Goal: Information Seeking & Learning: Learn about a topic

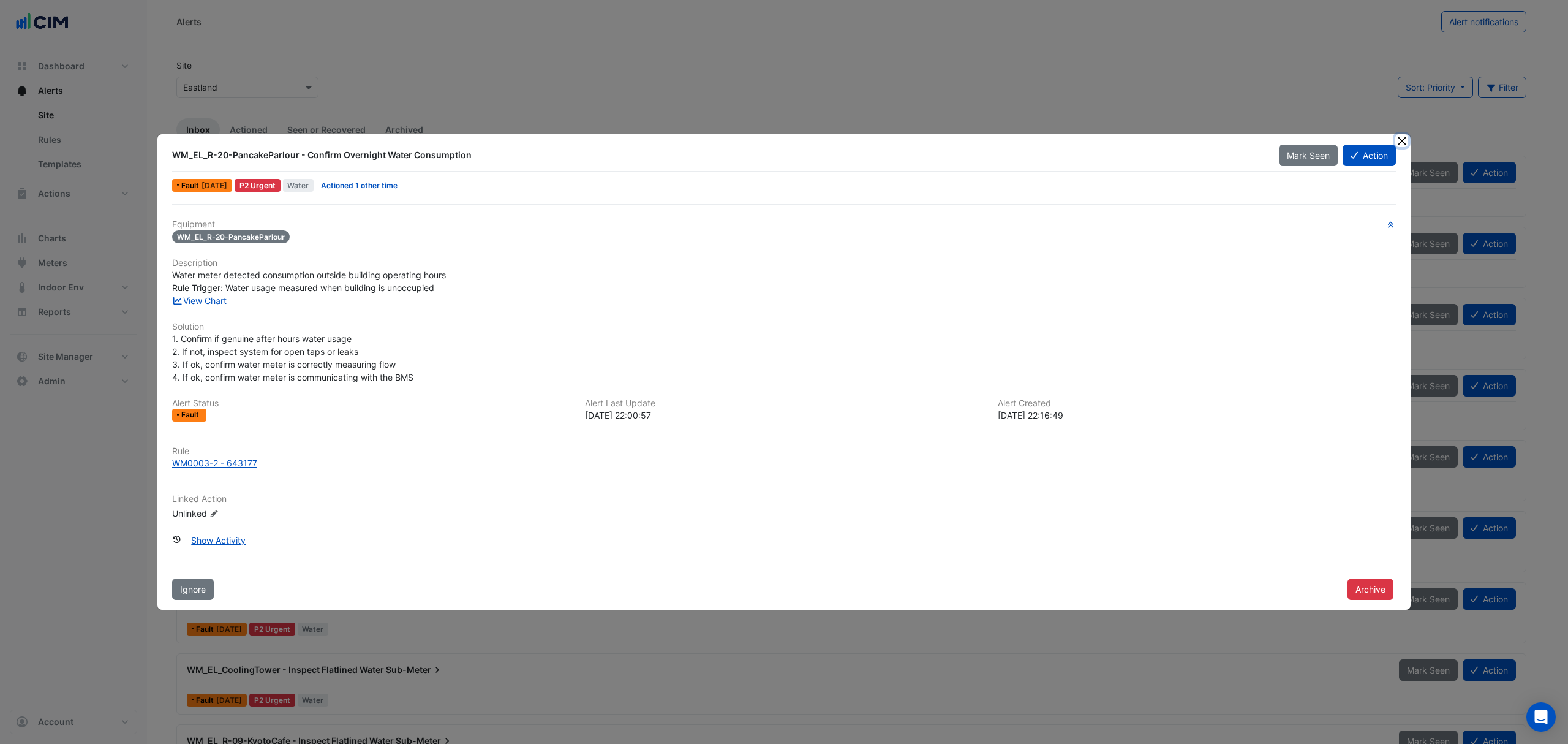
click at [1401, 140] on button "Close" at bounding box center [1401, 140] width 13 height 13
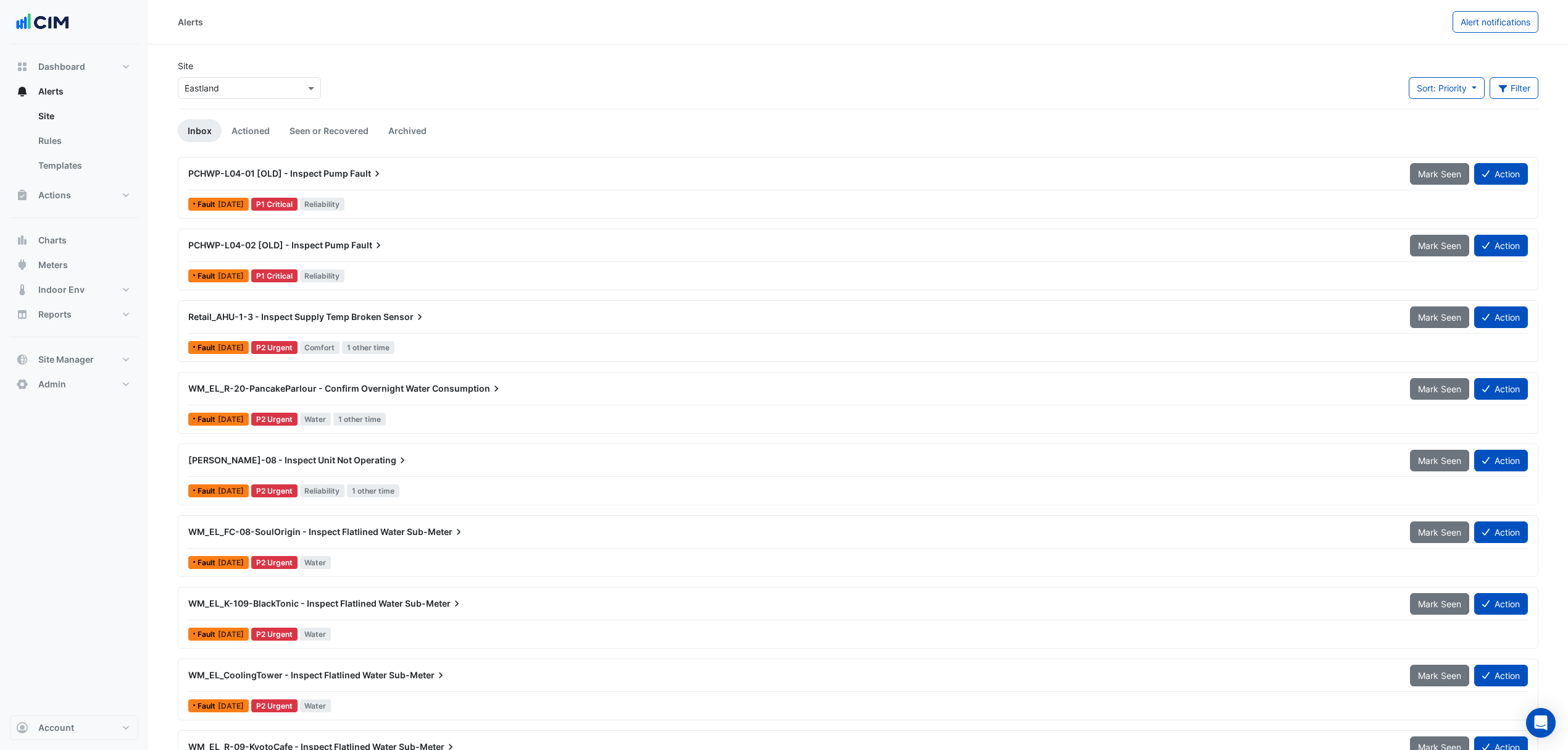
click at [67, 139] on link "Rules" at bounding box center [83, 141] width 110 height 25
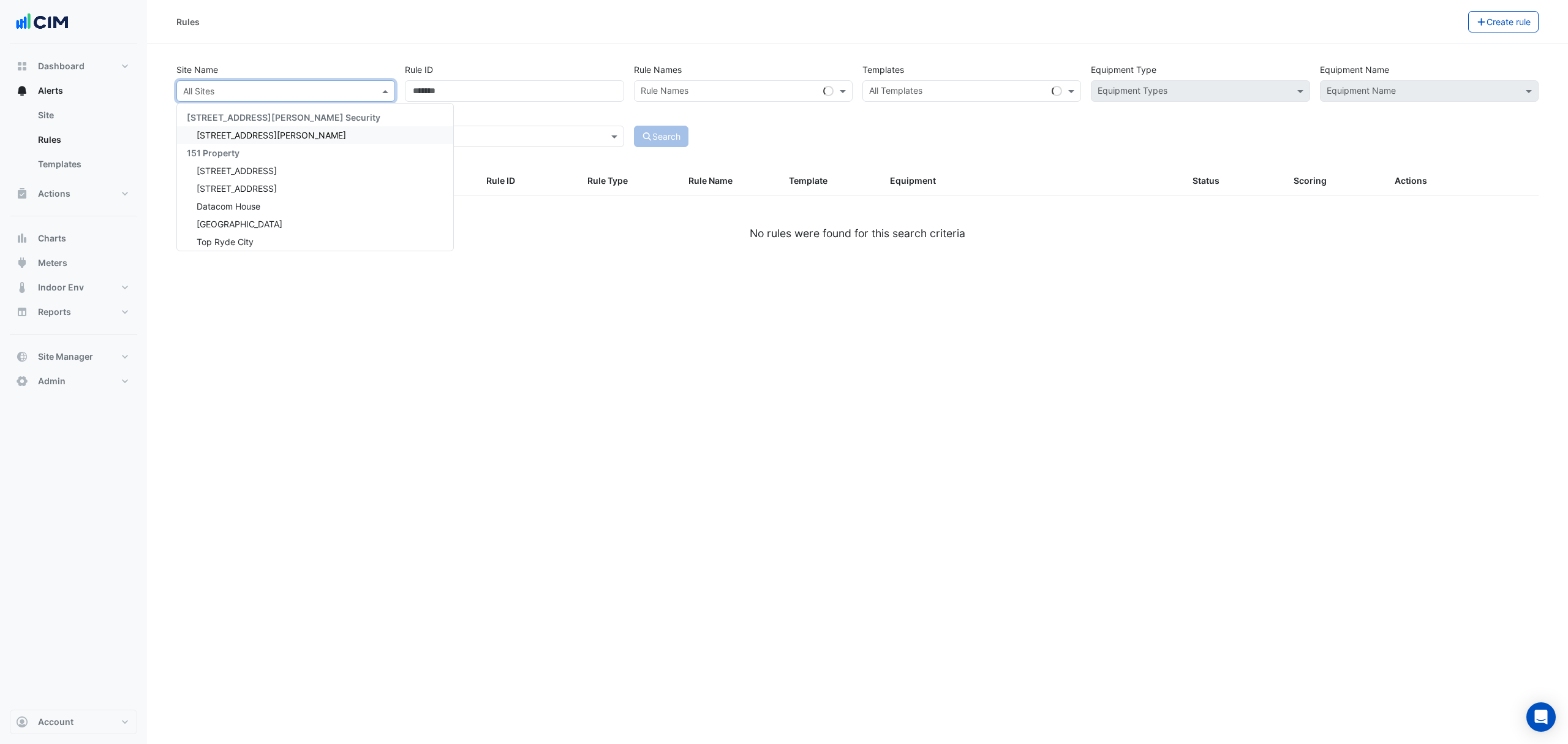
click at [310, 96] on input "text" at bounding box center [273, 92] width 181 height 13
type input "******"
click at [228, 137] on span "[GEOGRAPHIC_DATA]" at bounding box center [239, 135] width 85 height 11
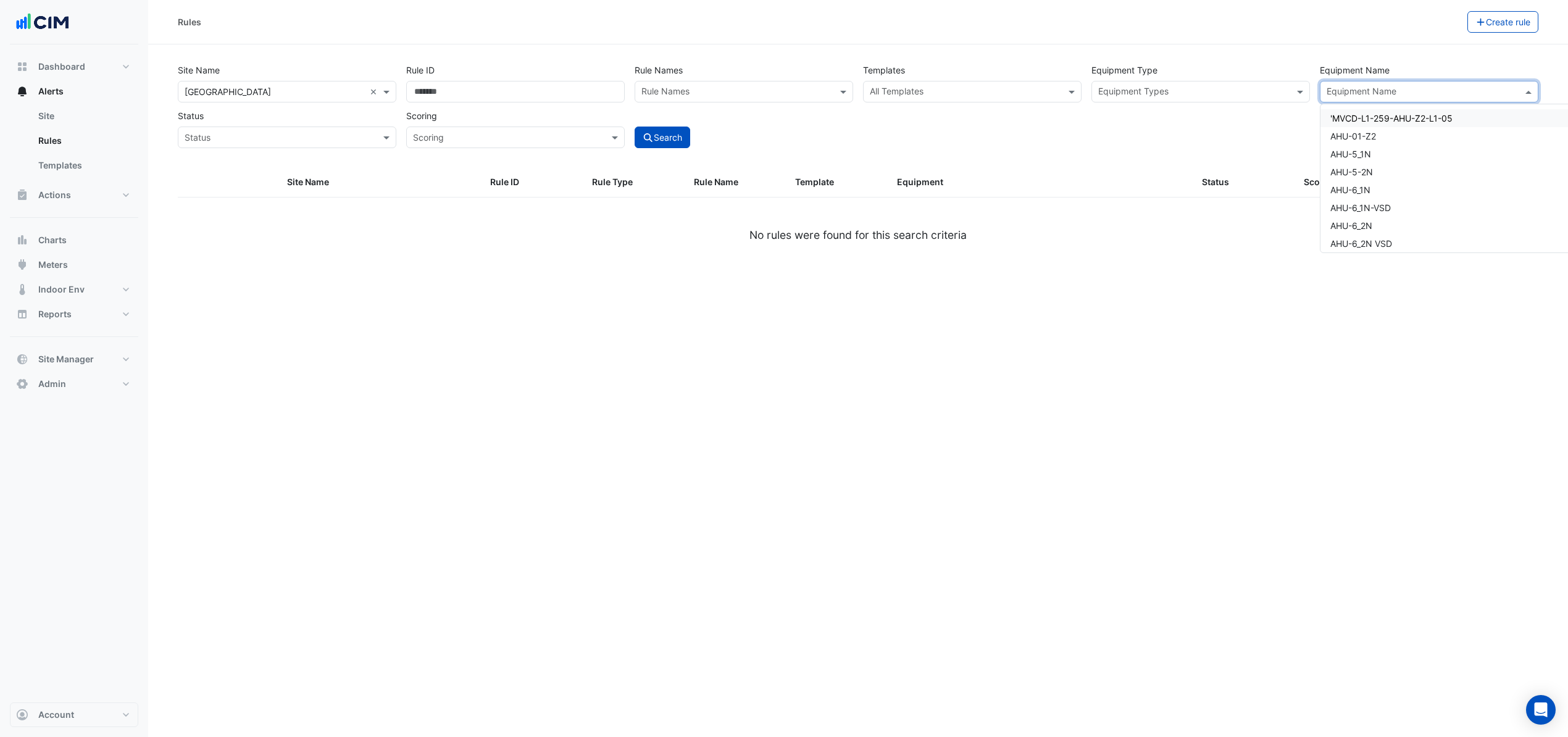
click at [1393, 89] on input "text" at bounding box center [1422, 92] width 191 height 13
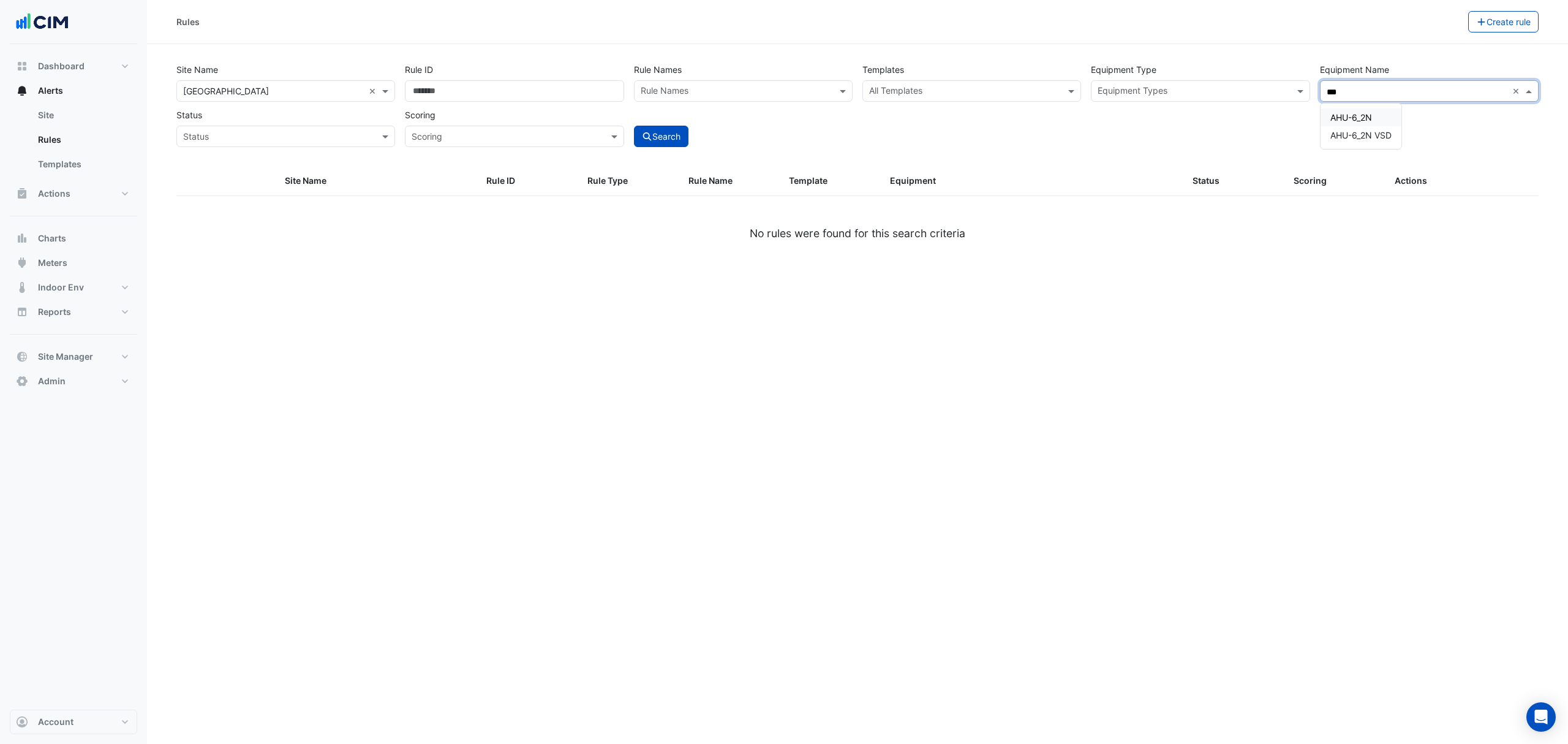
click at [1365, 118] on span "AHU-6_2N" at bounding box center [1351, 117] width 42 height 11
type input "***"
click at [661, 141] on button "Search" at bounding box center [661, 136] width 55 height 21
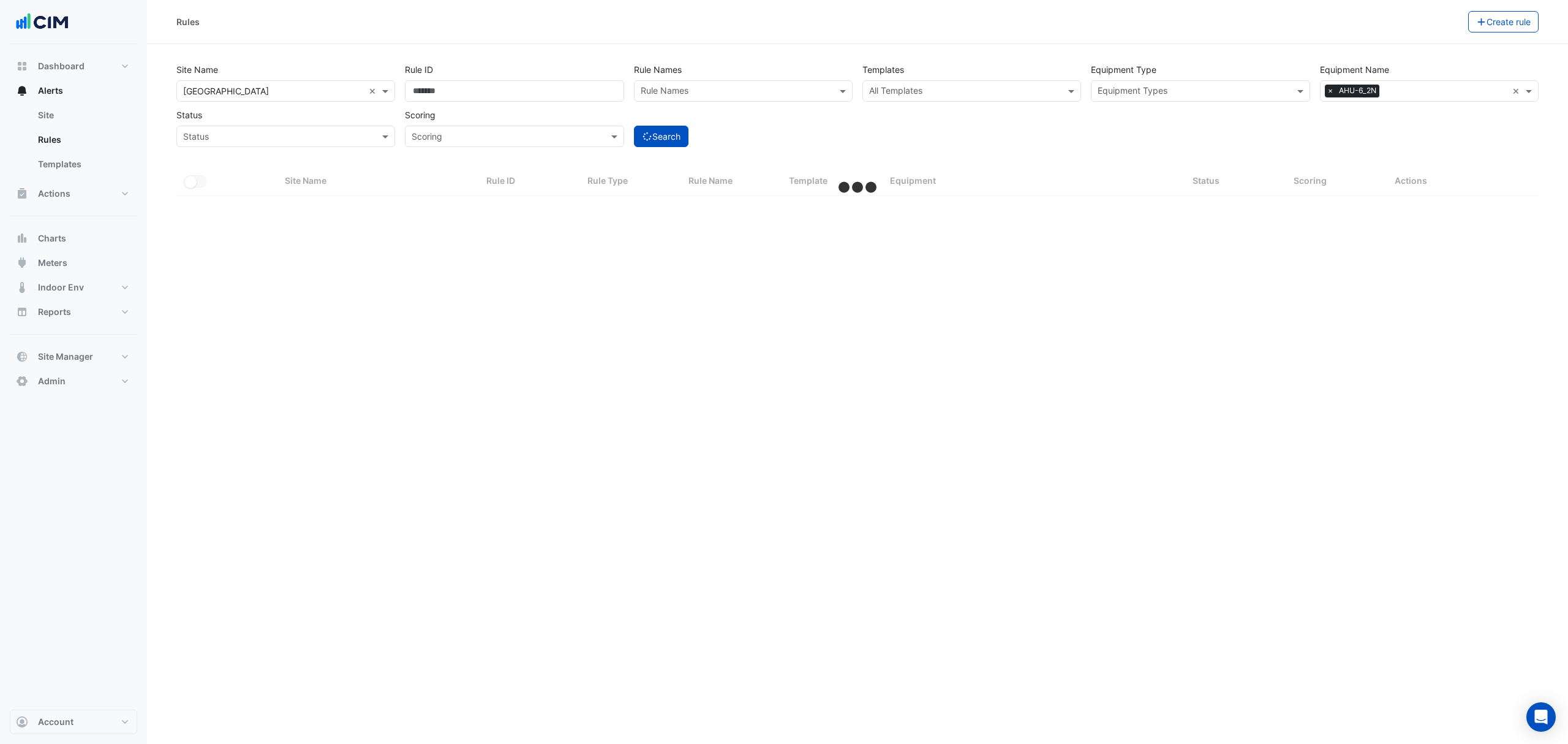
select select "***"
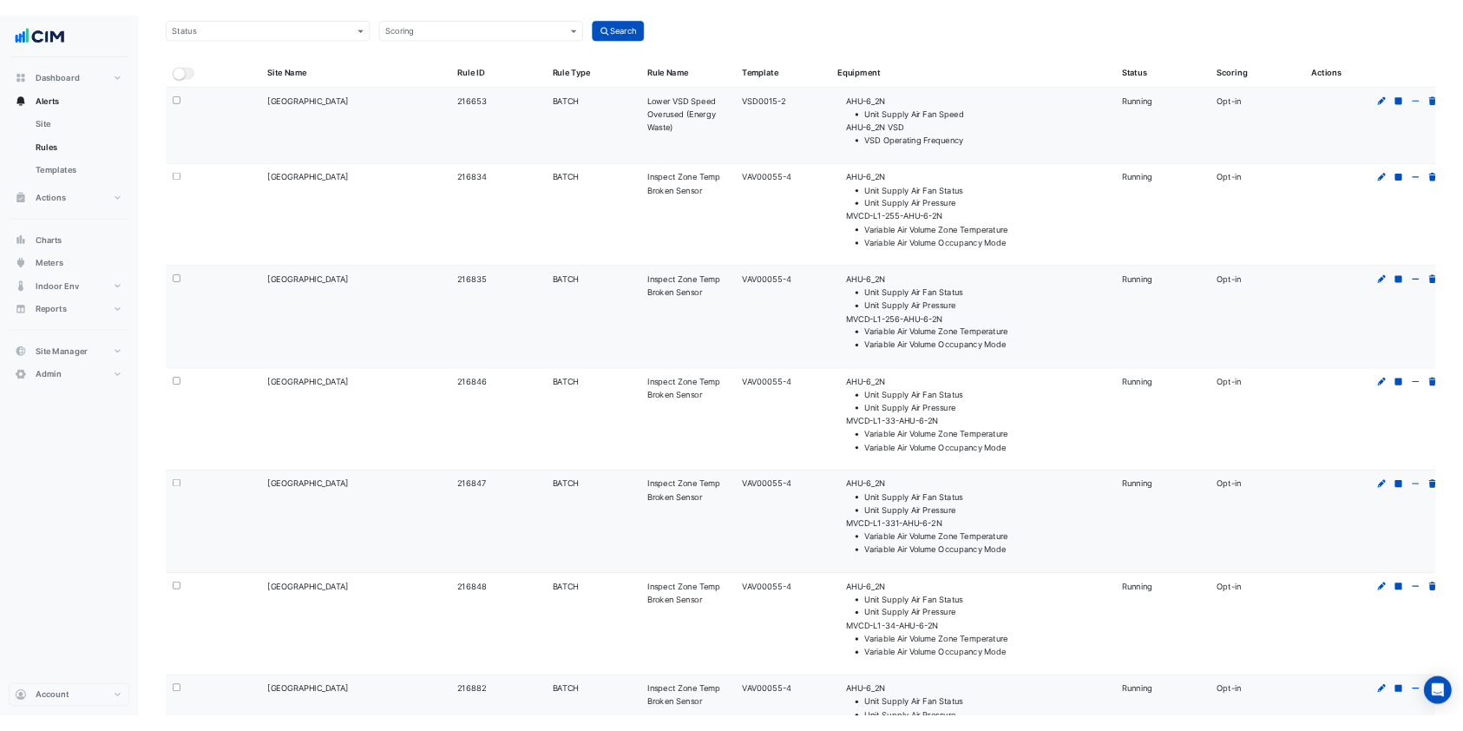
scroll to position [134, 0]
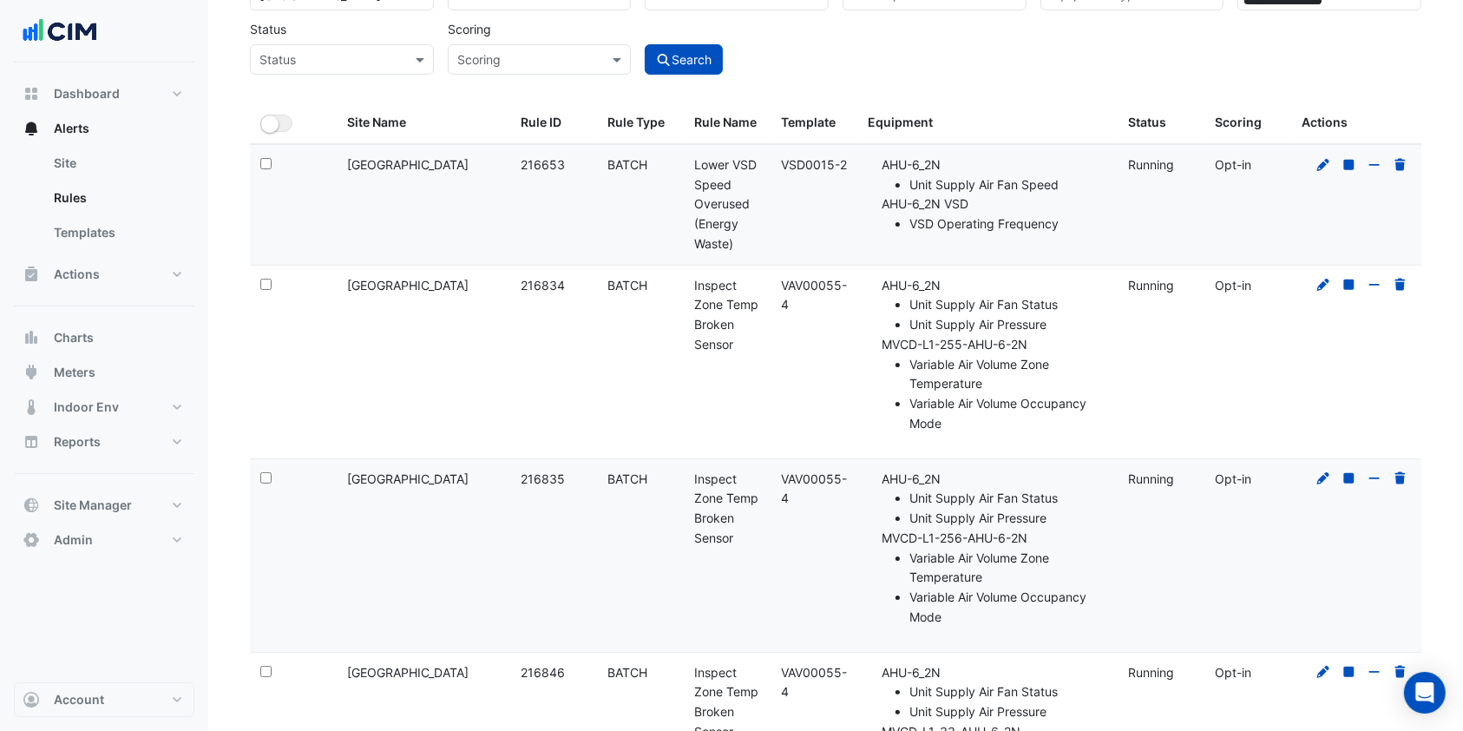
click at [111, 124] on button "Alerts" at bounding box center [104, 128] width 181 height 35
click at [95, 128] on button "Alerts" at bounding box center [104, 128] width 181 height 35
click at [143, 95] on button "Dashboard" at bounding box center [104, 93] width 181 height 35
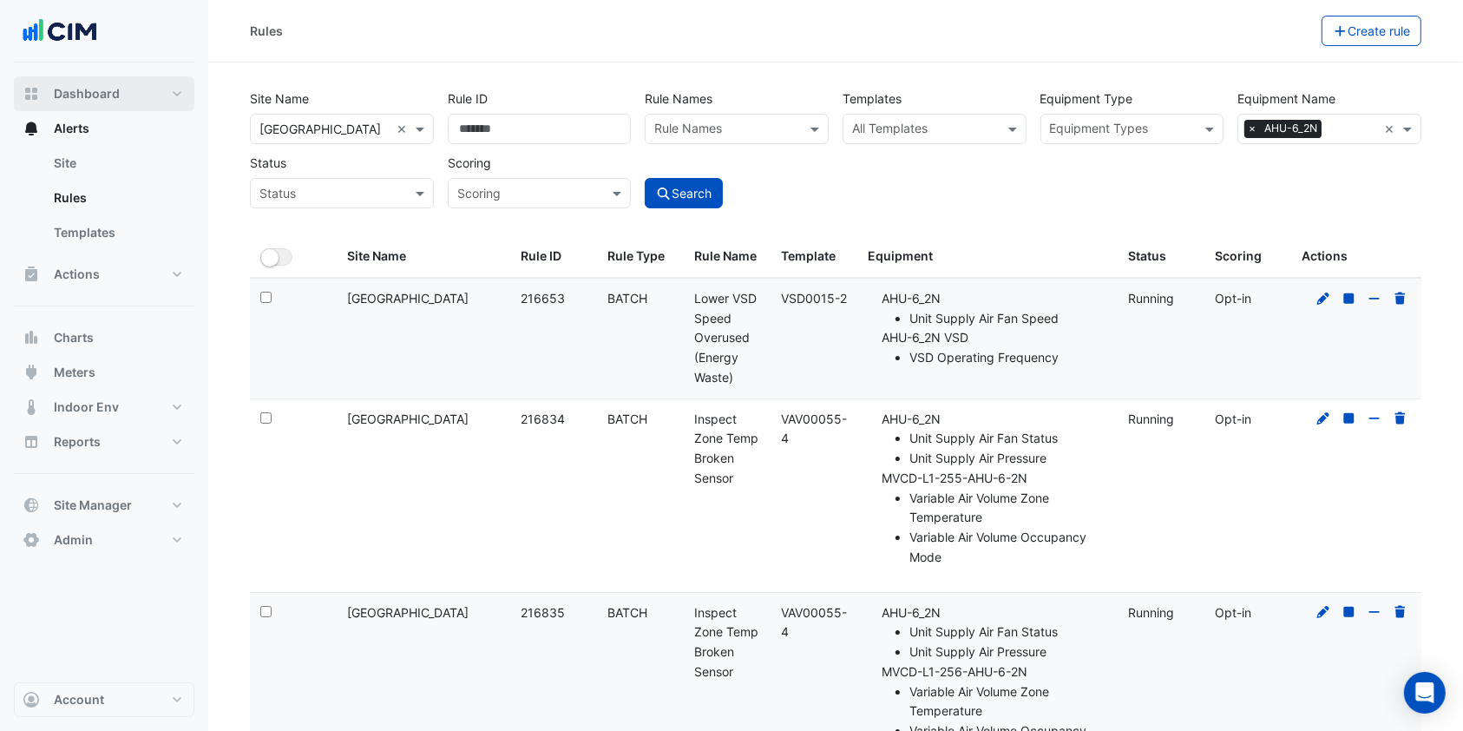
select select "***"
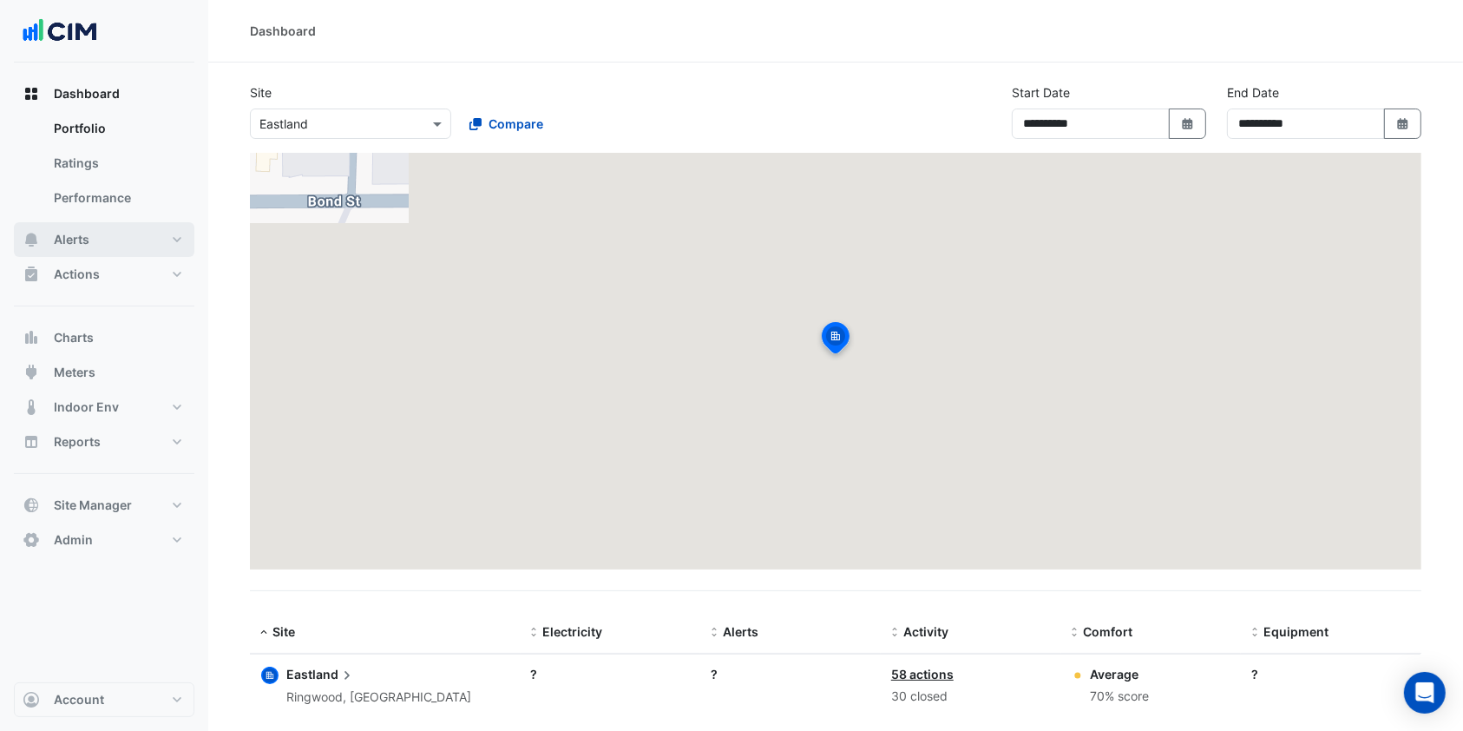
click at [76, 240] on span "Alerts" at bounding box center [72, 239] width 36 height 17
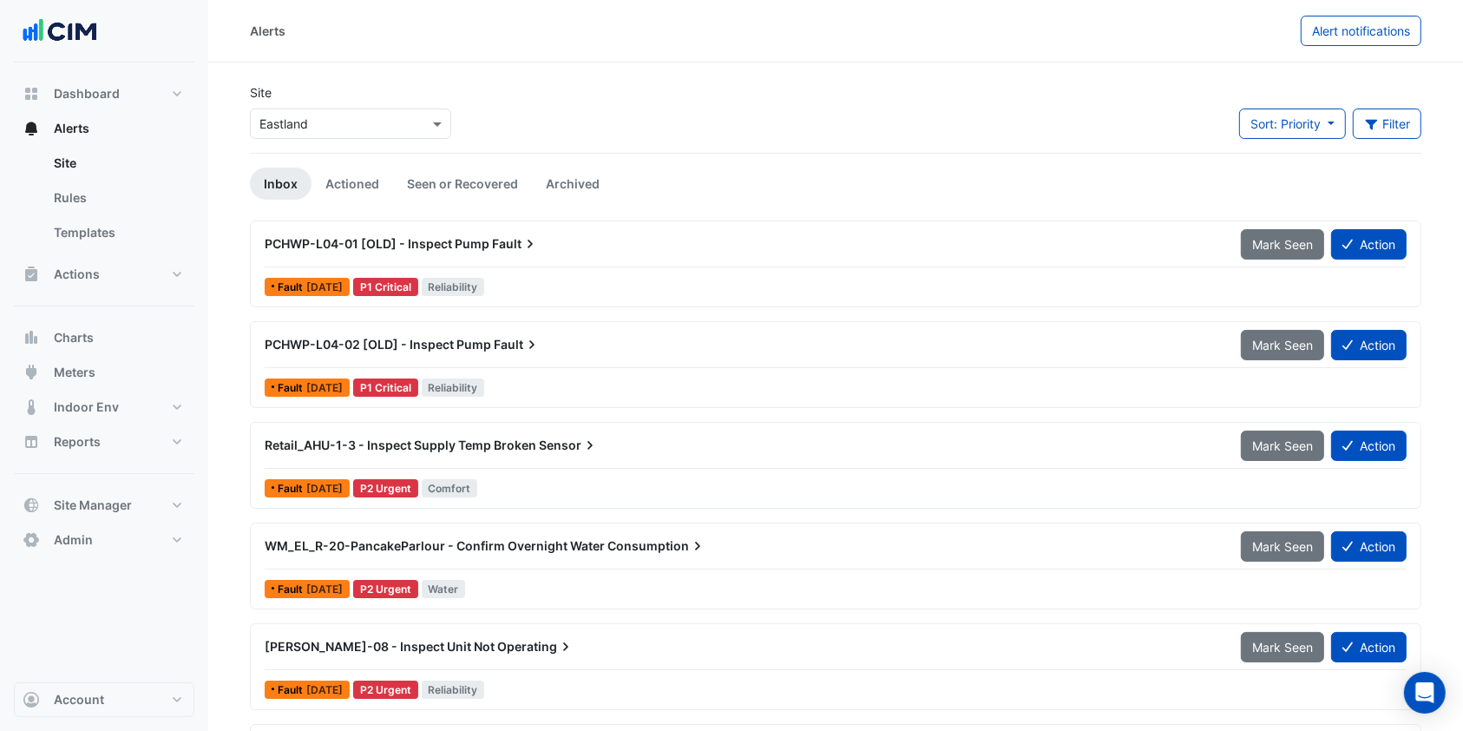
click at [305, 120] on input "text" at bounding box center [333, 124] width 148 height 18
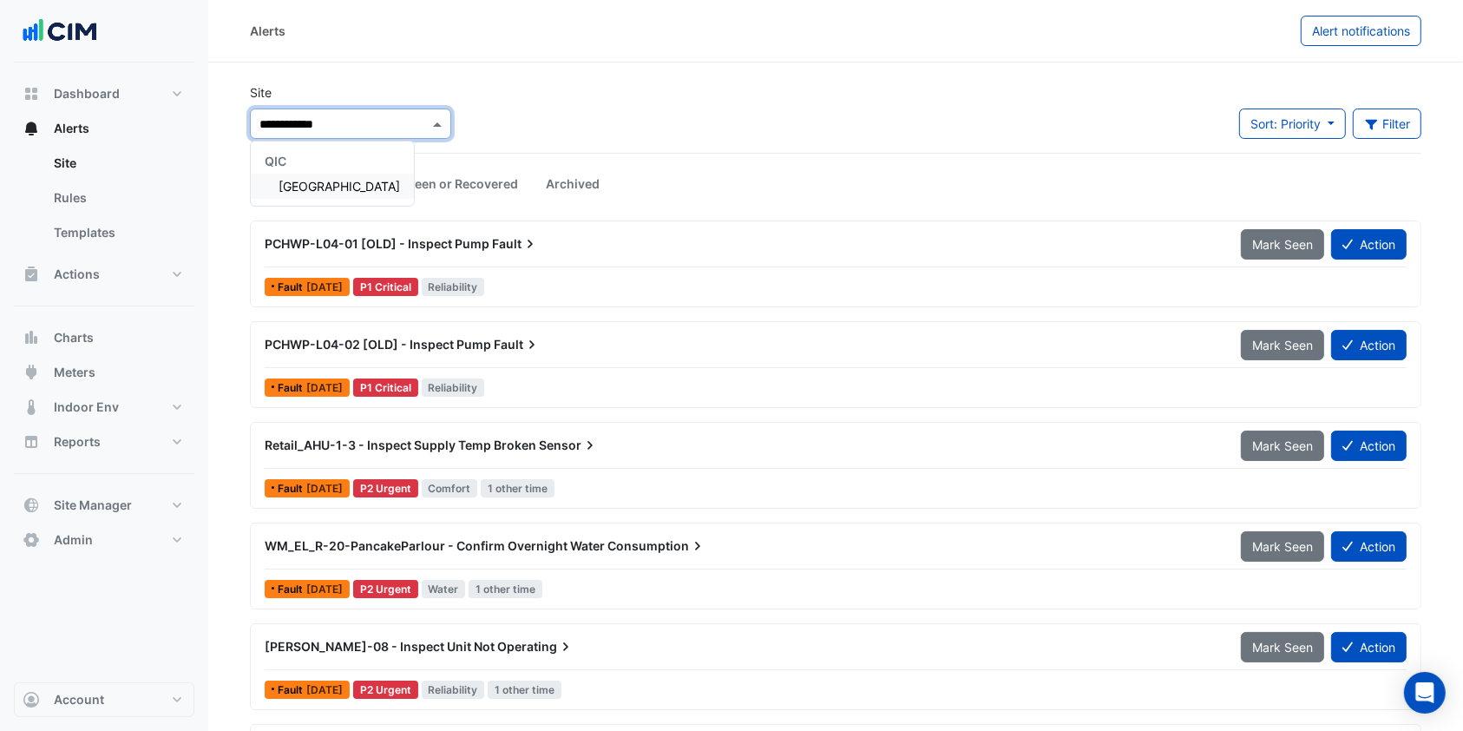
type input "**********"
click at [333, 192] on span "[GEOGRAPHIC_DATA]" at bounding box center [339, 186] width 121 height 15
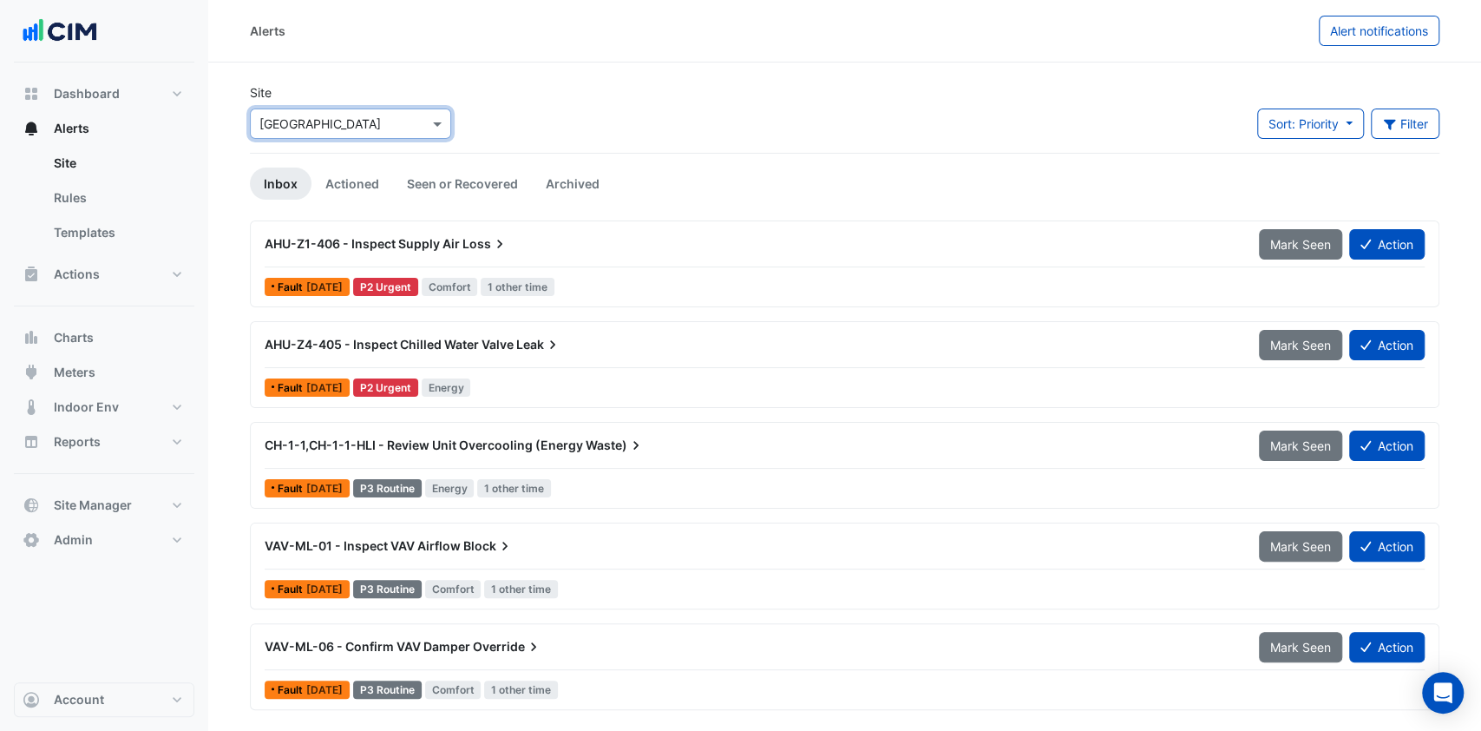
click at [1430, 115] on button "Filter" at bounding box center [1405, 123] width 69 height 30
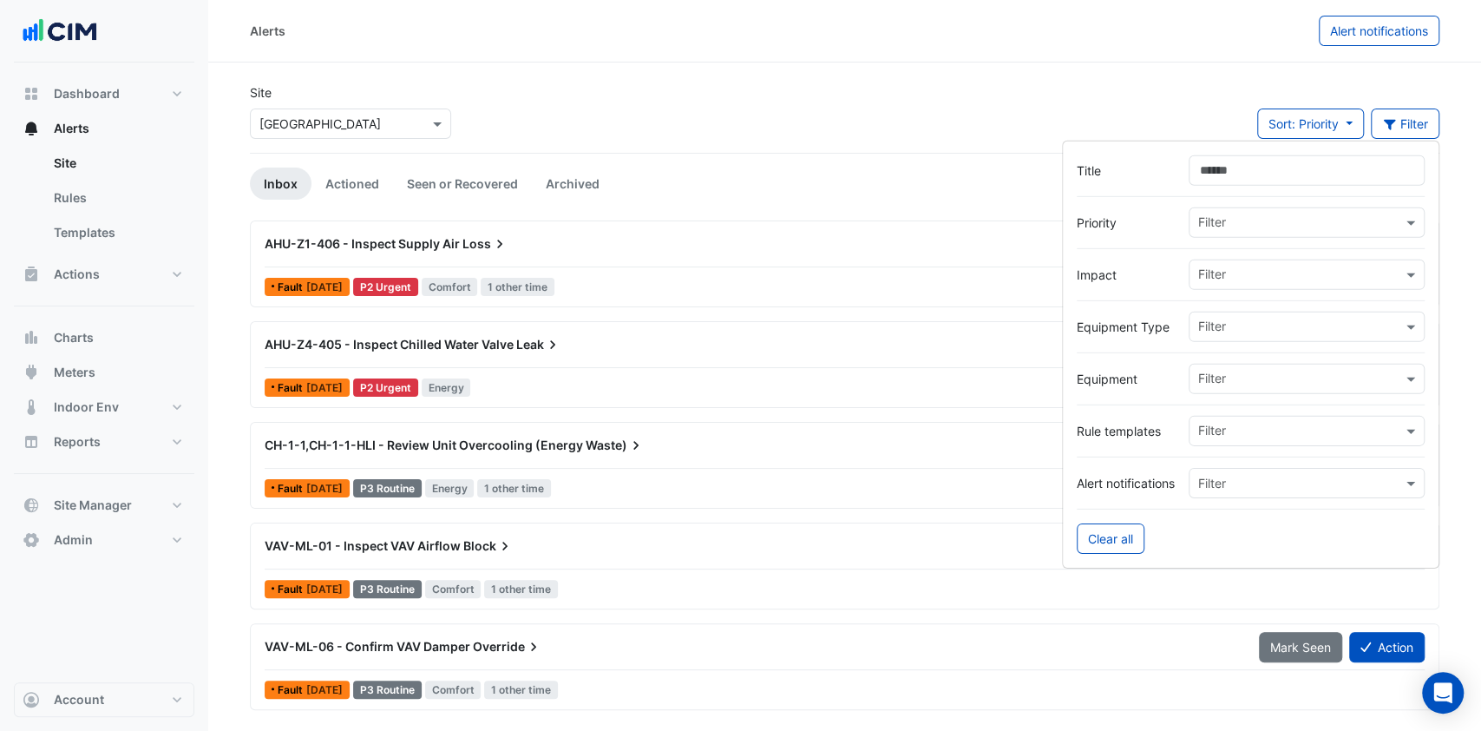
click at [1267, 372] on input "text" at bounding box center [1300, 380] width 204 height 18
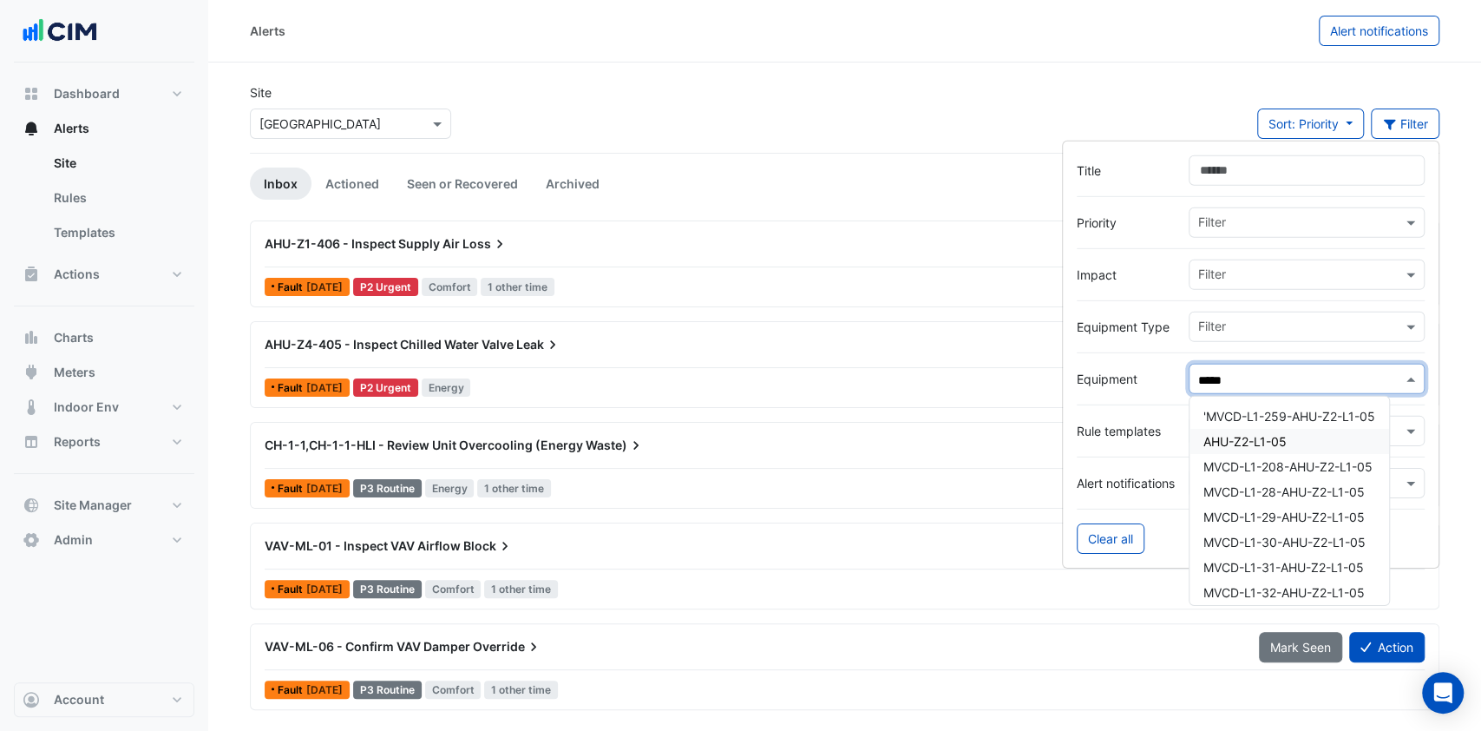
click at [1281, 438] on span "AHU-Z2-L1-05" at bounding box center [1245, 441] width 83 height 15
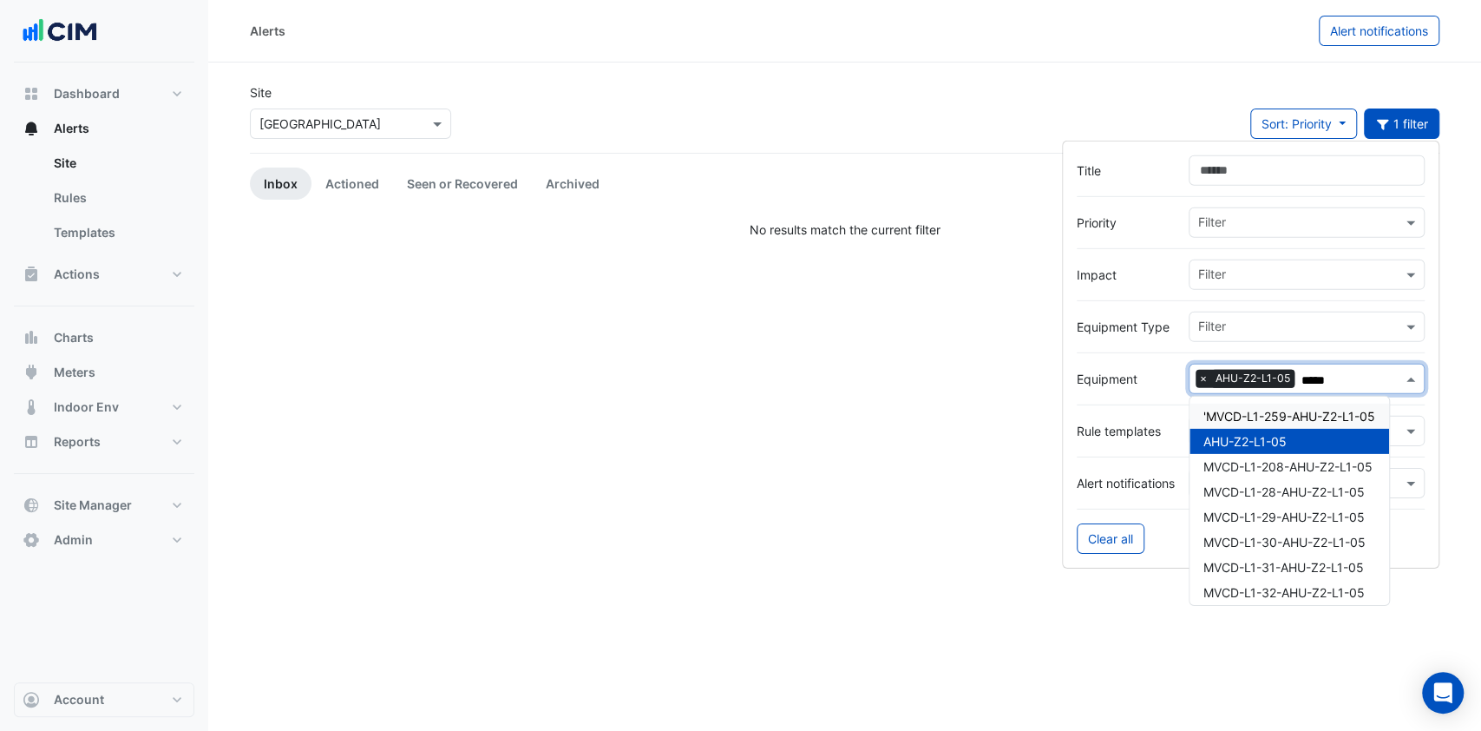
type input "*****"
click at [1028, 353] on div "Alerts Alert notifications Site × Castle Towers Sort: Priority Priority Updated…" at bounding box center [844, 365] width 1273 height 731
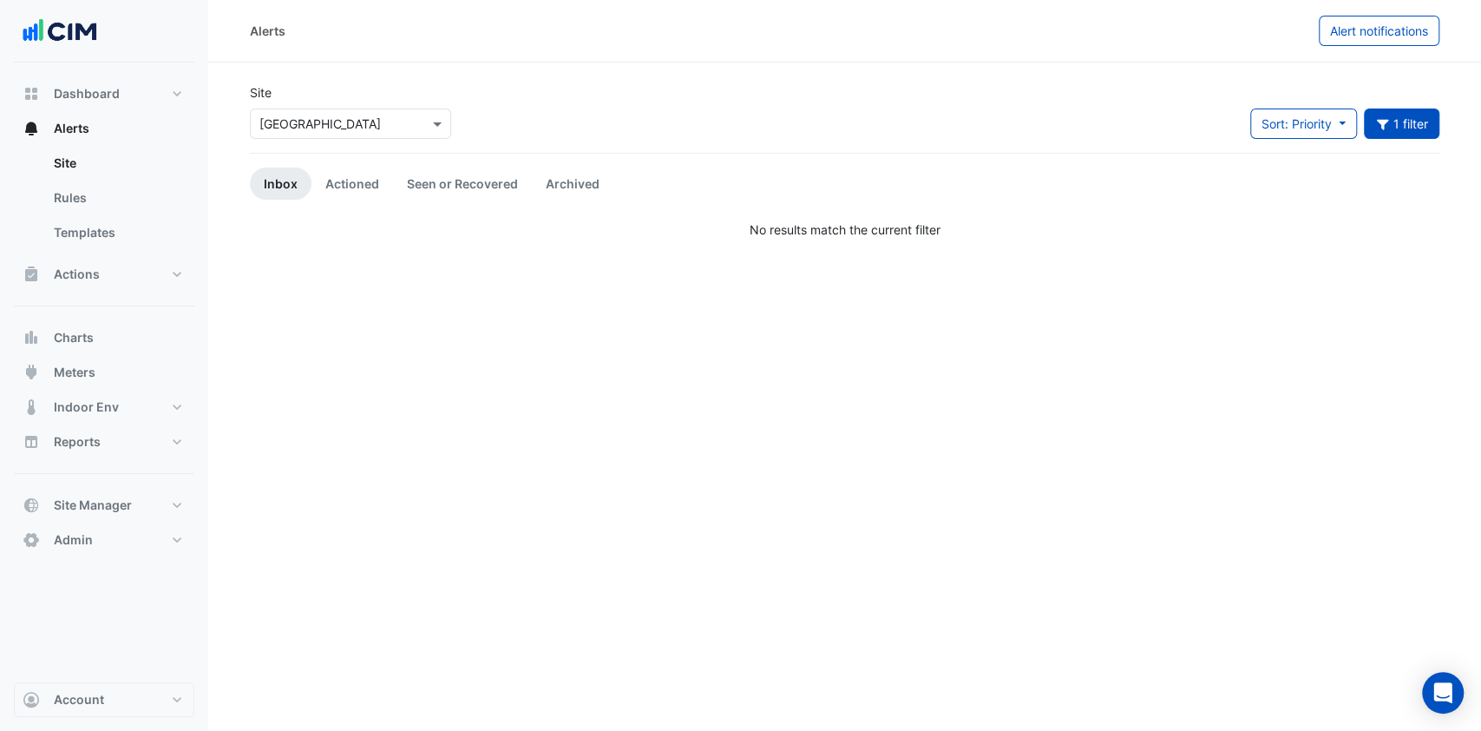
click at [356, 179] on link "Actioned" at bounding box center [353, 183] width 82 height 32
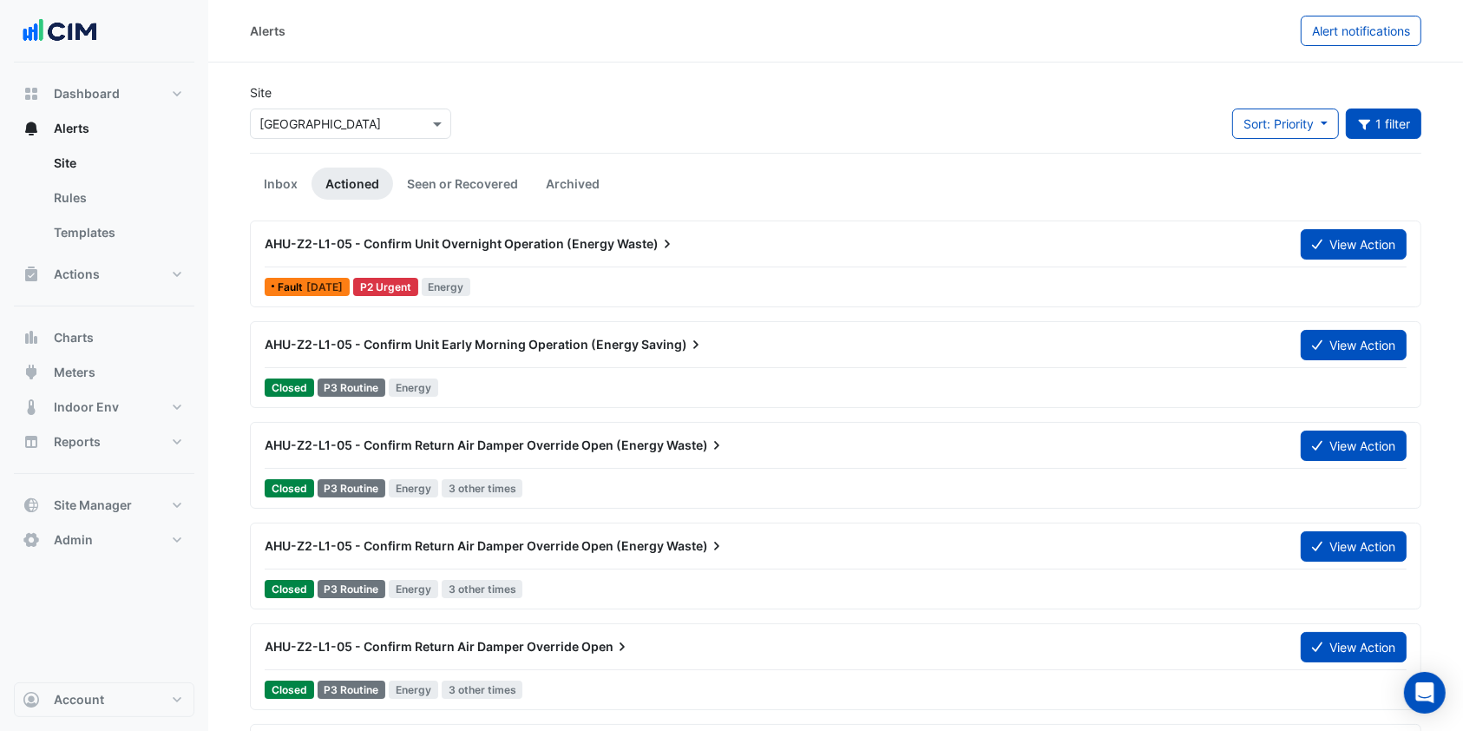
click at [522, 233] on div "AHU-Z2-L1-05 - Confirm Unit Overnight Operation (Energy Waste)" at bounding box center [772, 243] width 1036 height 31
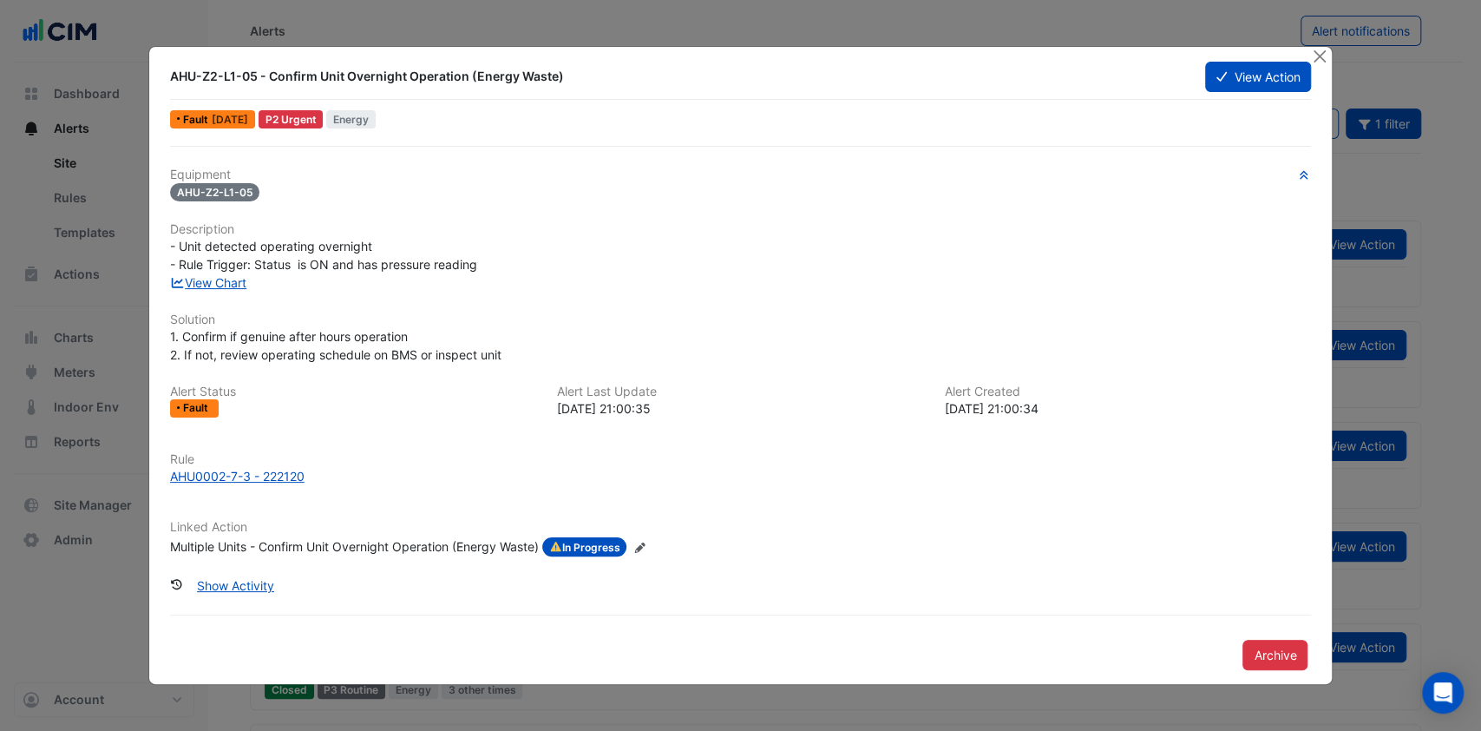
click at [1244, 89] on button "View Action" at bounding box center [1258, 77] width 106 height 30
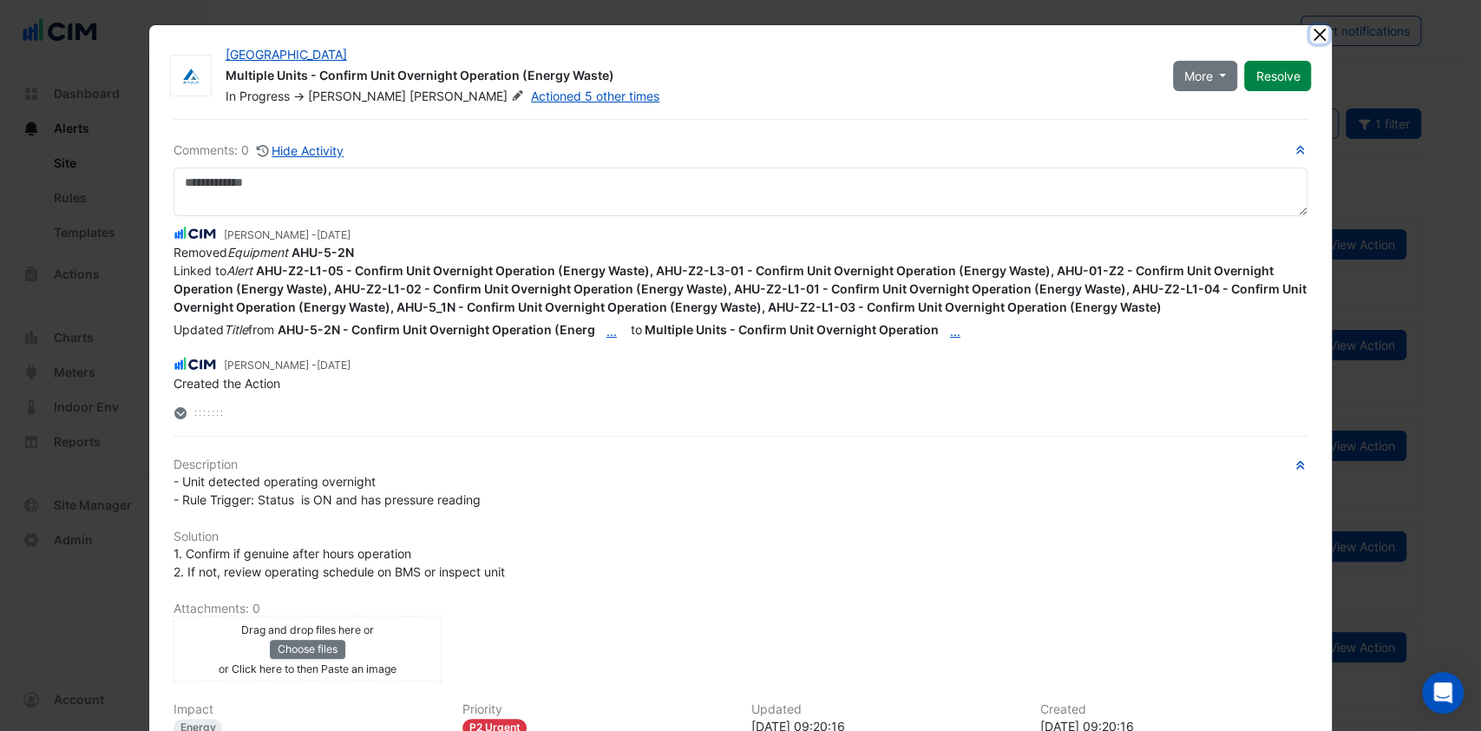
click at [1315, 37] on button "Close" at bounding box center [1319, 34] width 18 height 18
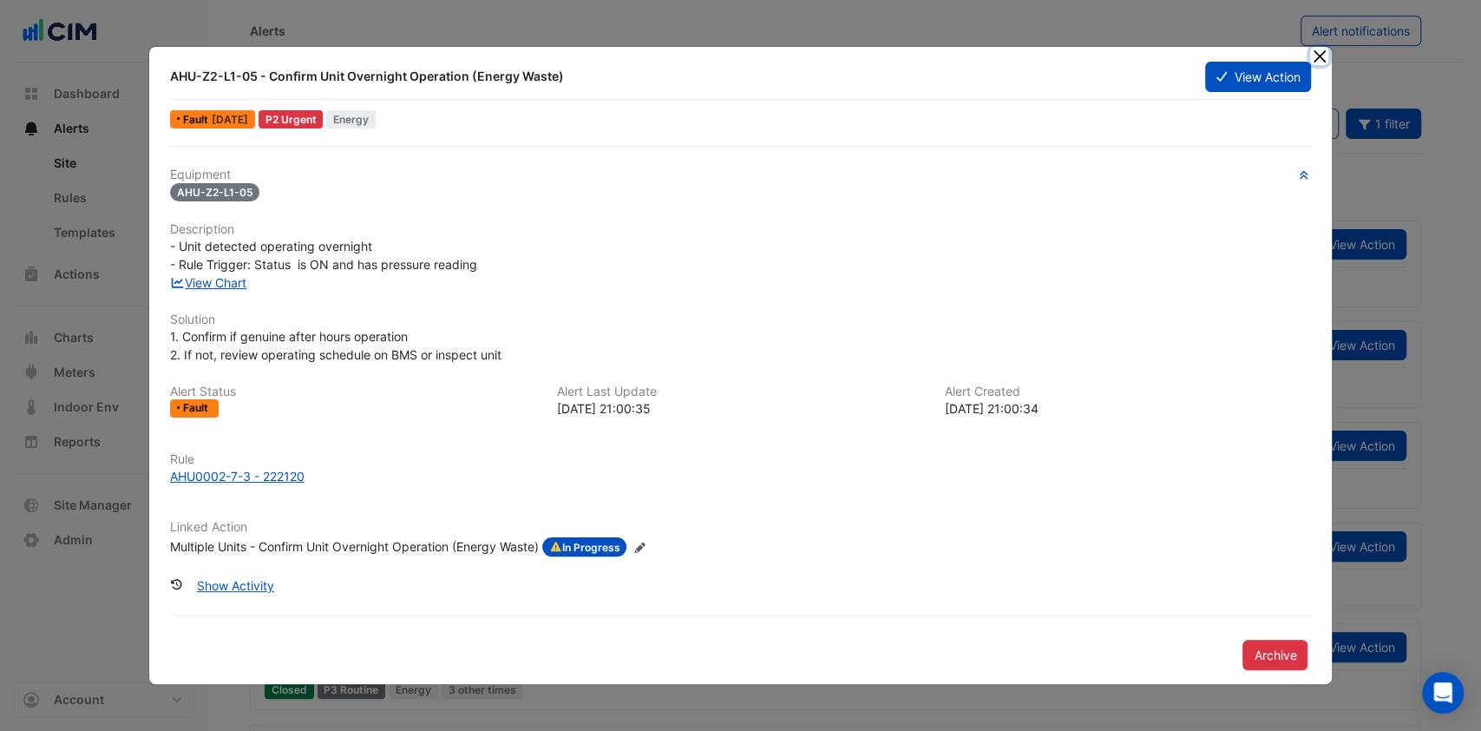
click at [1316, 59] on button "Close" at bounding box center [1319, 56] width 18 height 18
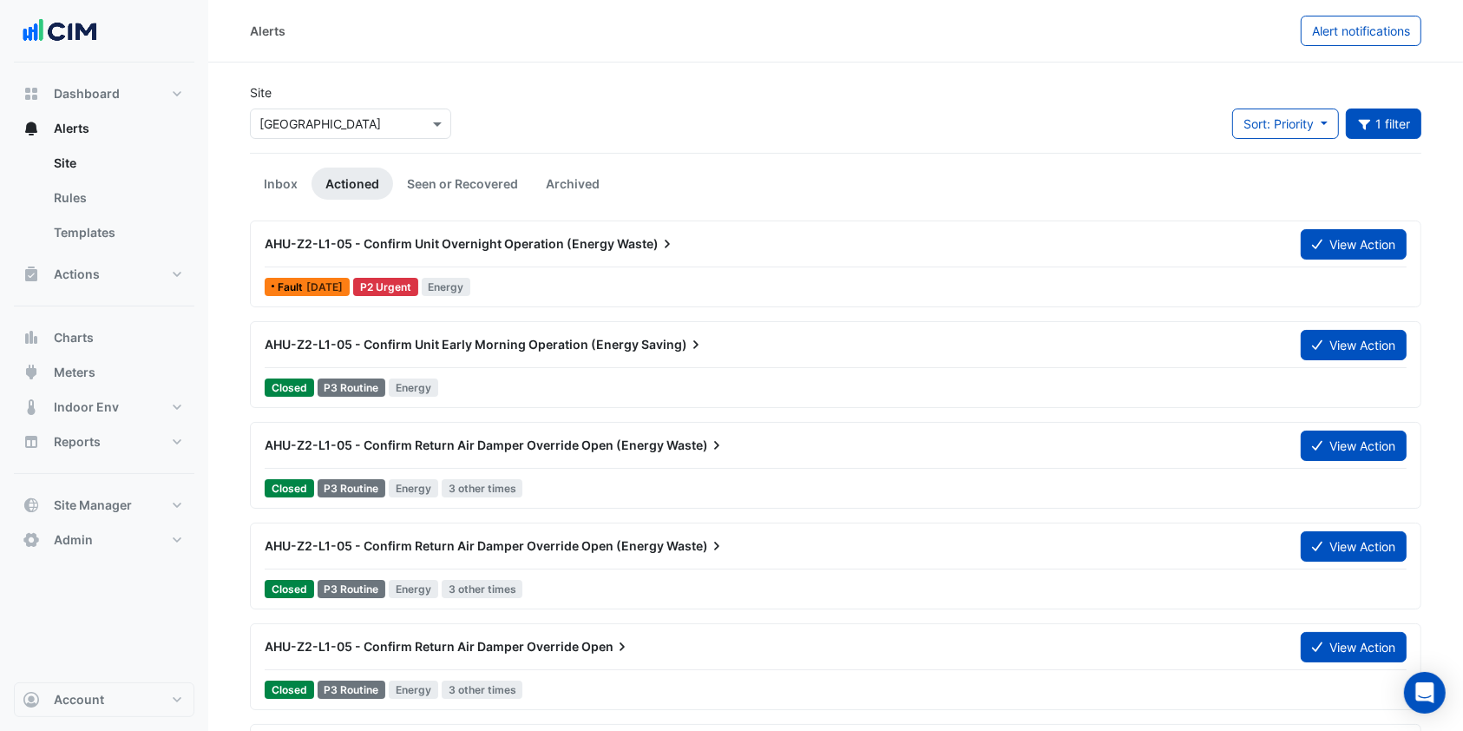
click at [1388, 39] on button "Alert notifications" at bounding box center [1361, 31] width 121 height 30
select select "******"
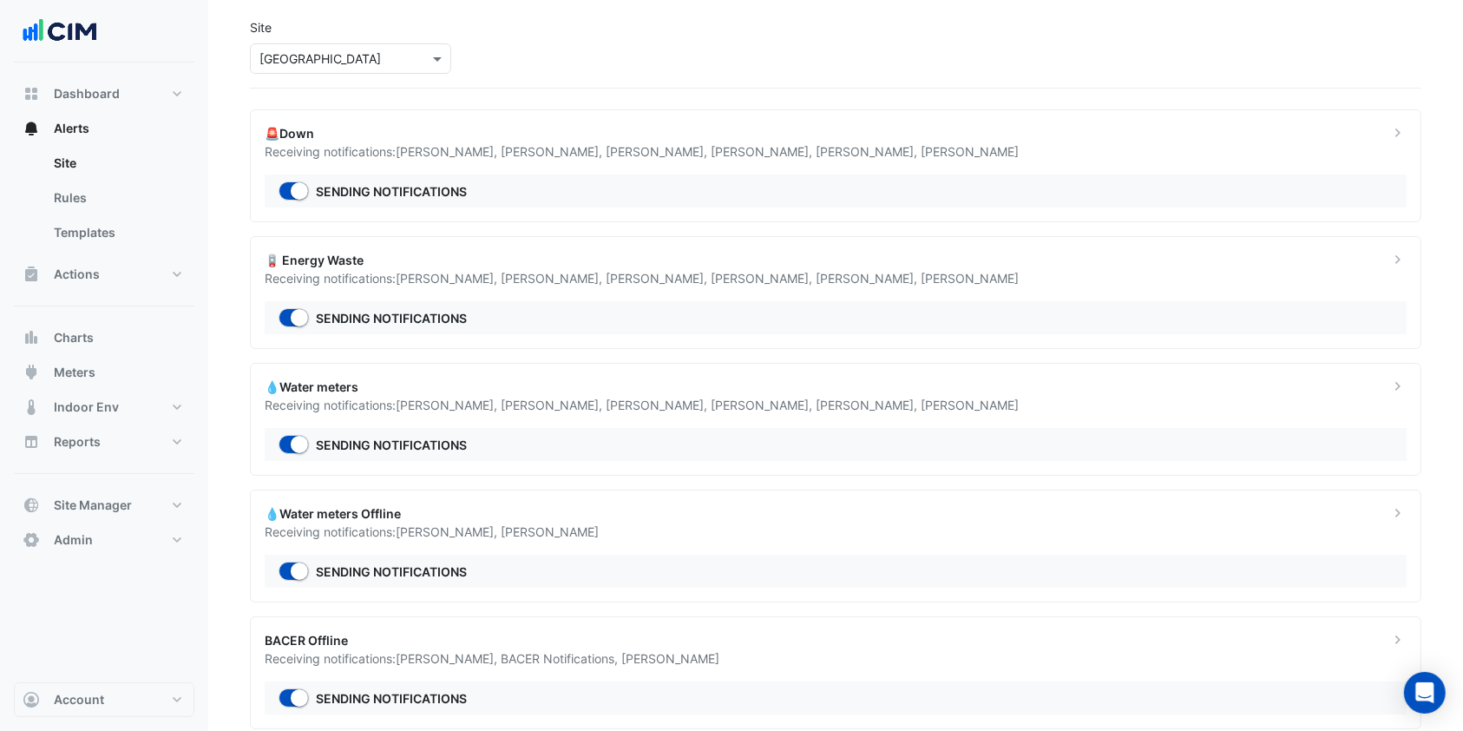
scroll to position [99, 0]
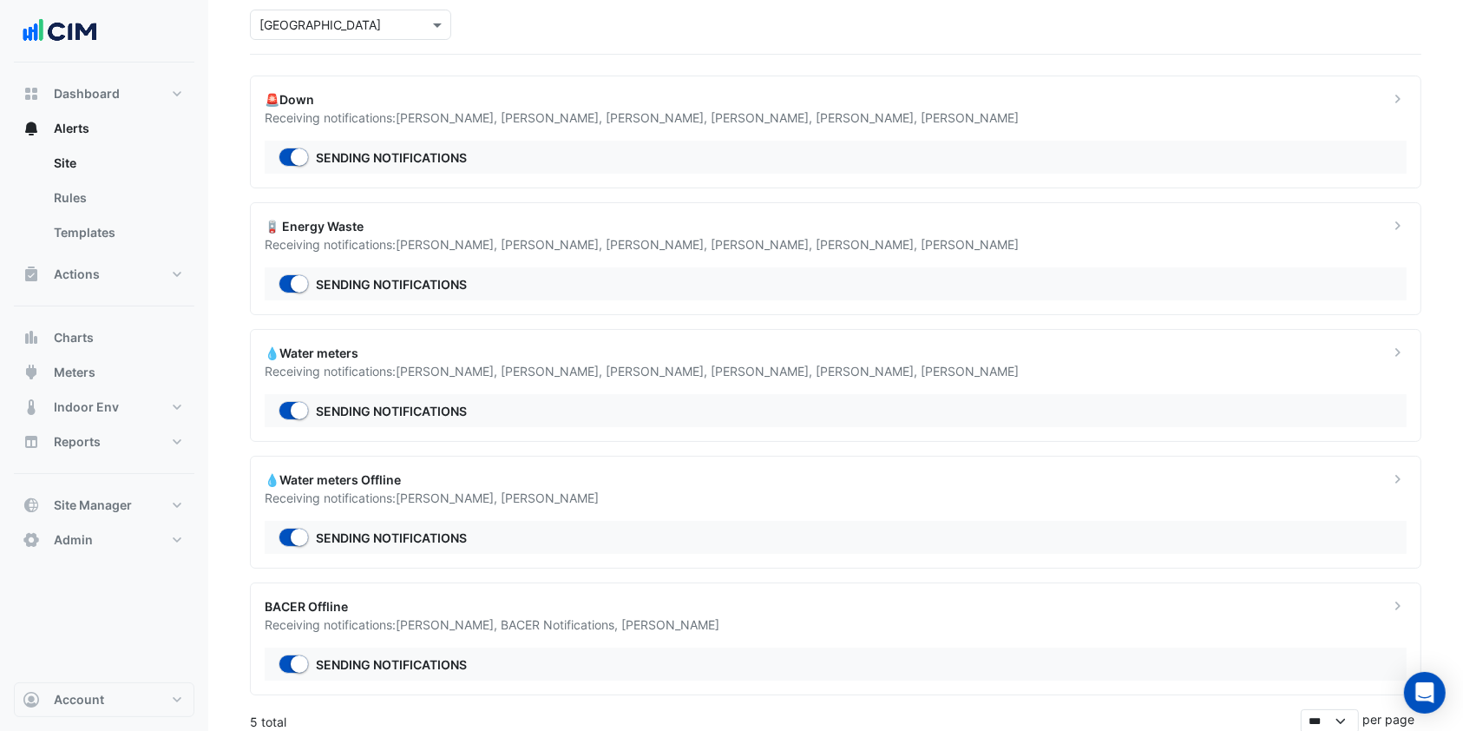
click at [472, 597] on div "BACER Offline" at bounding box center [817, 606] width 1104 height 18
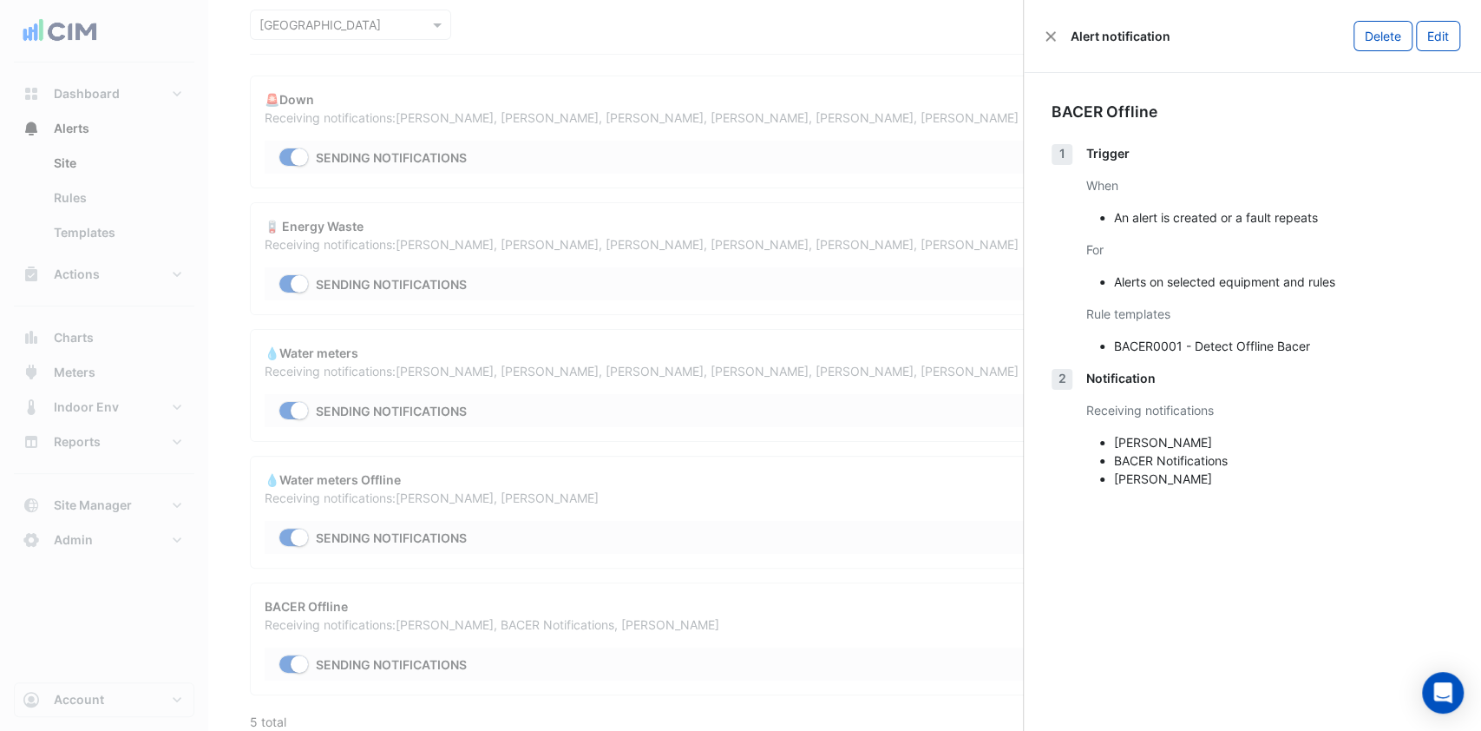
click at [1048, 38] on button "Close" at bounding box center [1051, 36] width 12 height 12
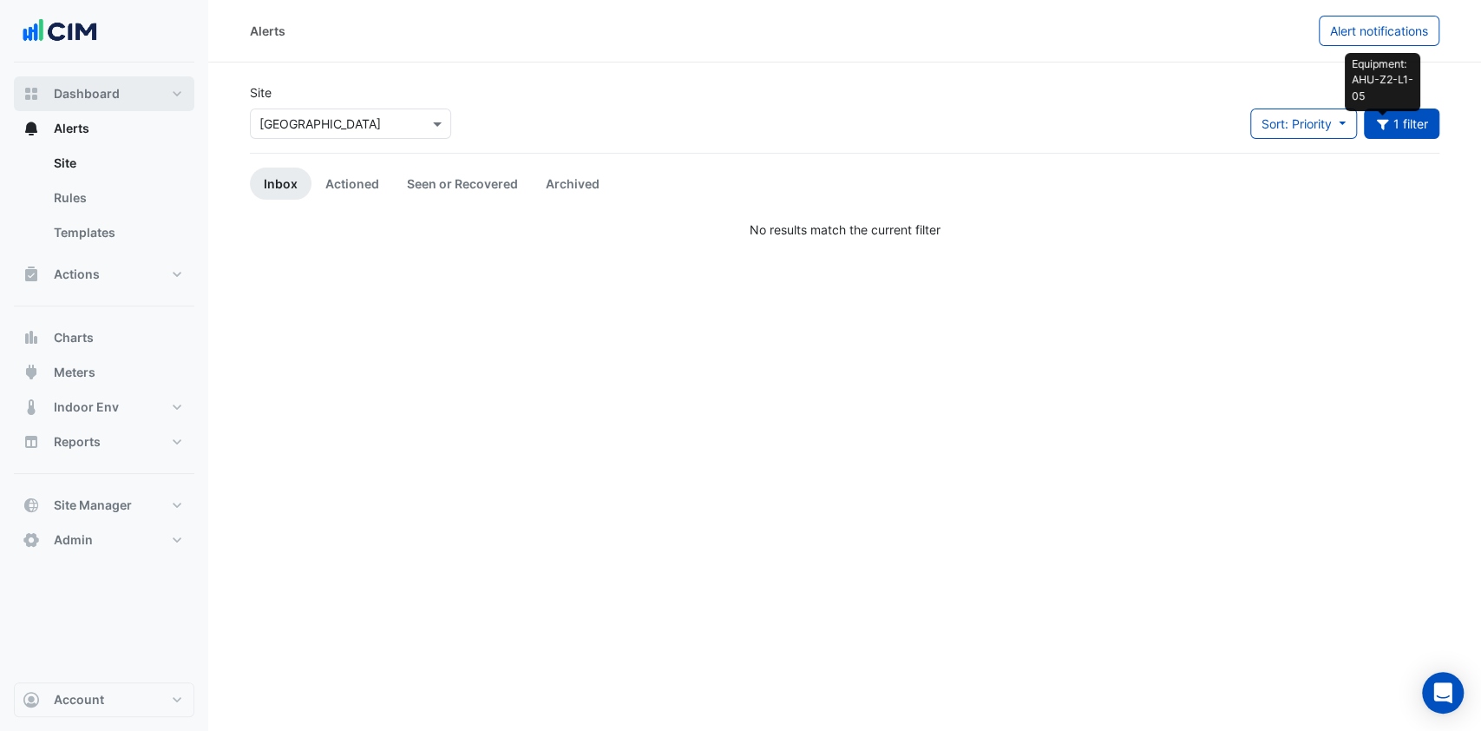
click at [95, 108] on button "Dashboard" at bounding box center [104, 93] width 181 height 35
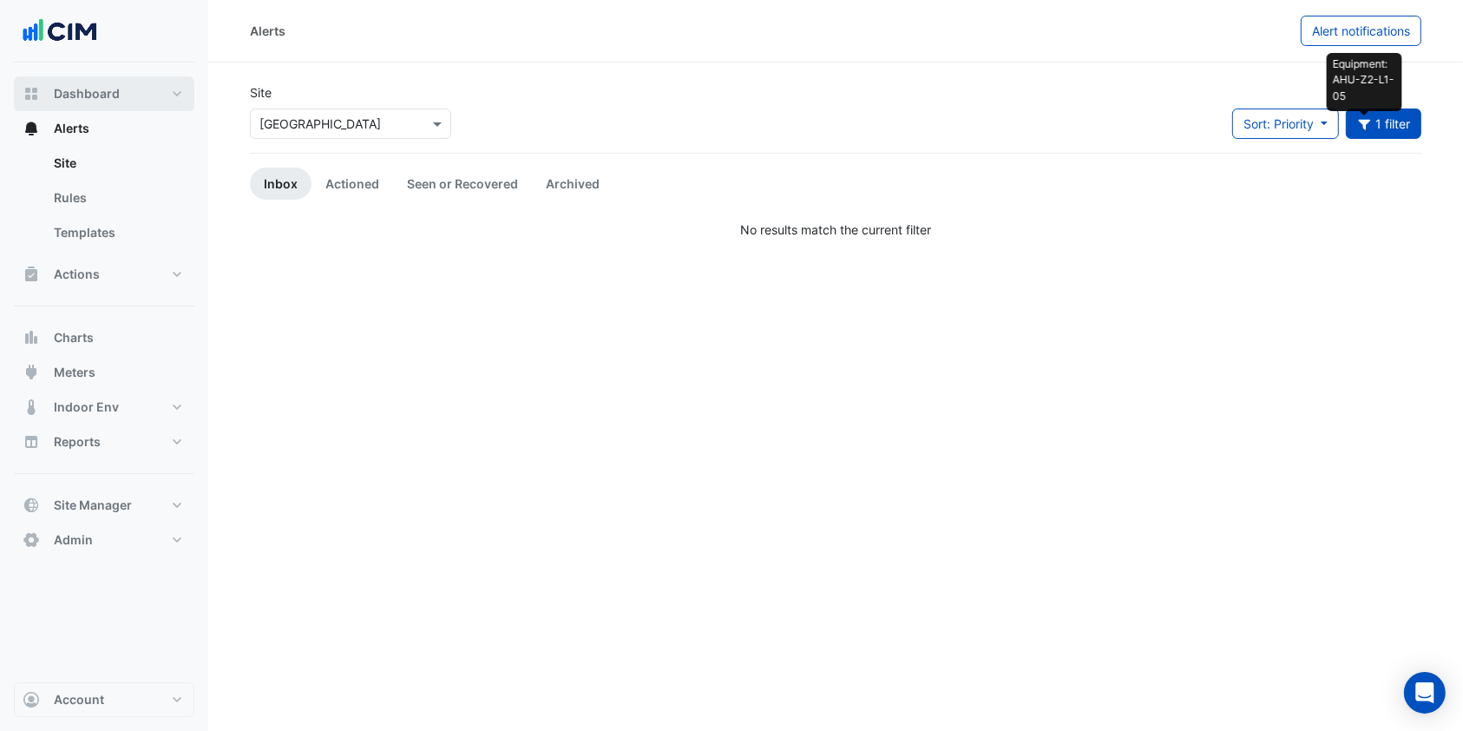
select select "***"
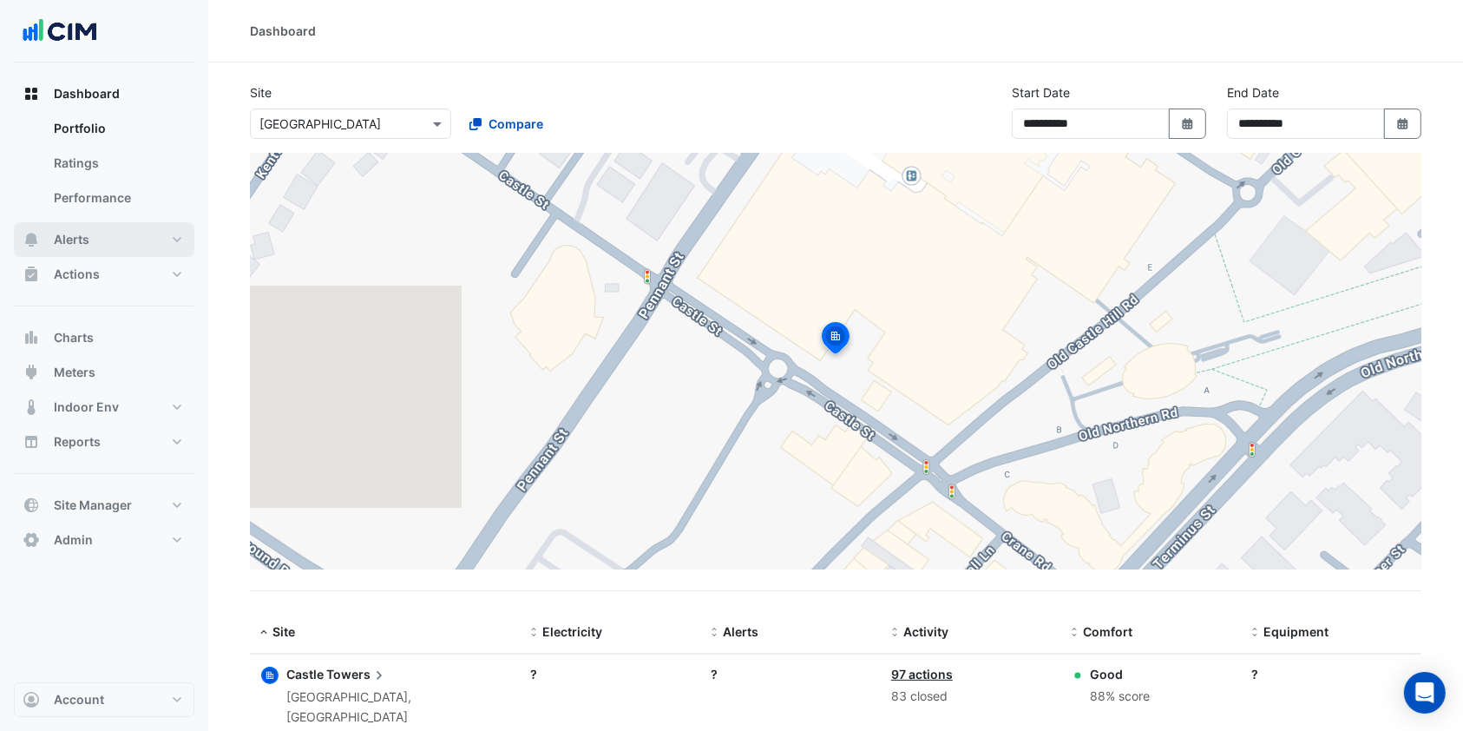
click at [90, 245] on button "Alerts" at bounding box center [104, 239] width 181 height 35
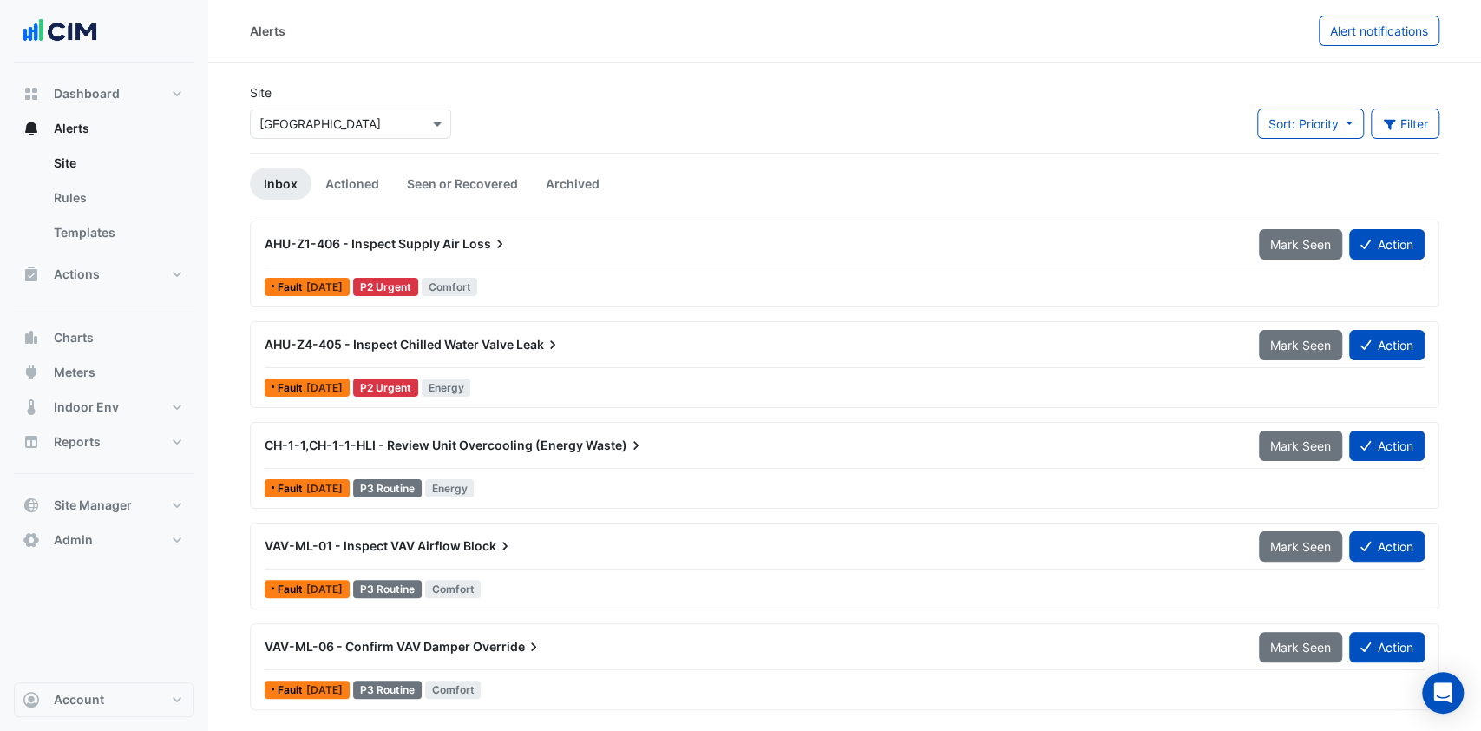
click at [1395, 122] on button "Filter" at bounding box center [1405, 123] width 69 height 30
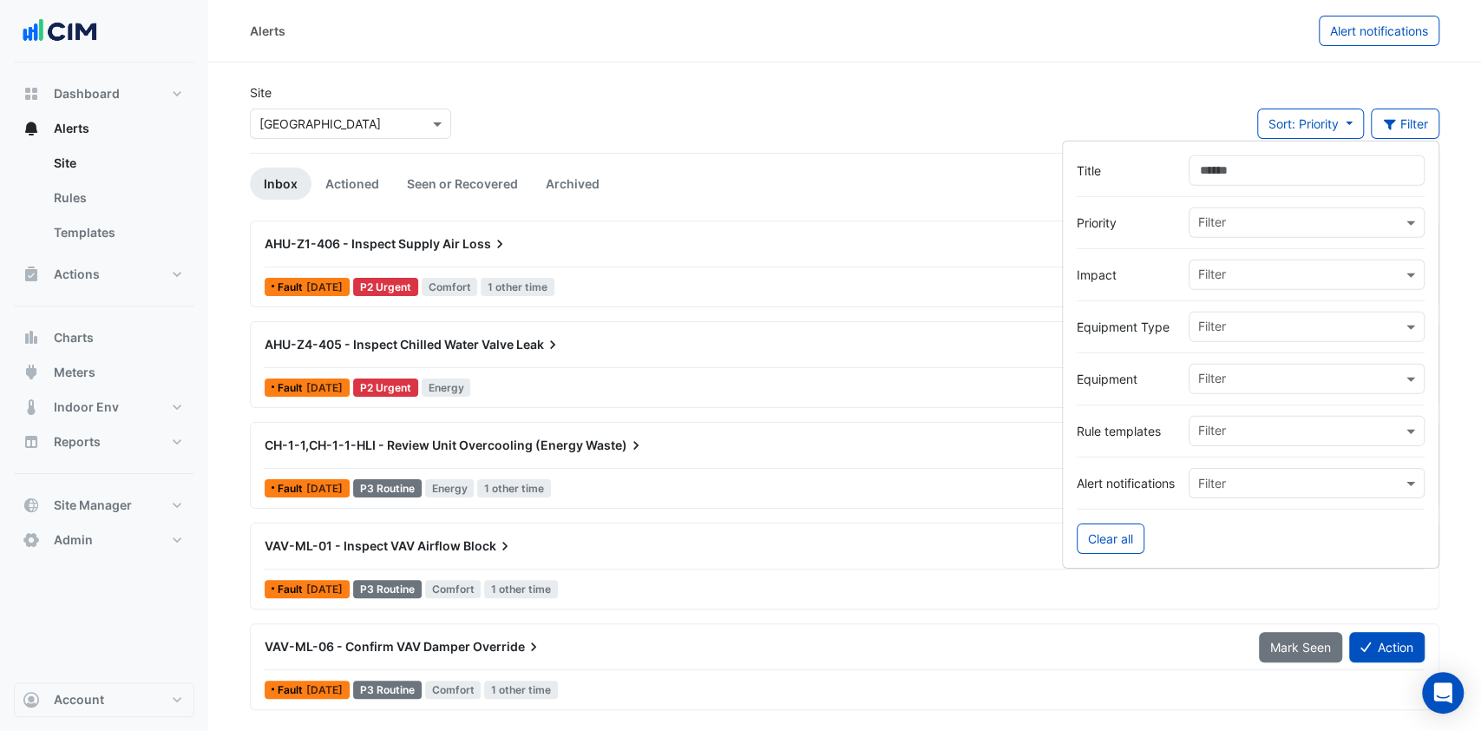
click at [737, 236] on div "AHU-Z1-406 - Inspect Supply Air Loss" at bounding box center [752, 243] width 974 height 17
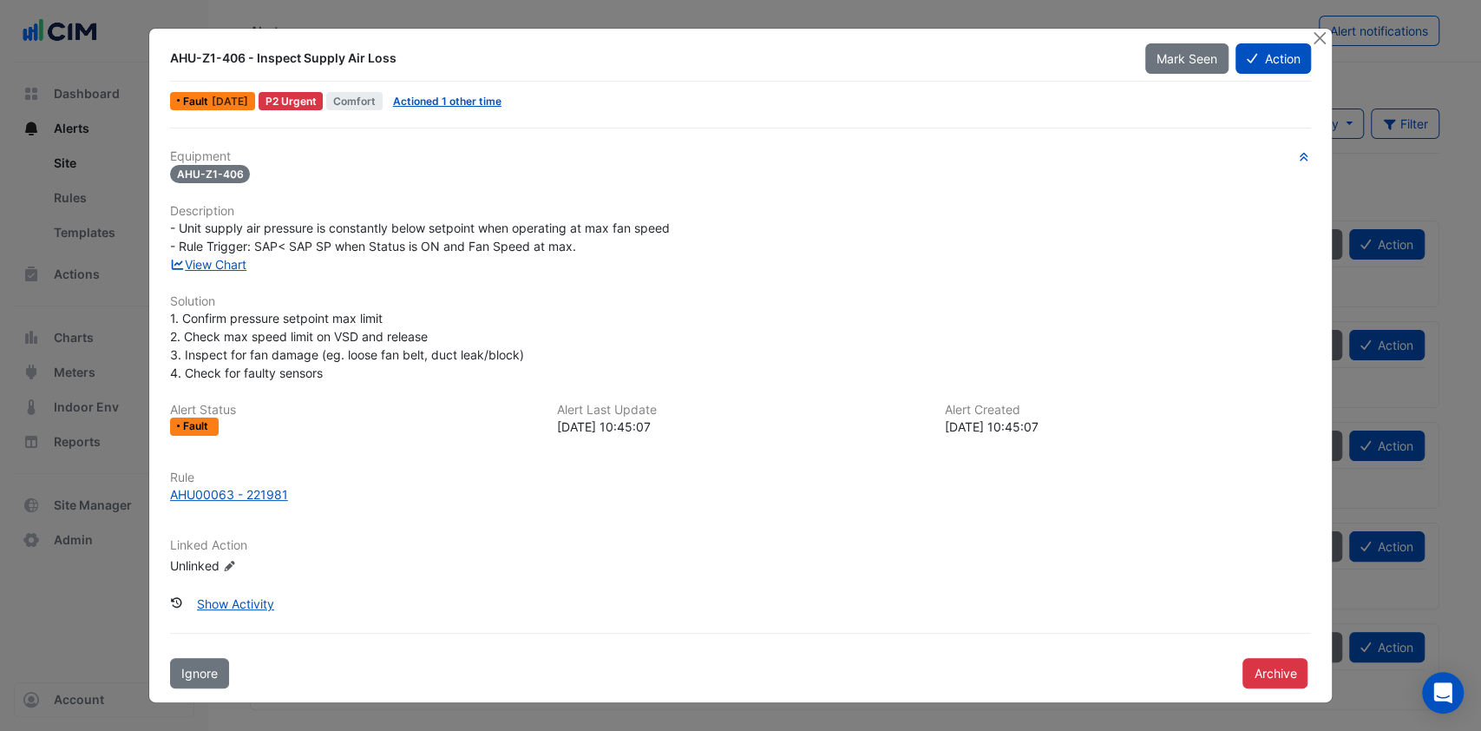
click at [1271, 69] on button "Action" at bounding box center [1274, 58] width 76 height 30
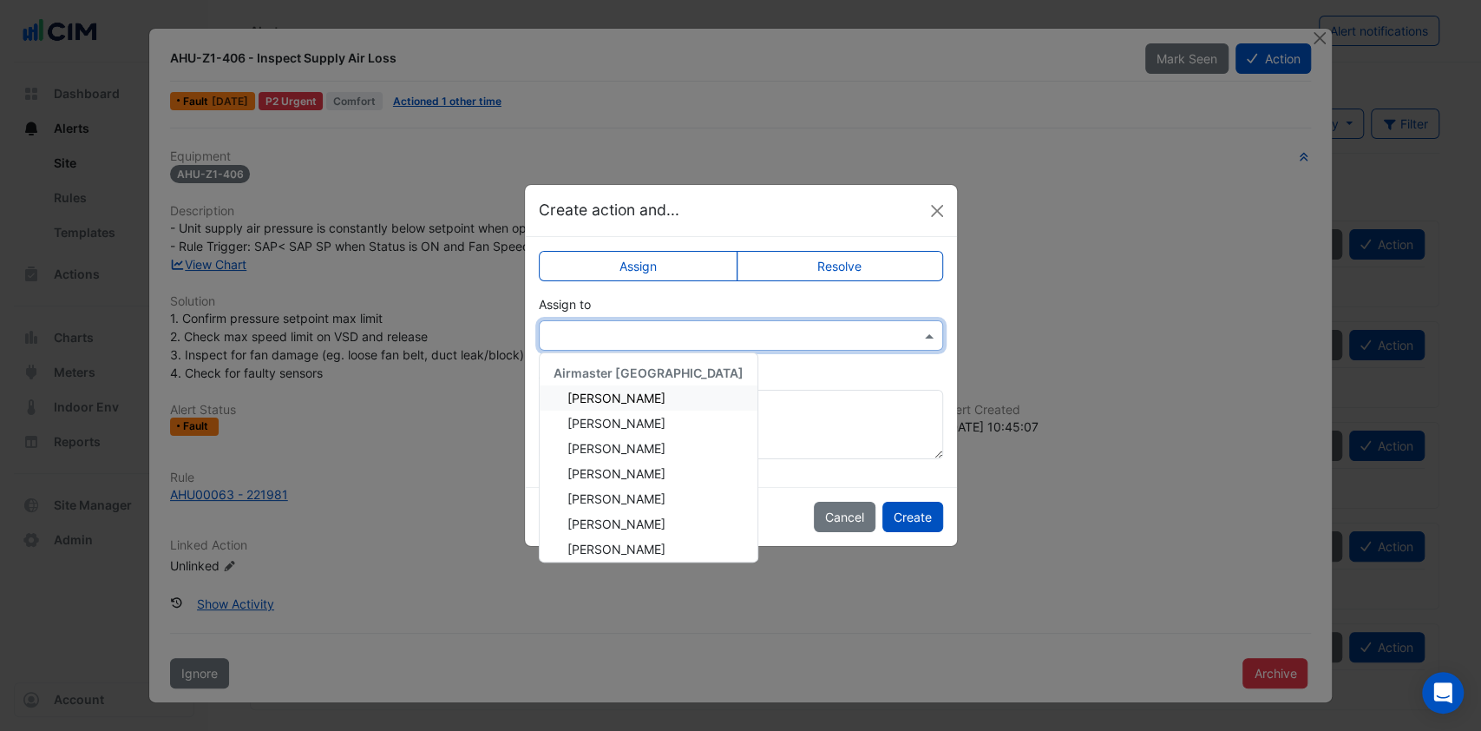
click at [578, 323] on div at bounding box center [741, 335] width 404 height 30
type input "**"
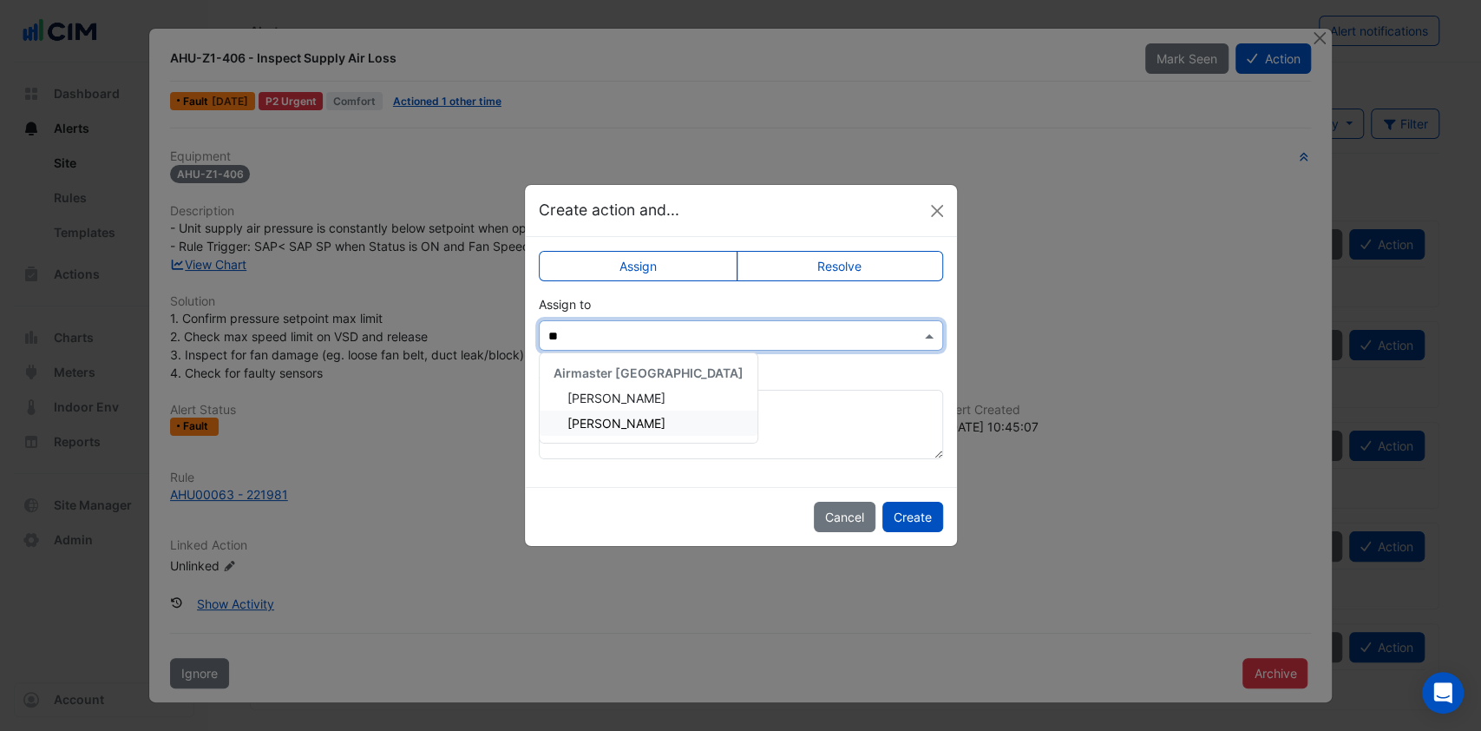
click at [625, 434] on div "Dane Lamaro" at bounding box center [649, 422] width 218 height 25
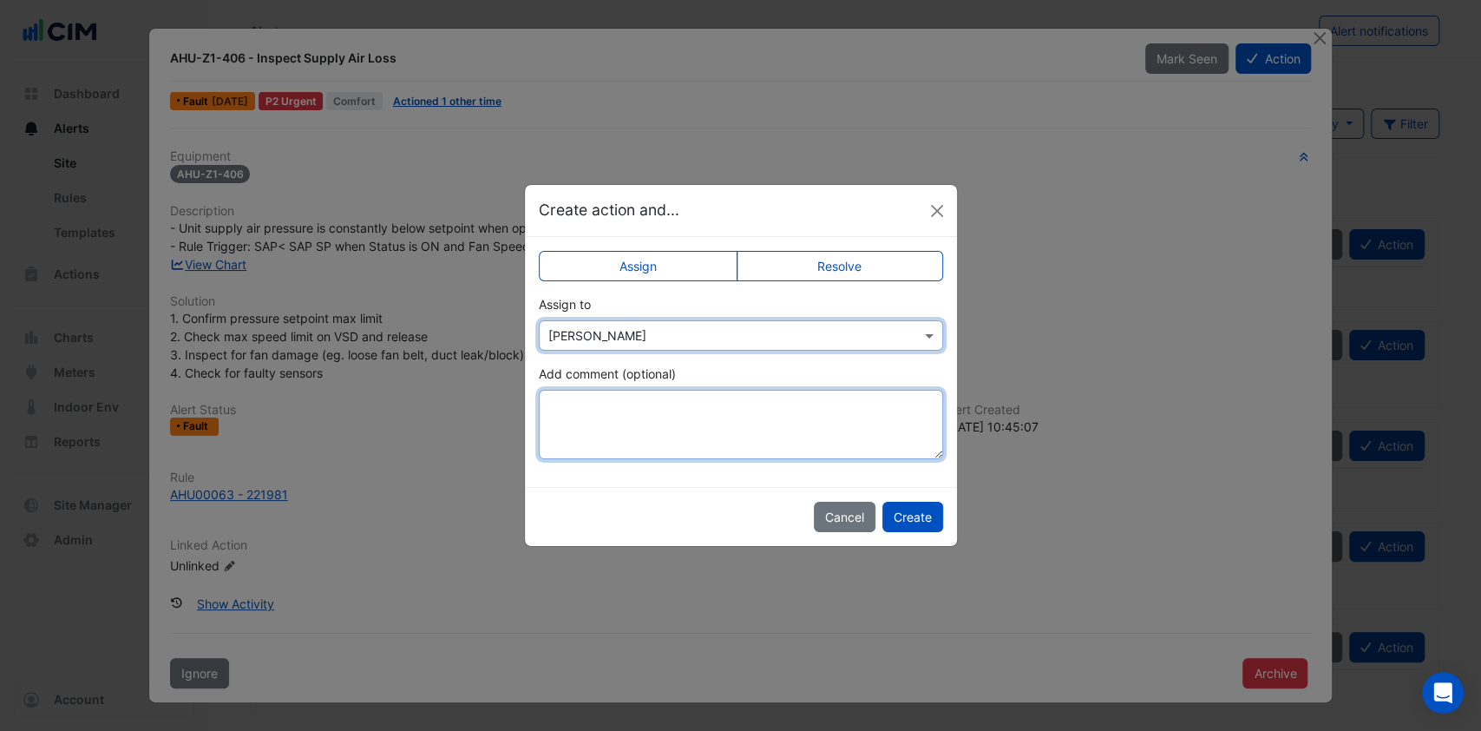
click at [600, 422] on textarea "Add comment (optional)" at bounding box center [741, 424] width 404 height 69
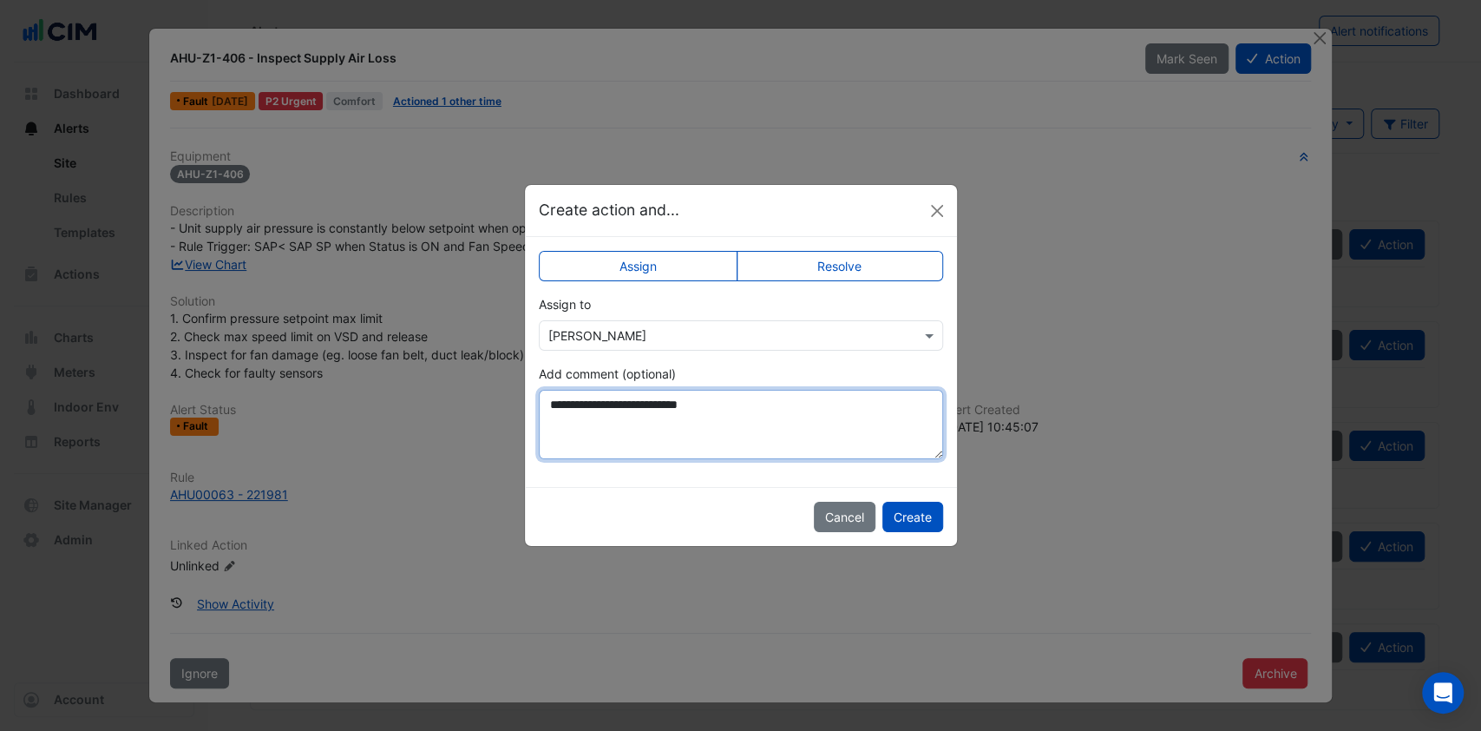
type textarea "**********"
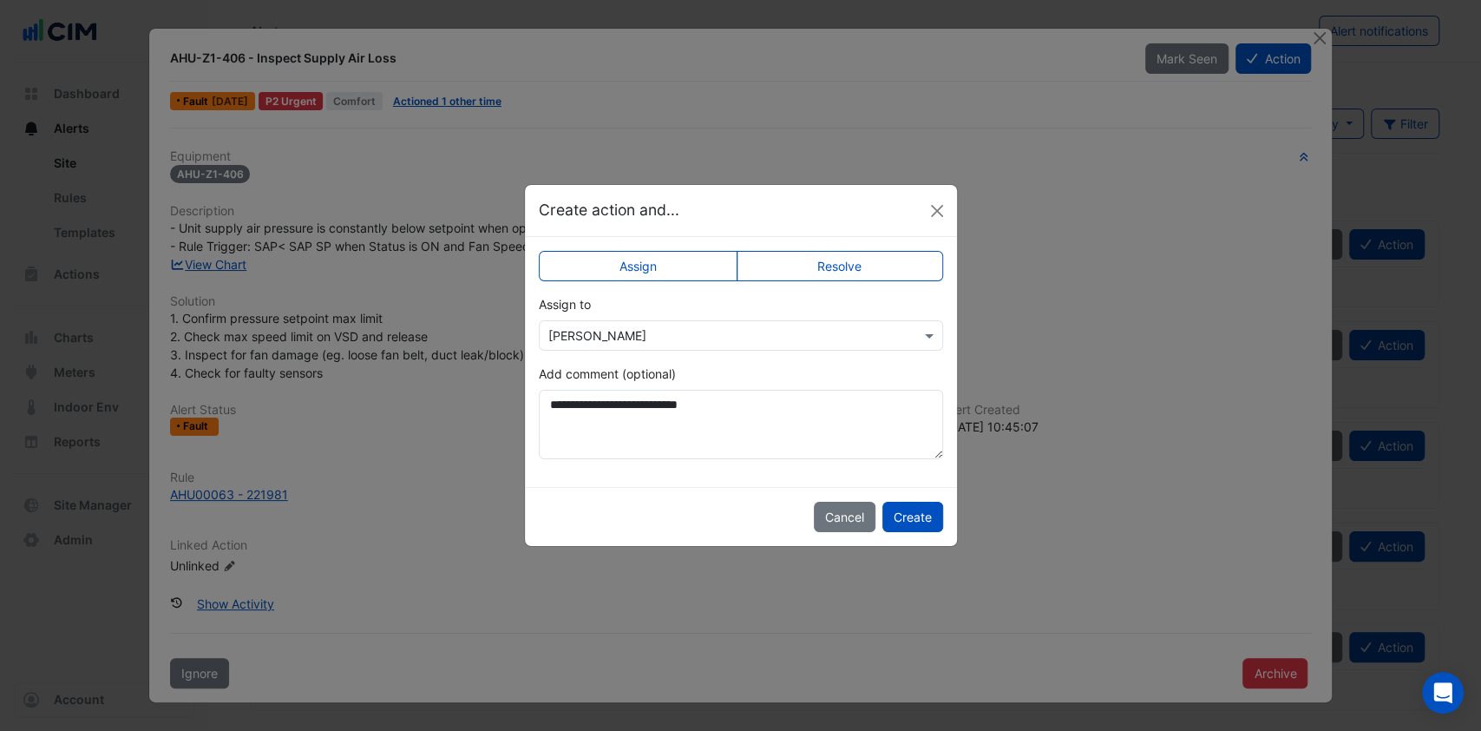
click at [920, 510] on button "Create" at bounding box center [913, 517] width 61 height 30
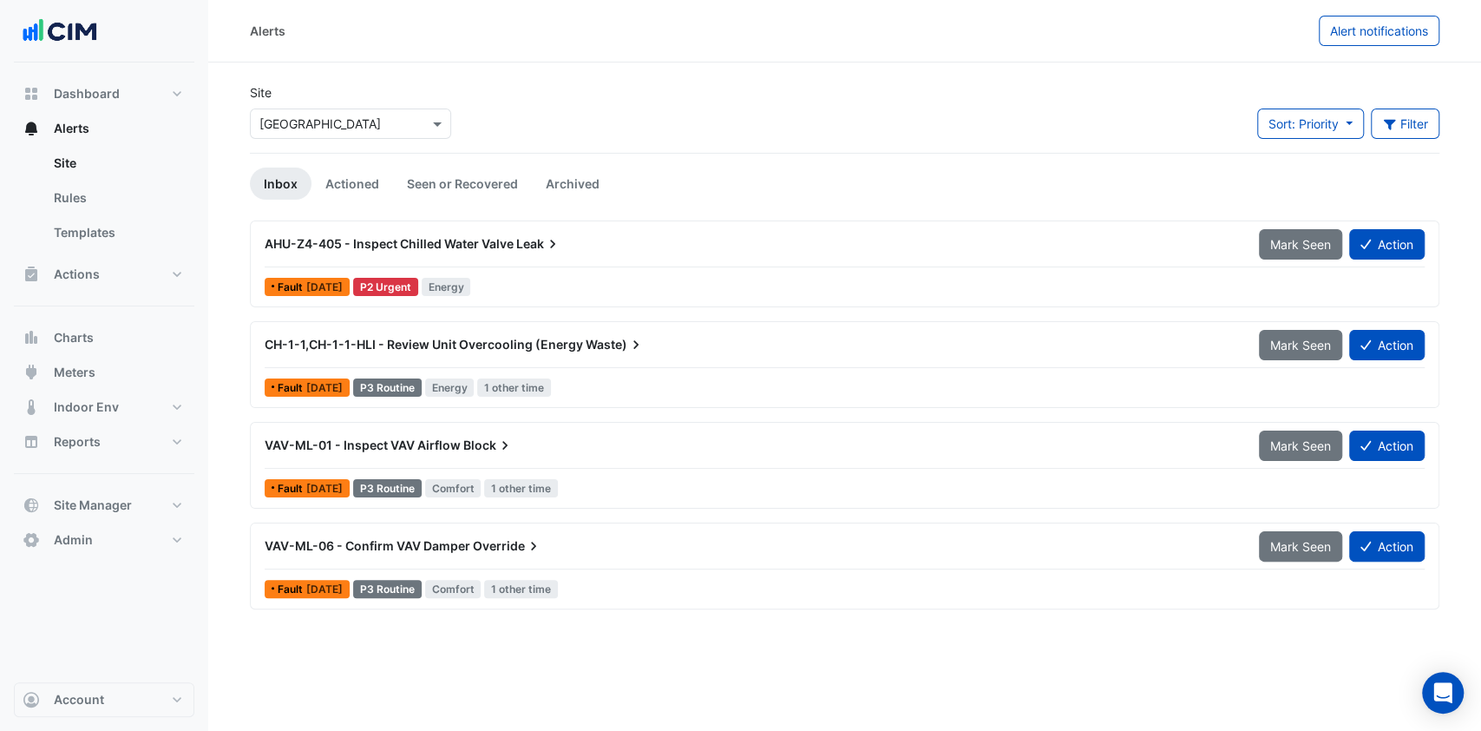
click at [477, 236] on span "AHU-Z4-405 - Inspect Chilled Water Valve" at bounding box center [389, 243] width 249 height 15
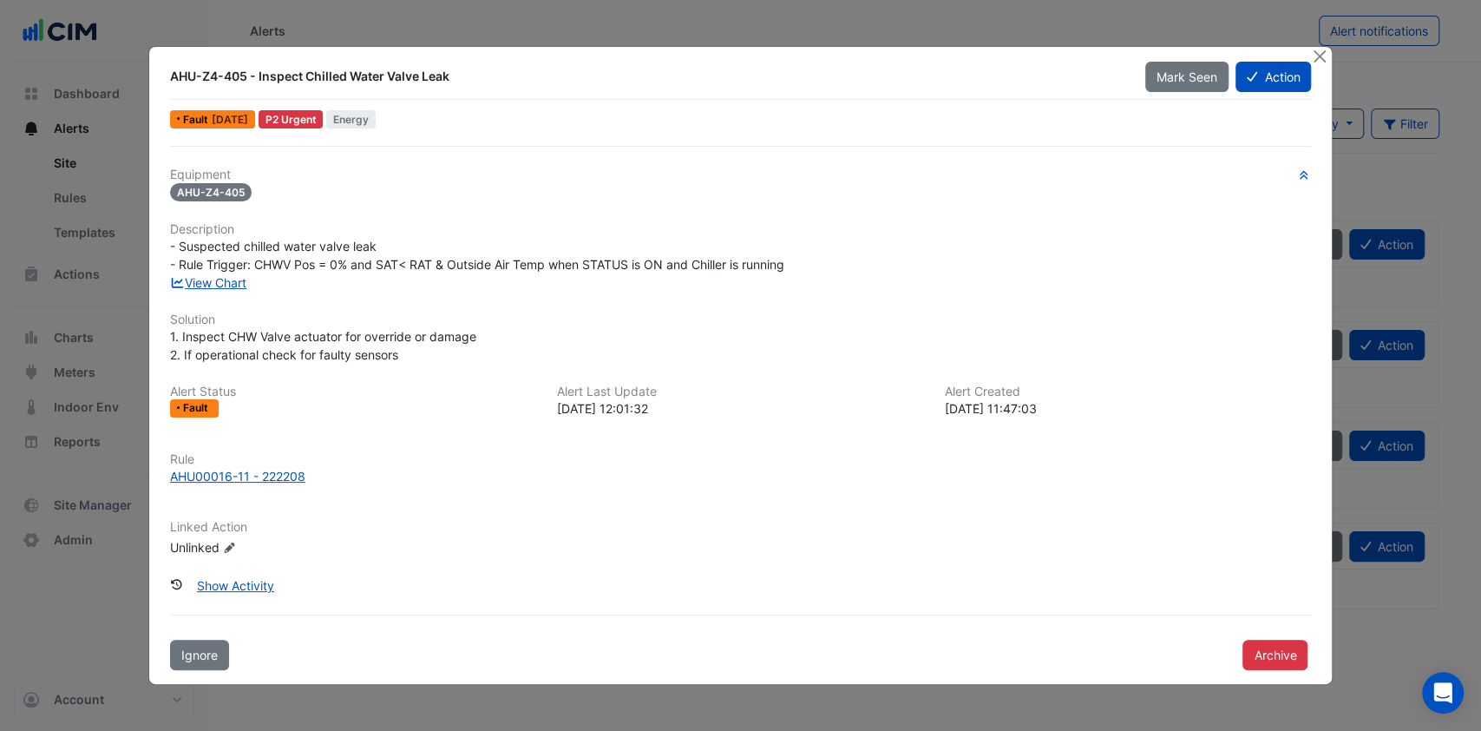
click at [235, 287] on link "View Chart" at bounding box center [208, 282] width 77 height 15
click at [1283, 82] on button "Action" at bounding box center [1274, 77] width 76 height 30
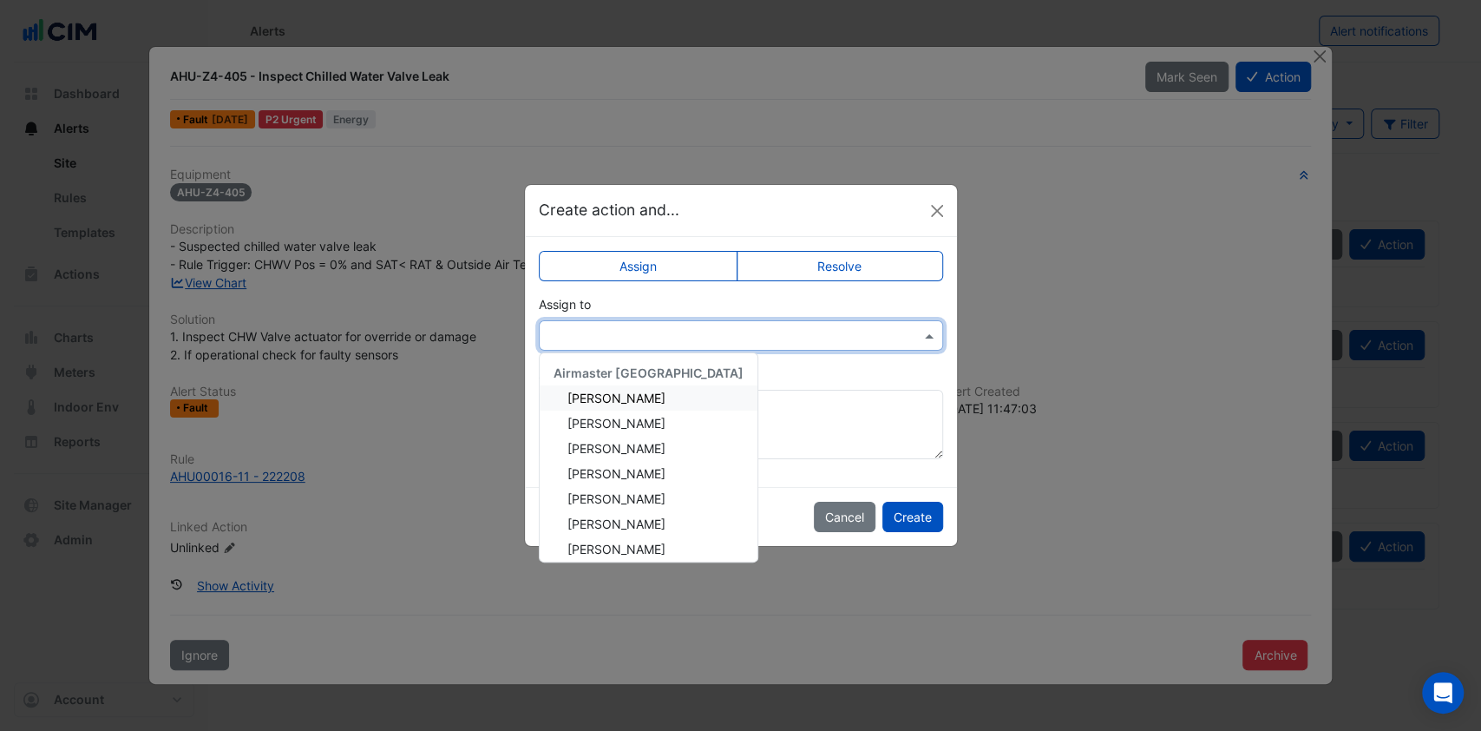
click at [745, 332] on input "text" at bounding box center [723, 336] width 351 height 18
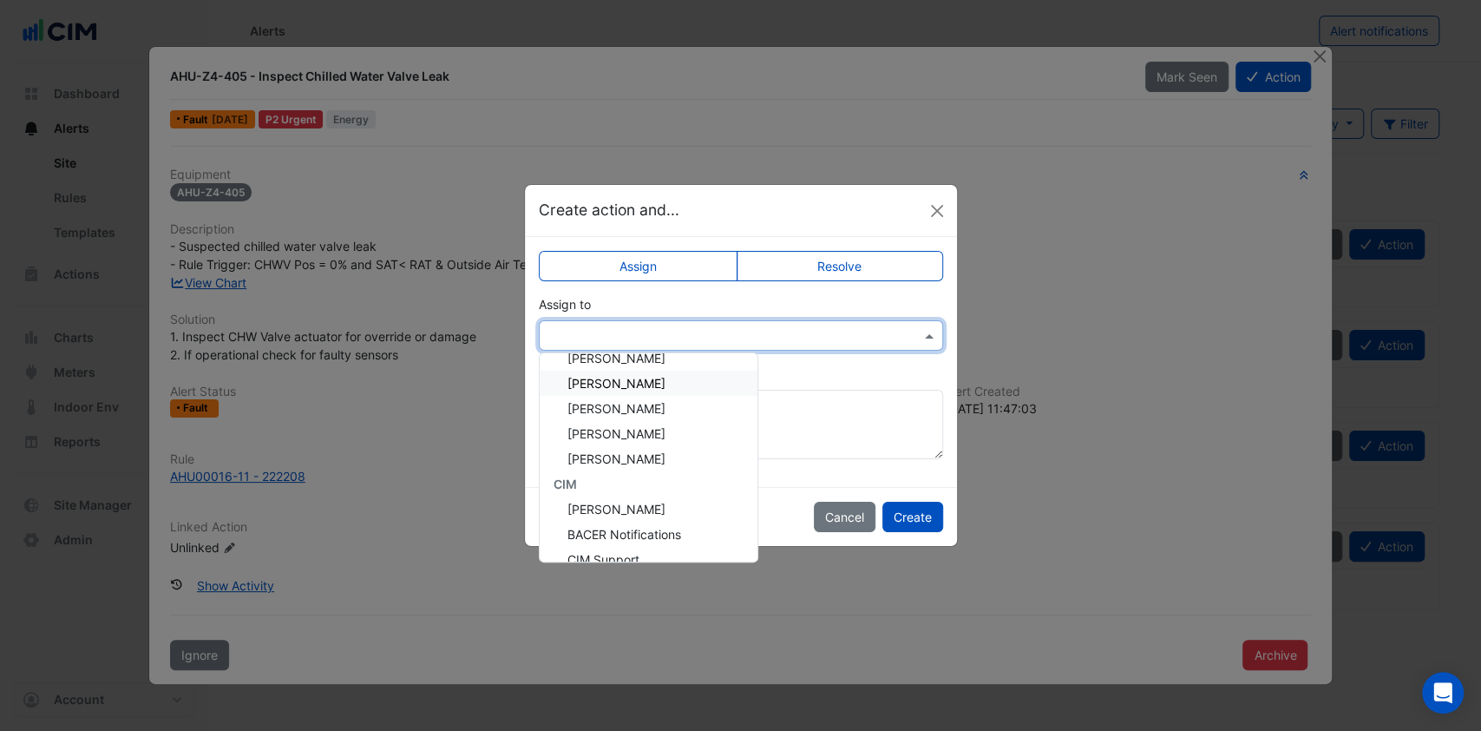
click at [618, 373] on div "Dane Lamaro" at bounding box center [649, 383] width 218 height 25
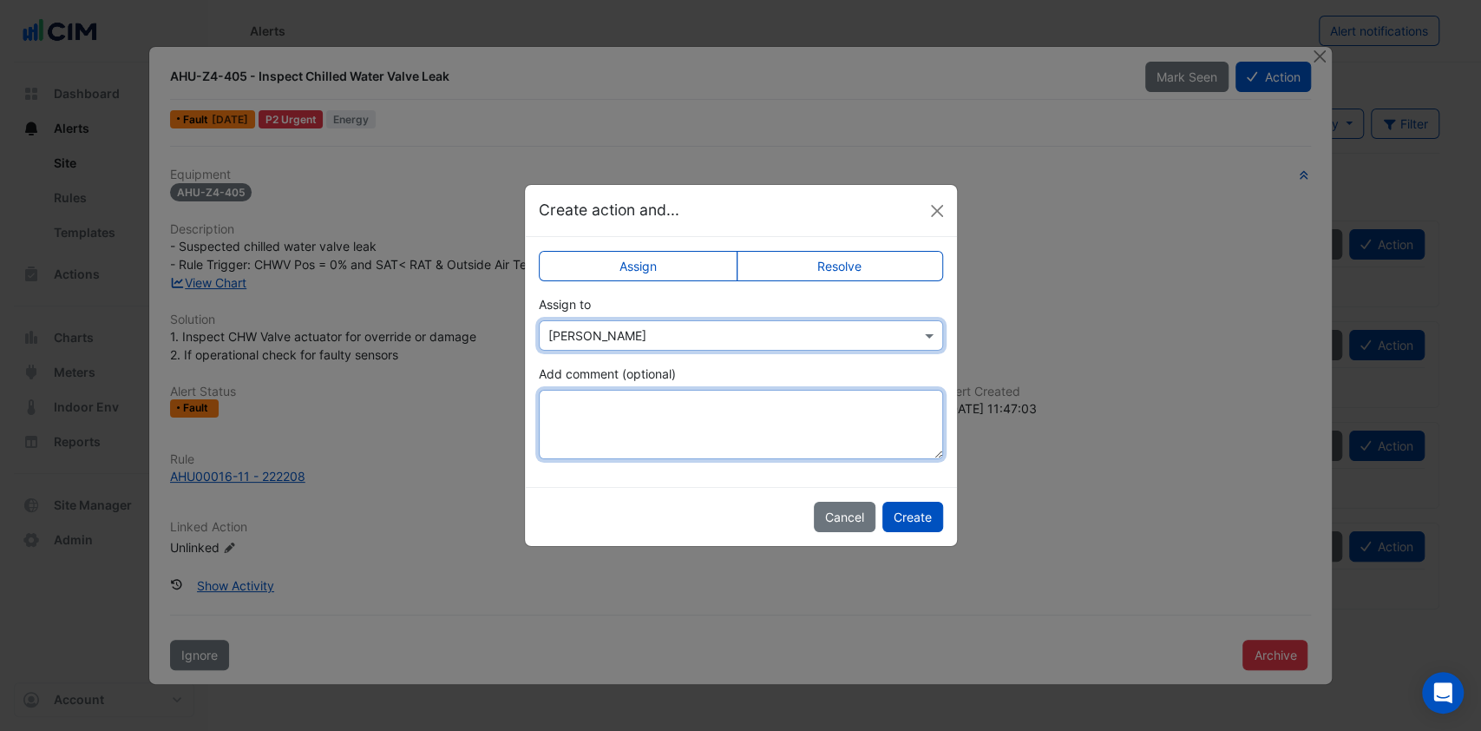
click at [757, 410] on textarea "Add comment (optional)" at bounding box center [741, 424] width 404 height 69
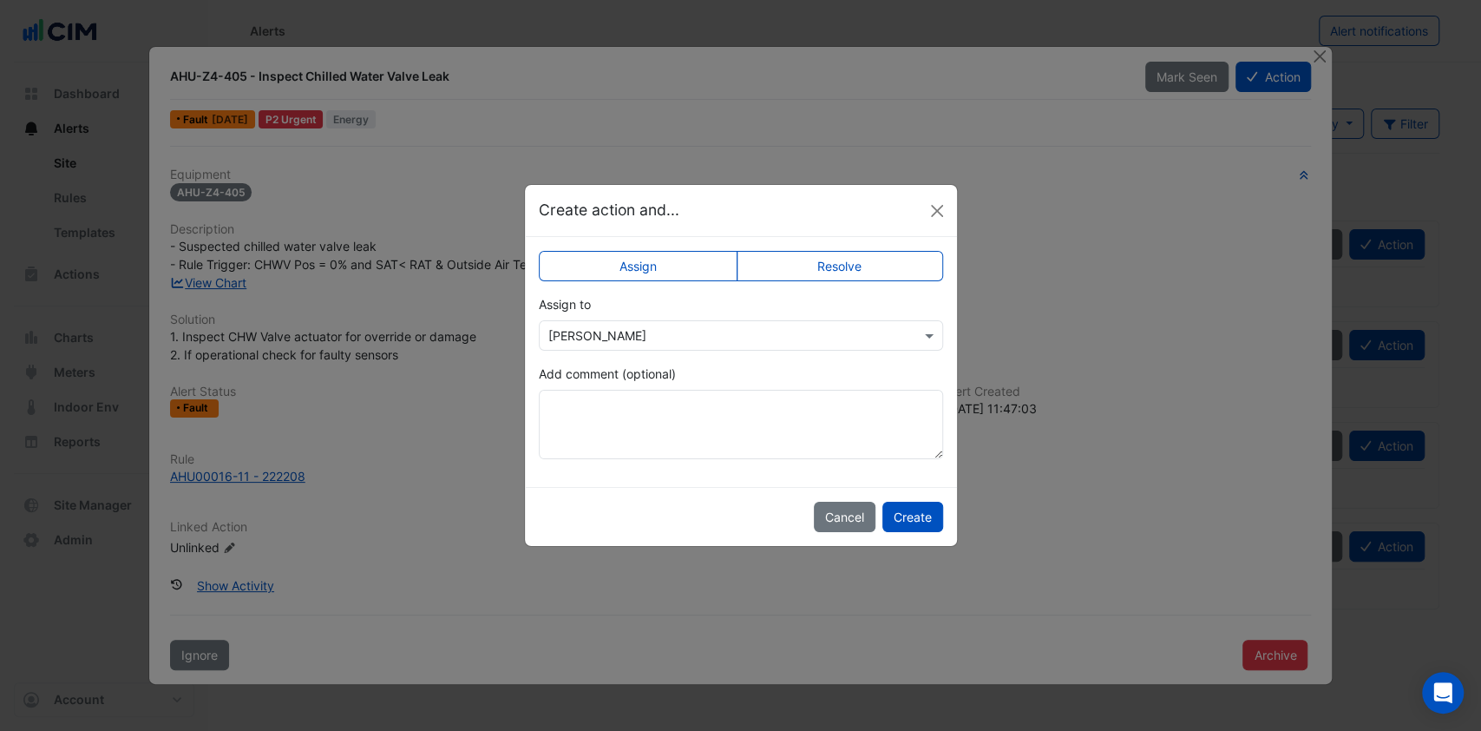
click at [904, 510] on button "Create" at bounding box center [913, 517] width 61 height 30
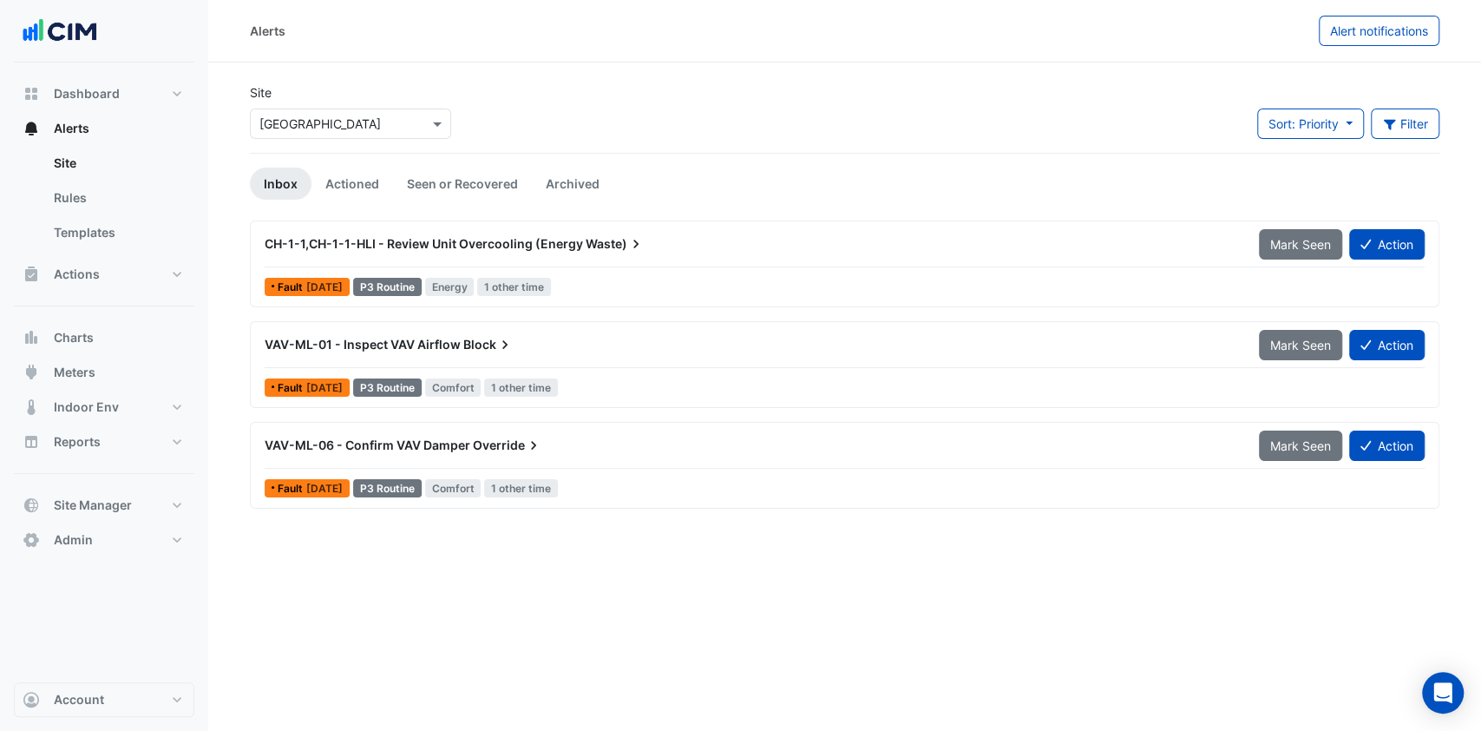
click at [391, 346] on span "VAV-ML-01 - Inspect VAV Airflow" at bounding box center [363, 344] width 196 height 15
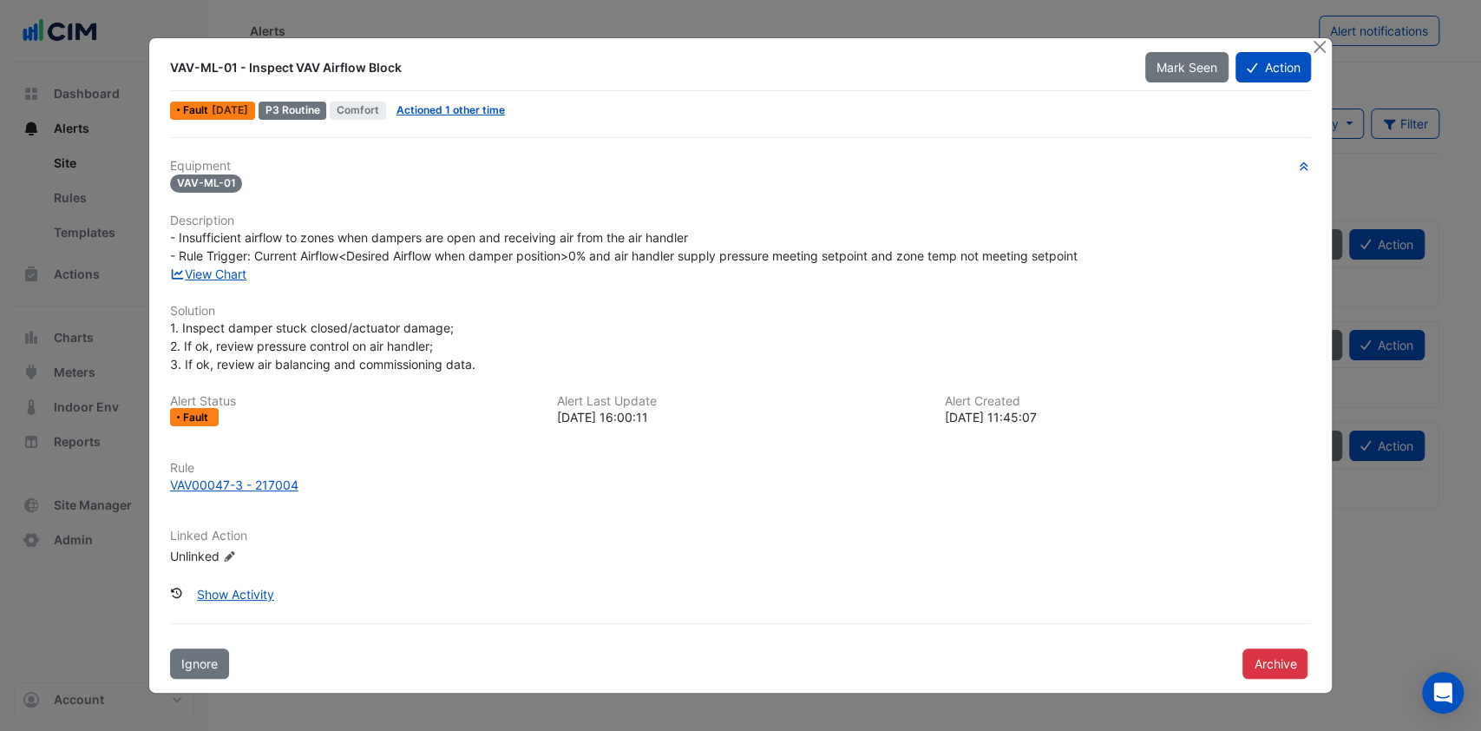
click at [1314, 46] on button "Close" at bounding box center [1319, 47] width 18 height 18
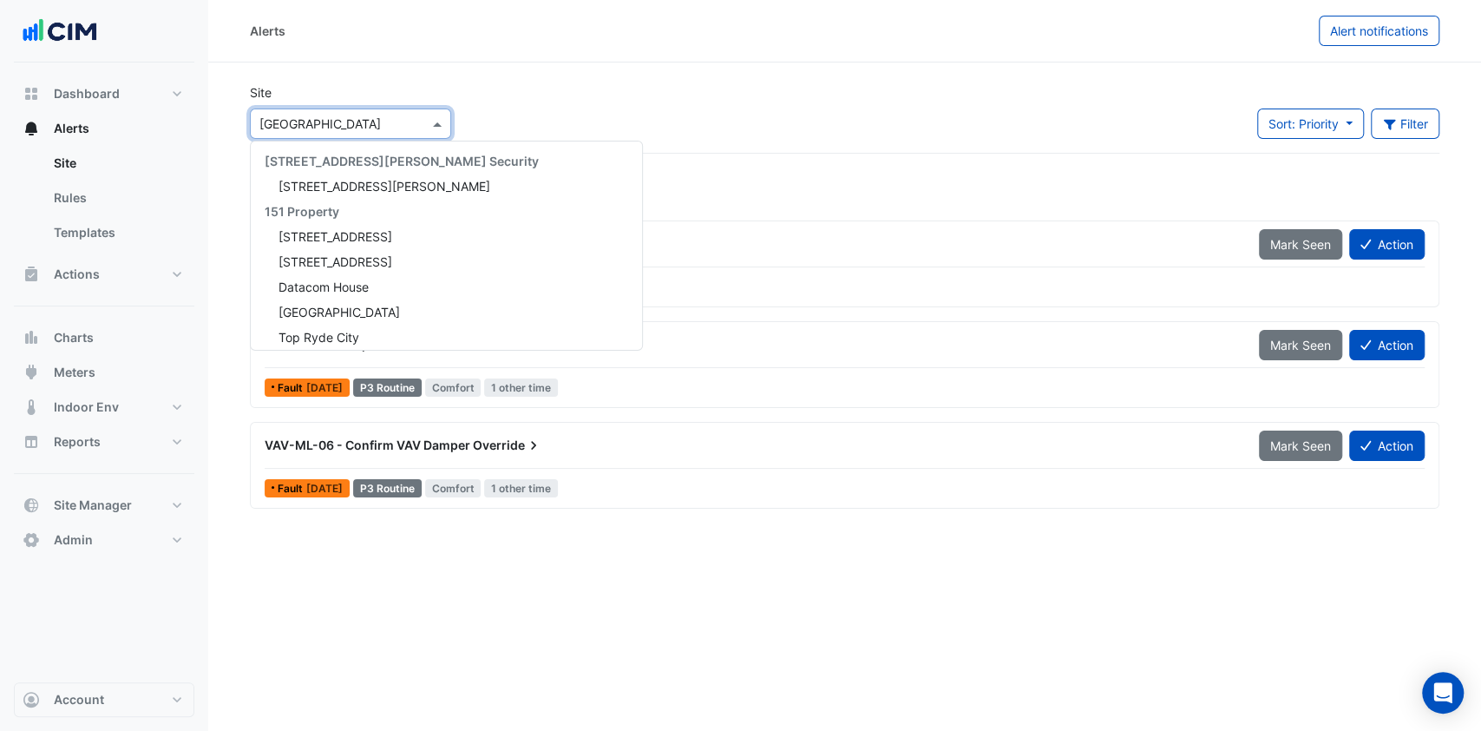
click at [319, 119] on input "text" at bounding box center [333, 124] width 148 height 18
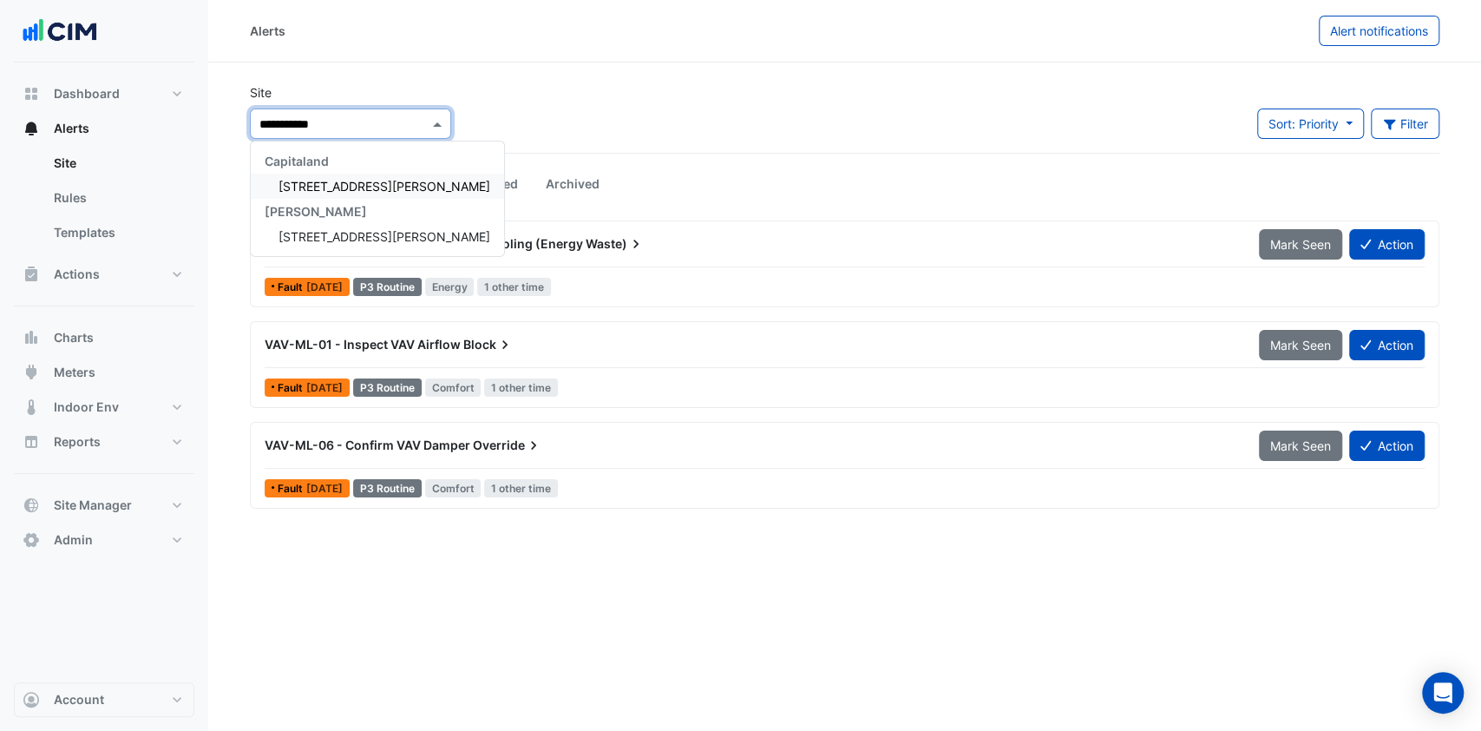
type input "**********"
click at [326, 171] on div "Capitaland" at bounding box center [377, 160] width 253 height 25
click at [319, 191] on span "100 Arthur Street" at bounding box center [385, 186] width 212 height 15
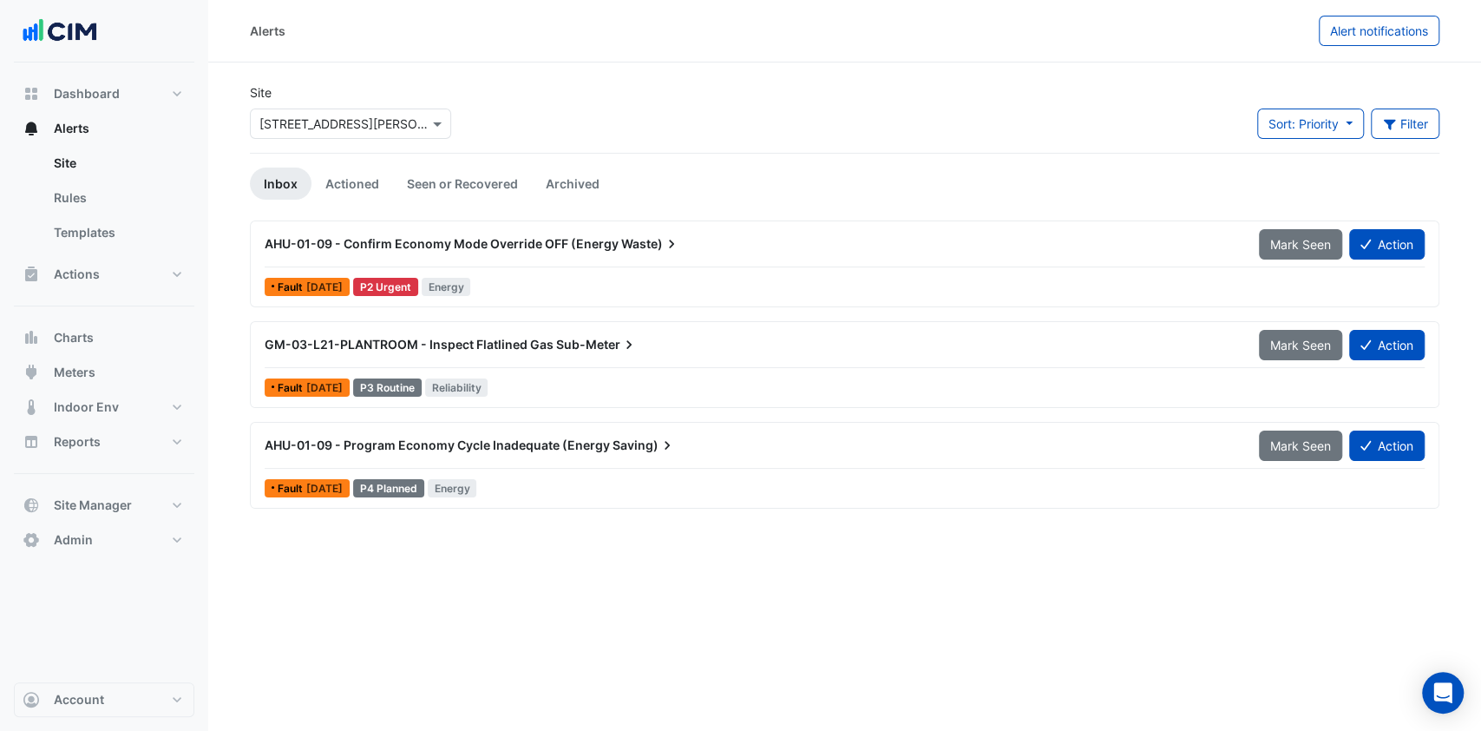
click at [338, 188] on link "Actioned" at bounding box center [353, 183] width 82 height 32
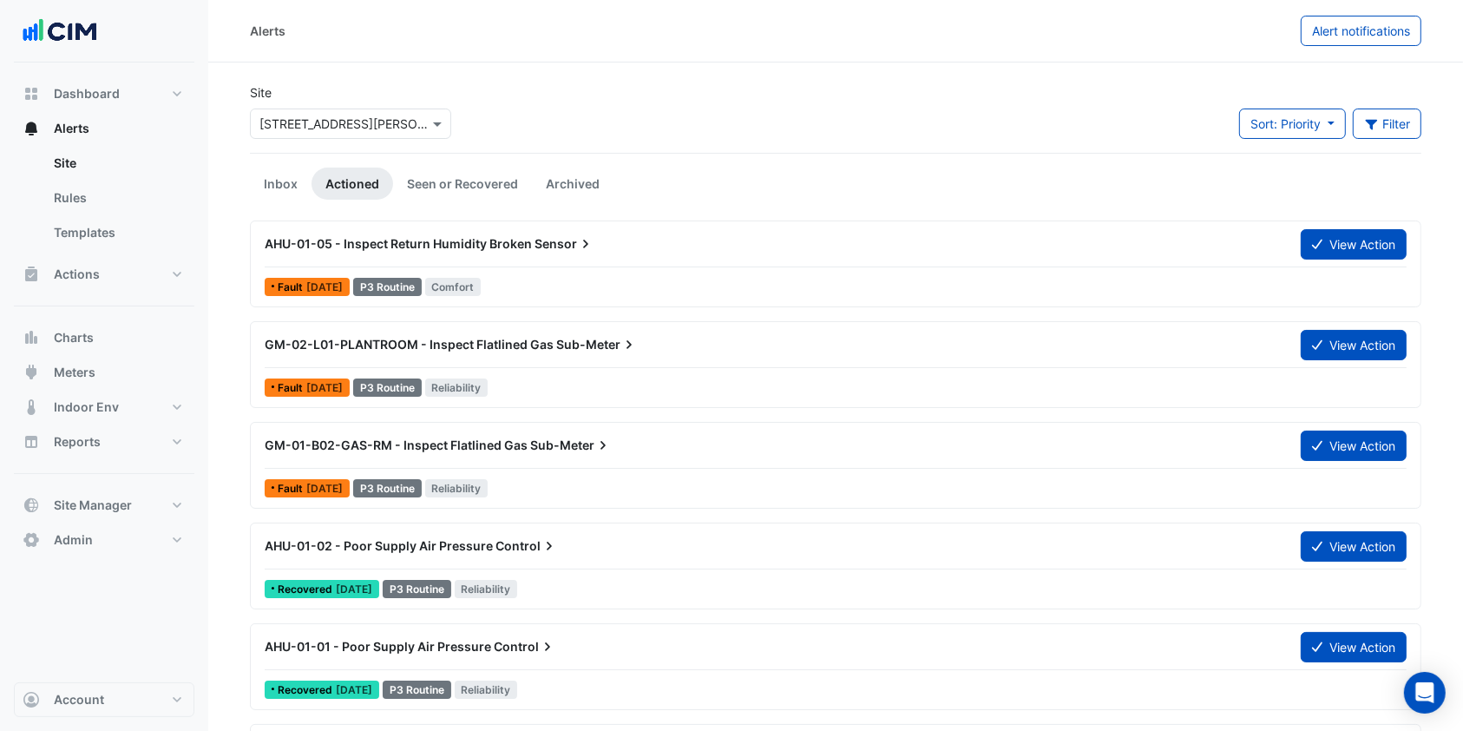
click at [458, 181] on link "Seen or Recovered" at bounding box center [462, 183] width 139 height 32
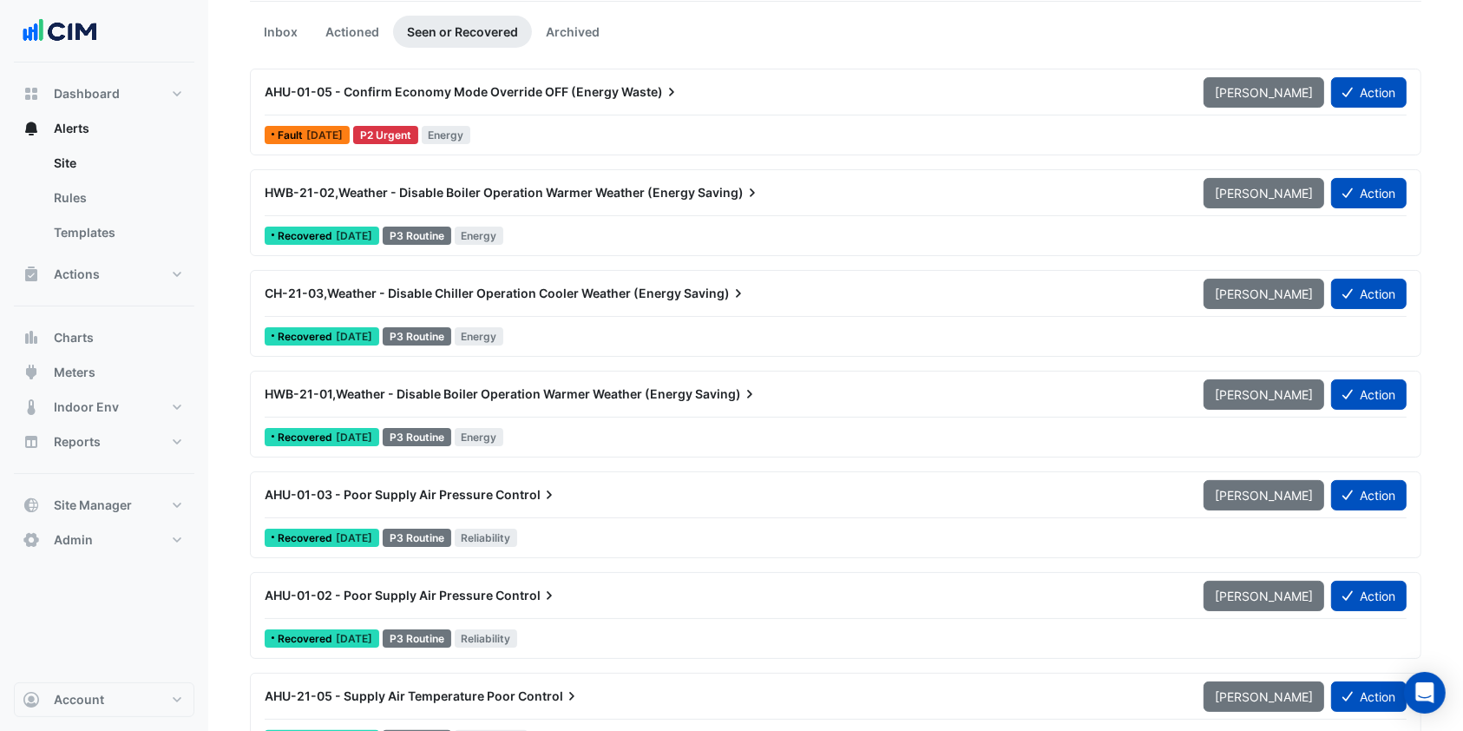
scroll to position [115, 0]
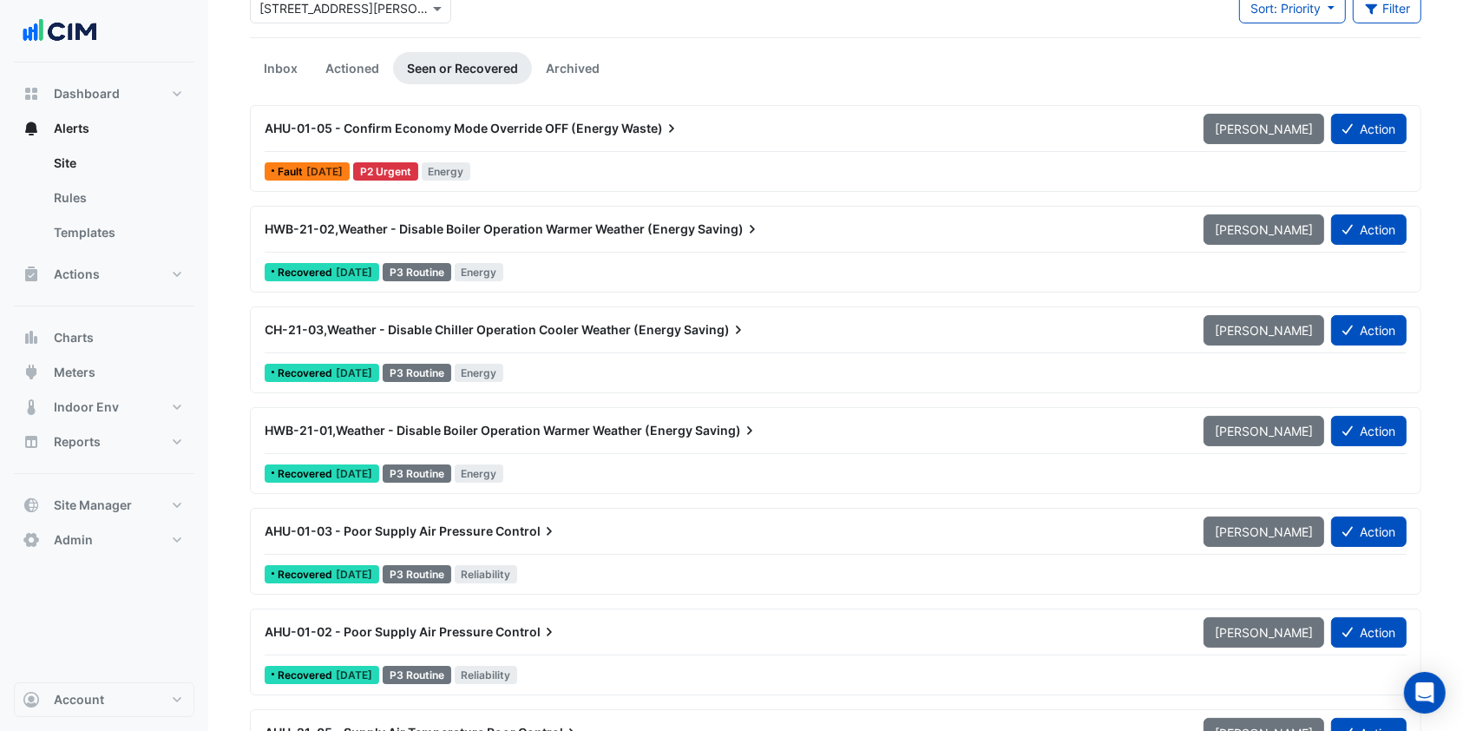
click at [300, 149] on div "AHU-01-05 - Confirm Economy Mode Override OFF (Energy Waste) Mark Unseen Action" at bounding box center [836, 132] width 1142 height 39
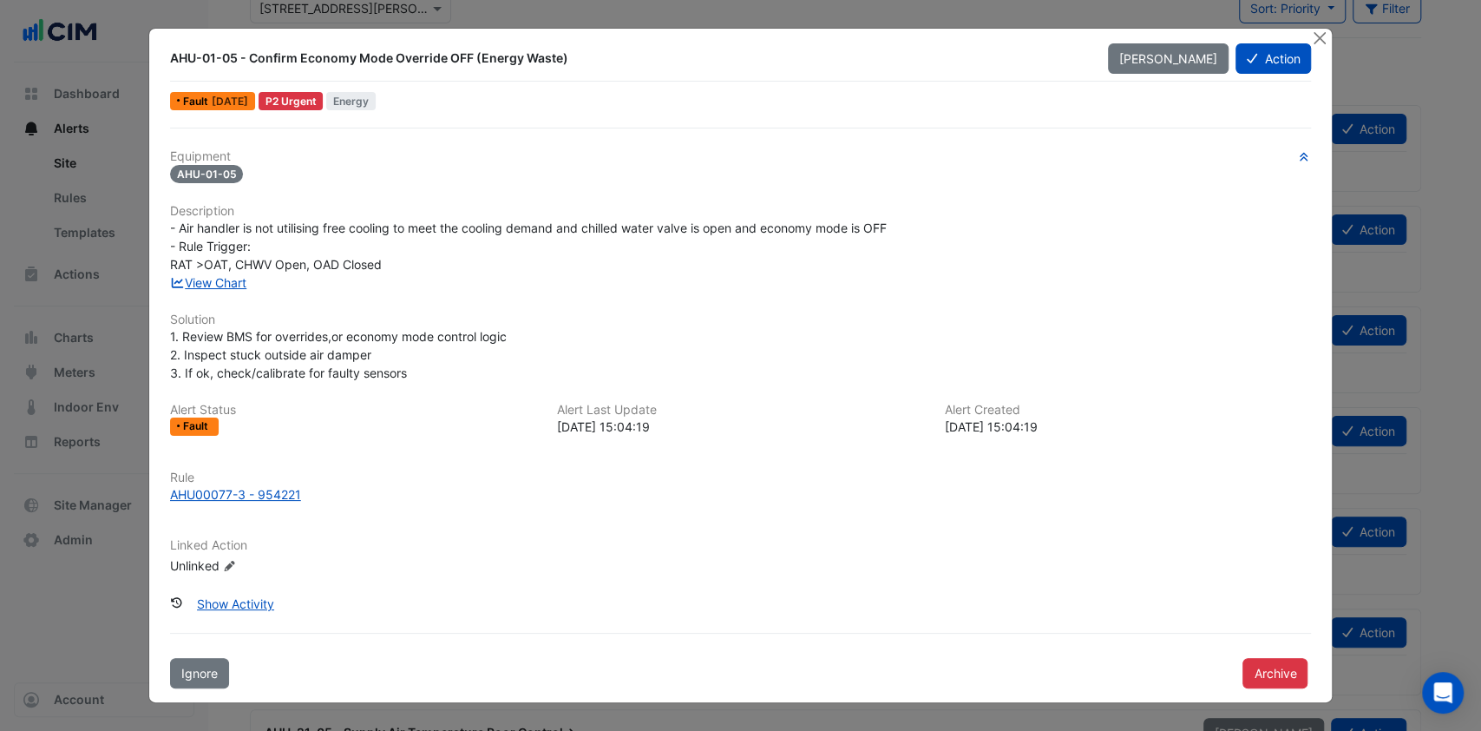
drag, startPoint x: 274, startPoint y: 152, endPoint x: 1318, endPoint y: 36, distance: 1050.5
click at [1318, 36] on app-alert-ticket-details-modal "AHU-01-05 - Confirm Economy Mode Override OFF (Energy Waste) Mark Unseen Action…" at bounding box center [741, 365] width 1184 height 673
click at [1318, 36] on button "Close" at bounding box center [1319, 38] width 18 height 18
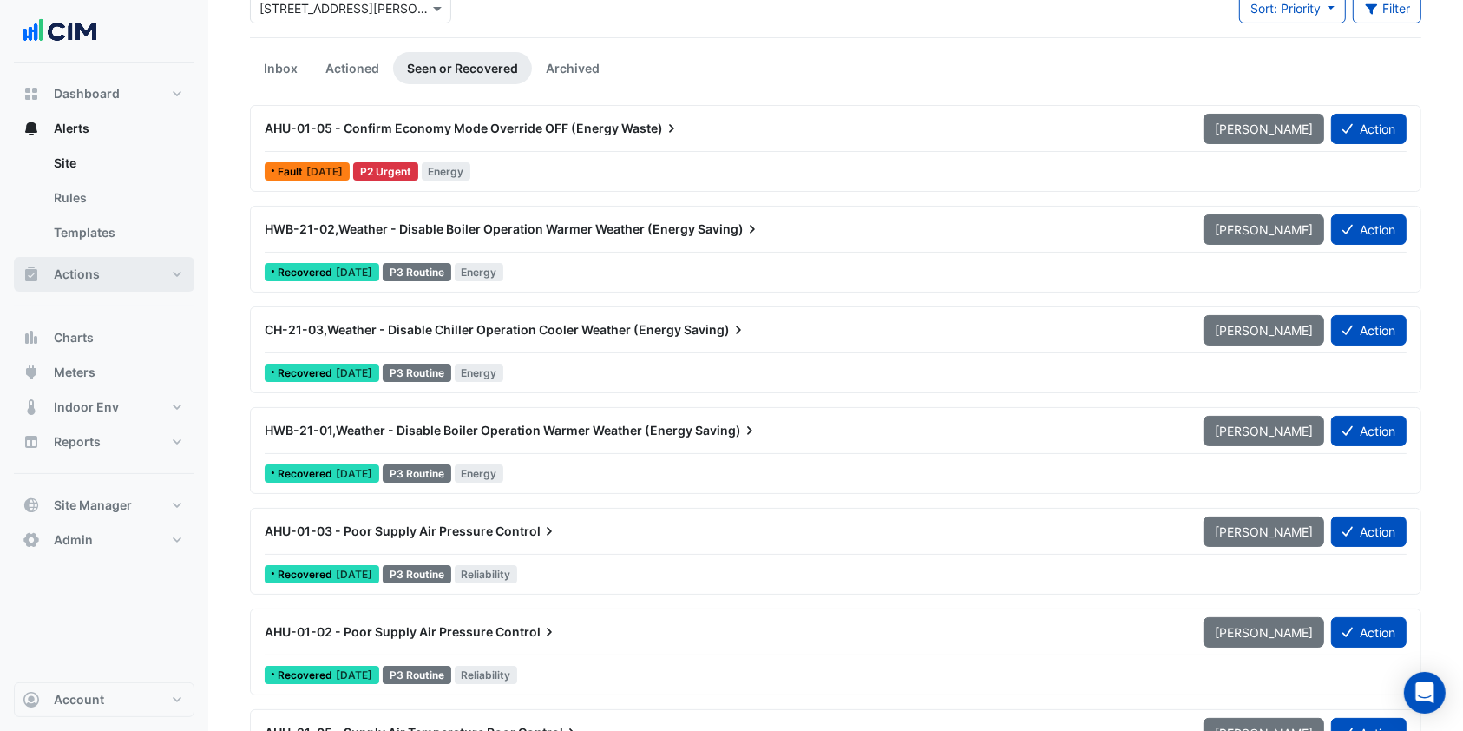
click at [98, 273] on button "Actions" at bounding box center [104, 274] width 181 height 35
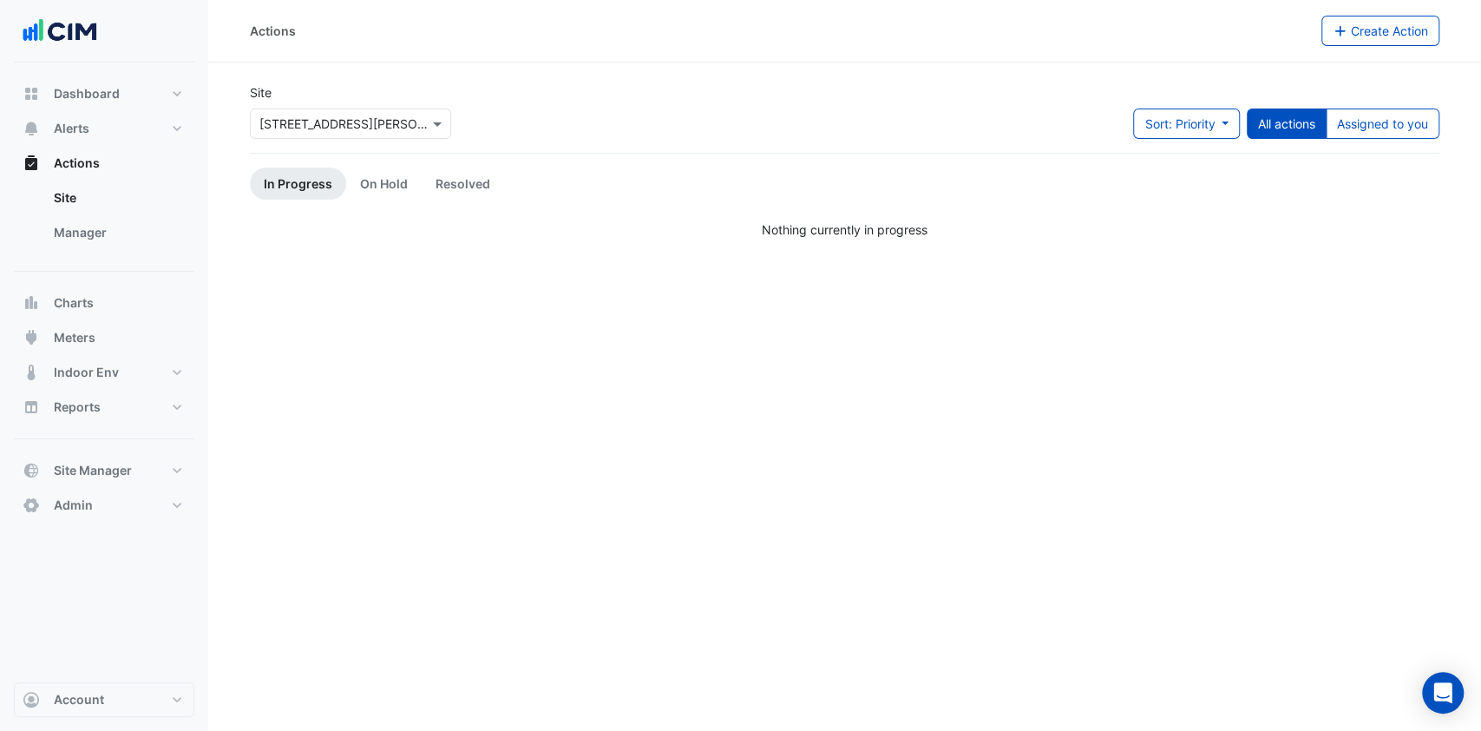
click at [92, 235] on link "Manager" at bounding box center [117, 232] width 154 height 35
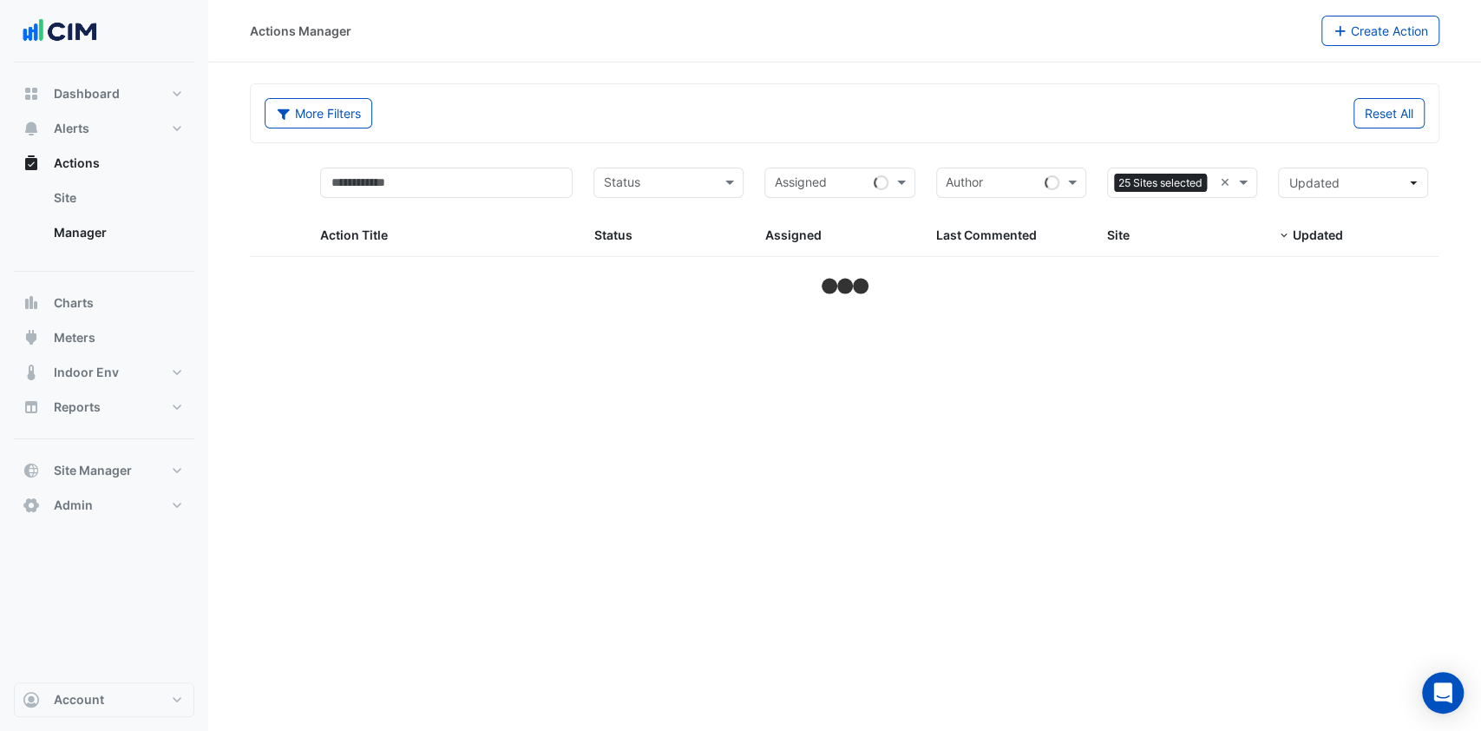
select select "***"
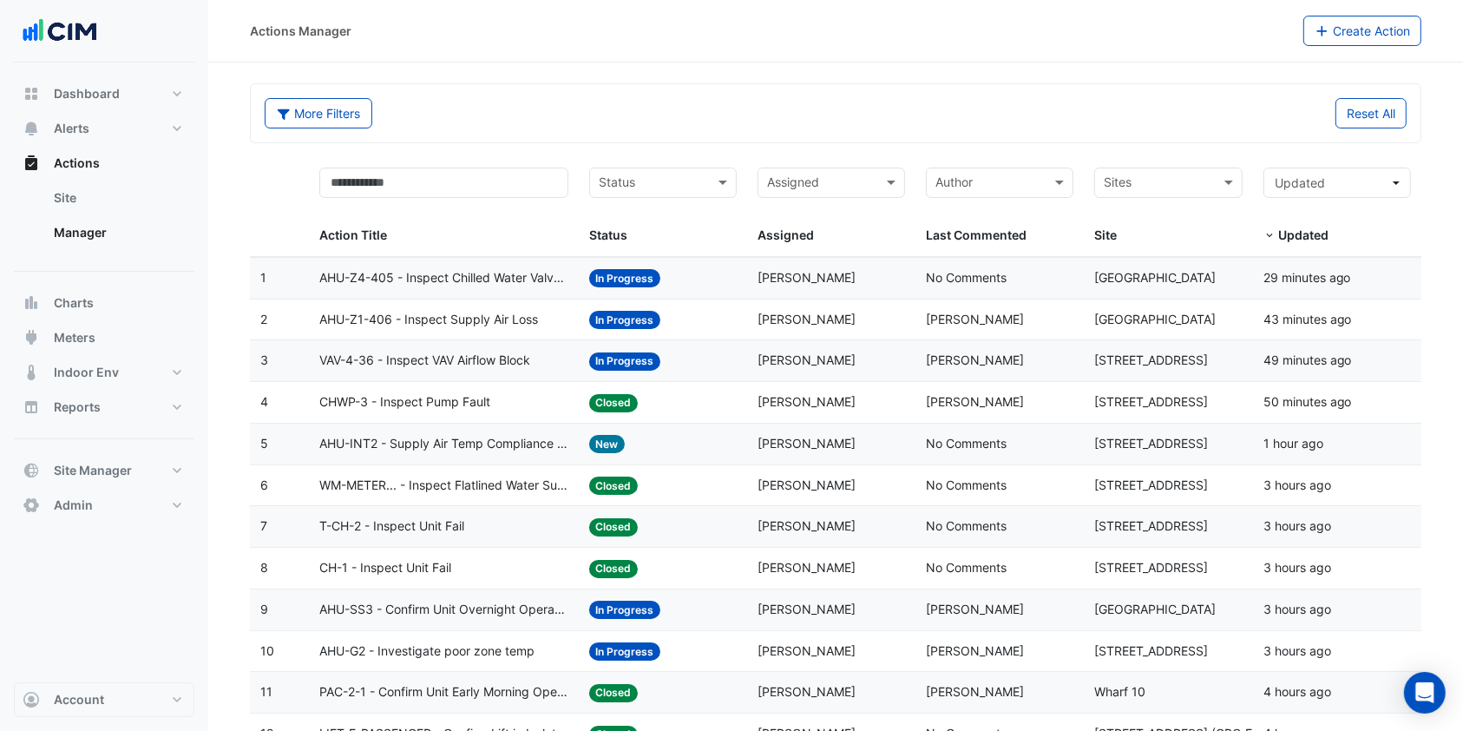
click at [456, 317] on span "AHU-Z1-406 - Inspect Supply Air Loss" at bounding box center [428, 320] width 219 height 20
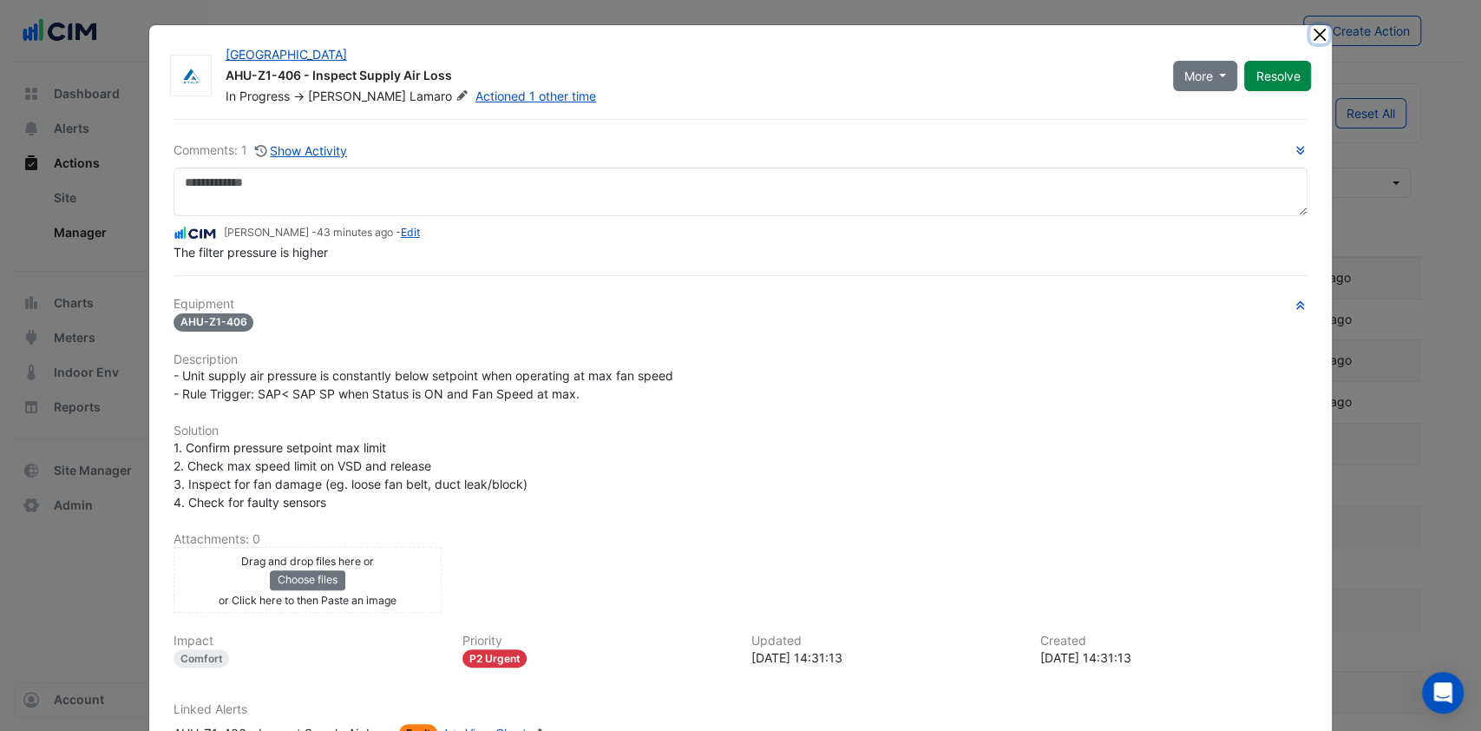
click at [1310, 35] on button "Close" at bounding box center [1319, 34] width 18 height 18
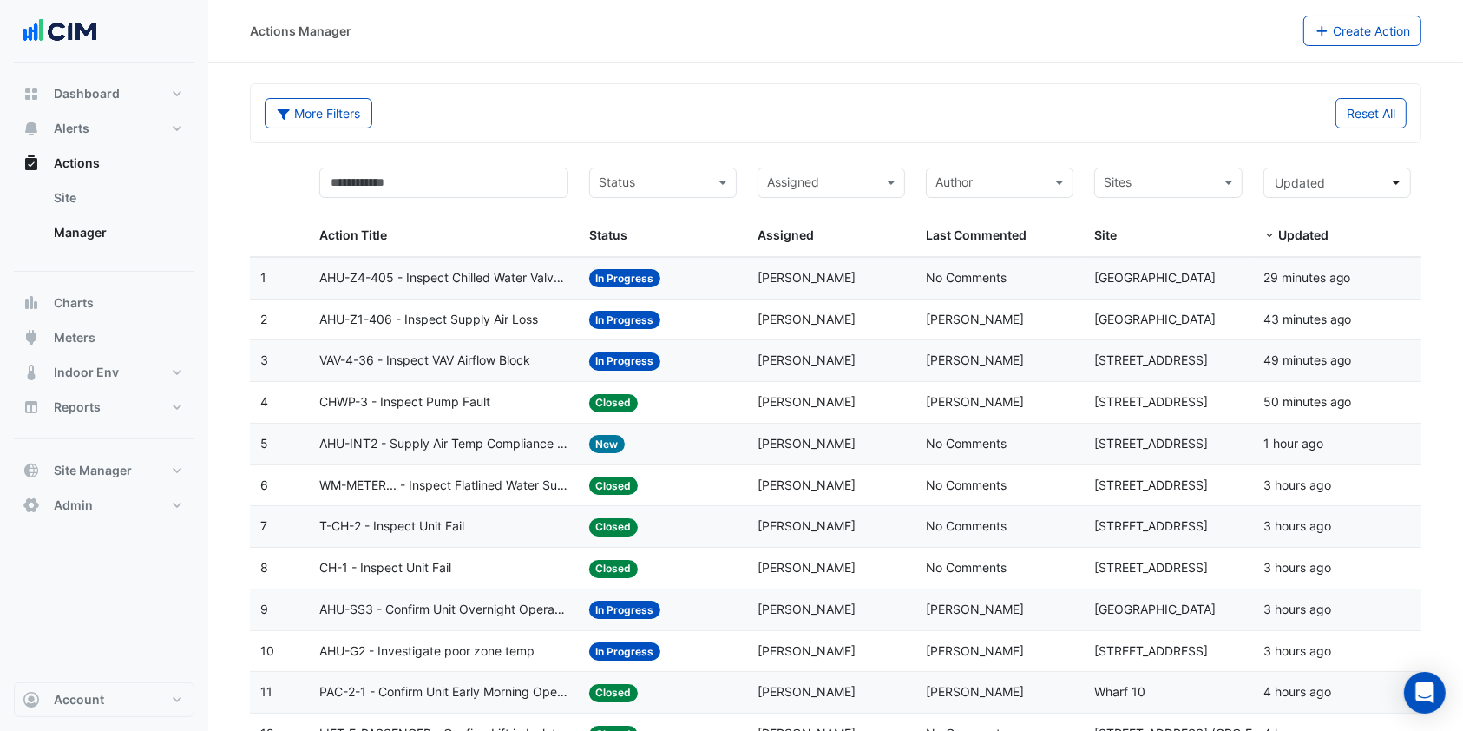
click at [512, 322] on span "AHU-Z1-406 - Inspect Supply Air Loss" at bounding box center [428, 320] width 219 height 20
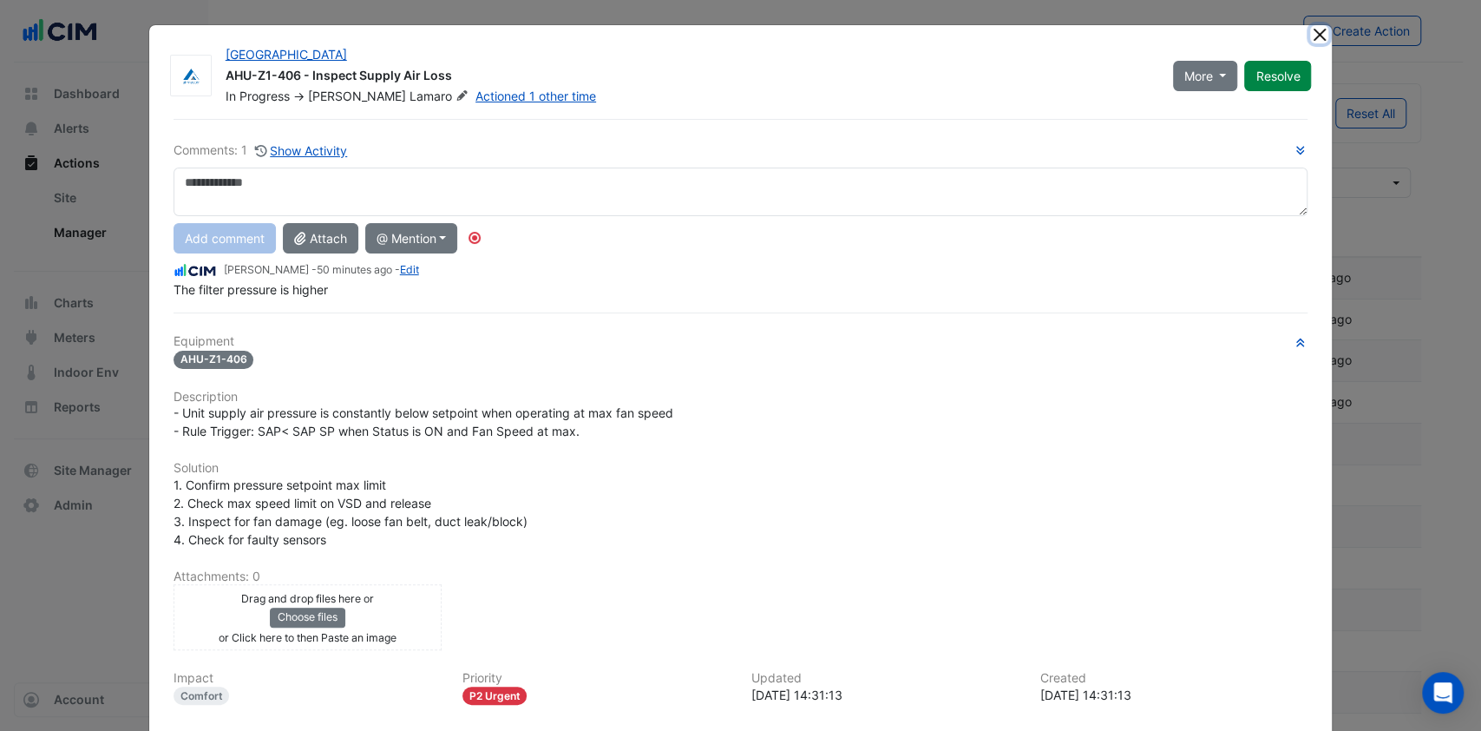
click at [1318, 30] on button "Close" at bounding box center [1319, 34] width 18 height 18
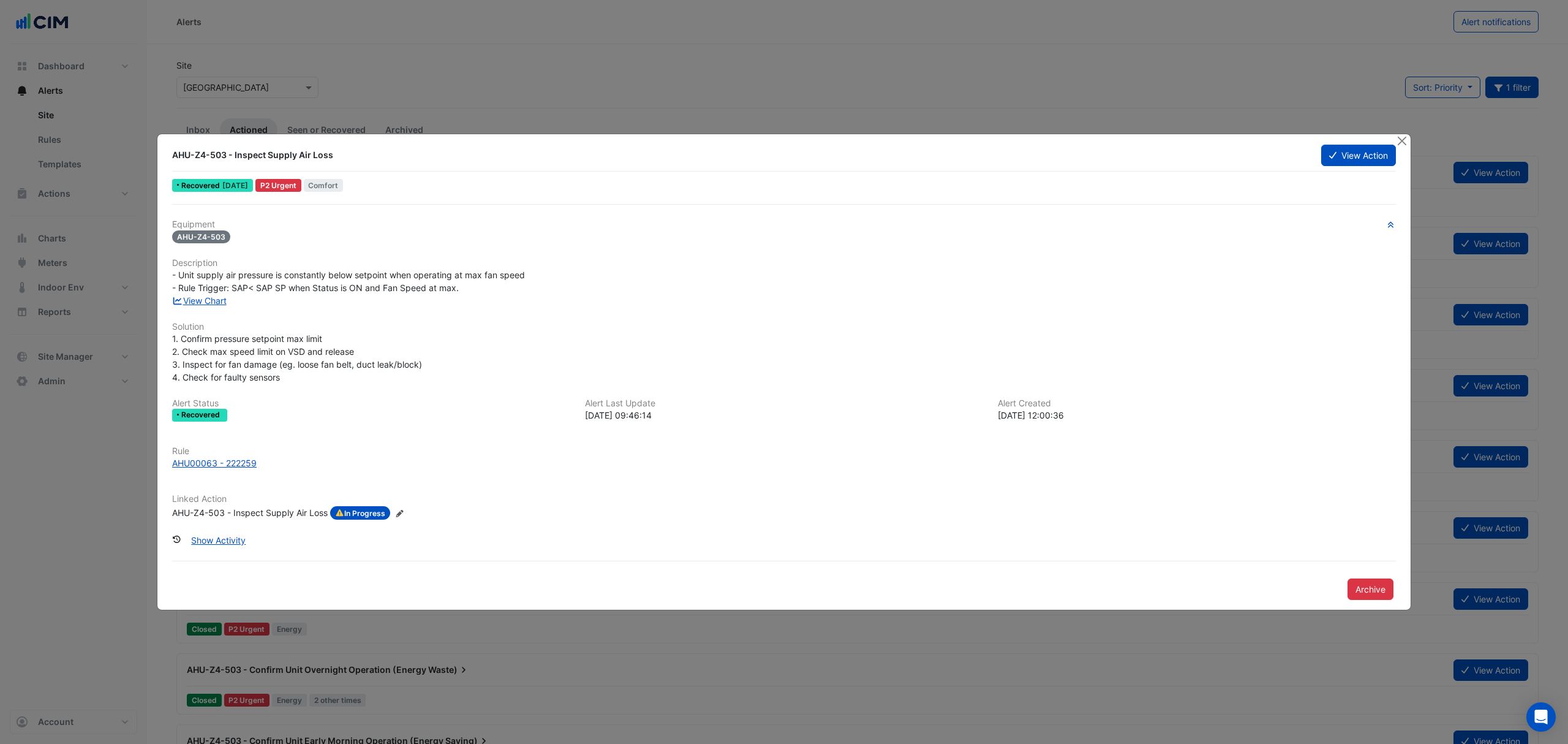
click at [1369, 155] on button "View Action" at bounding box center [1358, 155] width 75 height 21
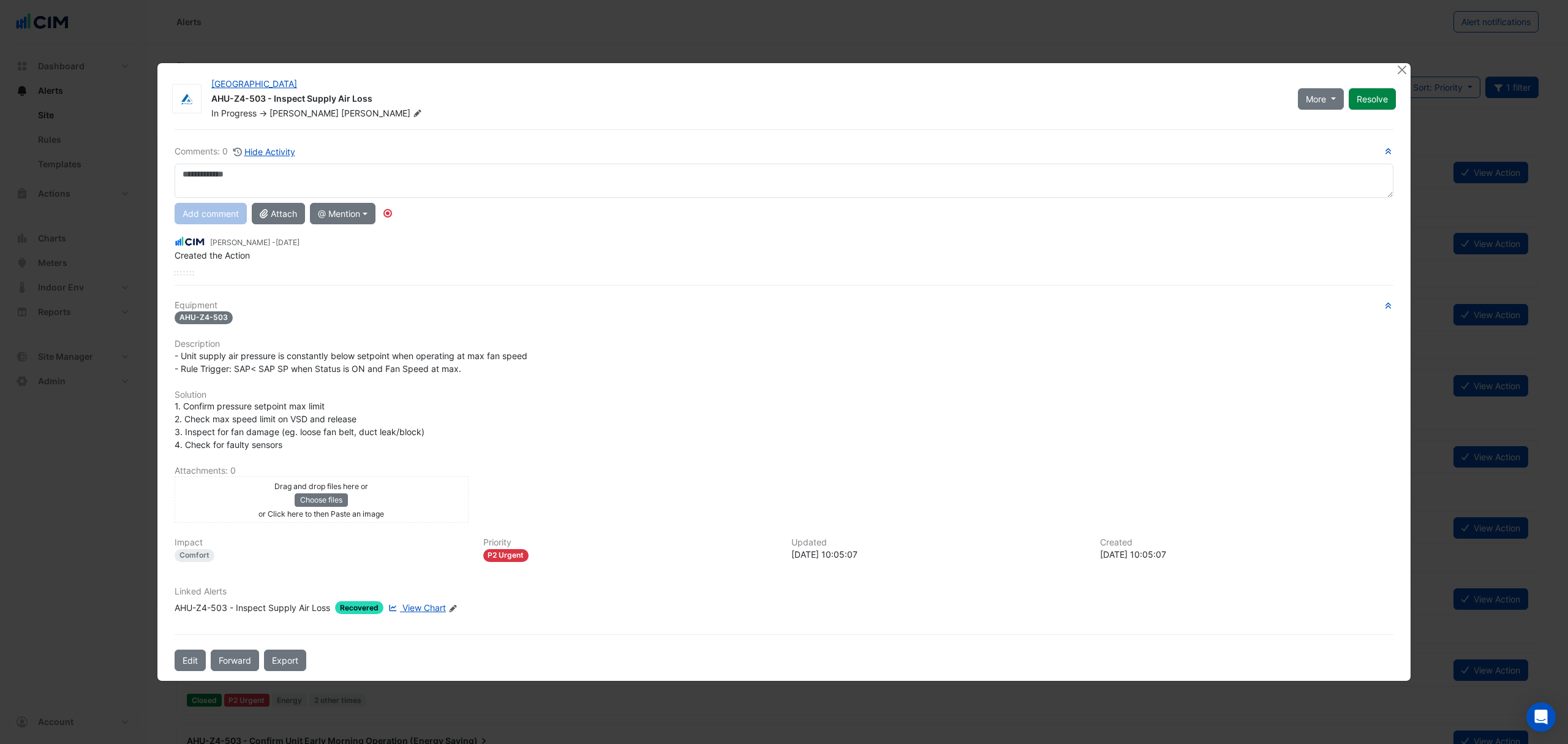
click at [425, 608] on div "Linked Alerts AHU-Z4-503 - Inspect Supply Air Loss Recovered View Chart Edit Li…" at bounding box center [784, 606] width 1234 height 38
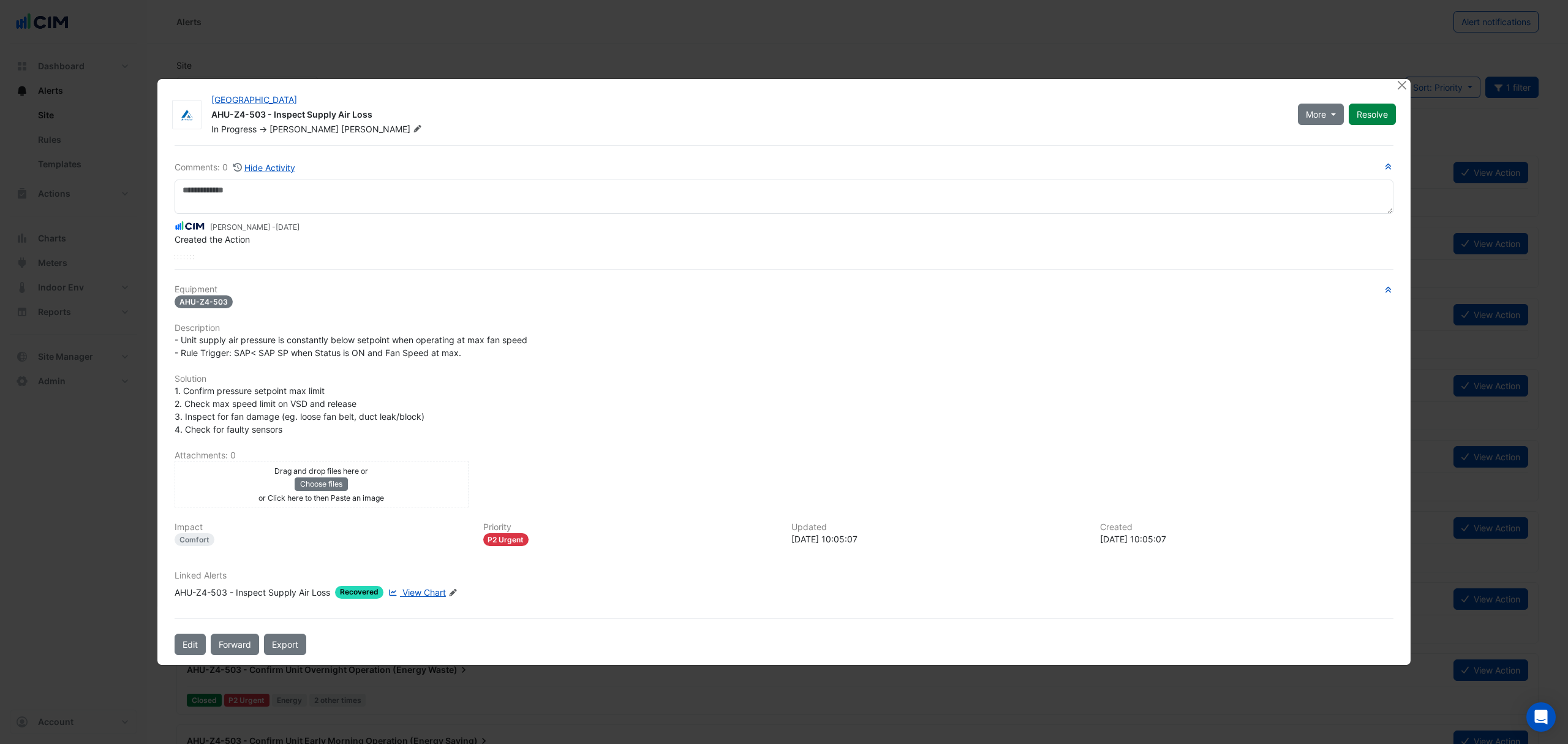
click at [438, 591] on span "View Chart" at bounding box center [424, 592] width 44 height 11
click at [1402, 85] on button "Close" at bounding box center [1401, 85] width 13 height 13
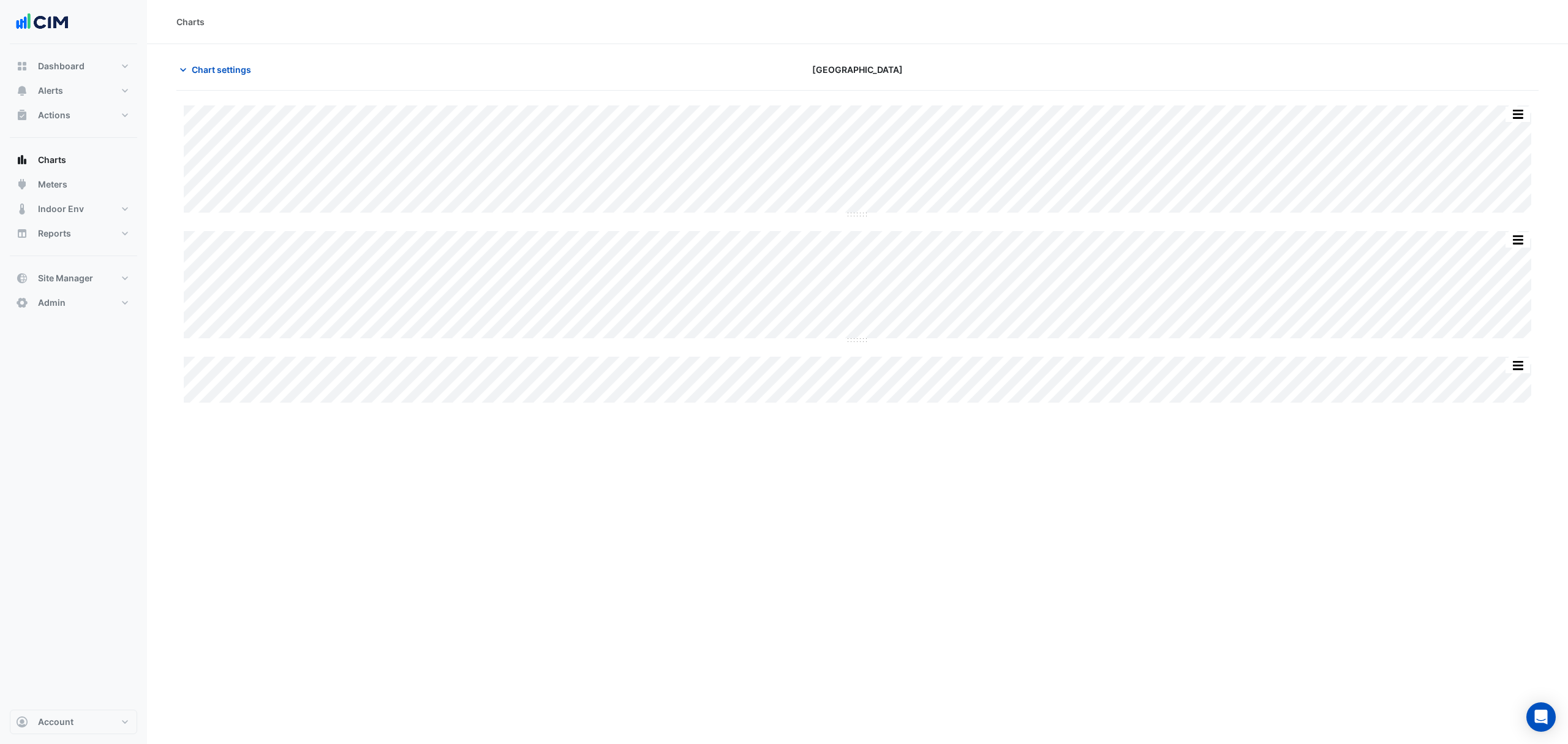
click at [212, 79] on button "Chart settings" at bounding box center [217, 69] width 83 height 21
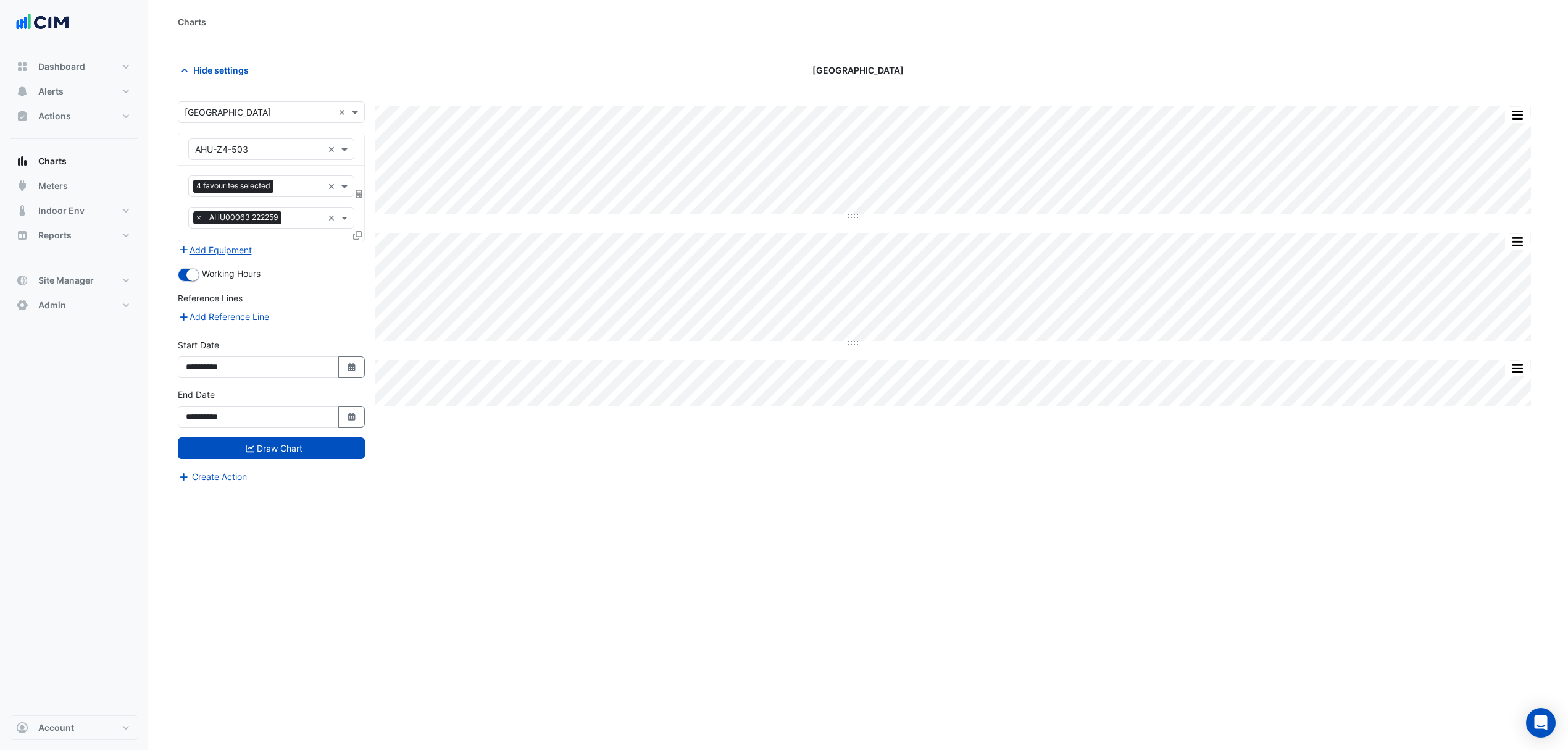
click at [356, 238] on icon at bounding box center [357, 236] width 9 height 9
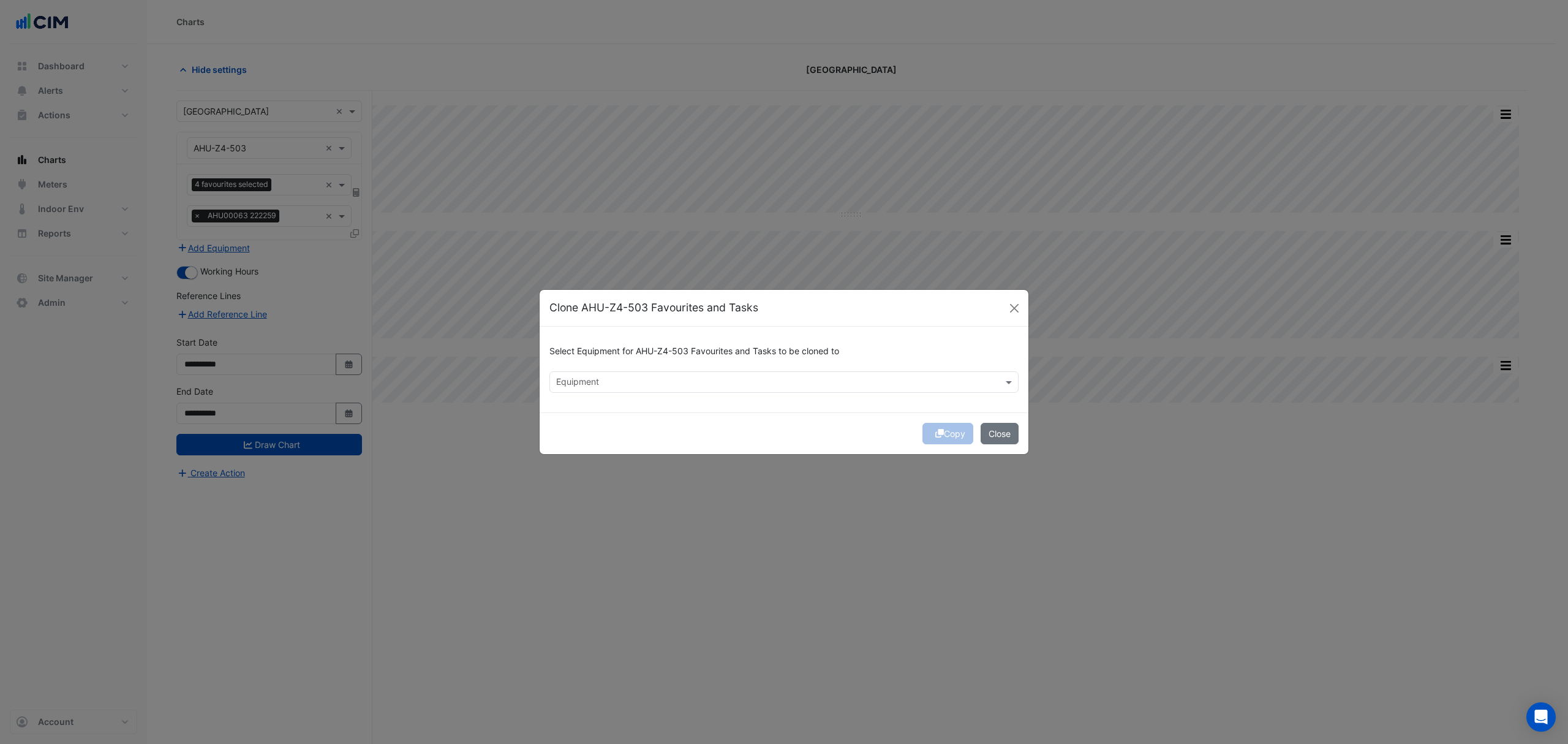
click at [661, 377] on input "text" at bounding box center [777, 383] width 442 height 13
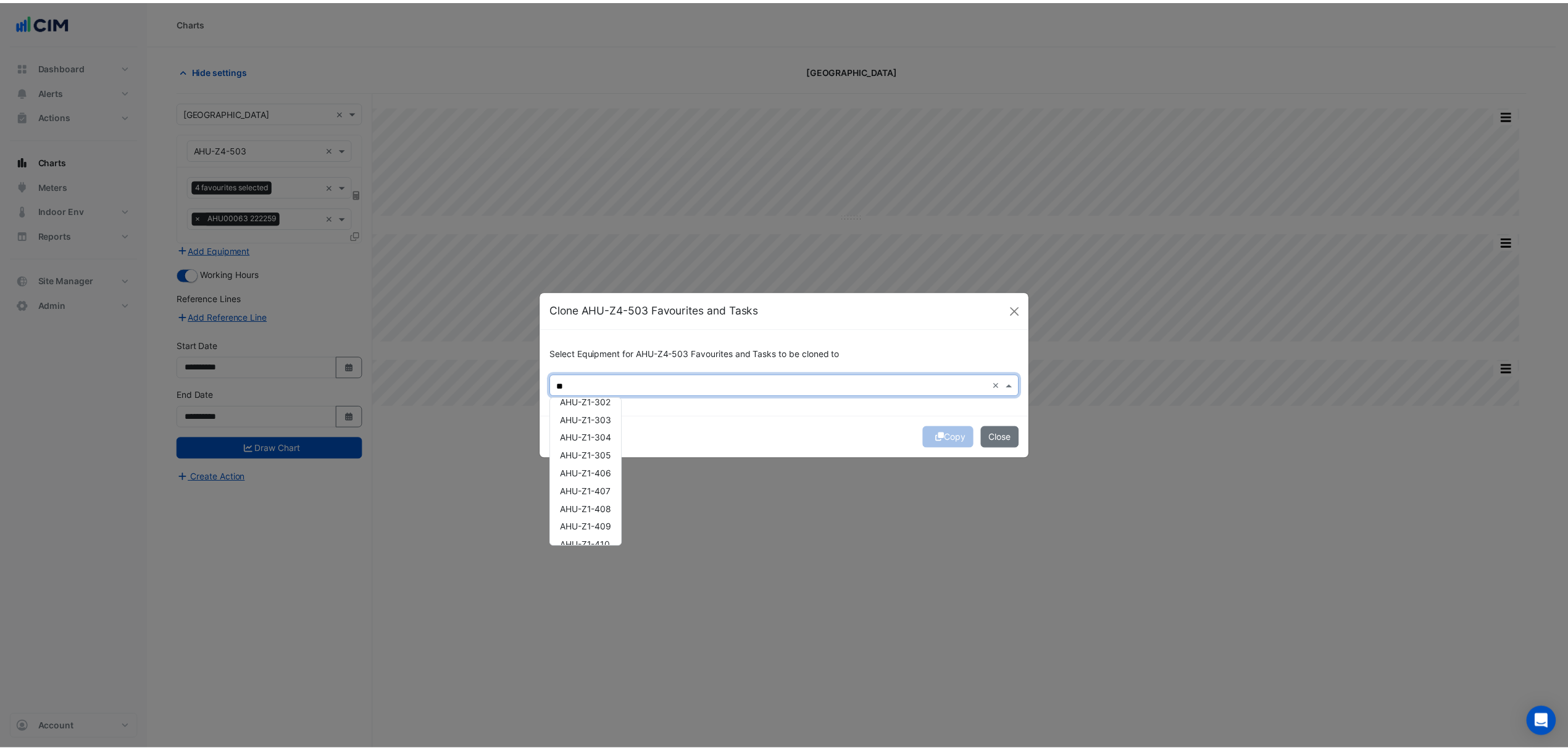
scroll to position [112, 0]
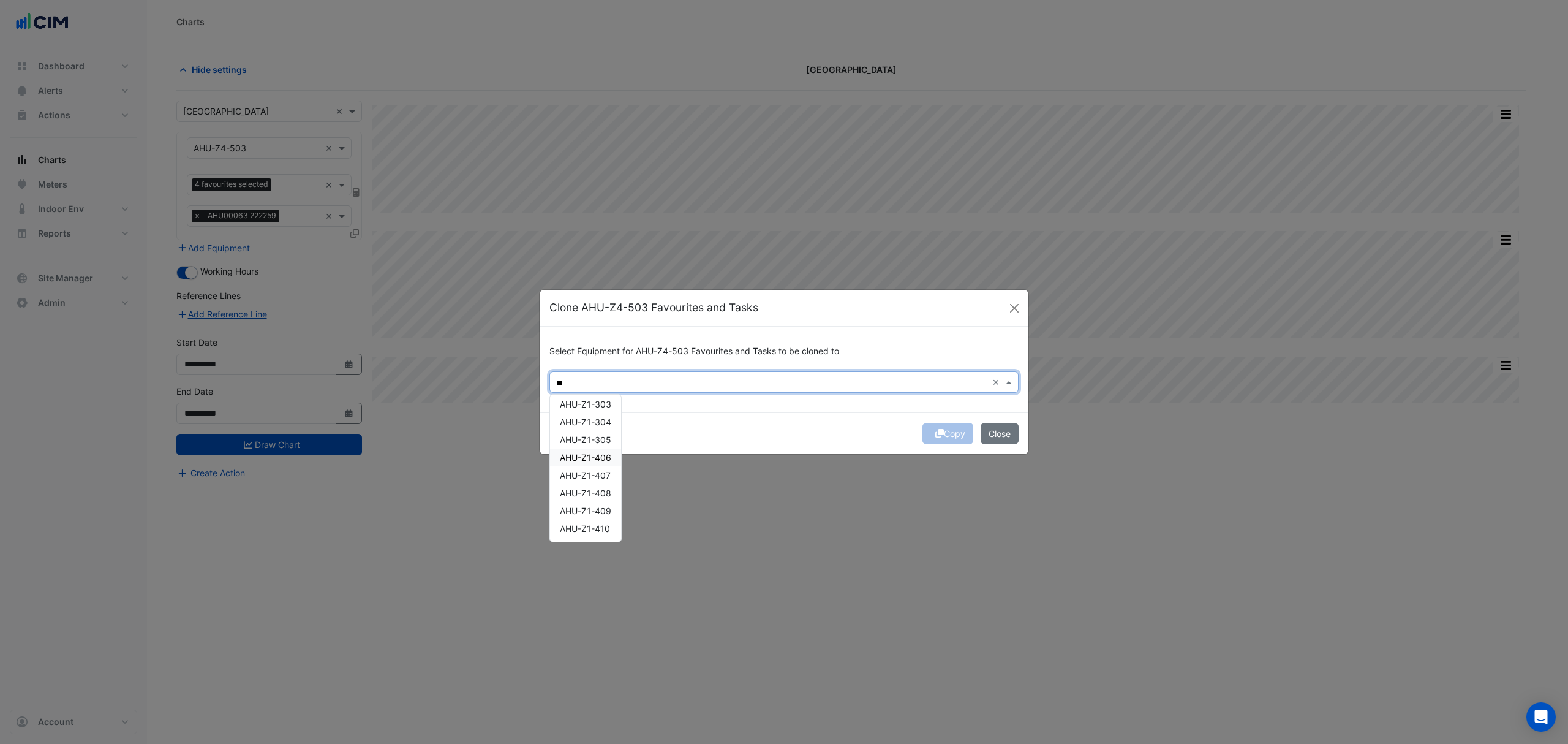
click at [598, 461] on span "AHU-Z1-406" at bounding box center [585, 457] width 52 height 11
type input "**"
click at [948, 438] on button "Copy" at bounding box center [948, 433] width 51 height 21
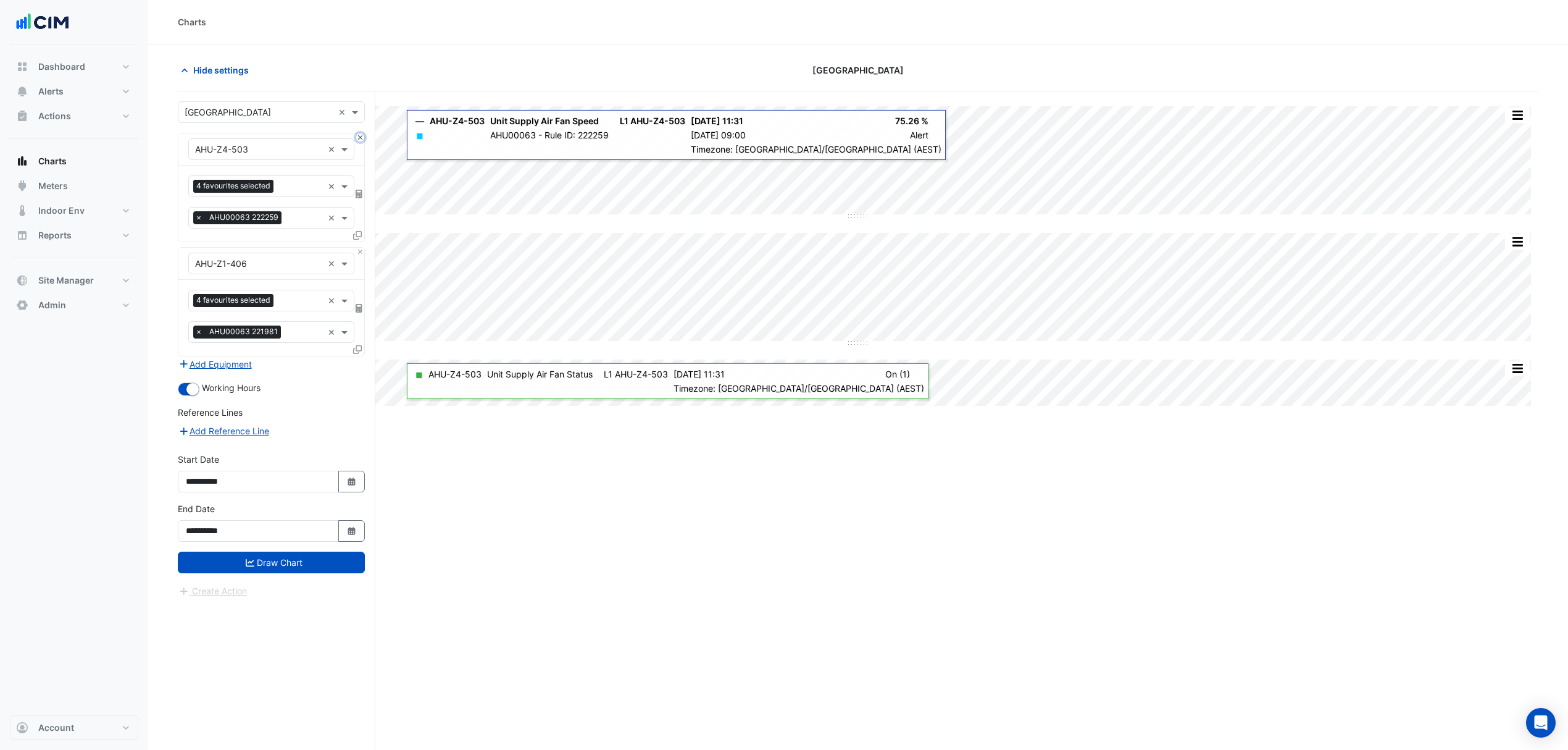
click at [361, 137] on button "Close" at bounding box center [360, 137] width 8 height 8
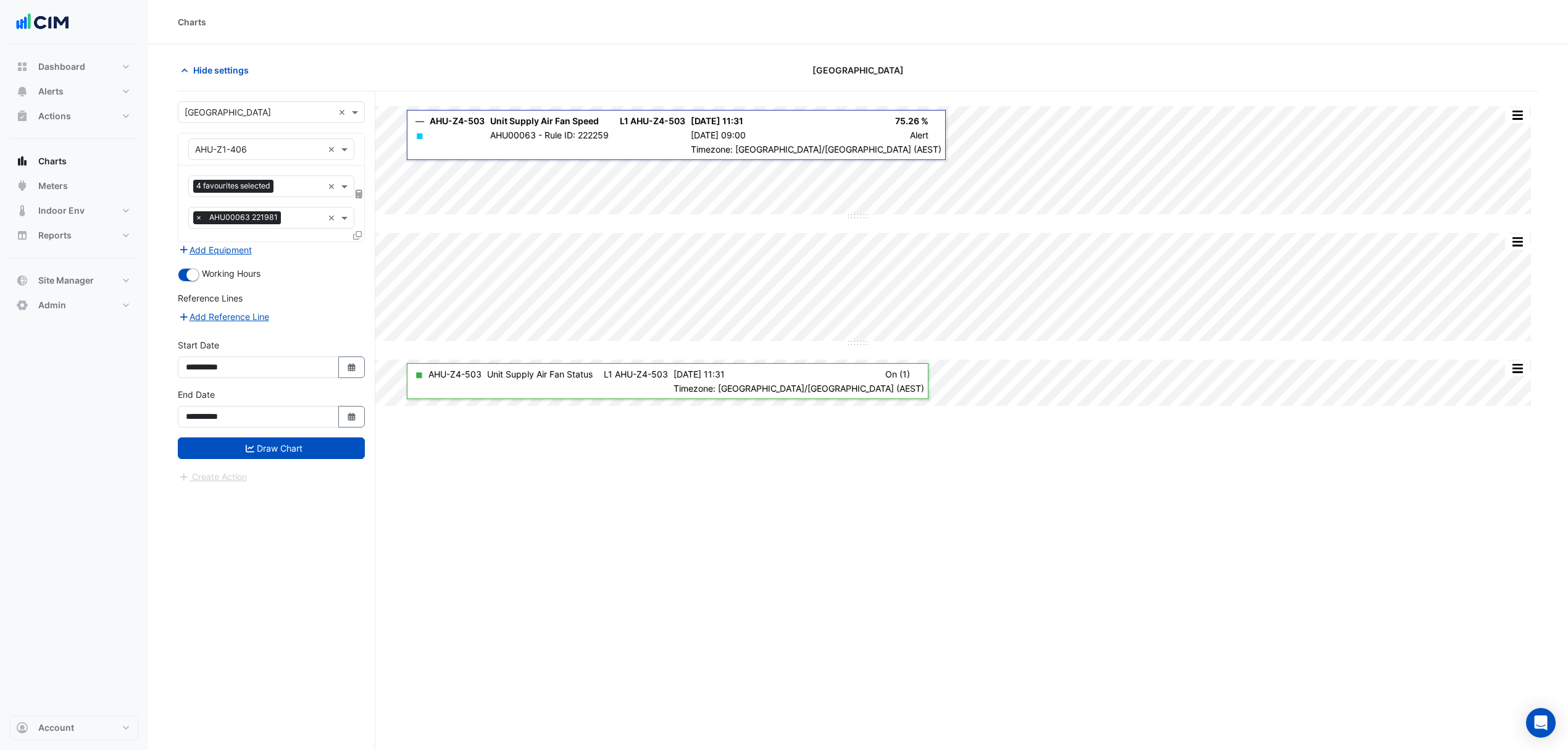
click at [282, 448] on button "Draw Chart" at bounding box center [271, 448] width 187 height 21
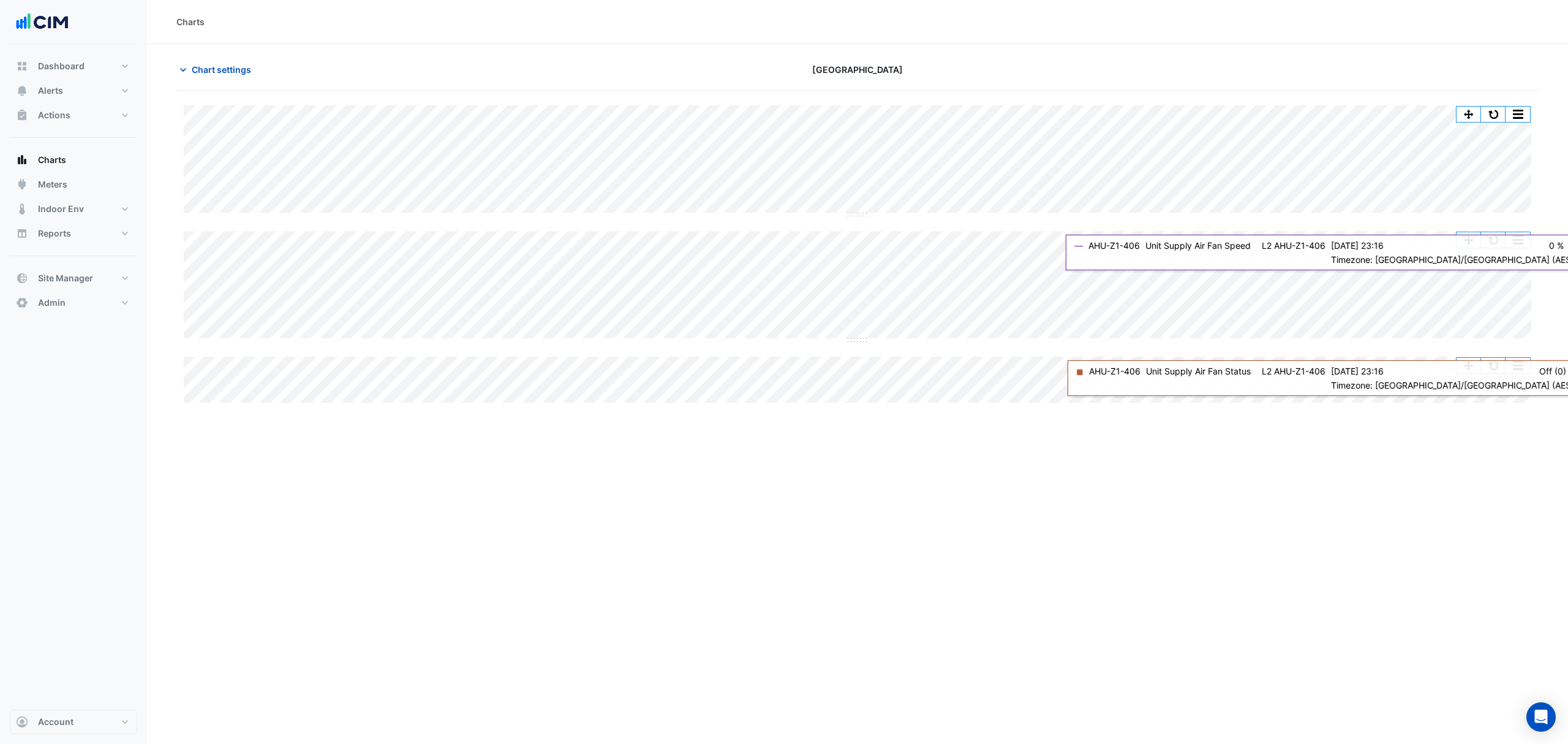
click at [1490, 123] on div "Split All Split None Print Save as JPEG Save as PNG Pivot Data Table Export CSV…" at bounding box center [1493, 114] width 75 height 16
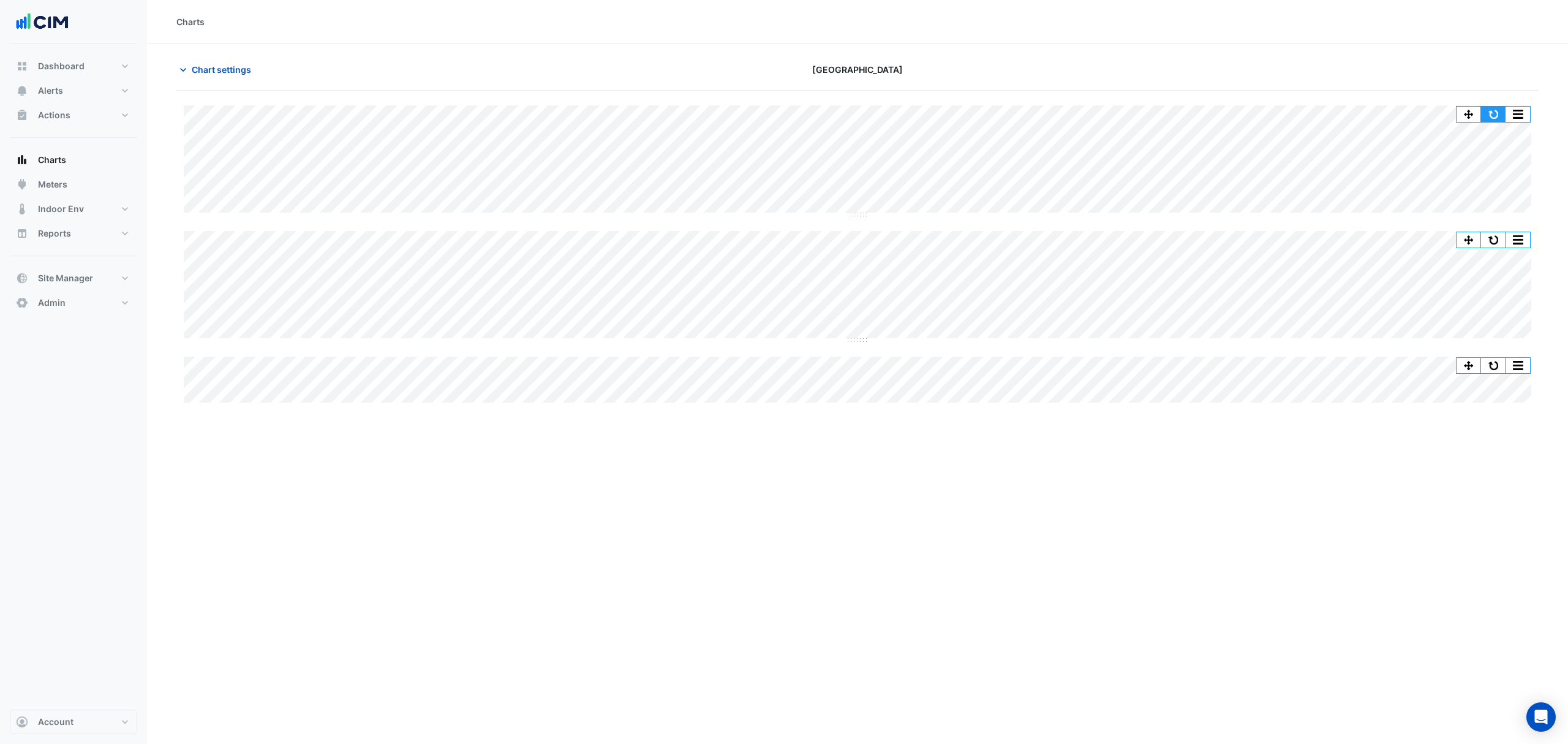
click at [1492, 118] on button "button" at bounding box center [1492, 114] width 25 height 16
click at [219, 76] on button "Chart settings" at bounding box center [217, 69] width 83 height 21
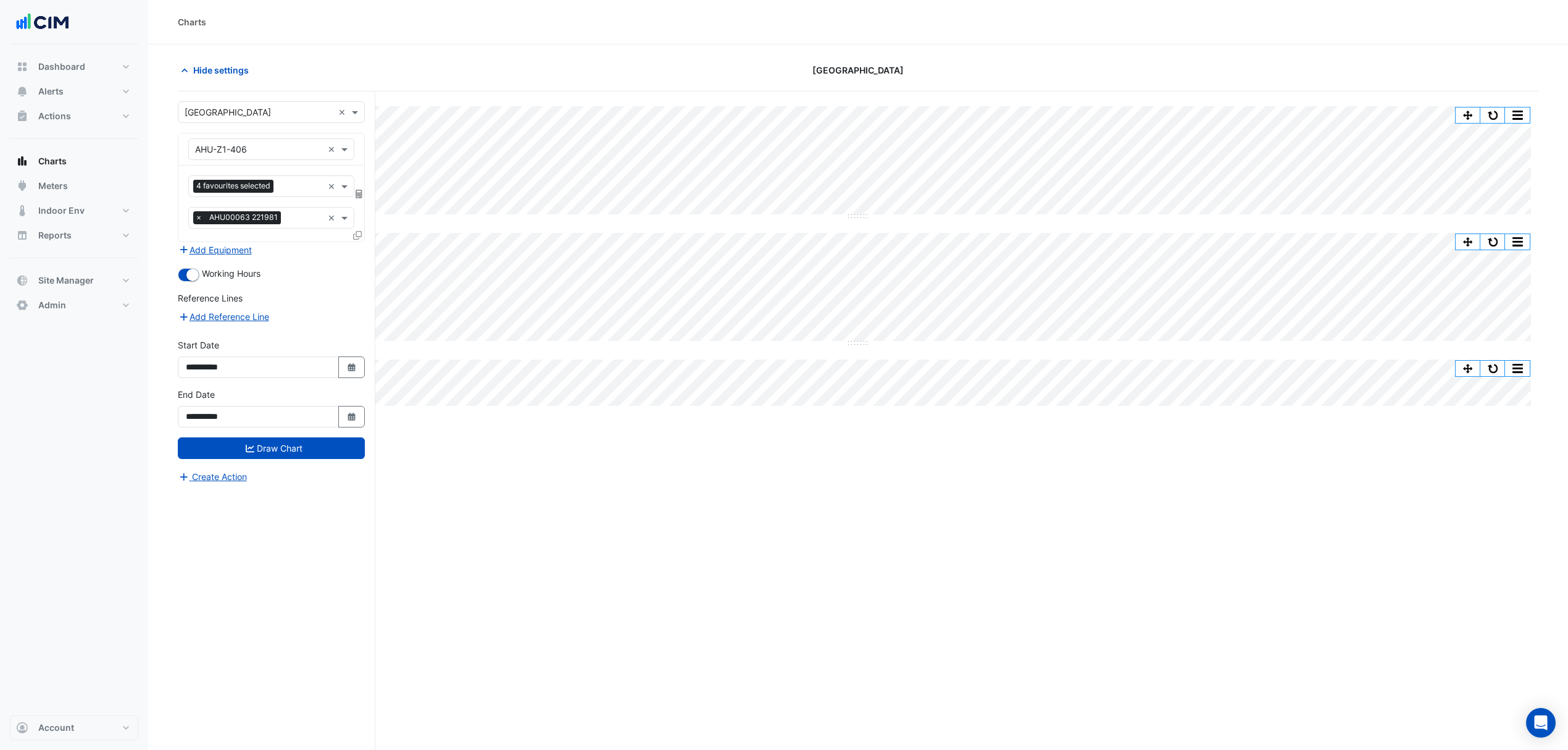
click at [357, 366] on button "Select Date" at bounding box center [352, 367] width 27 height 21
select select "*"
select select "****"
click at [196, 204] on span "Previous month" at bounding box center [198, 205] width 9 height 9
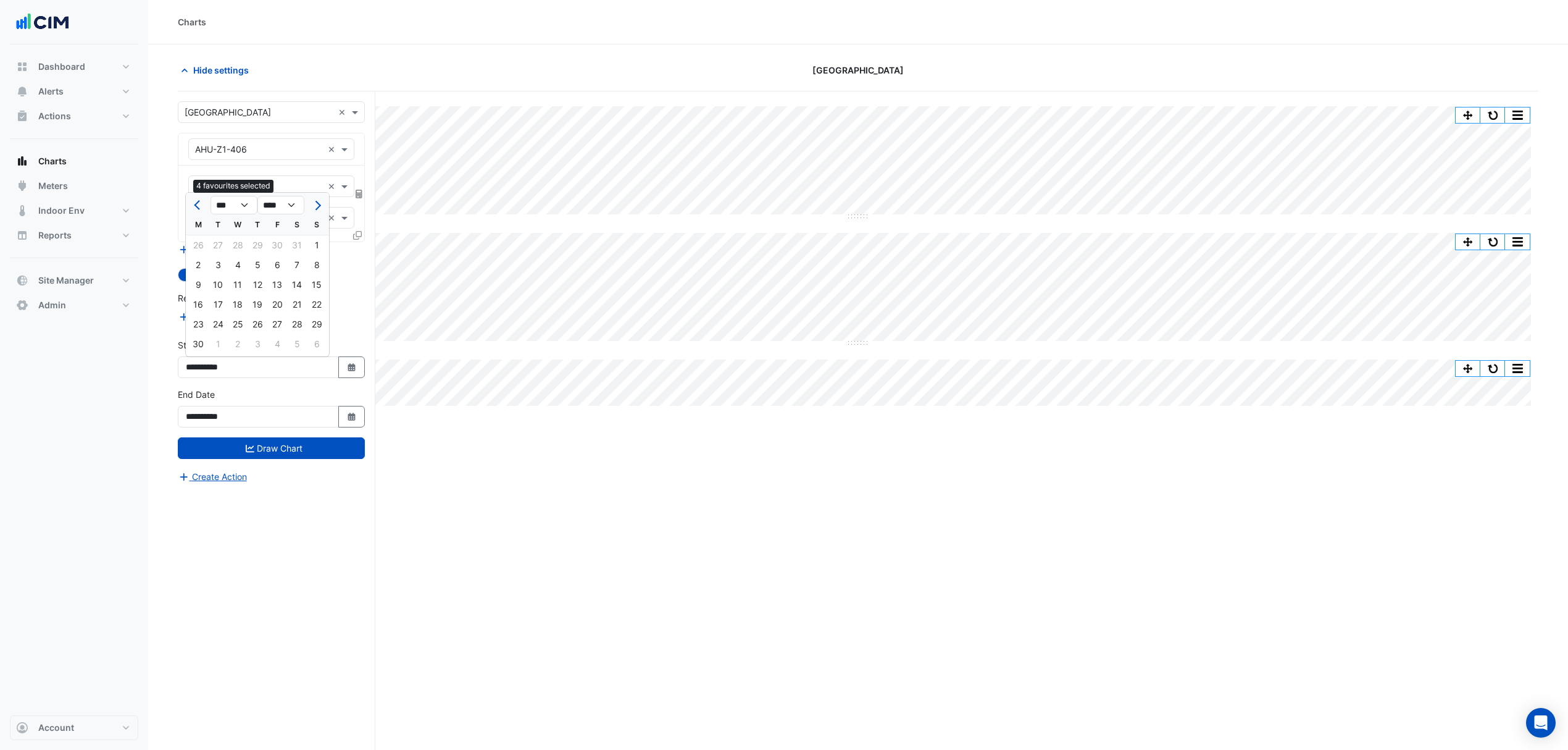
click at [196, 204] on span "Previous month" at bounding box center [198, 205] width 9 height 9
select select "*"
click at [223, 247] on div "1" at bounding box center [218, 245] width 20 height 20
type input "**********"
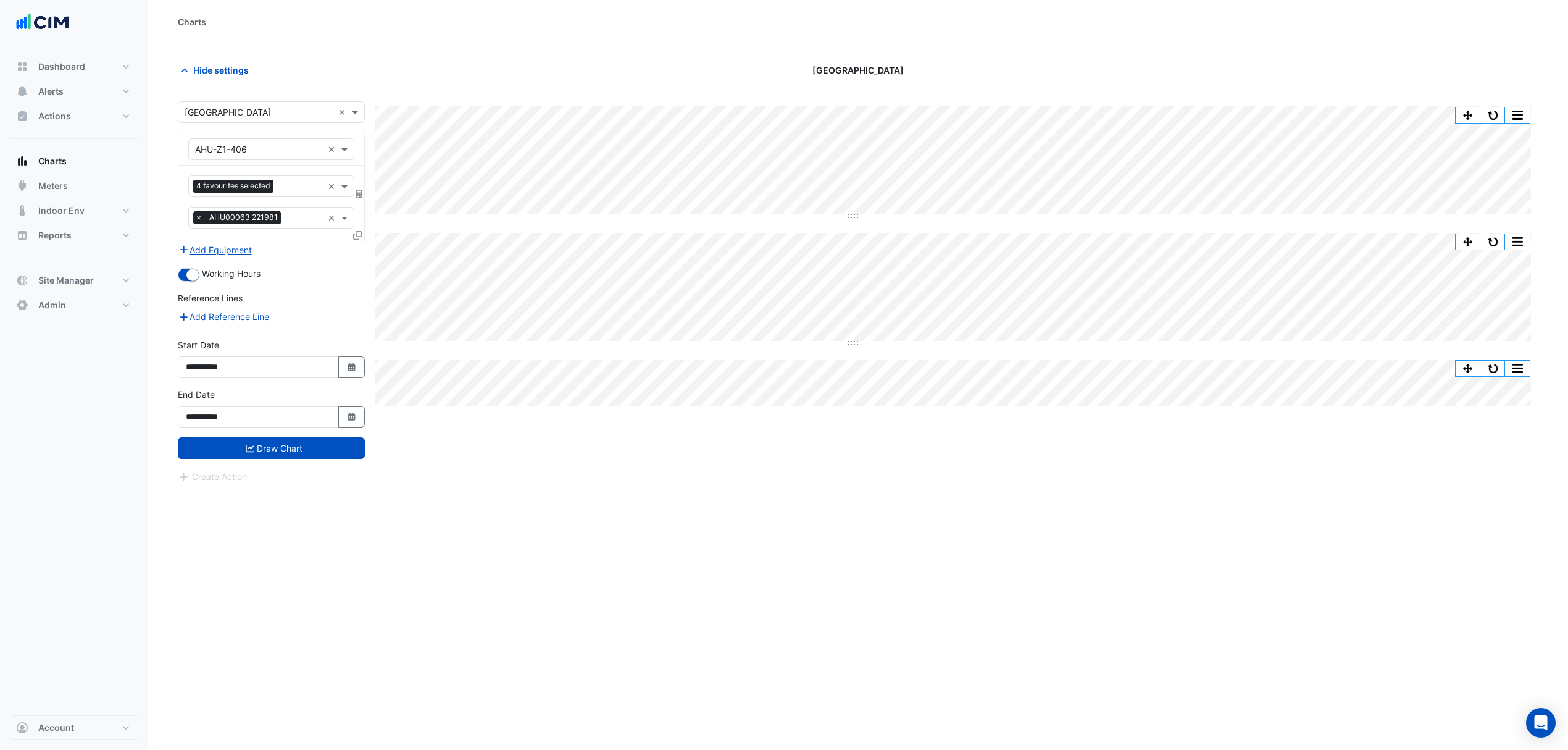
click at [200, 445] on button "Draw Chart" at bounding box center [271, 448] width 187 height 21
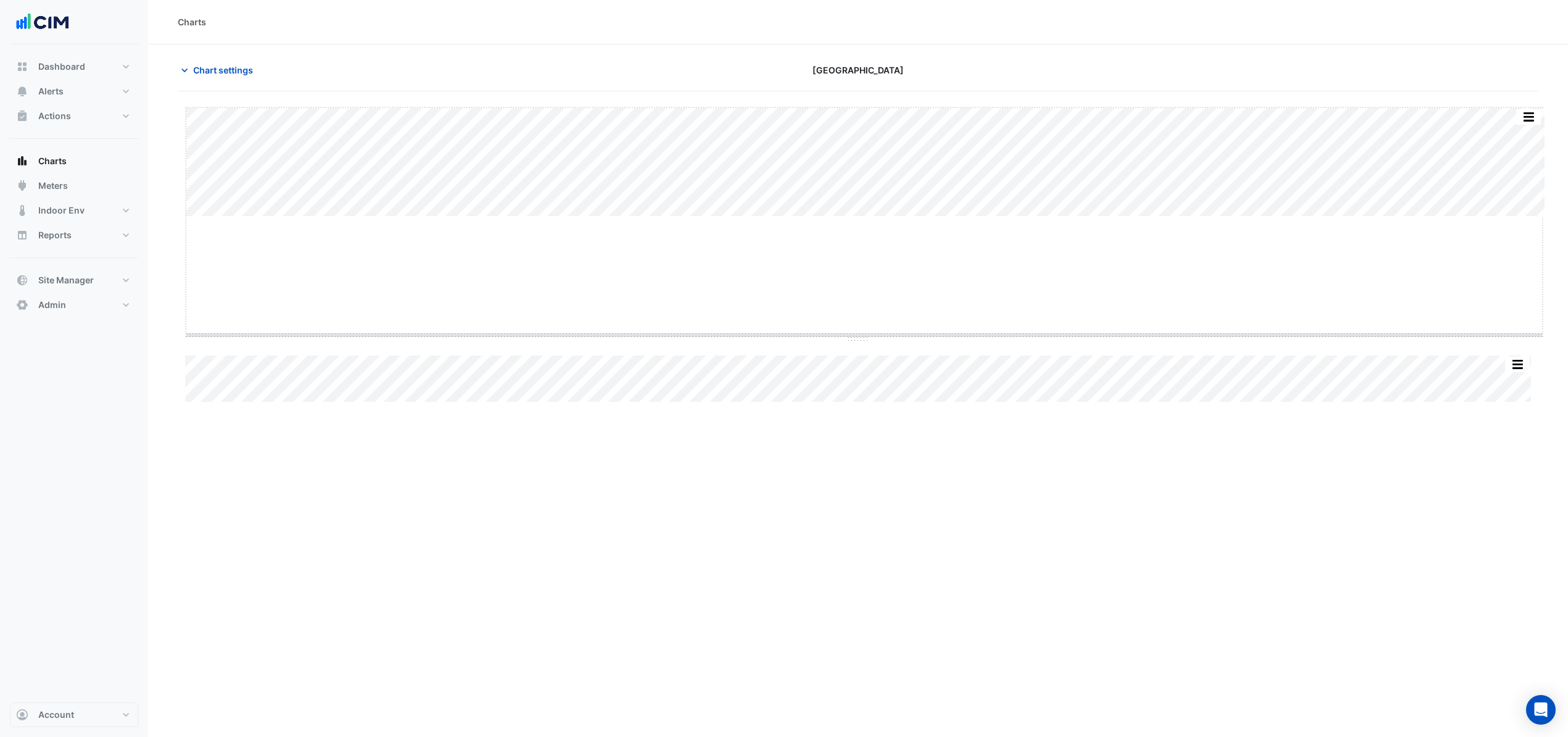
drag, startPoint x: 866, startPoint y: 217, endPoint x: 855, endPoint y: 334, distance: 117.5
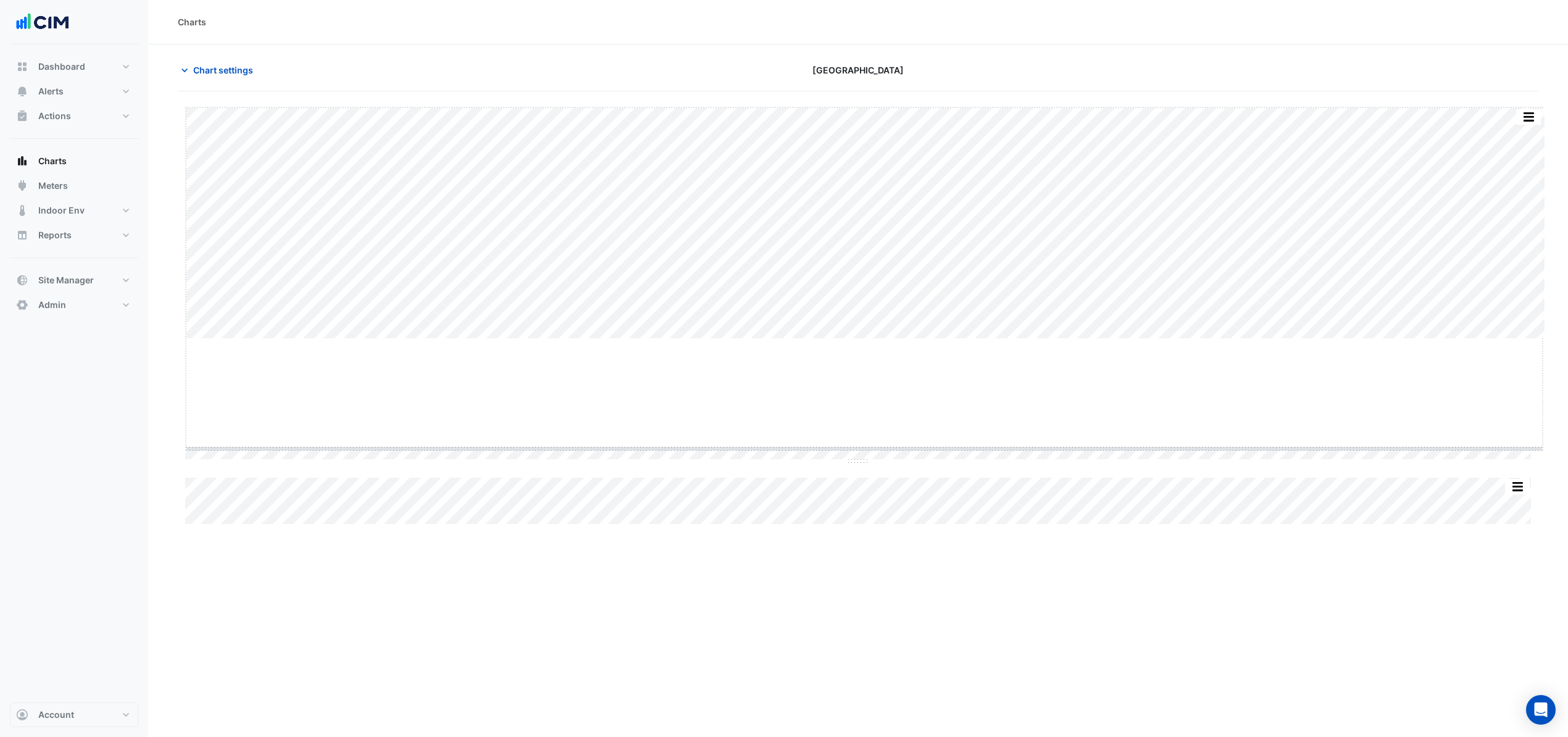
drag, startPoint x: 863, startPoint y: 337, endPoint x: 843, endPoint y: 447, distance: 111.8
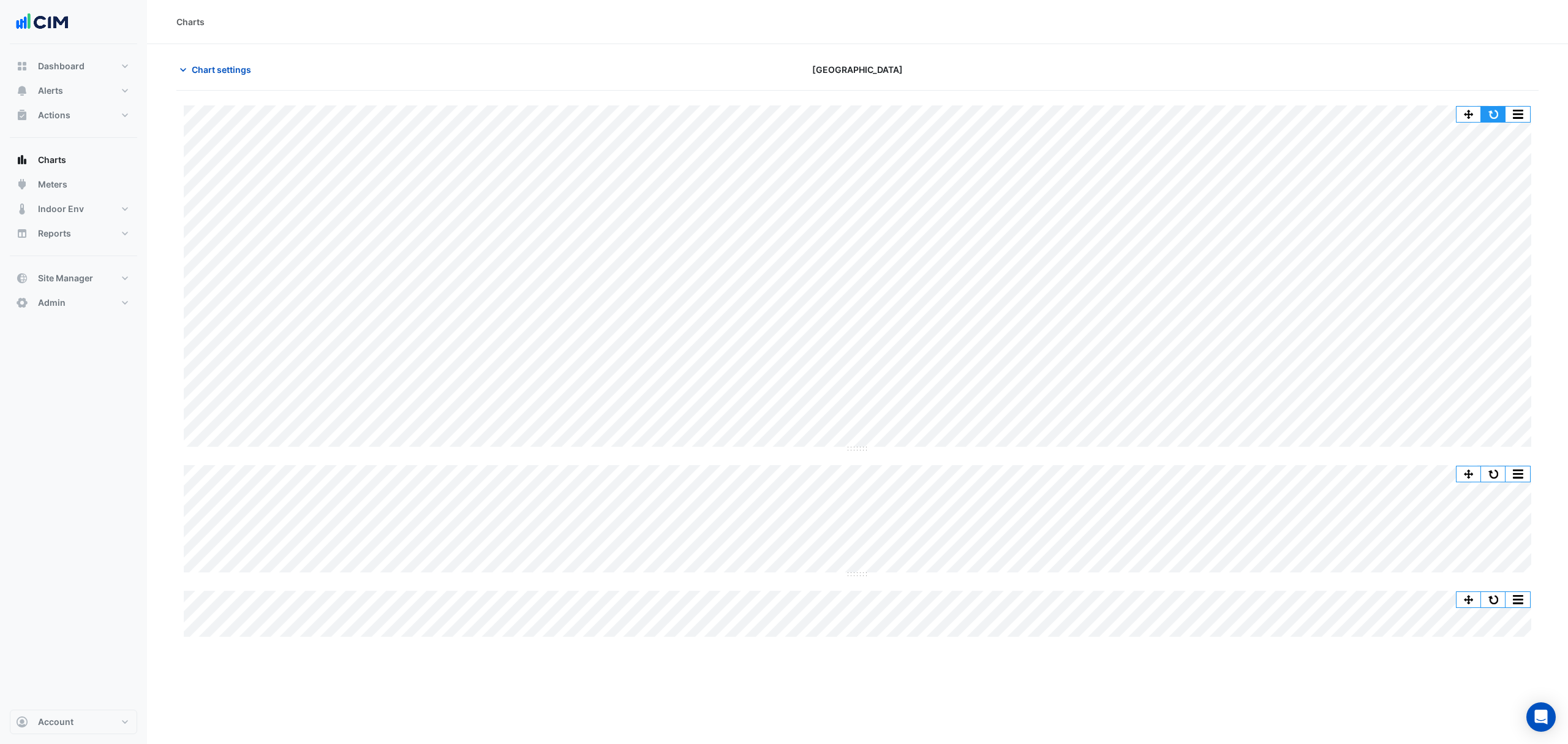
click at [1480, 110] on button "button" at bounding box center [1492, 114] width 25 height 16
click at [1490, 111] on button "button" at bounding box center [1492, 114] width 25 height 16
click at [1492, 108] on button "button" at bounding box center [1492, 114] width 25 height 16
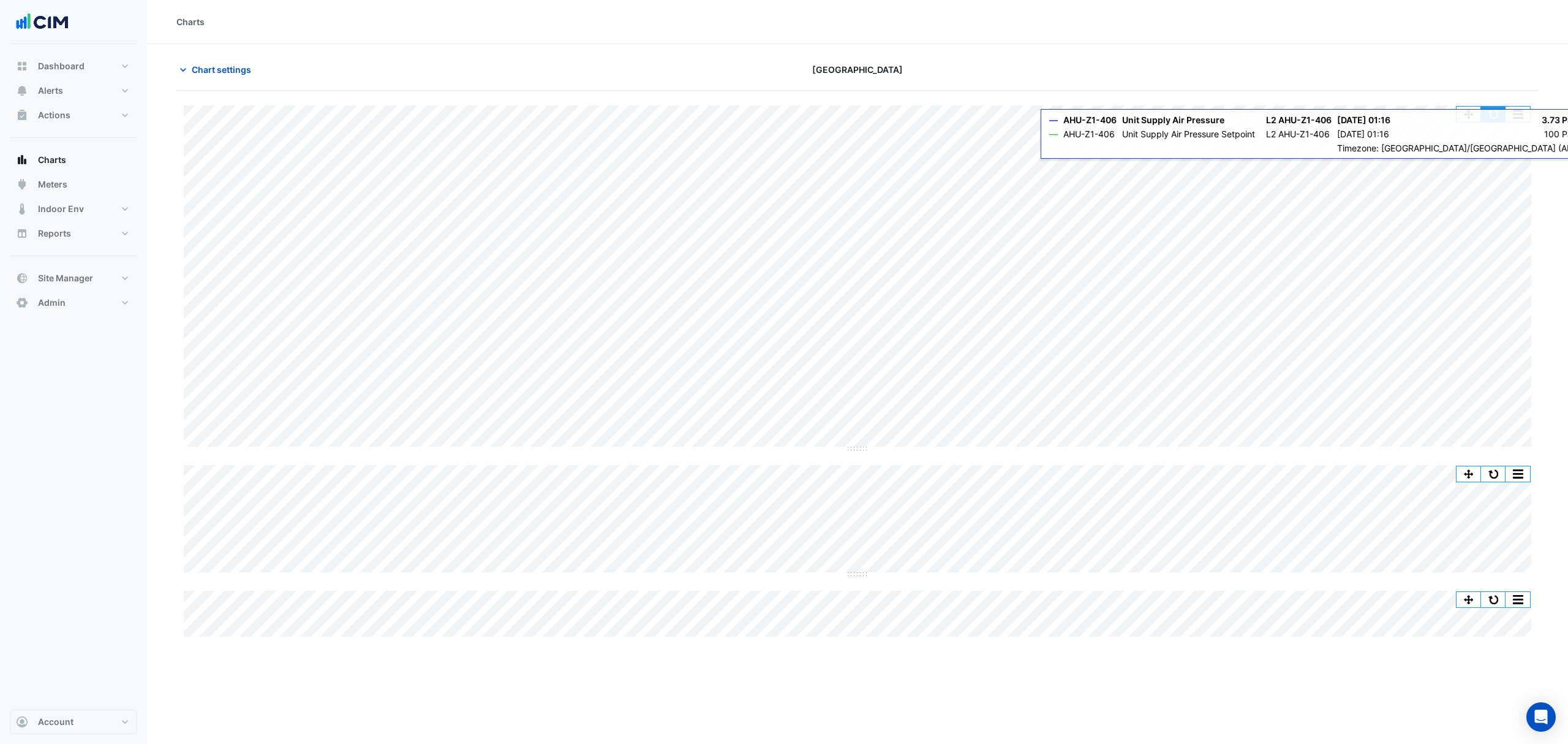
click at [1495, 114] on button "button" at bounding box center [1492, 114] width 25 height 16
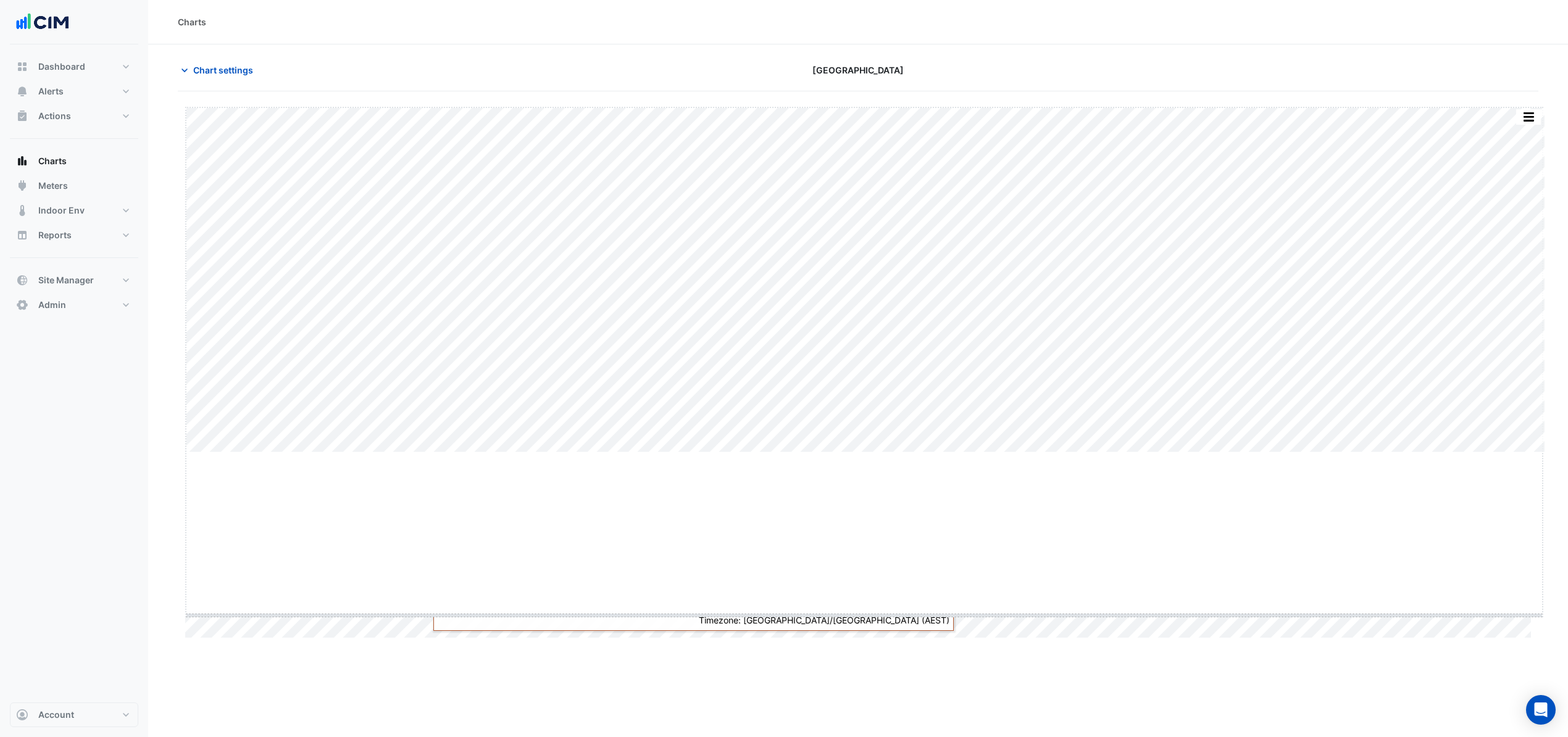
drag, startPoint x: 857, startPoint y: 453, endPoint x: 856, endPoint y: 586, distance: 133.0
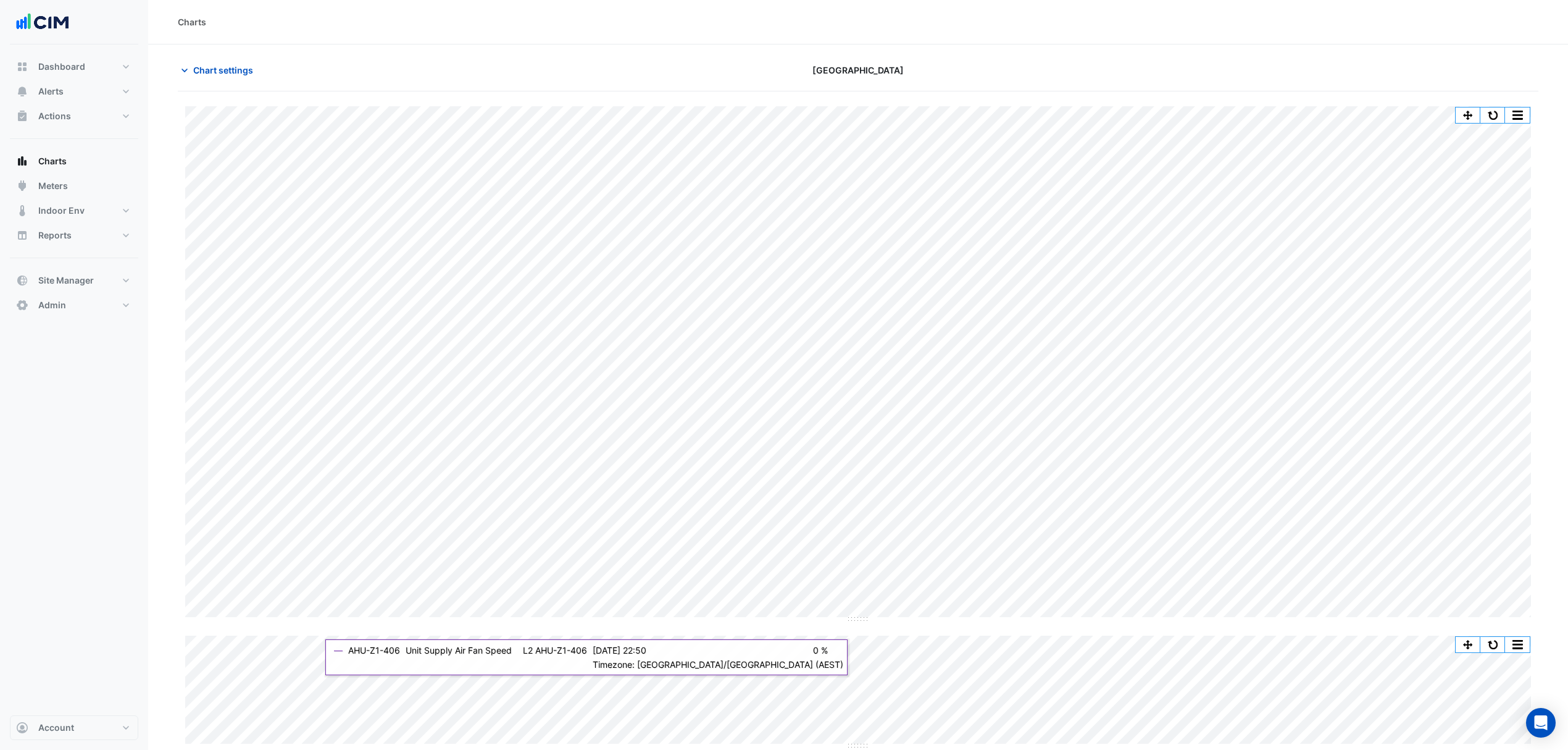
click at [215, 79] on button "Chart settings" at bounding box center [219, 70] width 83 height 21
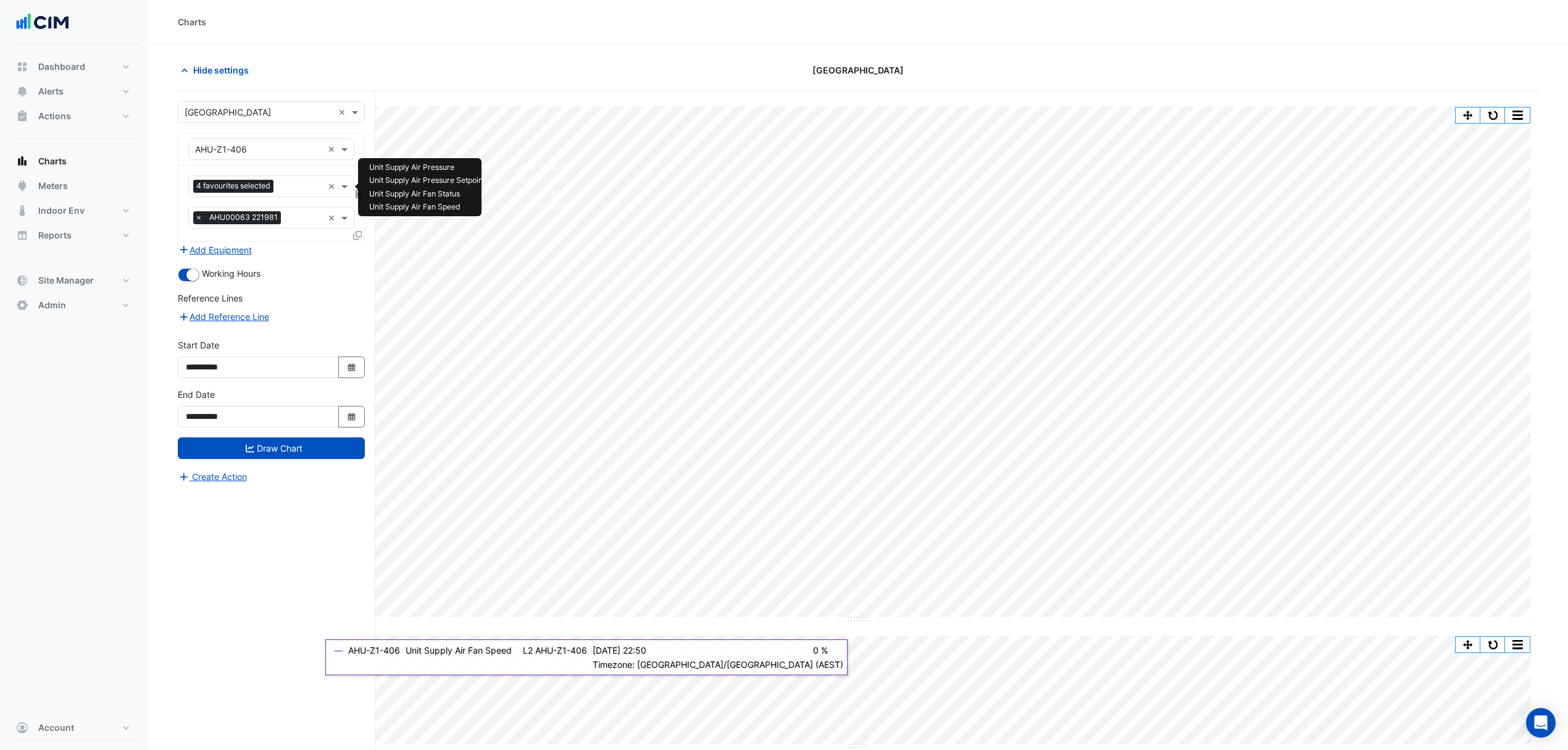
click at [279, 186] on input "text" at bounding box center [300, 187] width 44 height 13
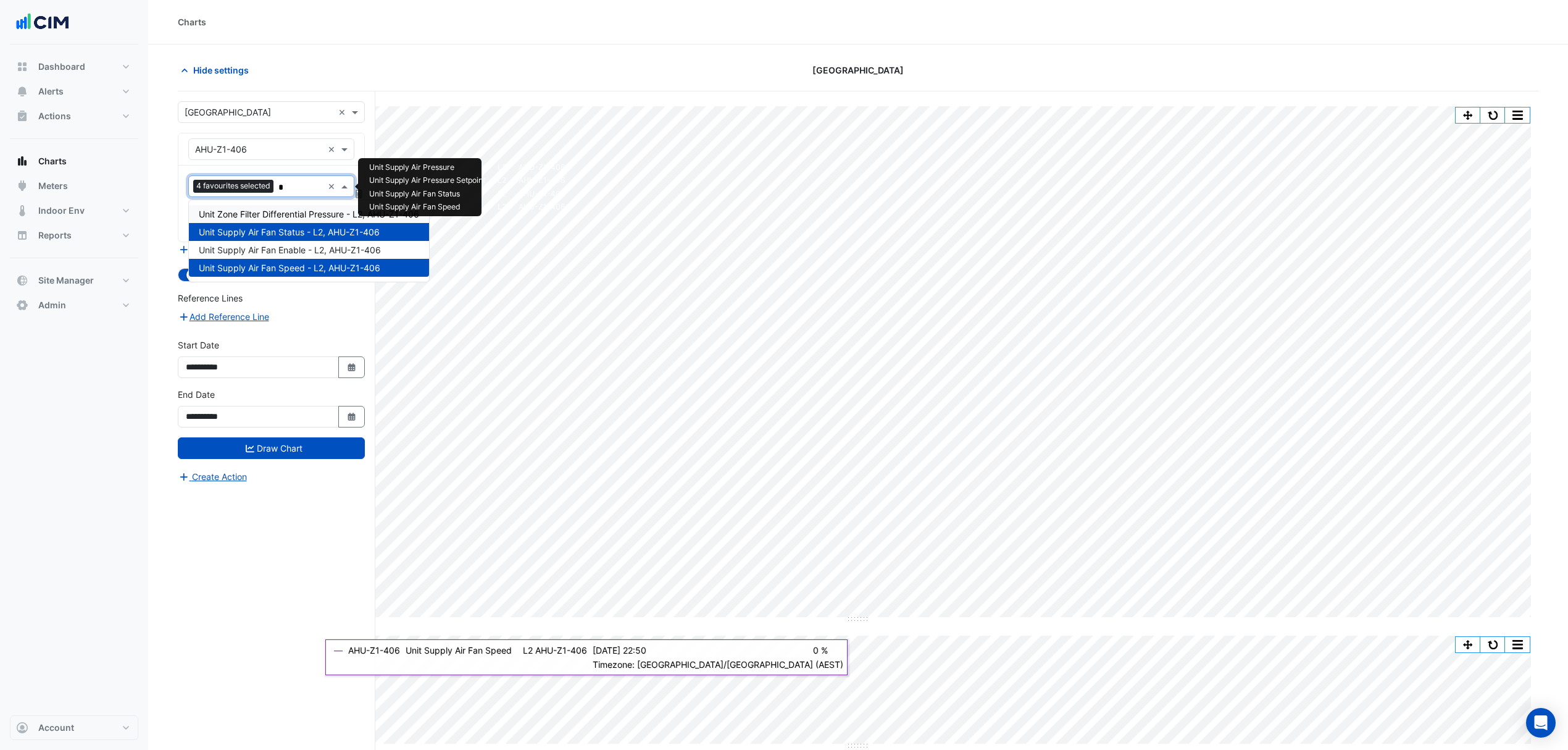
type input "**"
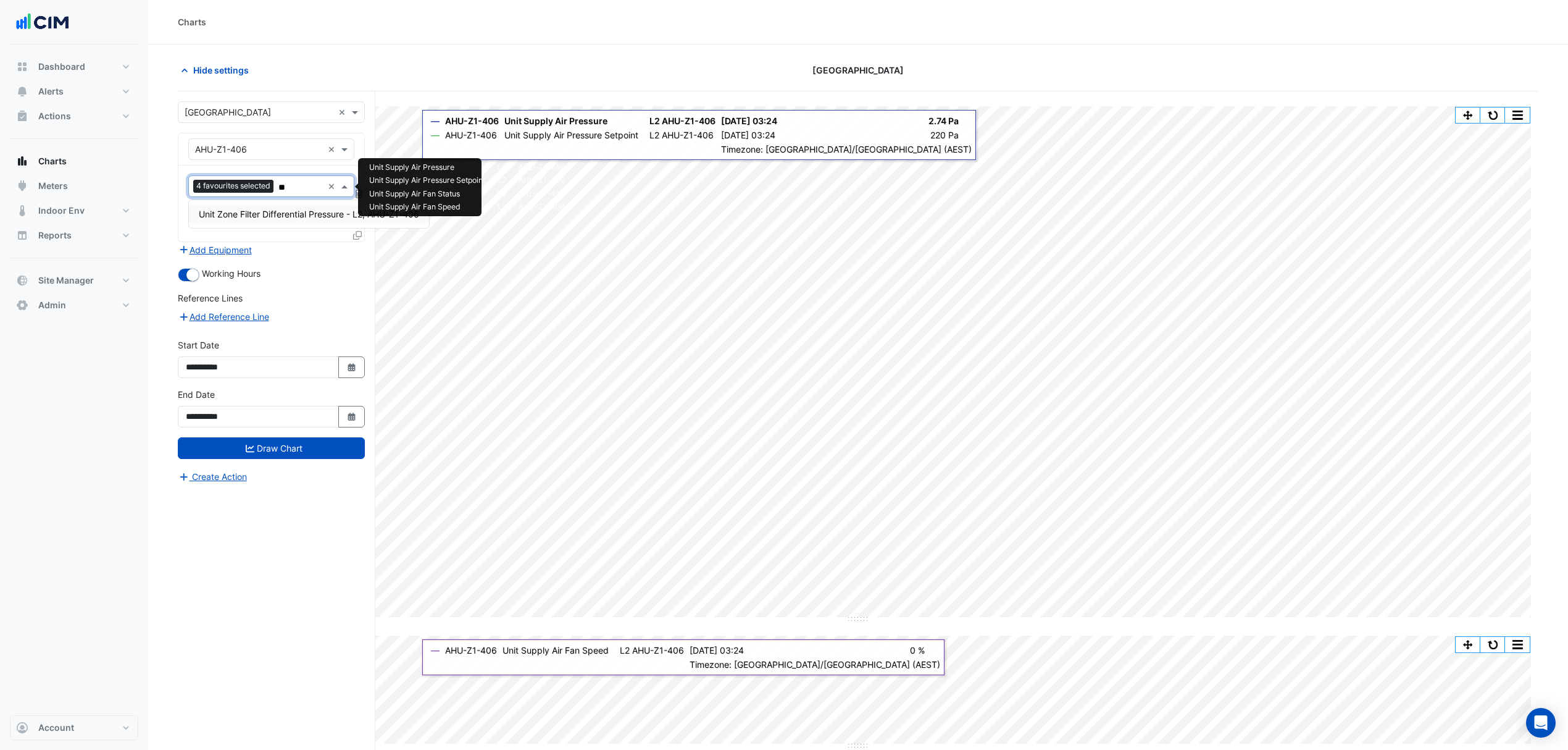
click at [319, 215] on span "Unit Zone Filter Differential Pressure - L2, AHU-Z1-406" at bounding box center [309, 213] width 221 height 11
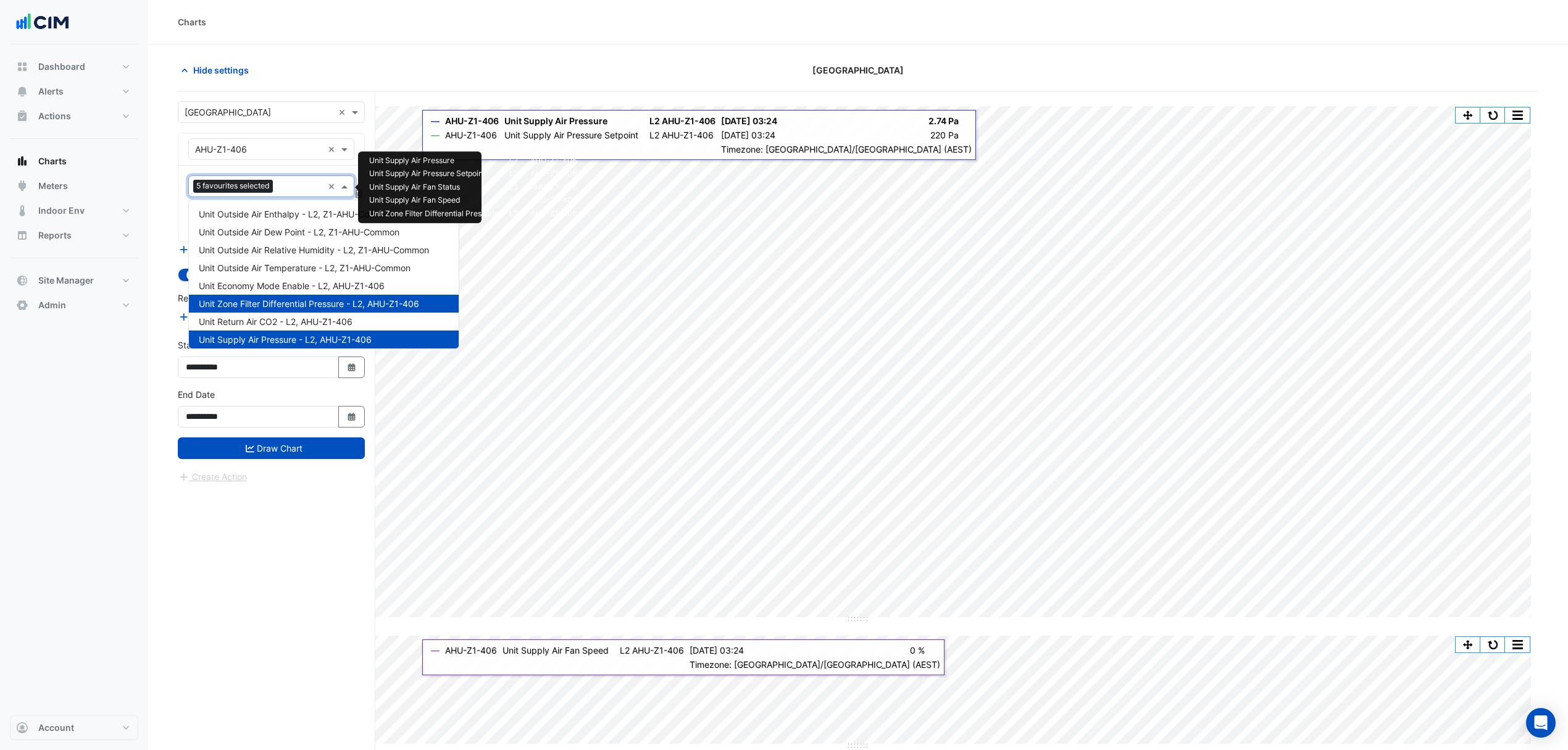
click at [295, 186] on input "text" at bounding box center [300, 187] width 45 height 13
click at [265, 453] on button "Draw Chart" at bounding box center [271, 448] width 187 height 21
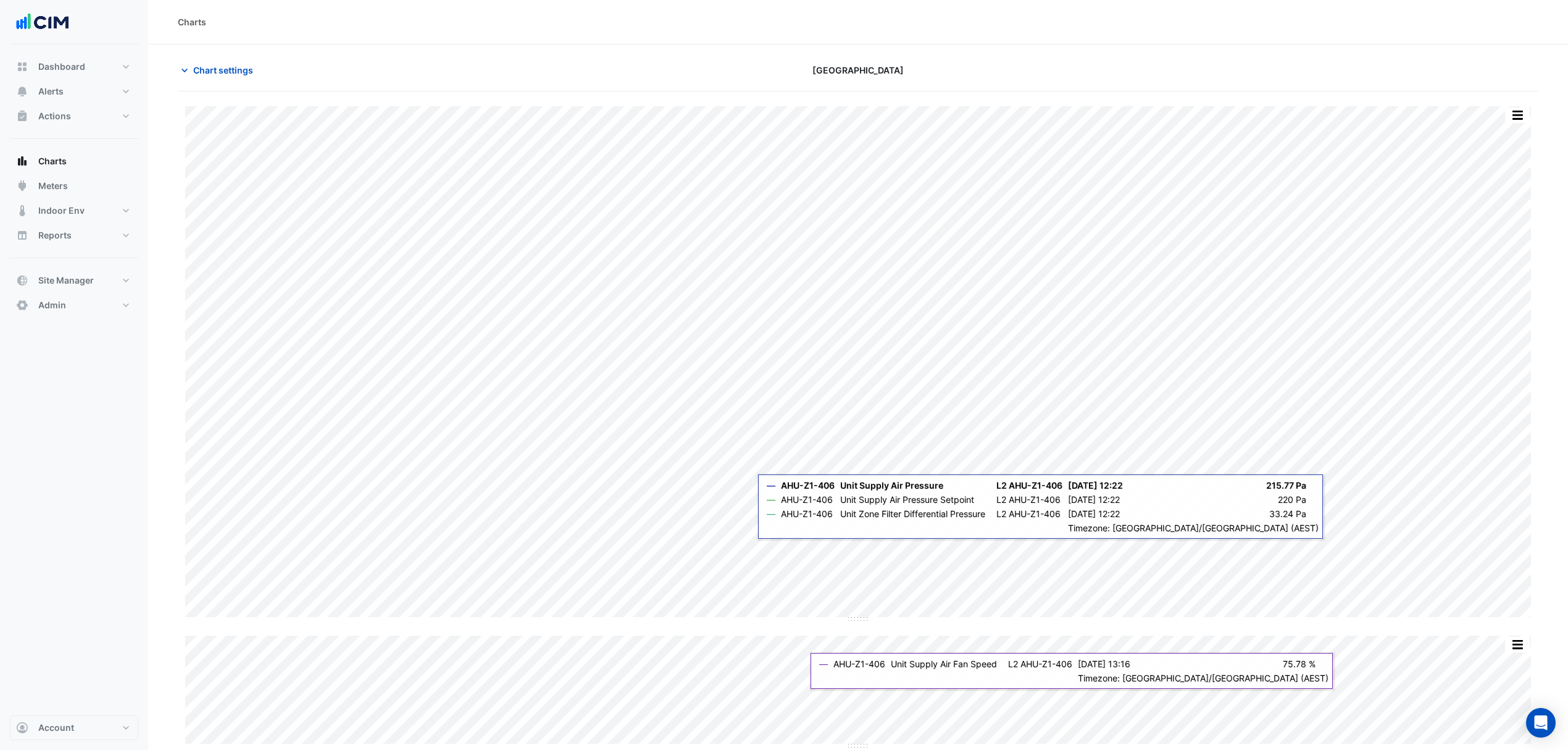
scroll to position [62, 0]
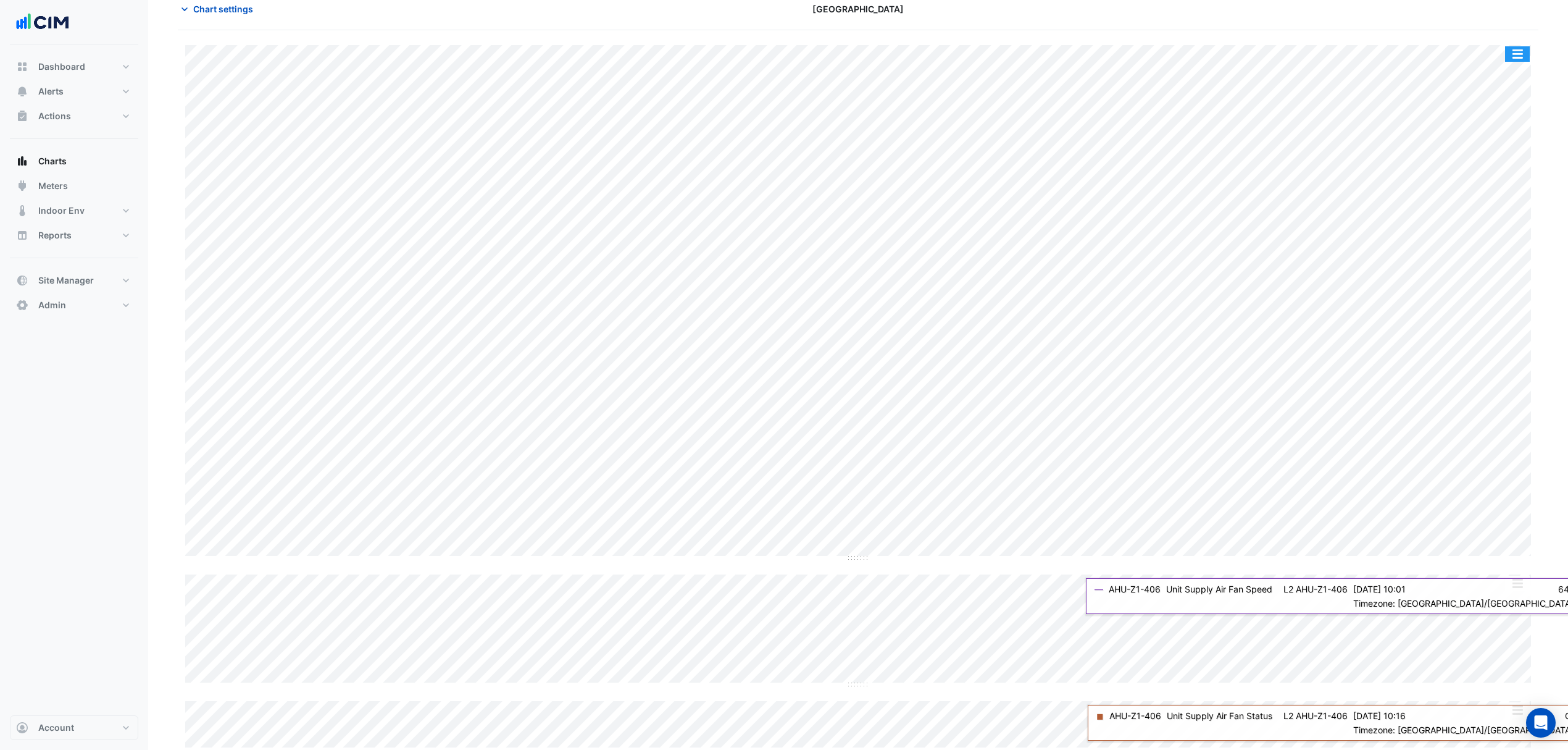
click at [1510, 60] on button "button" at bounding box center [1517, 54] width 25 height 16
click at [1497, 73] on div "Split All" at bounding box center [1493, 75] width 74 height 22
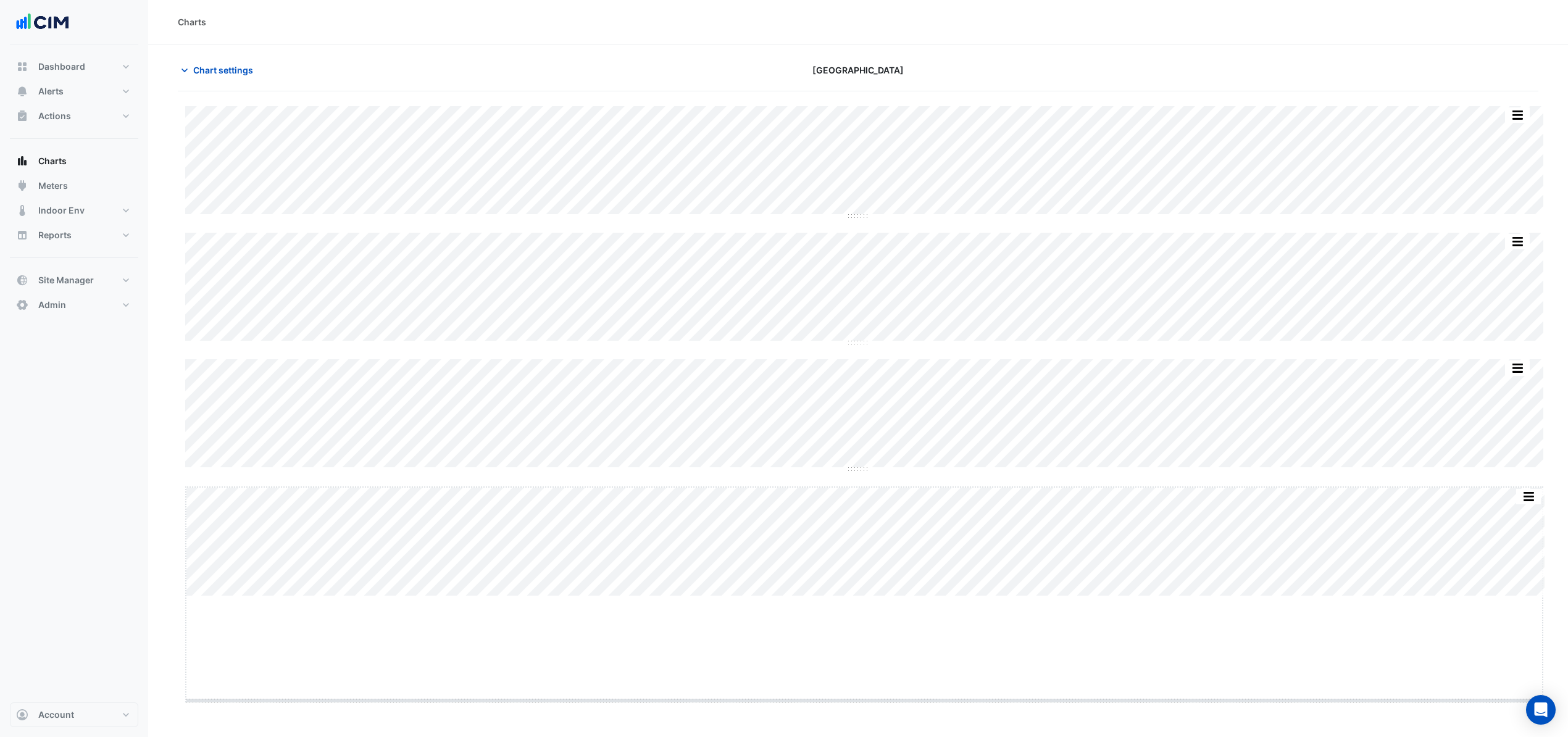
drag, startPoint x: 864, startPoint y: 595, endPoint x: 839, endPoint y: 730, distance: 137.3
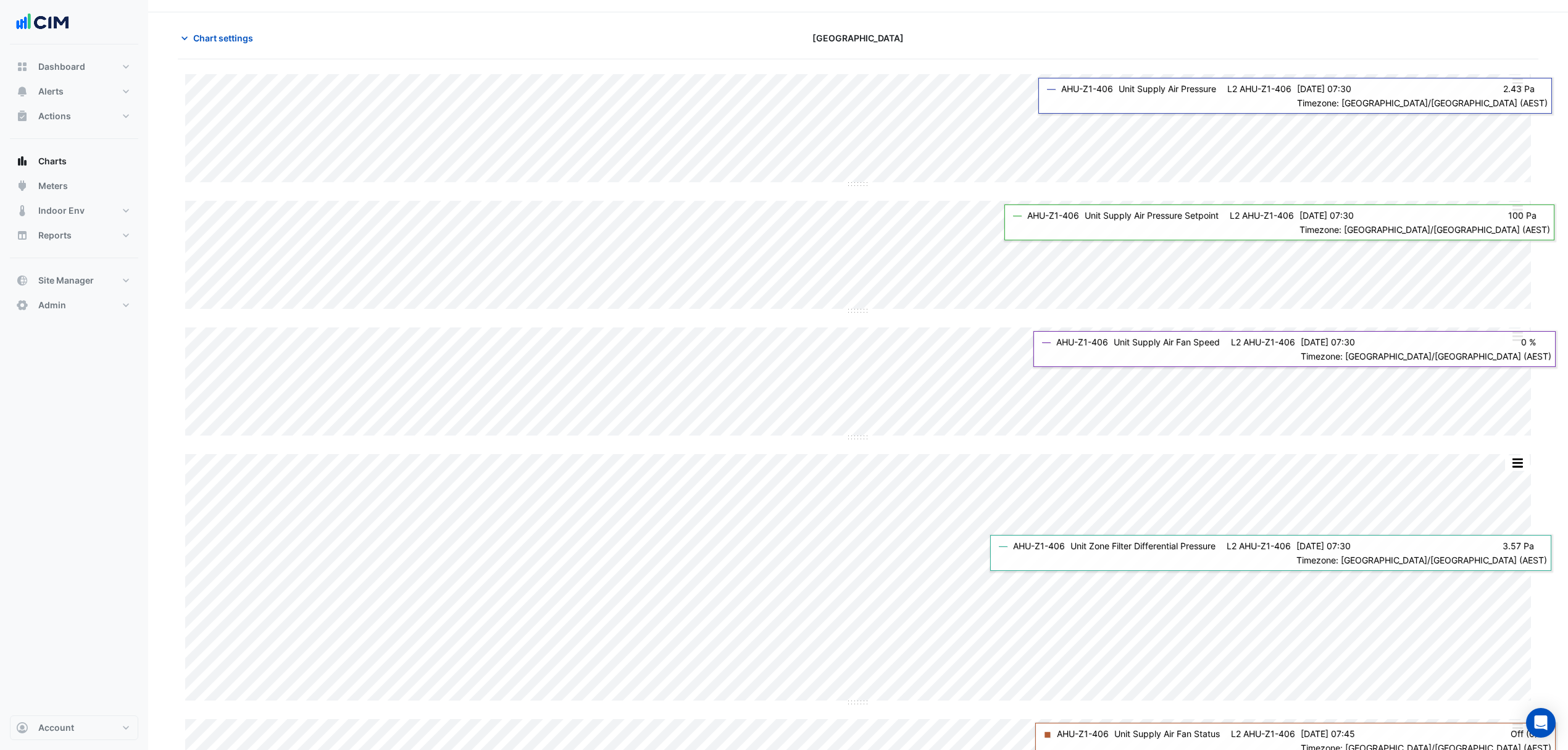
scroll to position [50, 0]
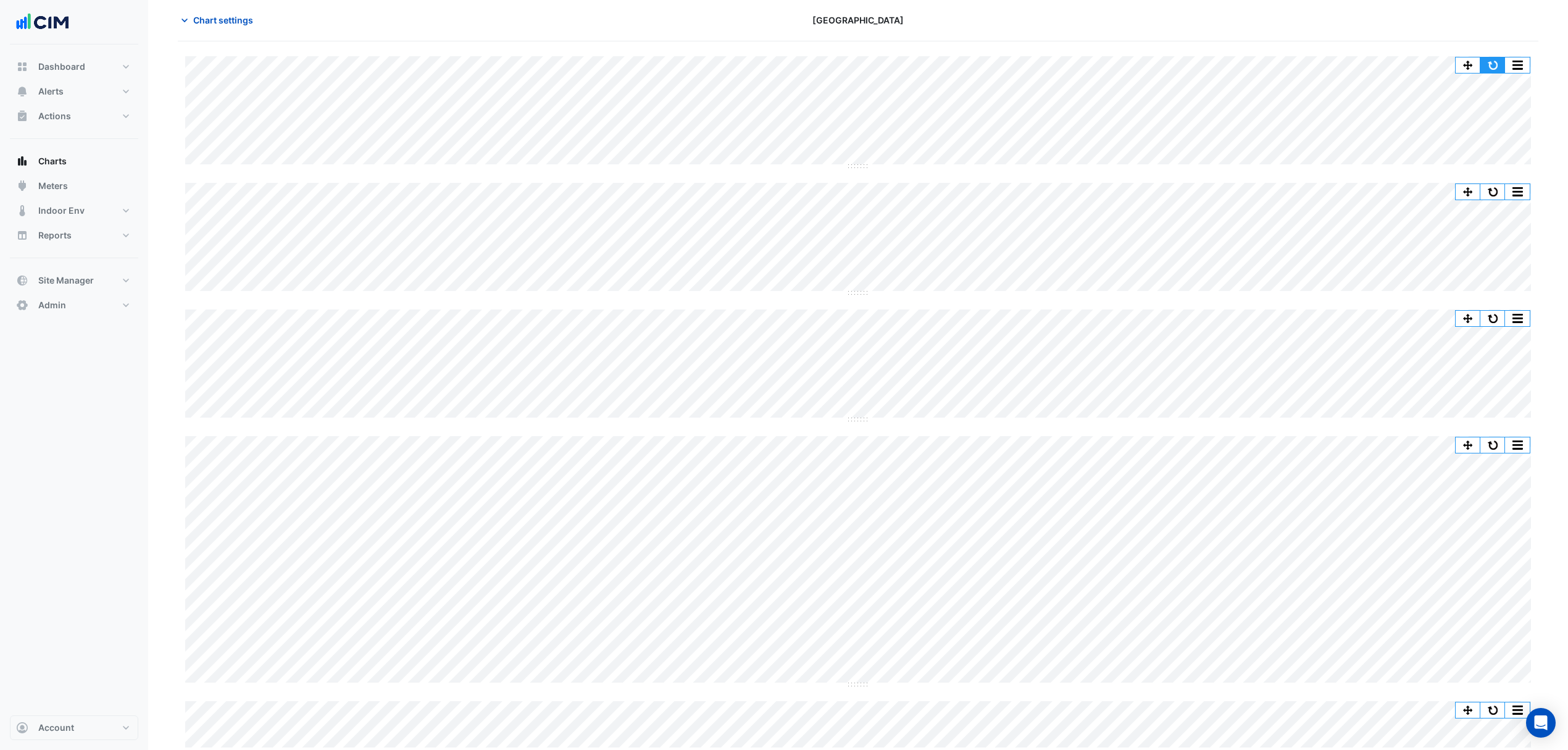
click at [1498, 65] on button "button" at bounding box center [1493, 65] width 25 height 16
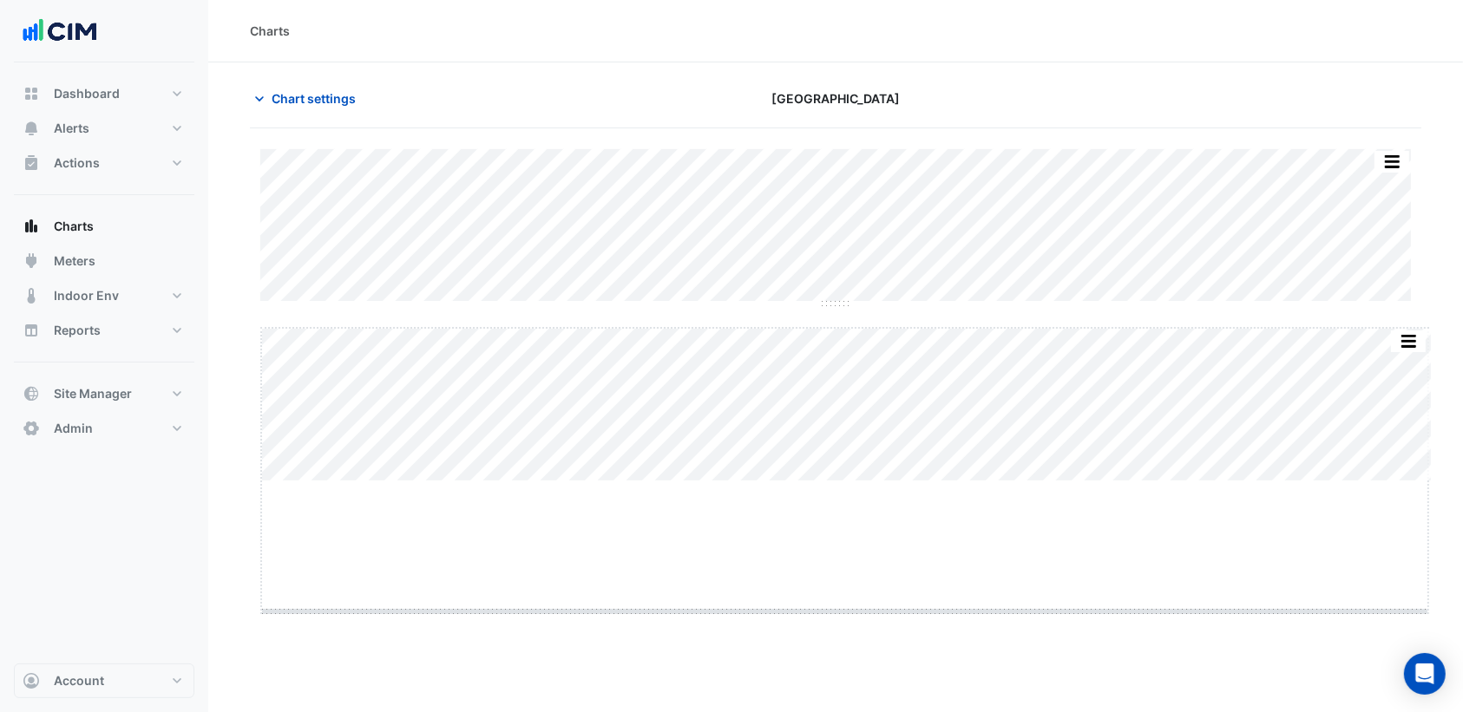
drag, startPoint x: 857, startPoint y: 481, endPoint x: 850, endPoint y: 611, distance: 130.4
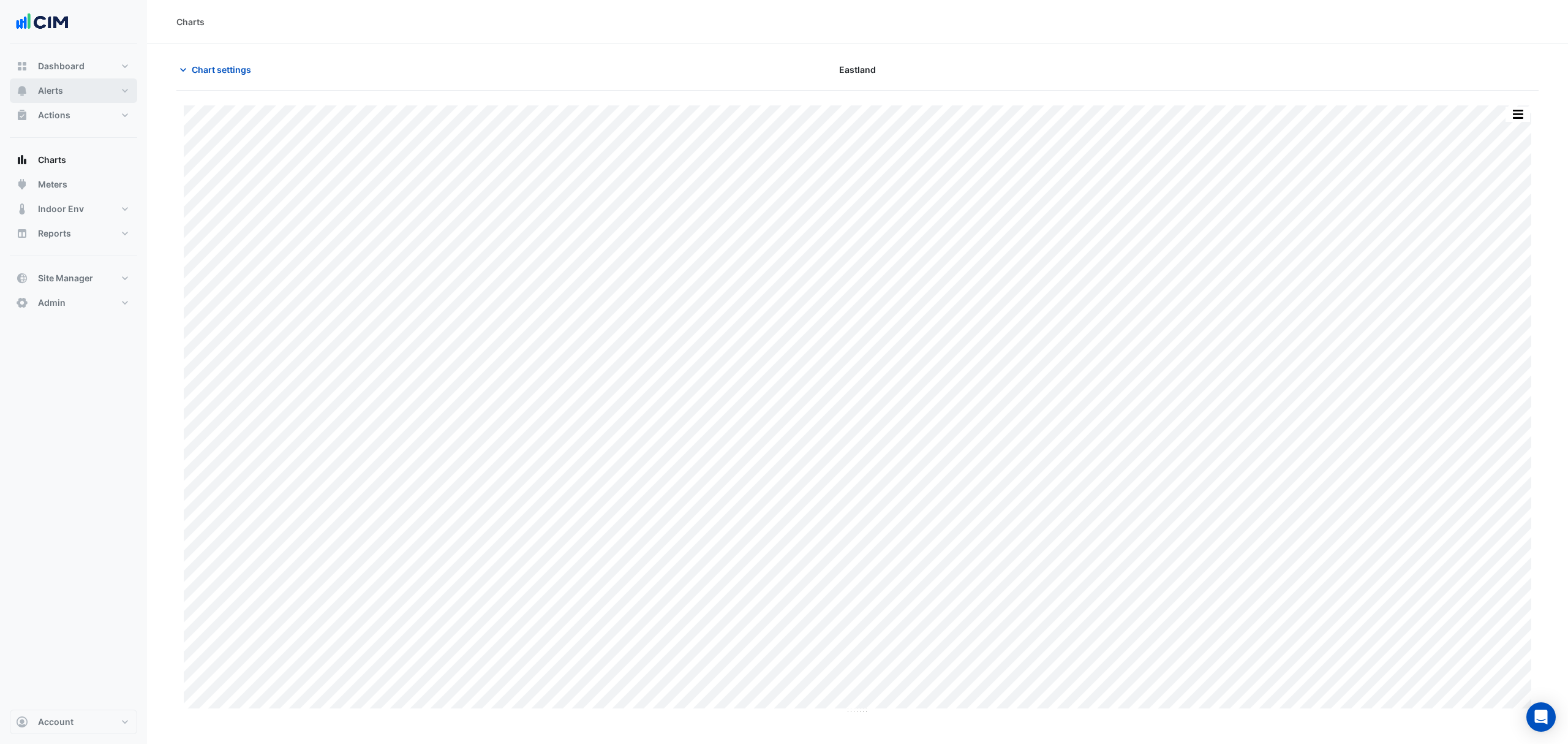
click at [37, 81] on button "Alerts" at bounding box center [73, 90] width 128 height 25
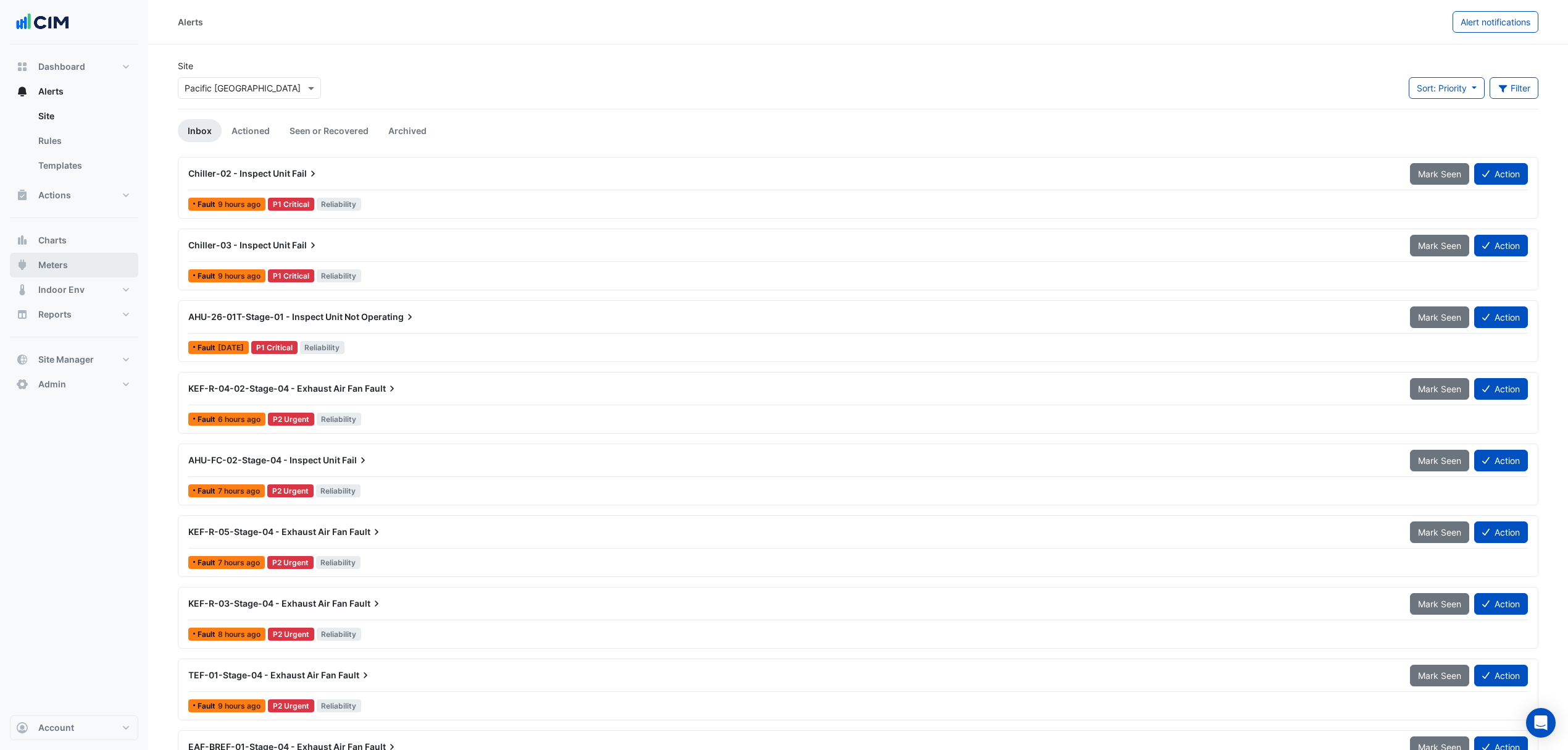
click at [84, 268] on button "Meters" at bounding box center [74, 265] width 129 height 25
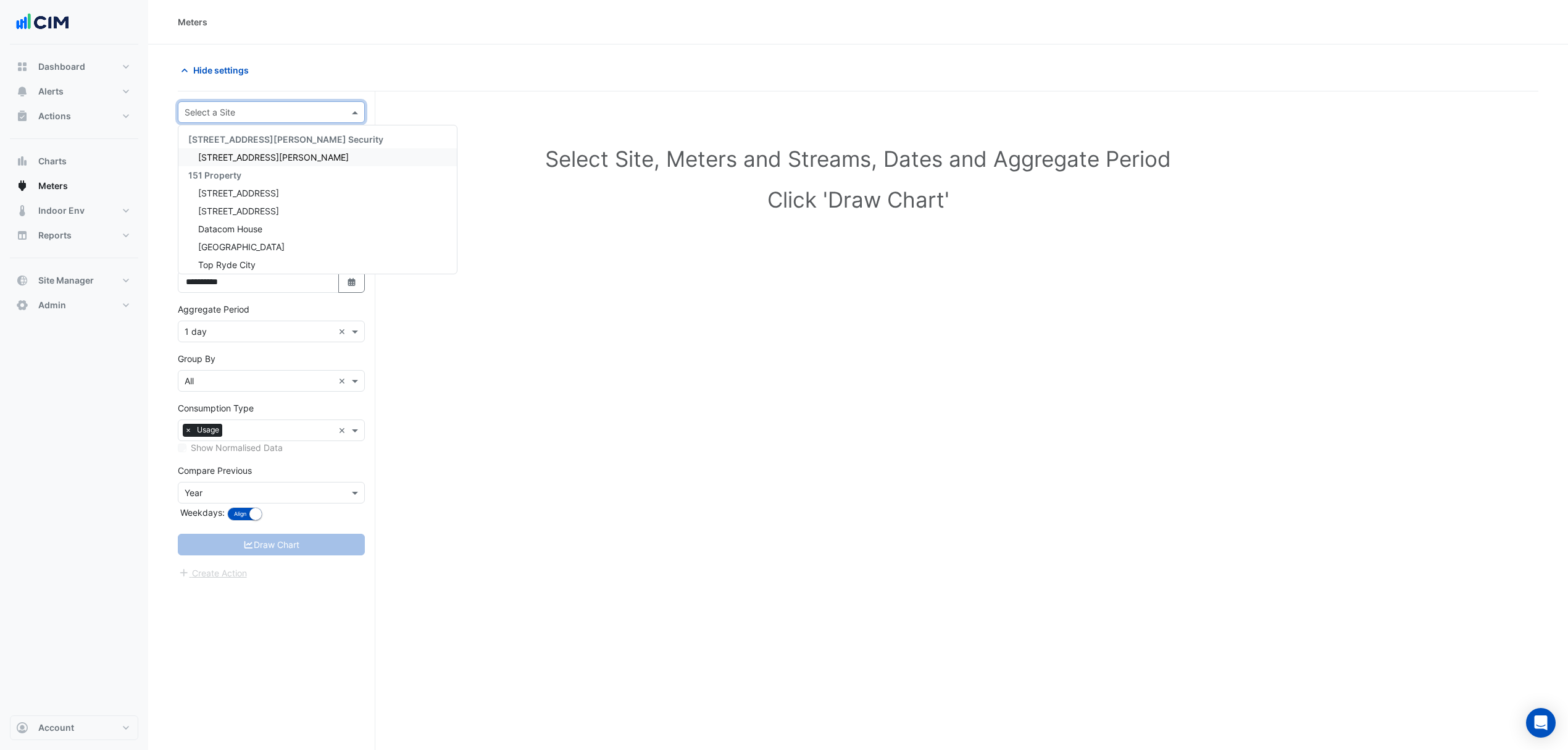
click at [299, 117] on input "text" at bounding box center [258, 112] width 149 height 13
type input "*****"
click at [231, 154] on span "Pacific [GEOGRAPHIC_DATA]" at bounding box center [256, 157] width 116 height 11
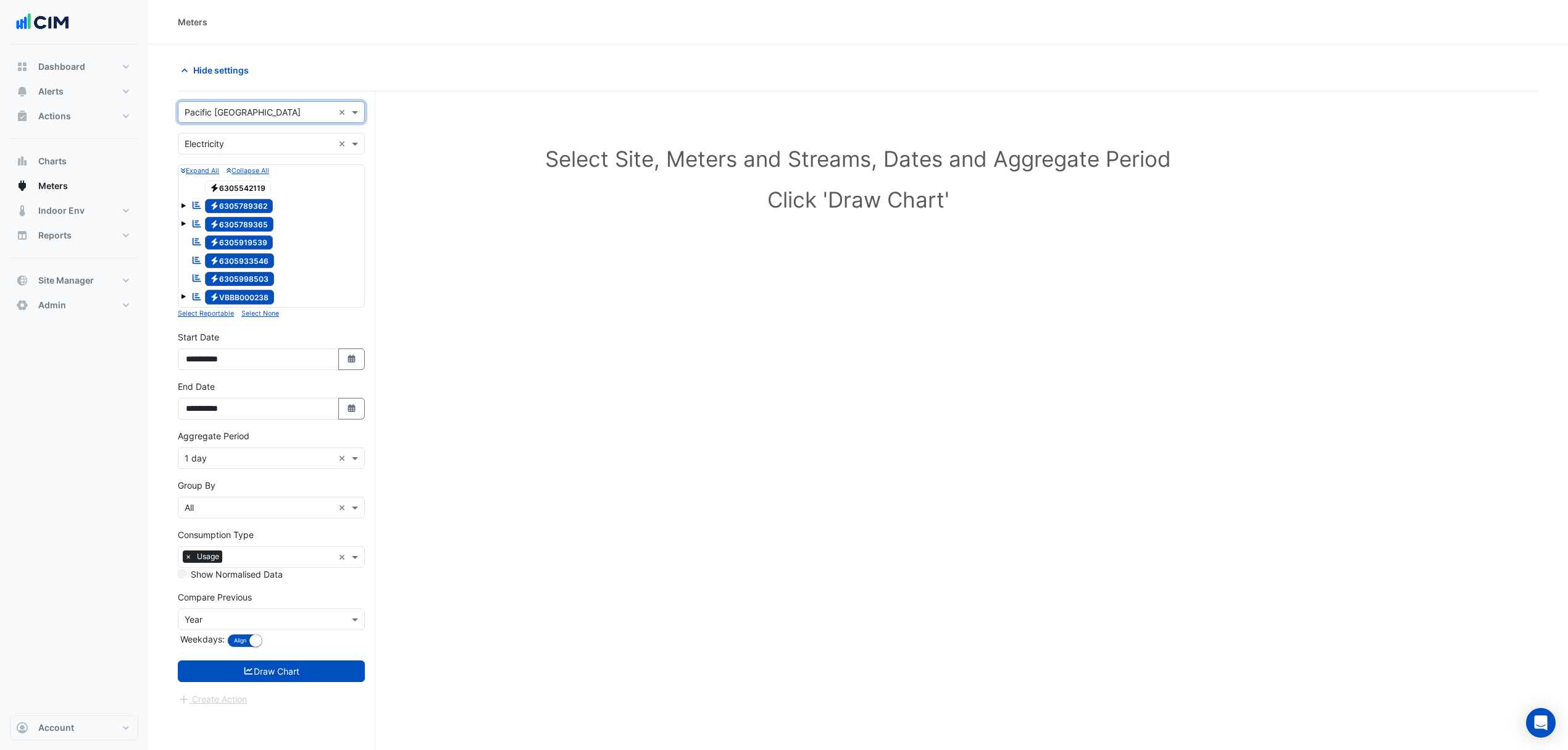
click at [277, 142] on input "text" at bounding box center [258, 144] width 149 height 13
click at [208, 201] on span "Water" at bounding box center [200, 206] width 23 height 11
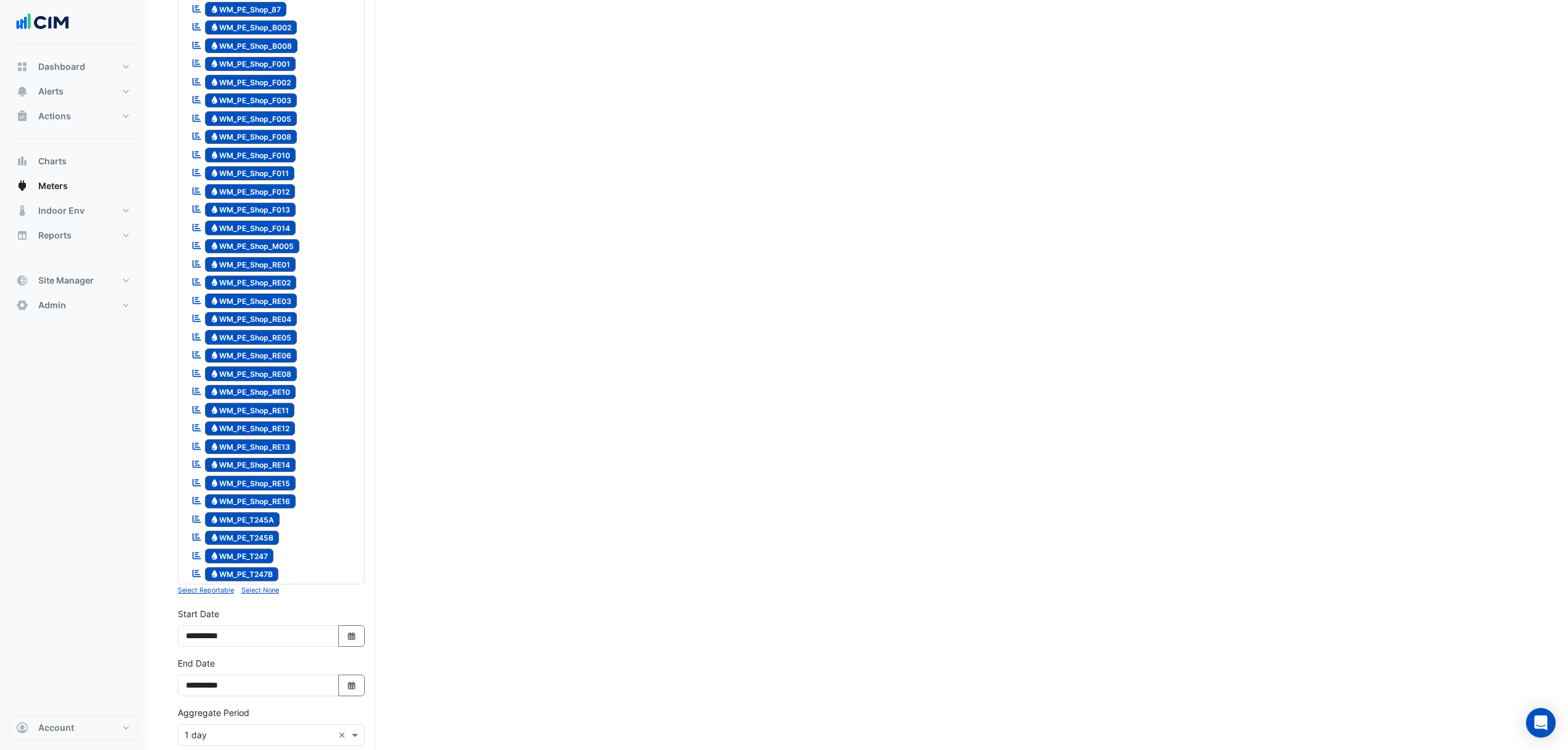
scroll to position [1498, 0]
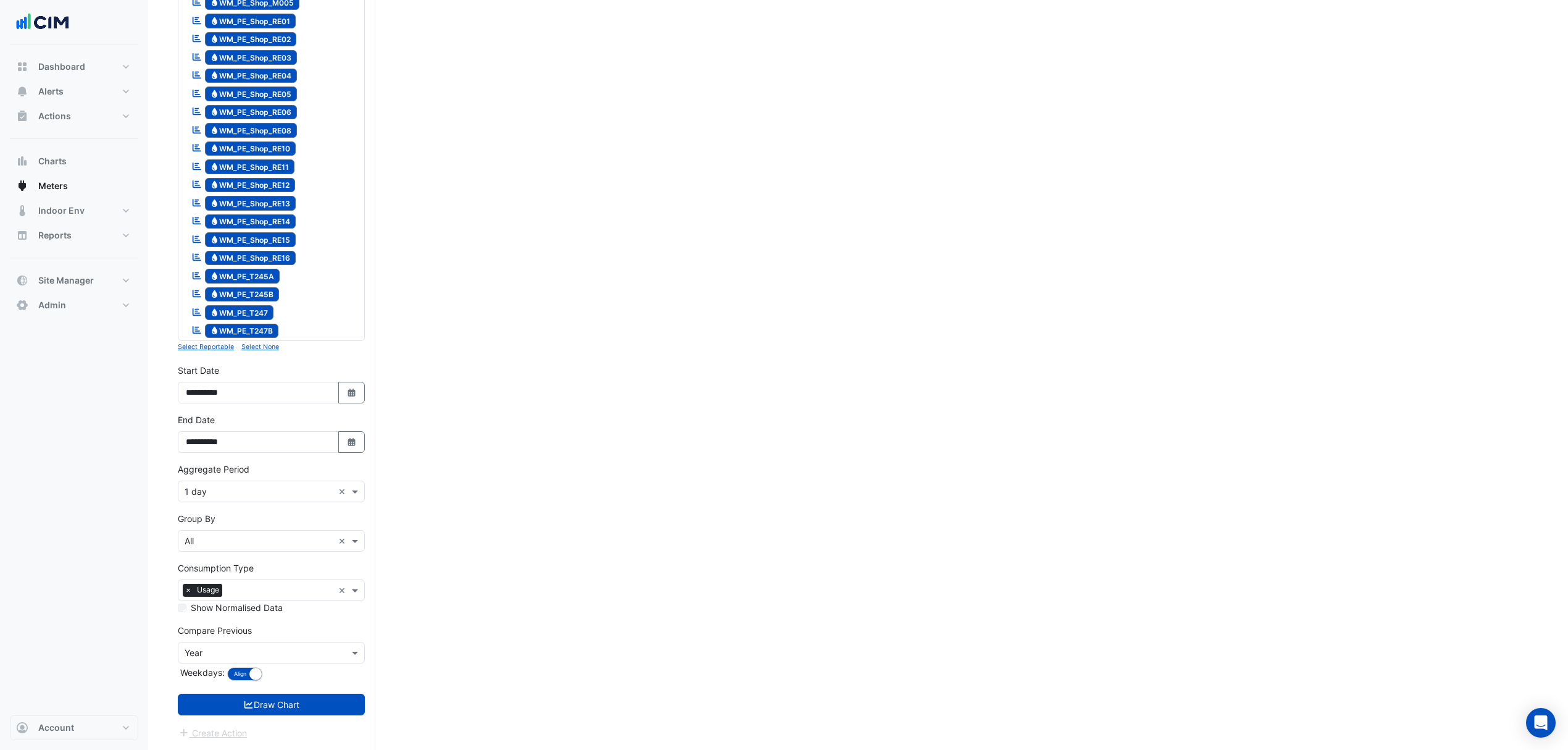
click at [356, 440] on button "Select Date" at bounding box center [352, 442] width 27 height 21
click at [317, 293] on span "Next month" at bounding box center [316, 297] width 9 height 9
select select "*"
click at [263, 367] on div "18" at bounding box center [258, 377] width 20 height 20
type input "**********"
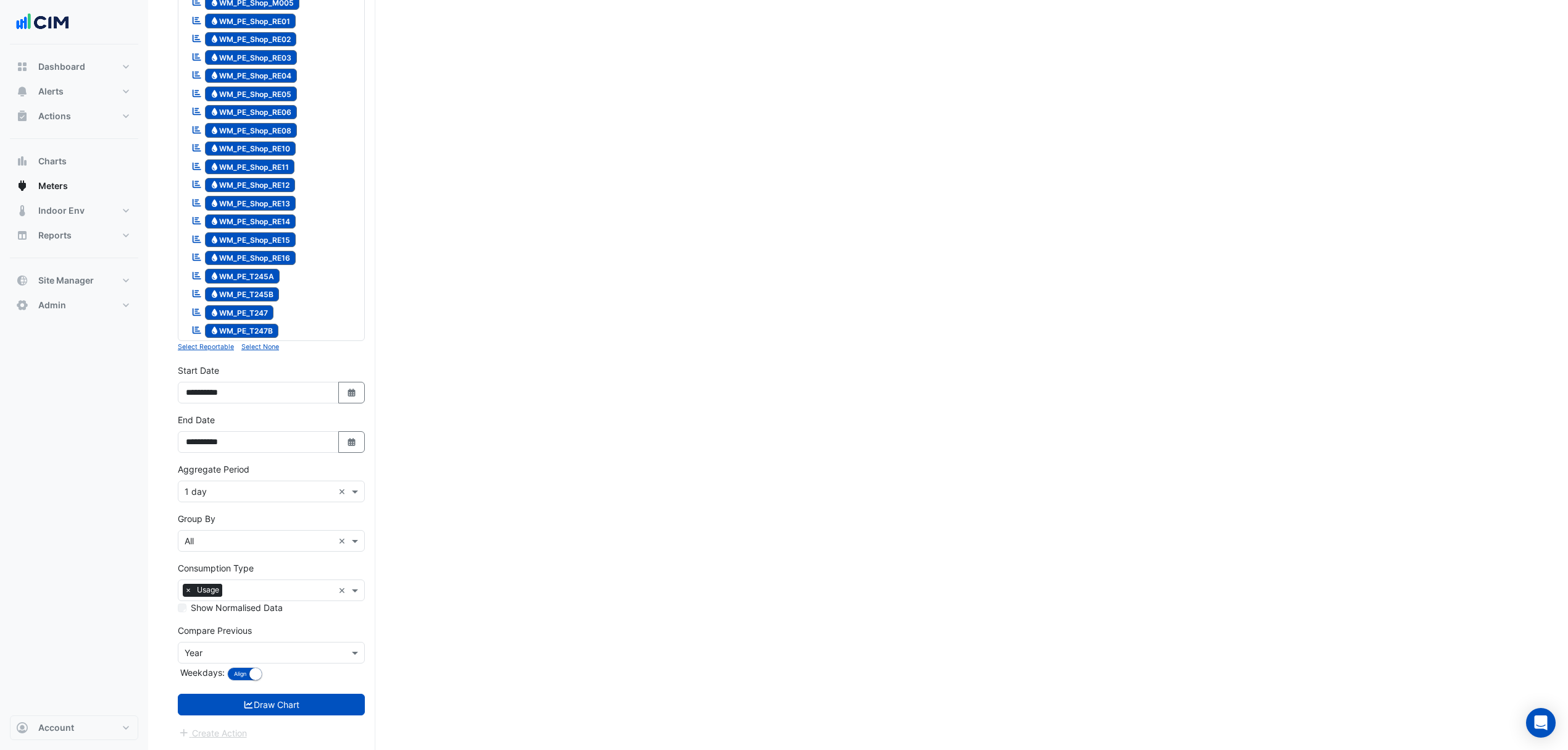
click at [361, 391] on button "Select Date" at bounding box center [352, 392] width 27 height 21
select select "*"
select select "****"
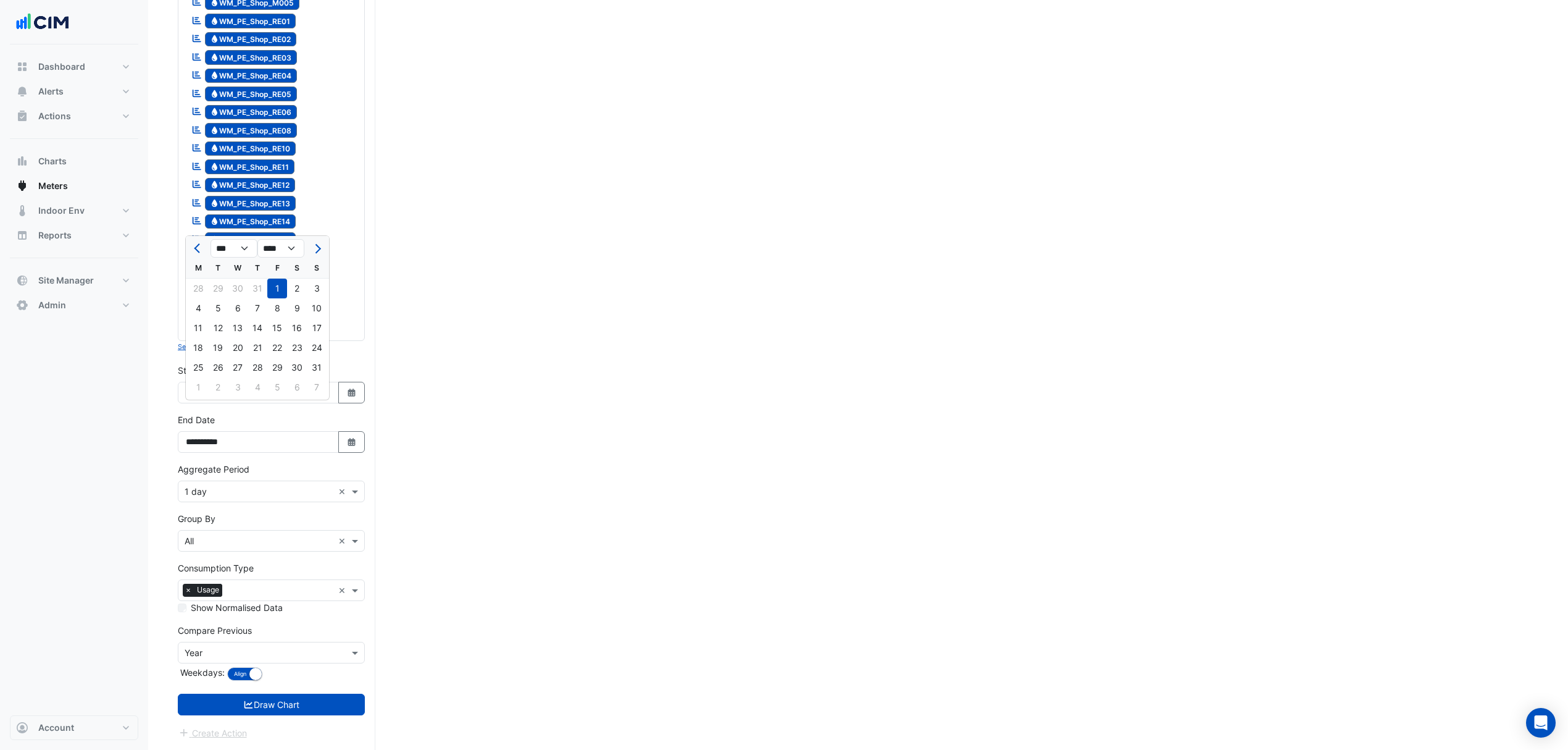
click at [314, 236] on div "*** *** *** *** *** *** *** *** *** **** **** **** **** **** **** **** **** ***…" at bounding box center [257, 247] width 143 height 22
click at [315, 244] on span "Next month" at bounding box center [316, 248] width 9 height 9
select select "*"
click at [253, 318] on div "18" at bounding box center [258, 328] width 20 height 20
type input "**********"
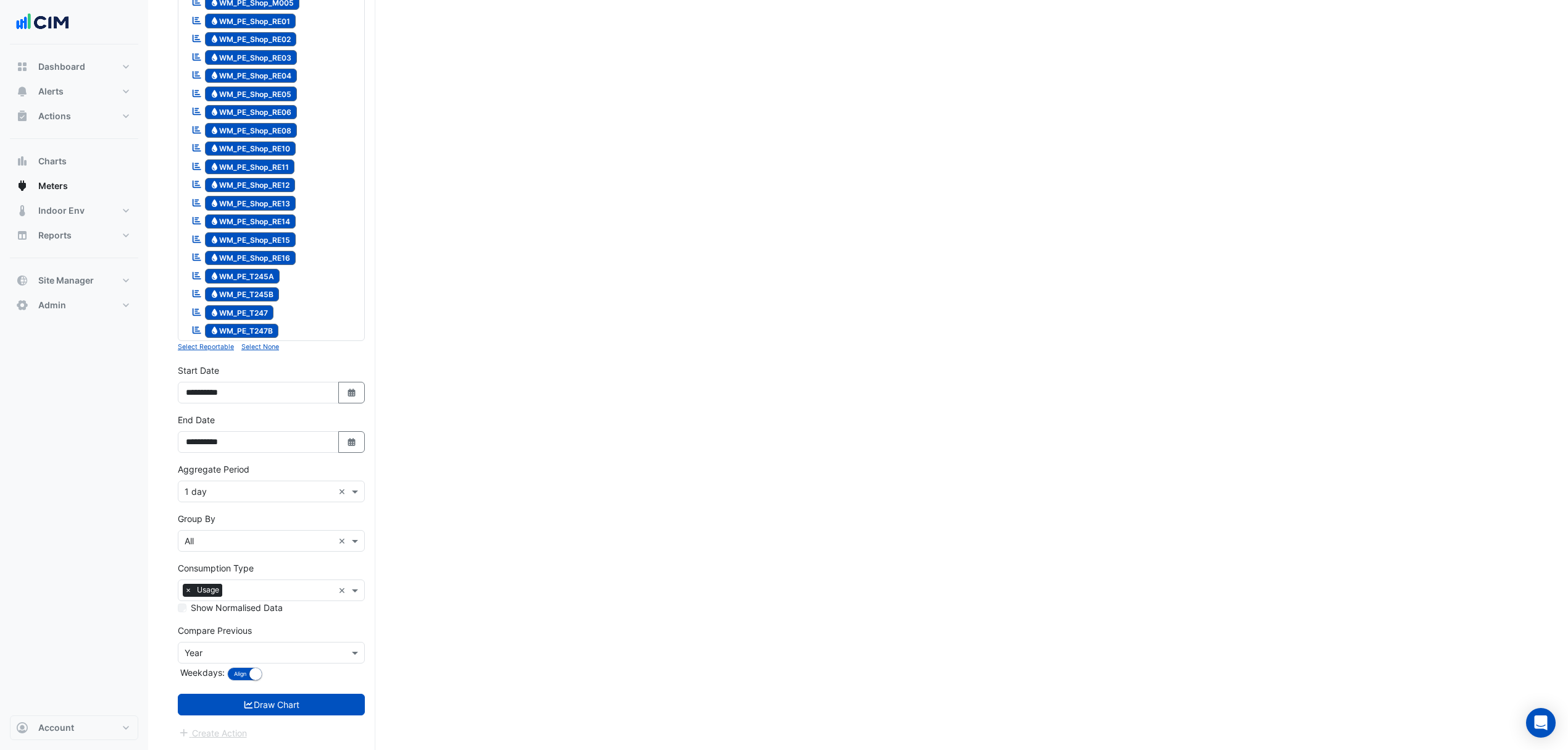
click at [277, 699] on button "Draw Chart" at bounding box center [271, 704] width 187 height 21
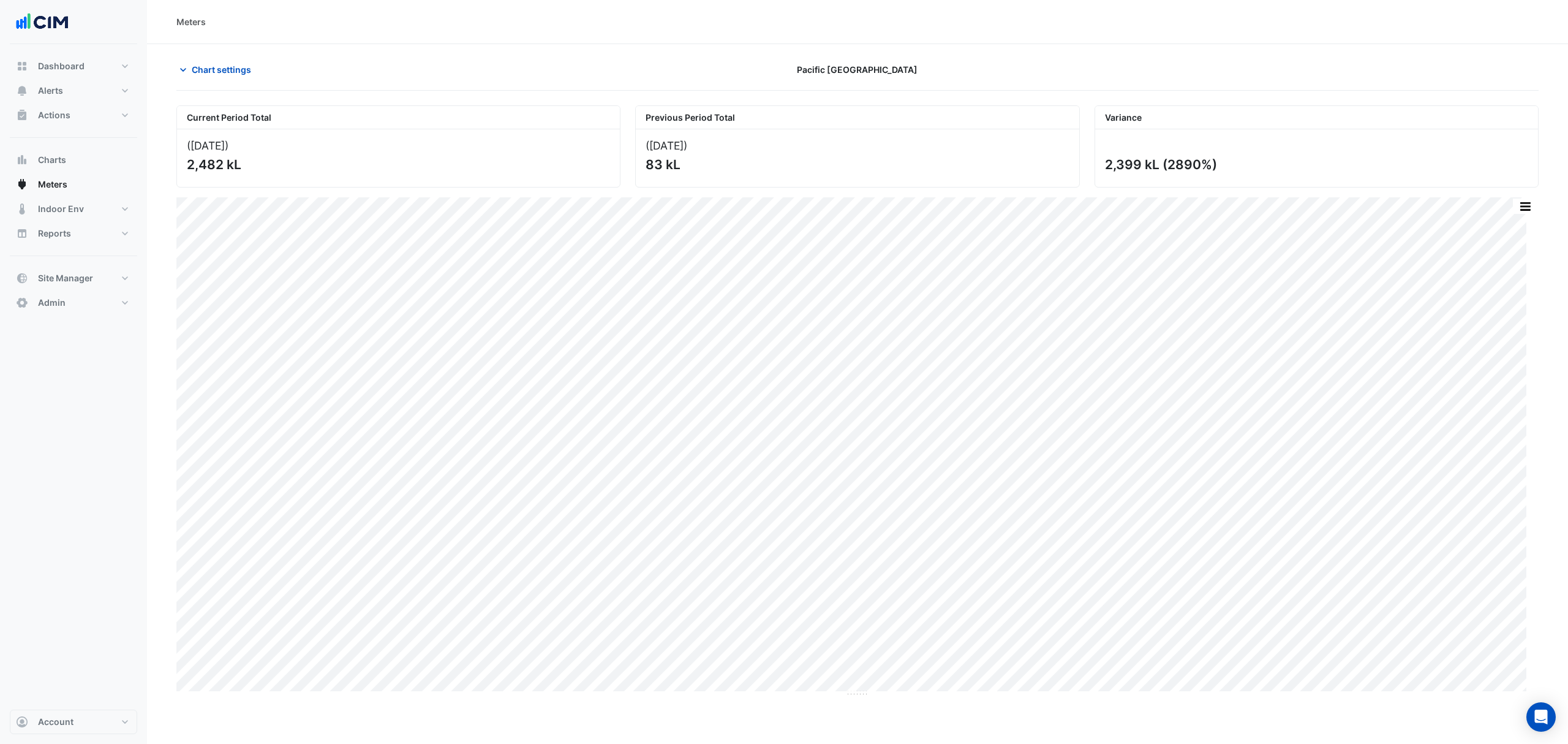
click at [204, 94] on div "Current Period Total (18 Sep 25 ) 2,482 kL Previous Period Total (19 Sep 24 ) 8…" at bounding box center [857, 393] width 1362 height 606
drag, startPoint x: 217, startPoint y: 62, endPoint x: 223, endPoint y: 61, distance: 6.1
click at [223, 61] on button "Chart settings" at bounding box center [217, 69] width 83 height 21
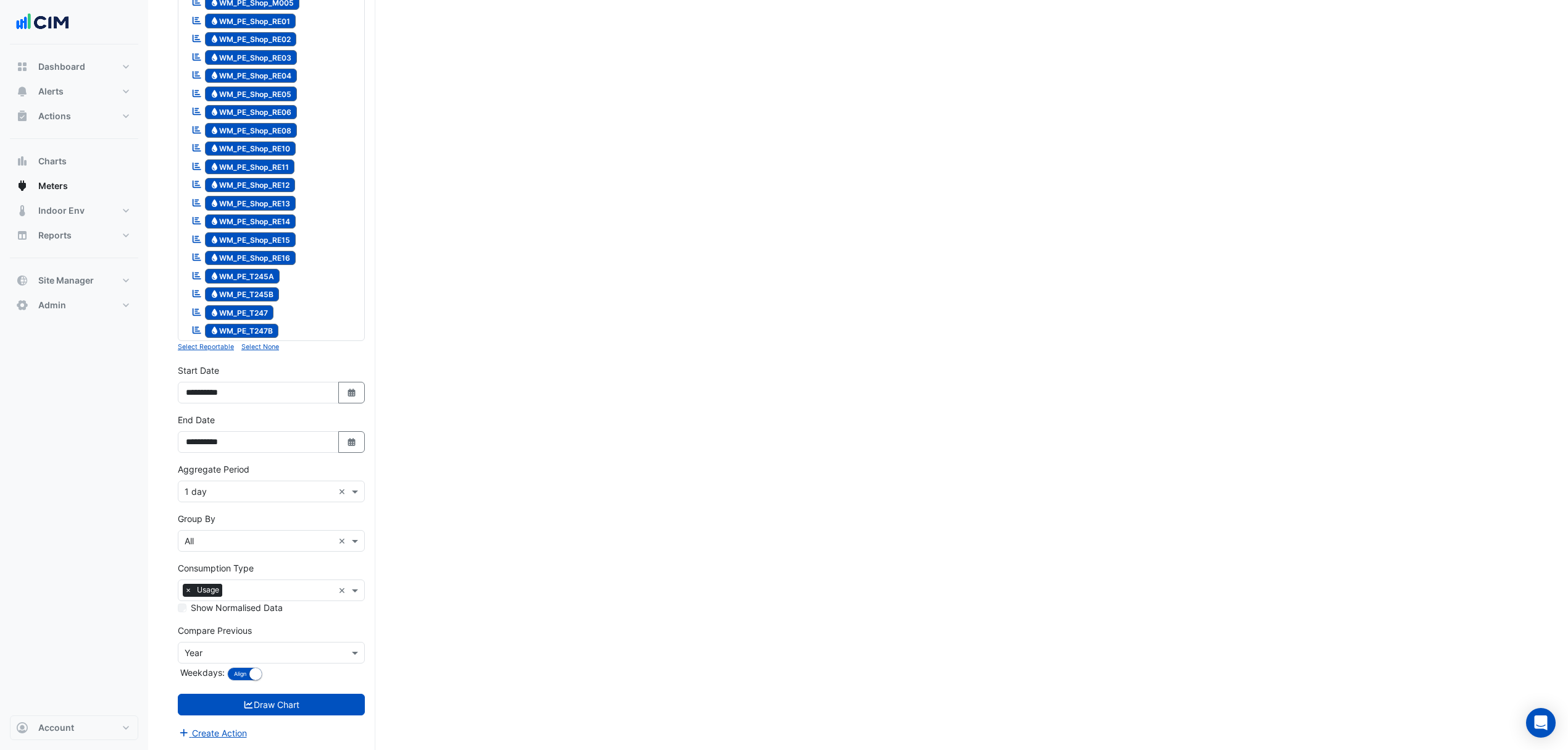
scroll to position [1498, 0]
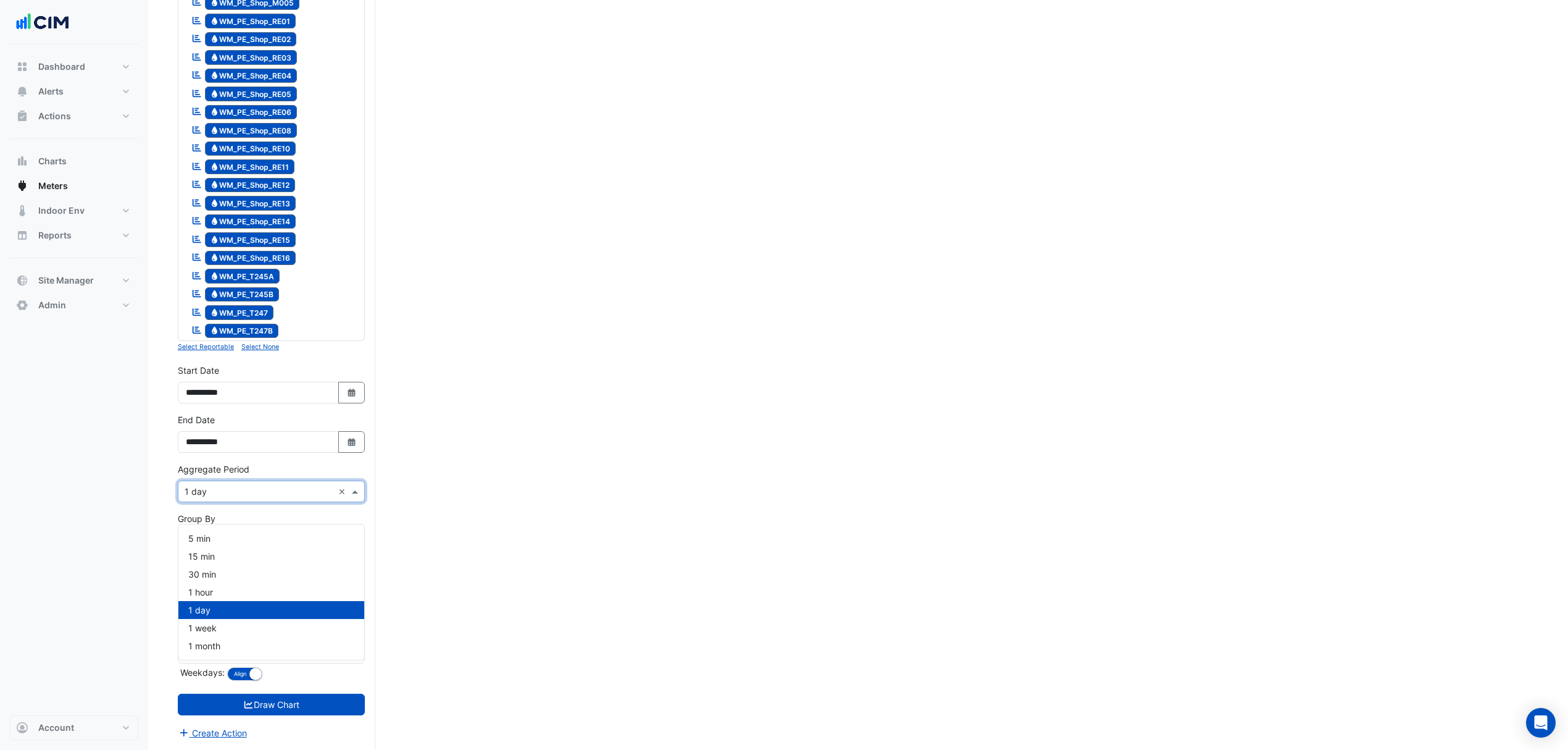
click at [208, 492] on input "text" at bounding box center [258, 492] width 149 height 13
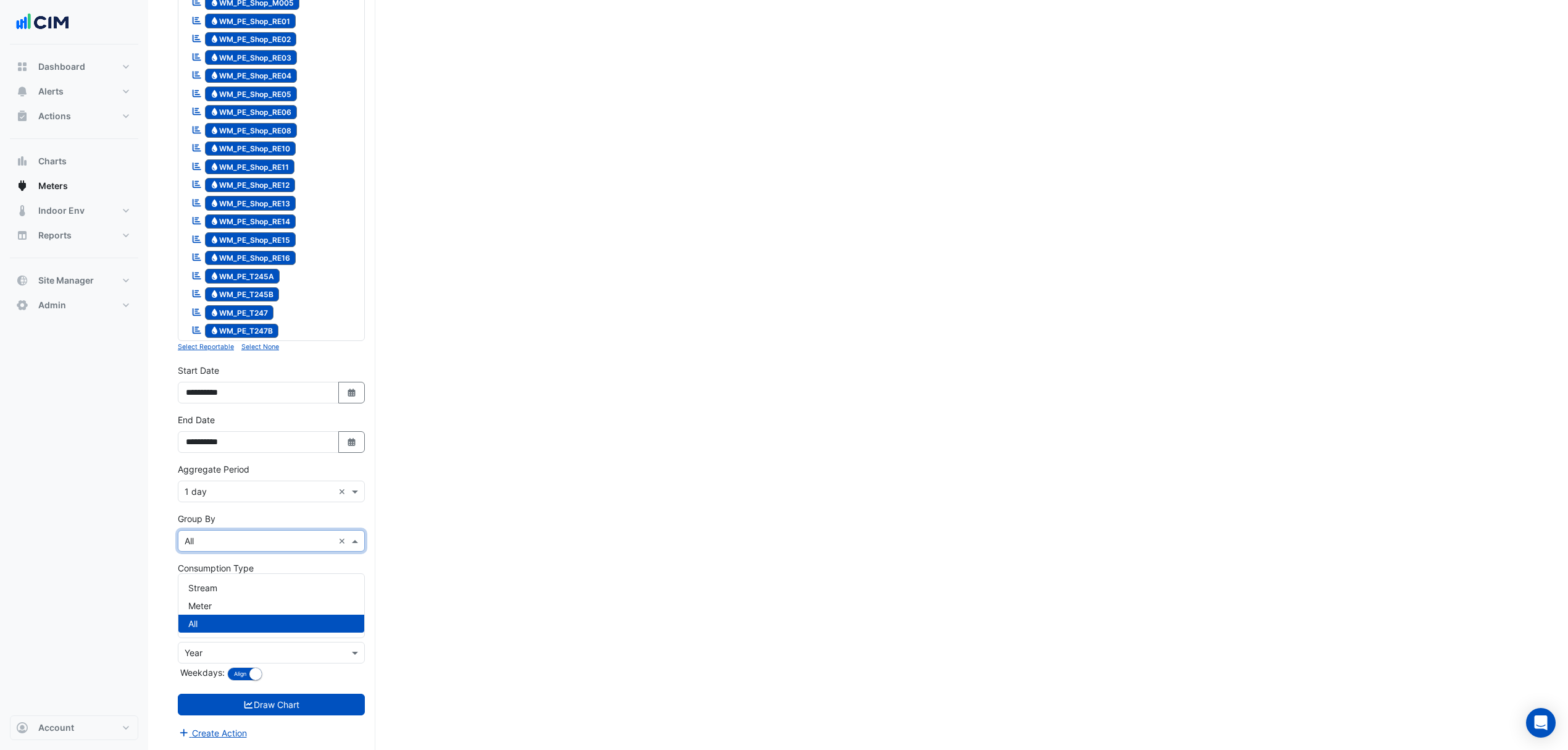
click at [259, 544] on input "text" at bounding box center [258, 542] width 149 height 13
click at [221, 596] on div "Meter" at bounding box center [271, 605] width 186 height 18
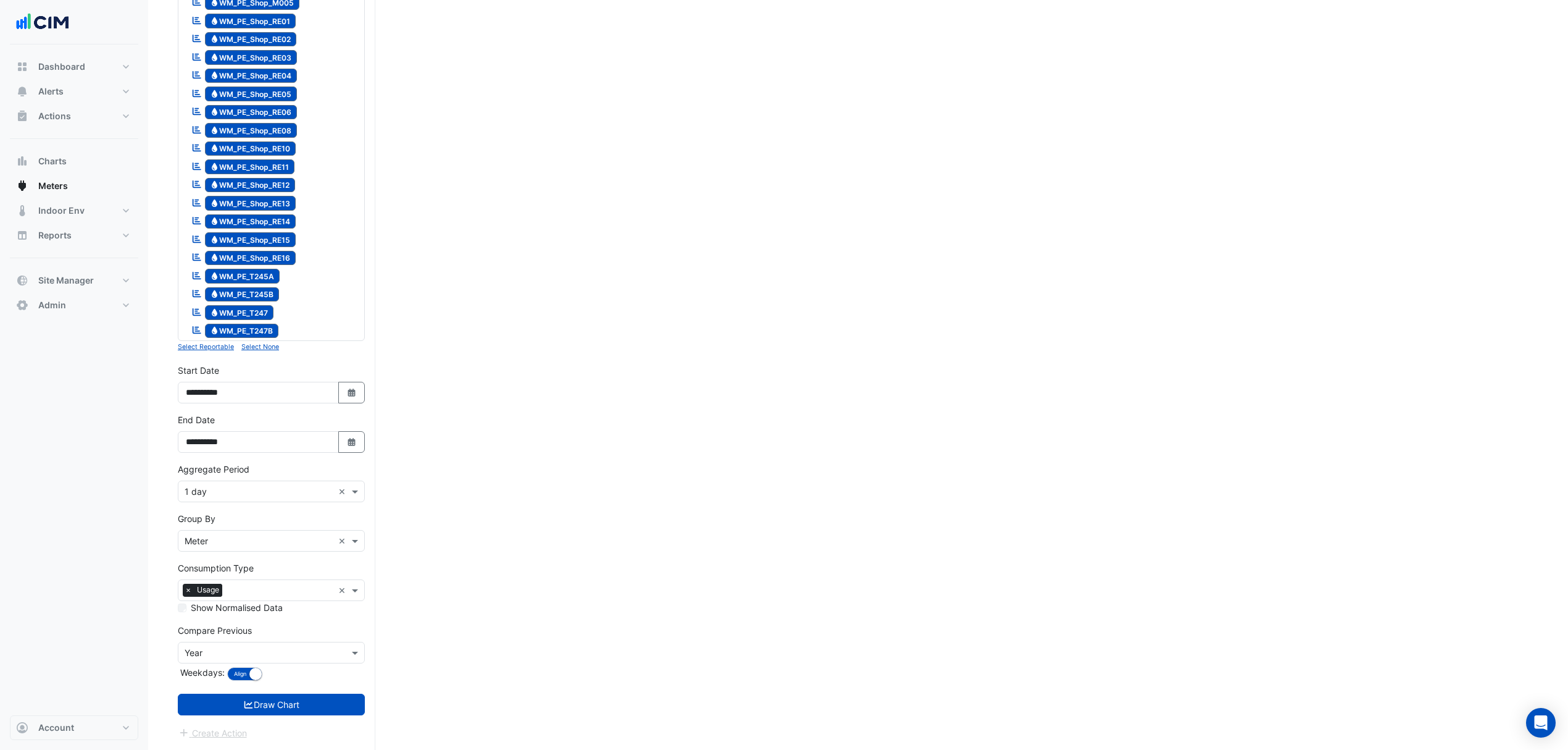
click at [240, 708] on button "Draw Chart" at bounding box center [271, 704] width 187 height 21
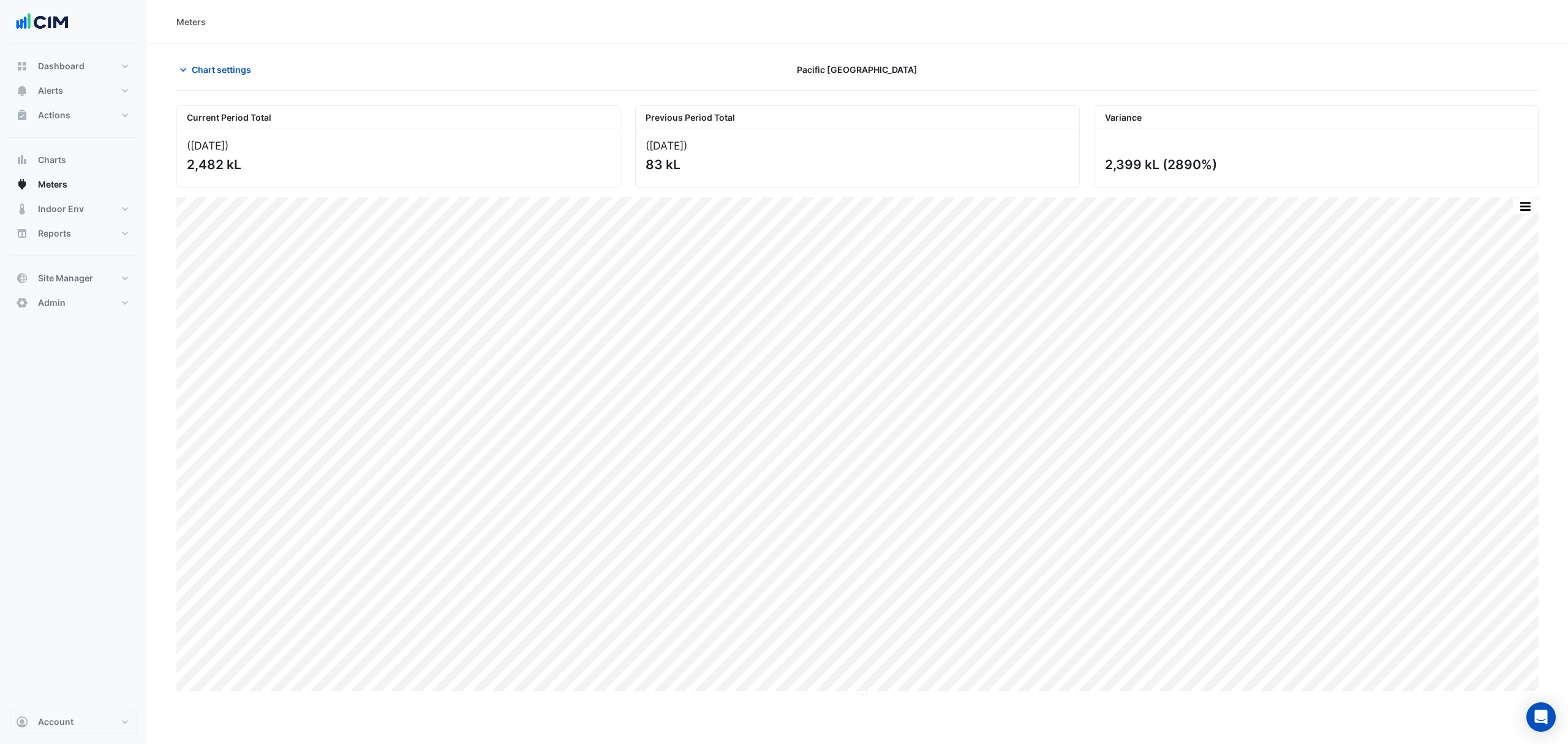
click at [228, 68] on span "Chart settings" at bounding box center [222, 69] width 59 height 13
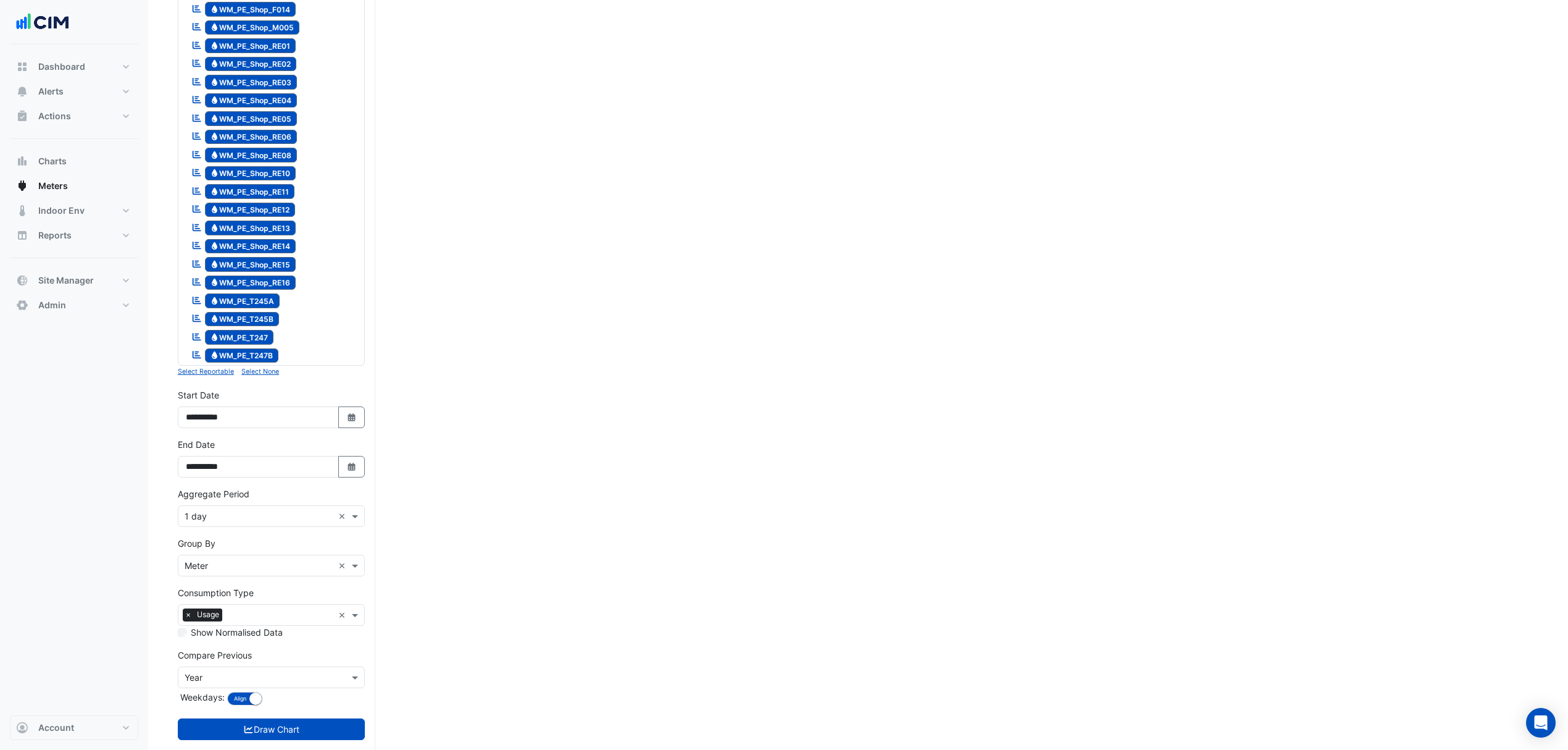
scroll to position [1498, 0]
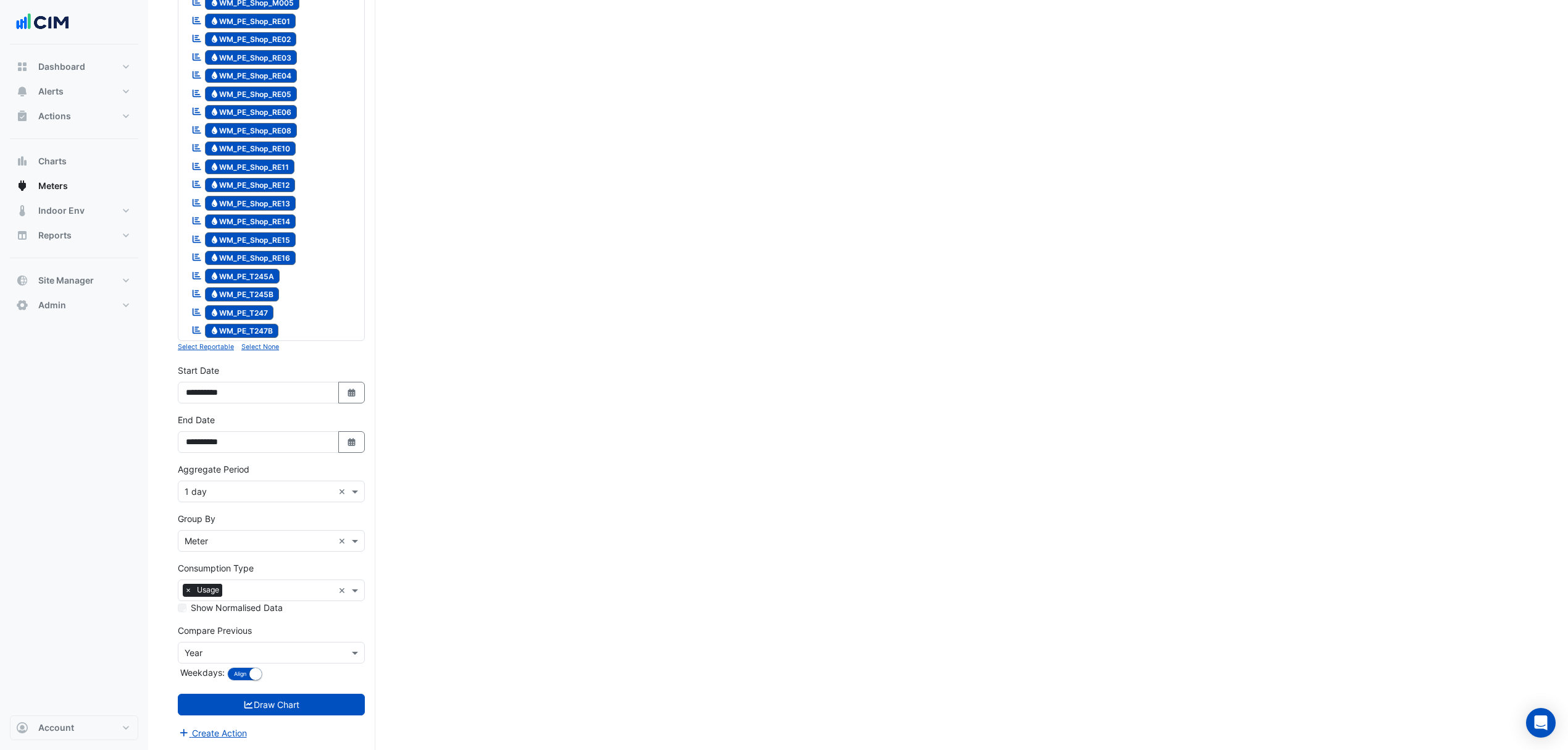
click at [344, 394] on button "Select Date" at bounding box center [352, 392] width 27 height 21
select select "*"
select select "****"
click at [190, 238] on div at bounding box center [198, 248] width 25 height 20
click at [191, 238] on button "Previous month" at bounding box center [198, 248] width 15 height 20
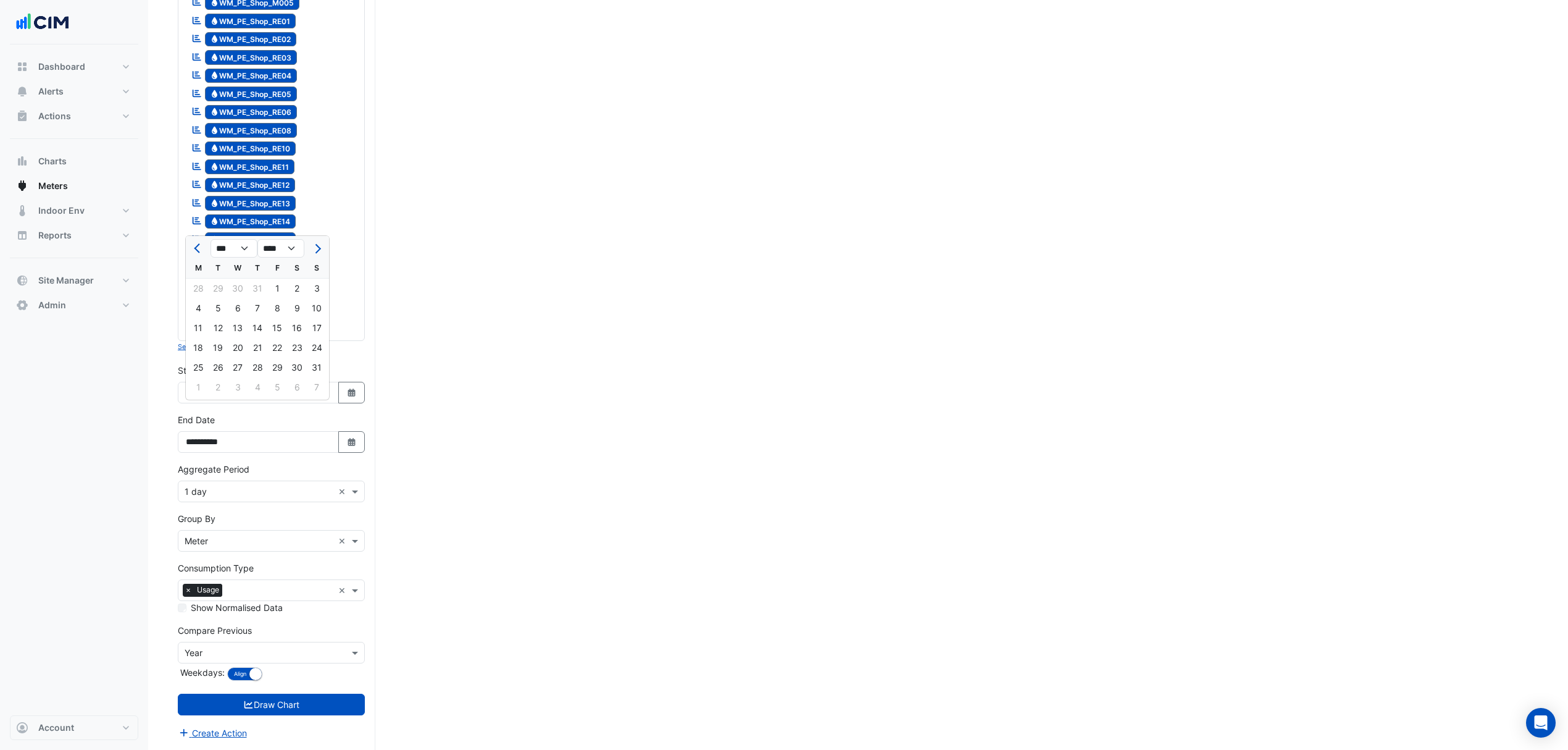
click at [317, 238] on button "Next month" at bounding box center [317, 248] width 15 height 20
select select "*"
click at [203, 278] on div "1" at bounding box center [198, 288] width 20 height 20
type input "**********"
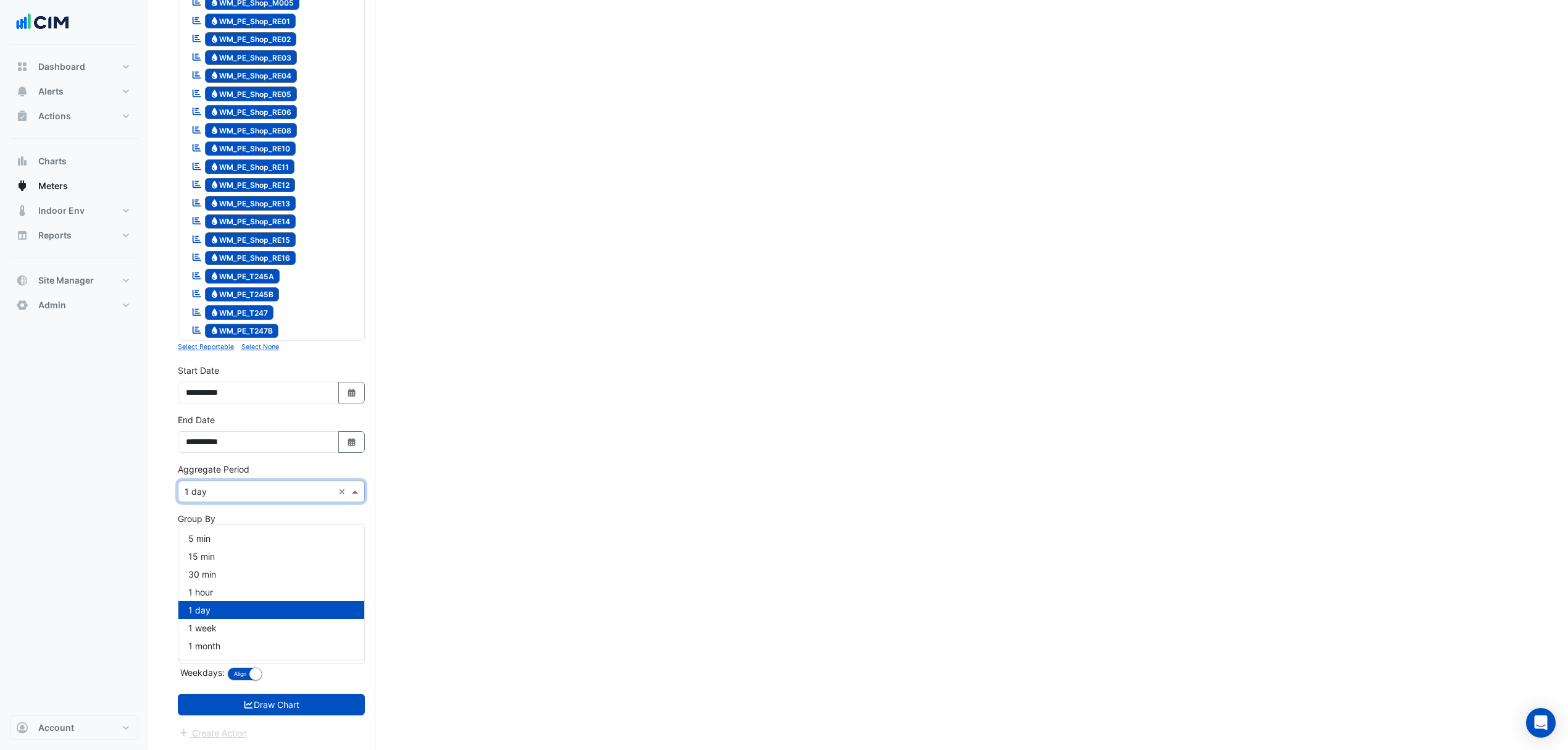
click at [257, 494] on input "text" at bounding box center [258, 492] width 149 height 13
click at [205, 640] on span "1 month" at bounding box center [204, 645] width 32 height 11
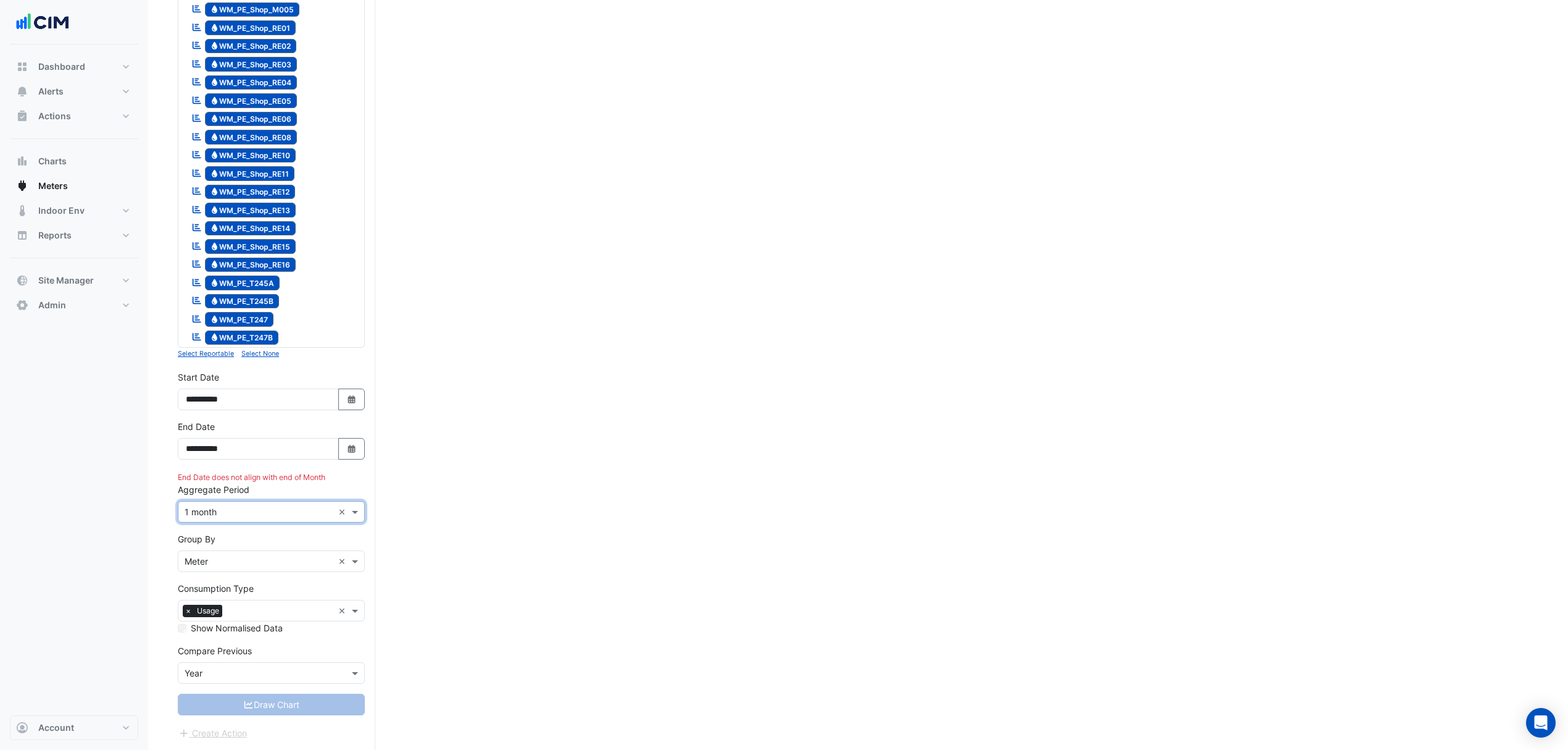
scroll to position [1492, 0]
click at [346, 448] on icon "Select Date" at bounding box center [352, 449] width 11 height 9
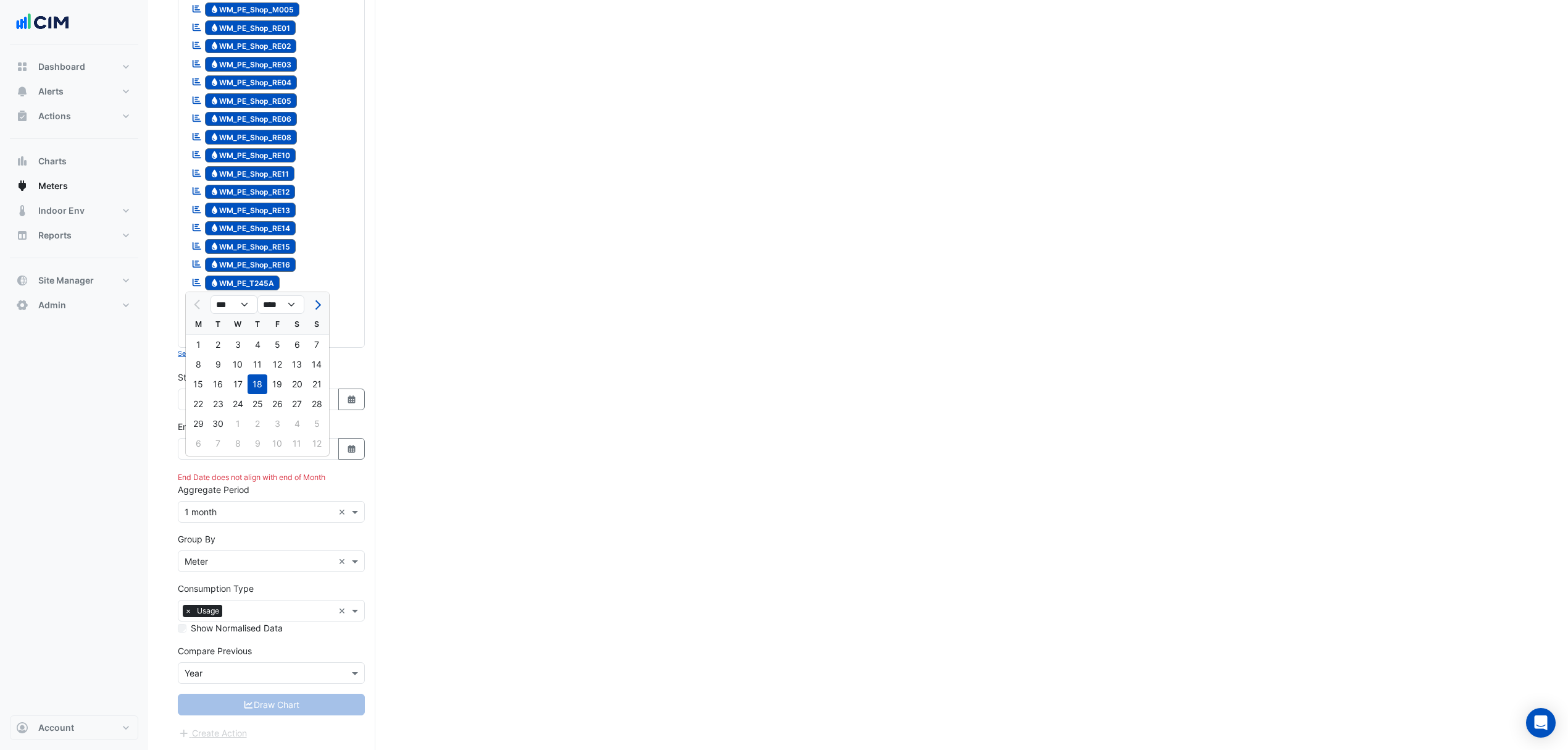
click at [228, 413] on div "1" at bounding box center [238, 423] width 20 height 20
type input "**********"
click at [349, 442] on button "Select Date" at bounding box center [352, 448] width 27 height 21
select select "**"
click at [277, 413] on div "31" at bounding box center [277, 423] width 20 height 20
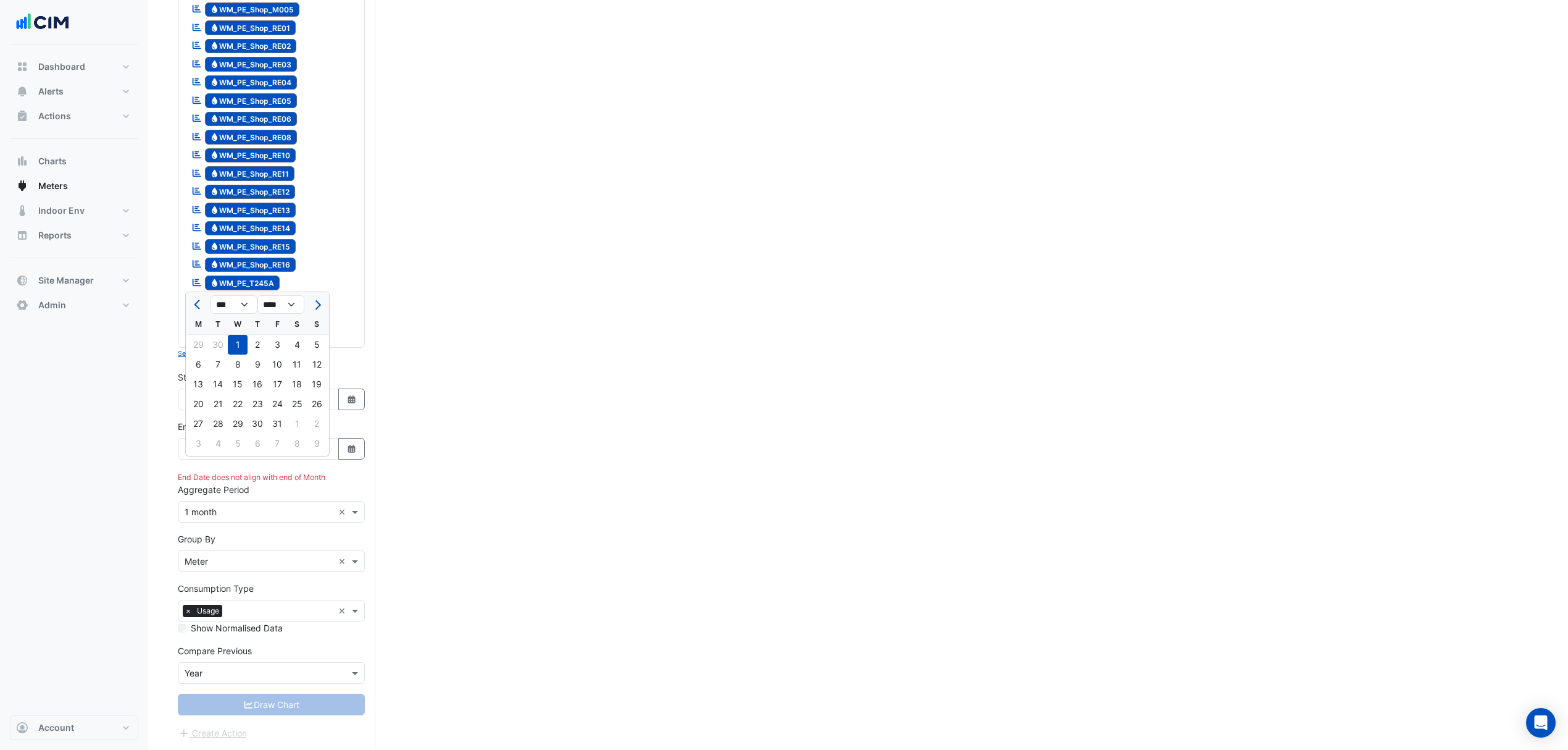
type input "**********"
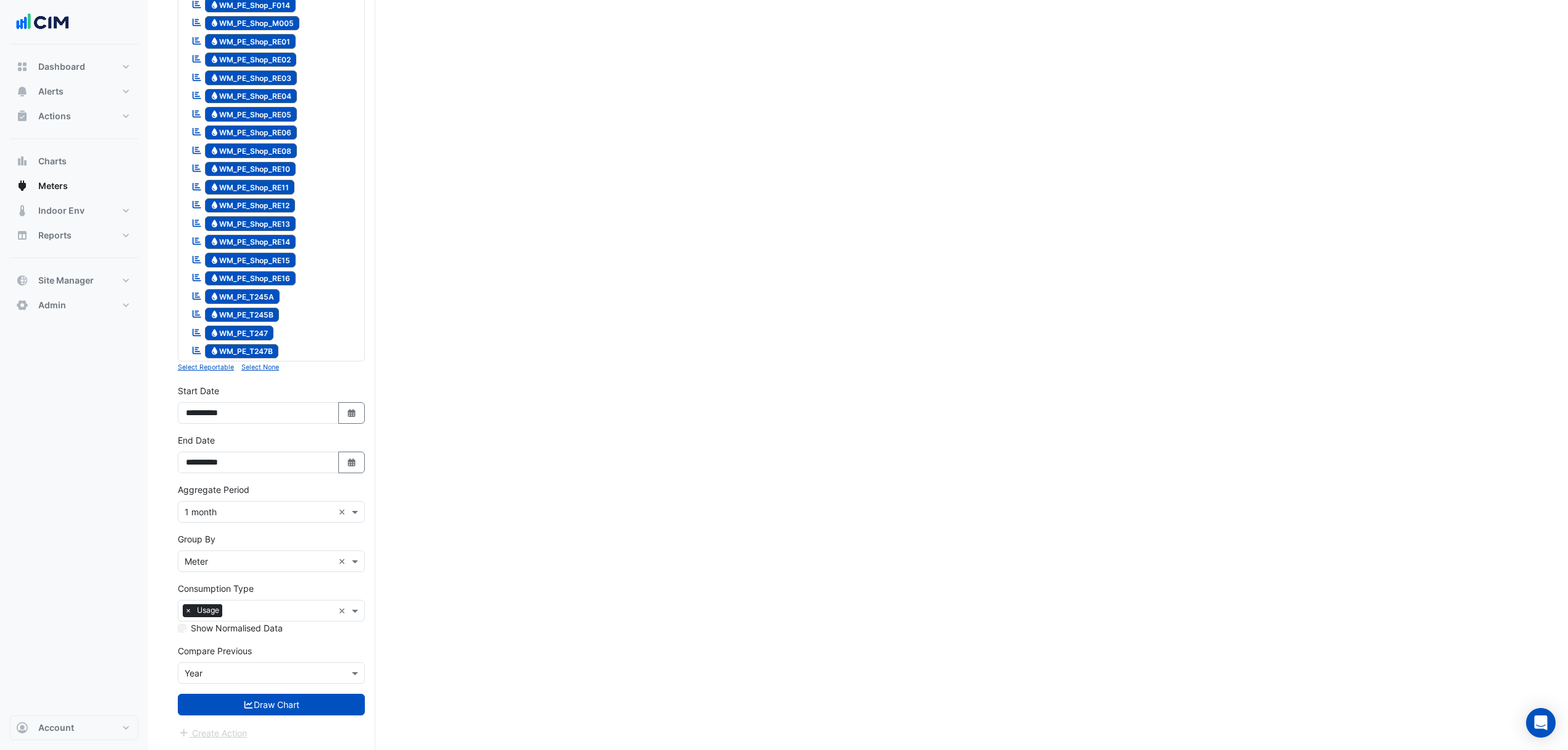
scroll to position [1478, 0]
click at [245, 702] on icon "submit" at bounding box center [249, 704] width 11 height 9
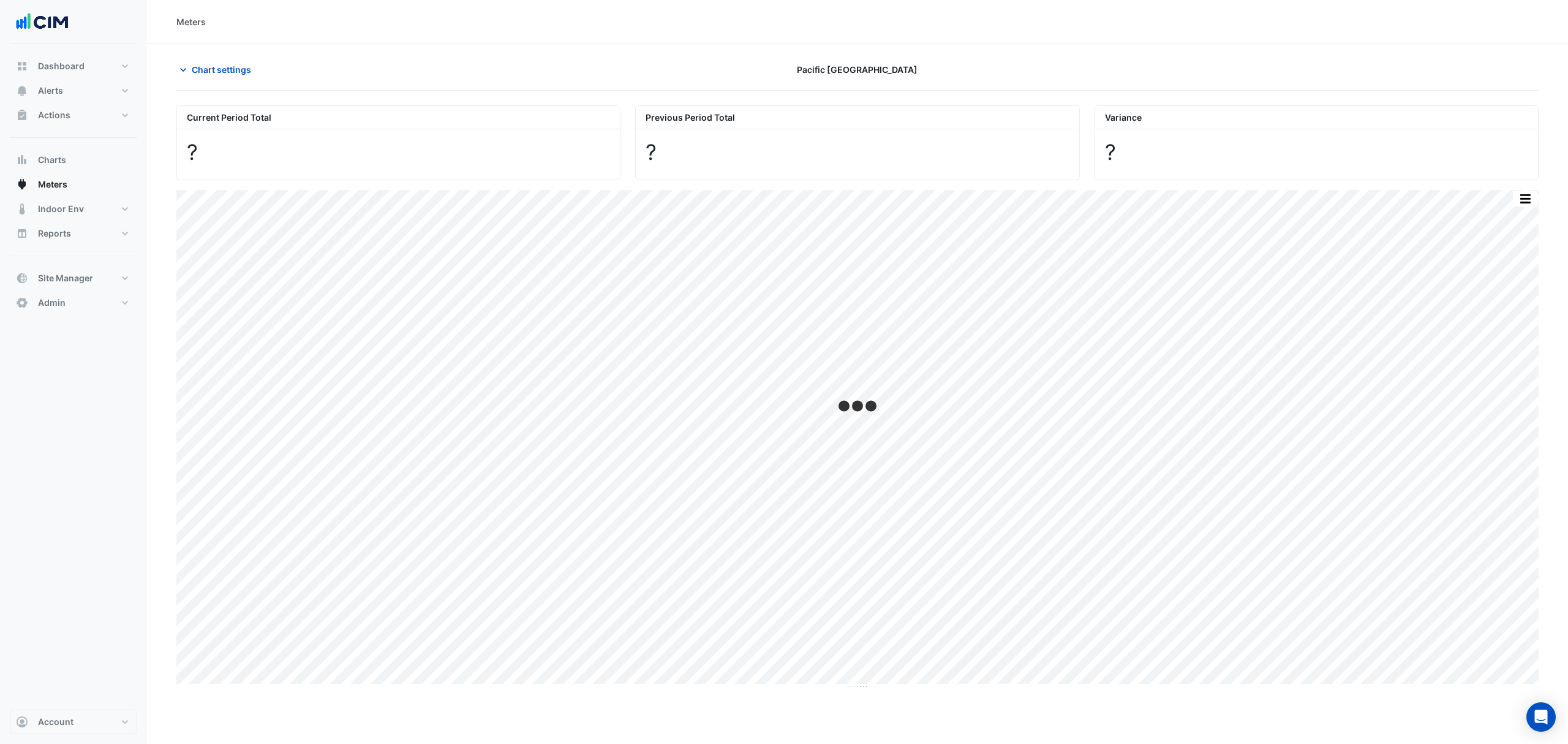
click at [236, 64] on span "Chart settings" at bounding box center [222, 69] width 59 height 13
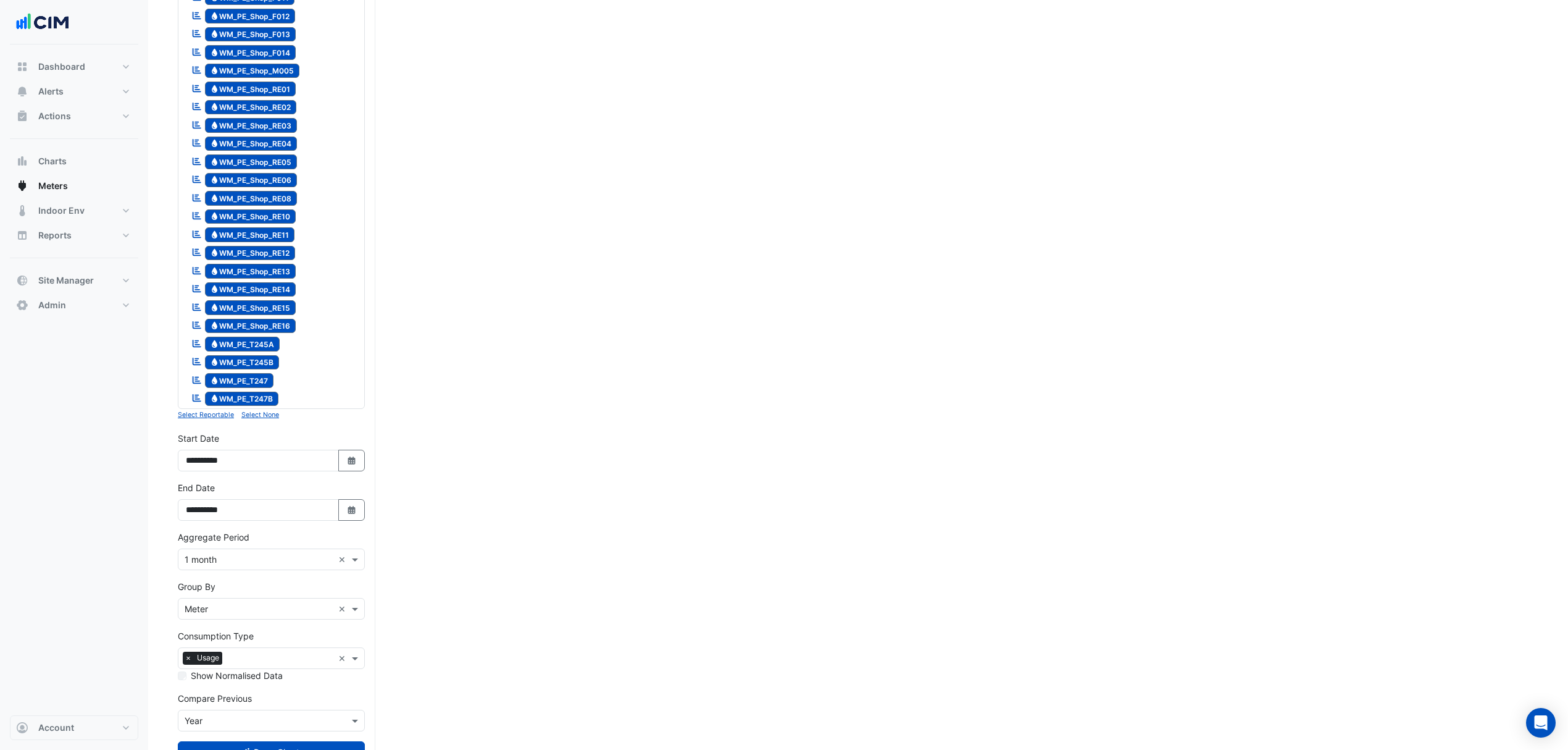
scroll to position [1478, 0]
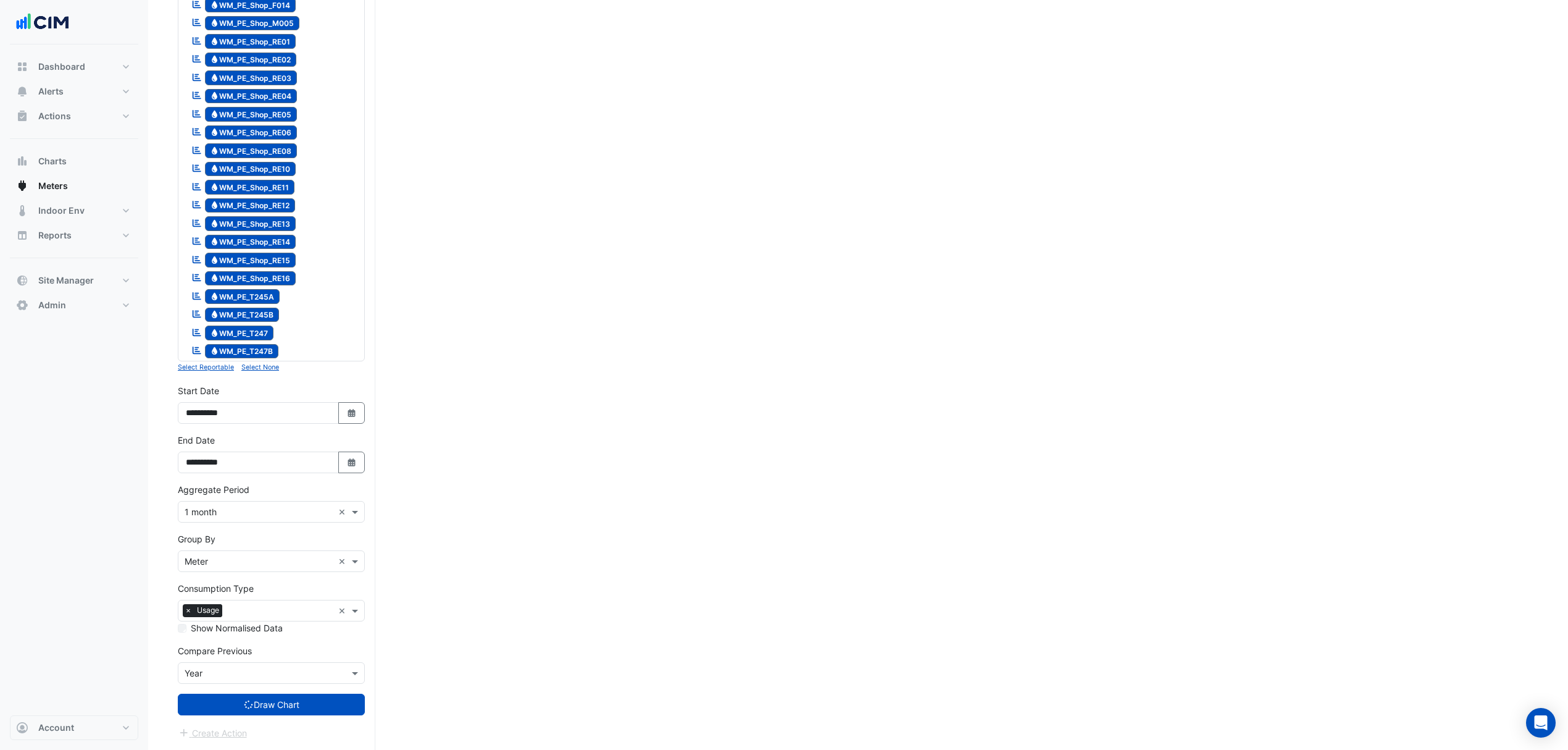
click at [211, 670] on input "text" at bounding box center [258, 673] width 149 height 13
click at [213, 568] on div "None" at bounding box center [271, 576] width 186 height 18
click at [238, 704] on button "Draw Chart" at bounding box center [271, 704] width 187 height 21
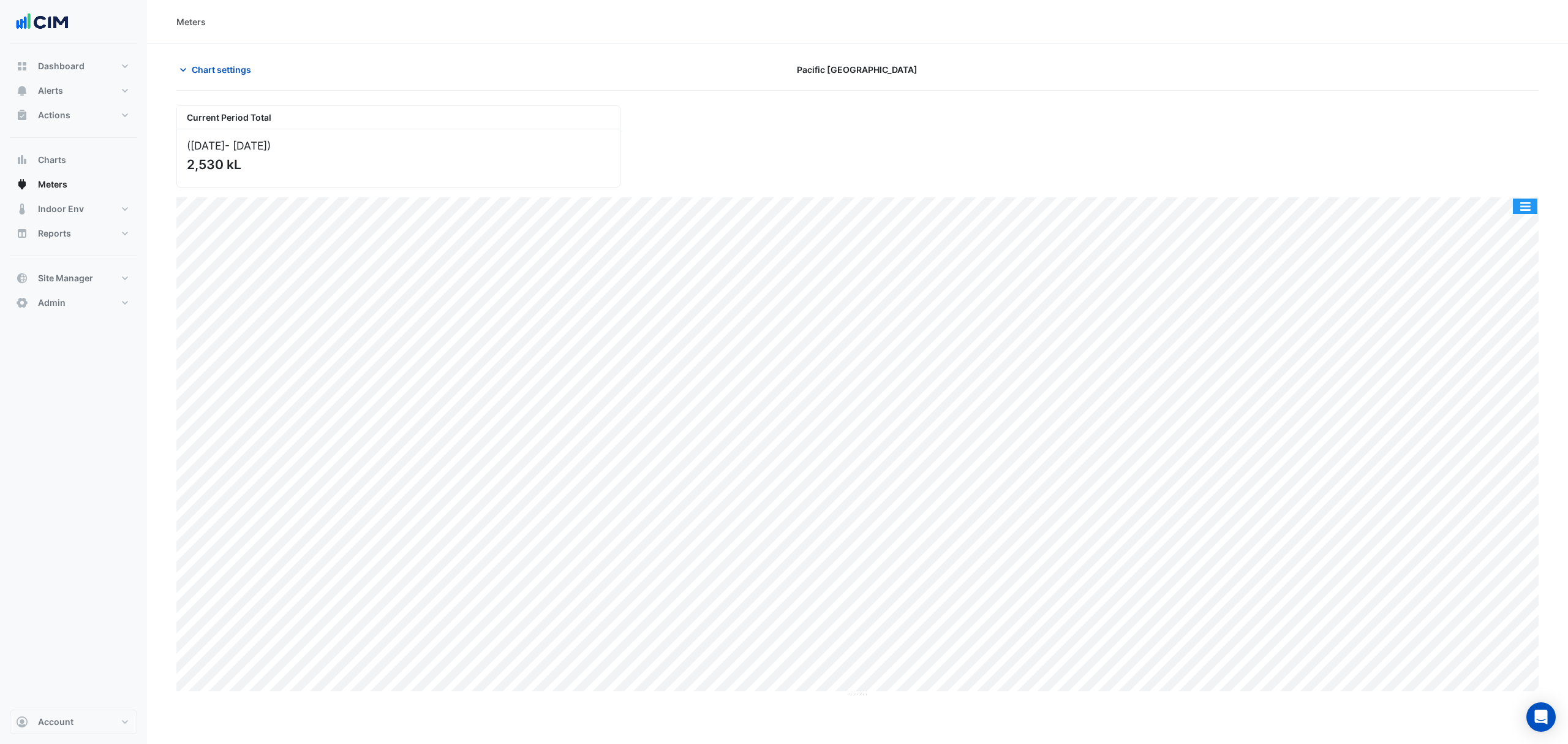
click at [1519, 206] on button "button" at bounding box center [1525, 206] width 25 height 16
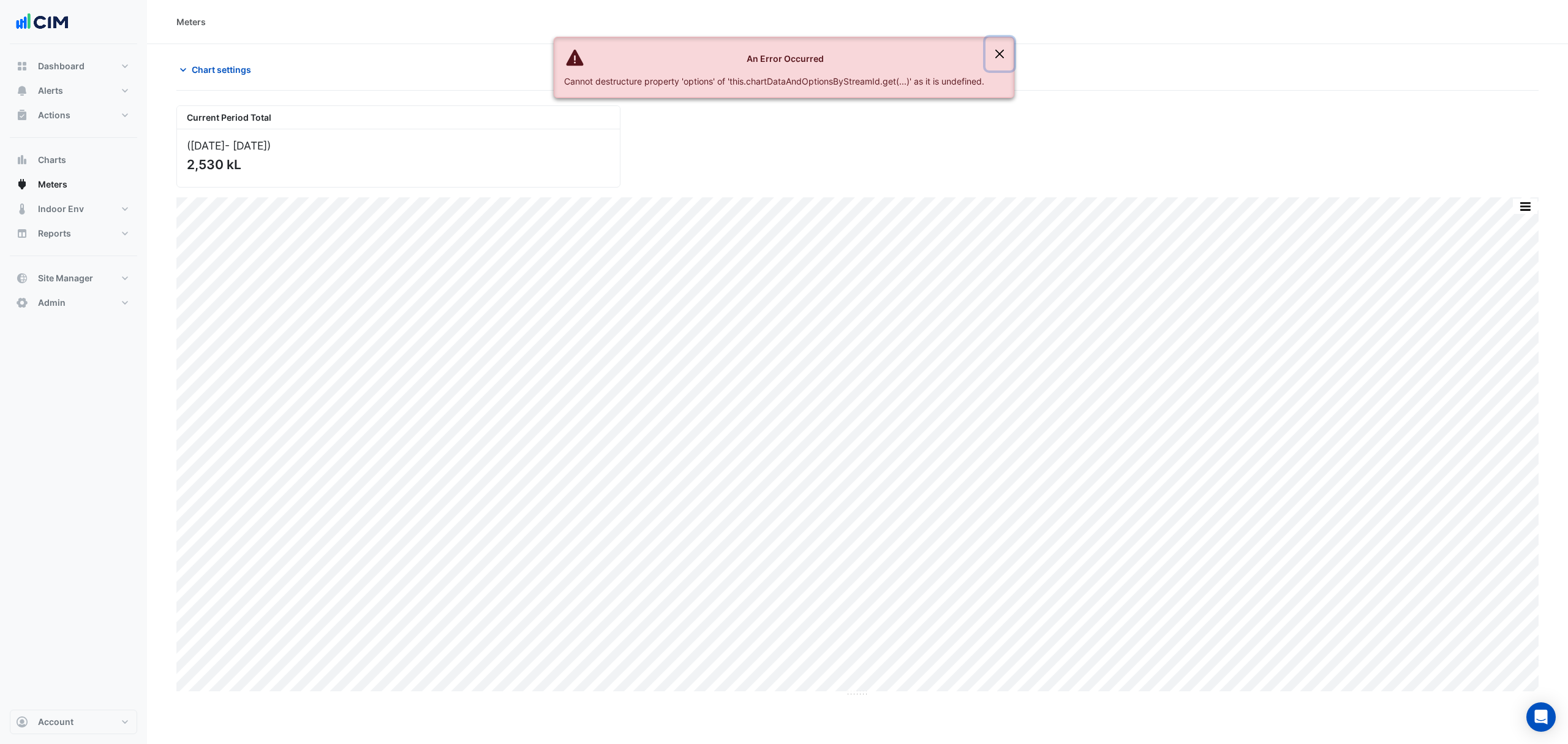
click at [1008, 53] on button "Close" at bounding box center [999, 54] width 28 height 33
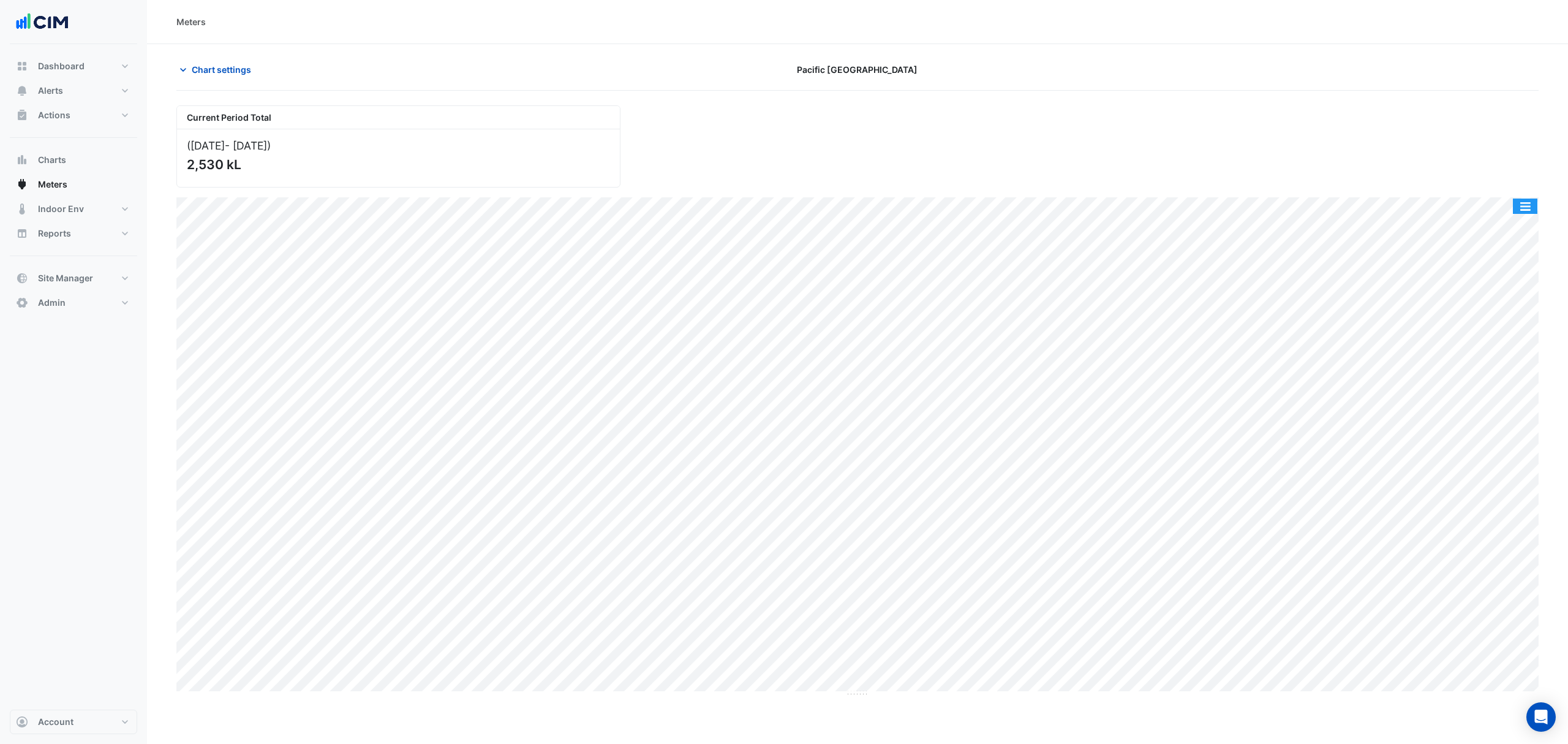
click at [1528, 207] on button "button" at bounding box center [1525, 206] width 25 height 16
click at [1502, 373] on div "Export CSV - Pivot" at bounding box center [1500, 375] width 73 height 30
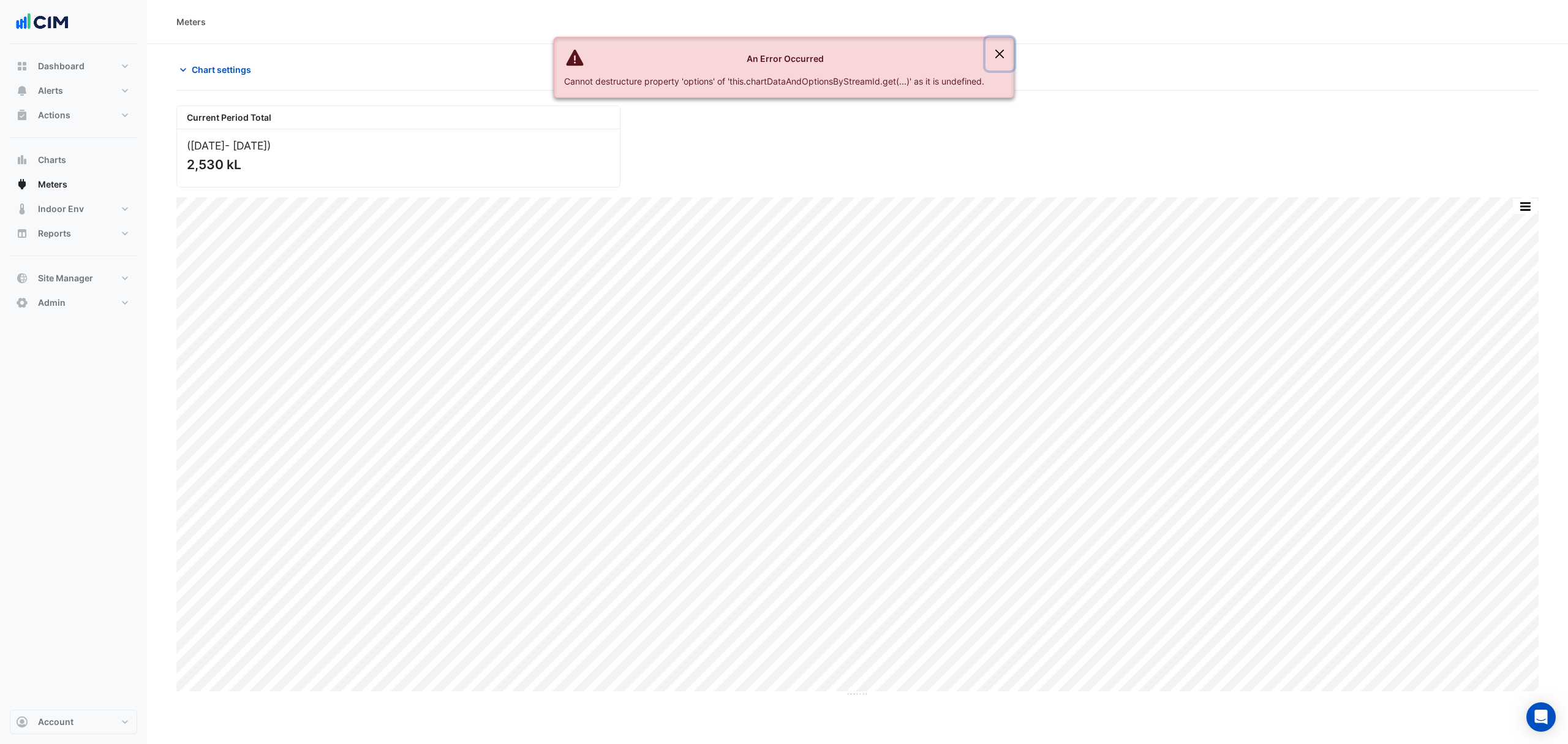
drag, startPoint x: 1004, startPoint y: 54, endPoint x: 1039, endPoint y: 53, distance: 35.0
click at [1004, 54] on button "Close" at bounding box center [999, 54] width 28 height 33
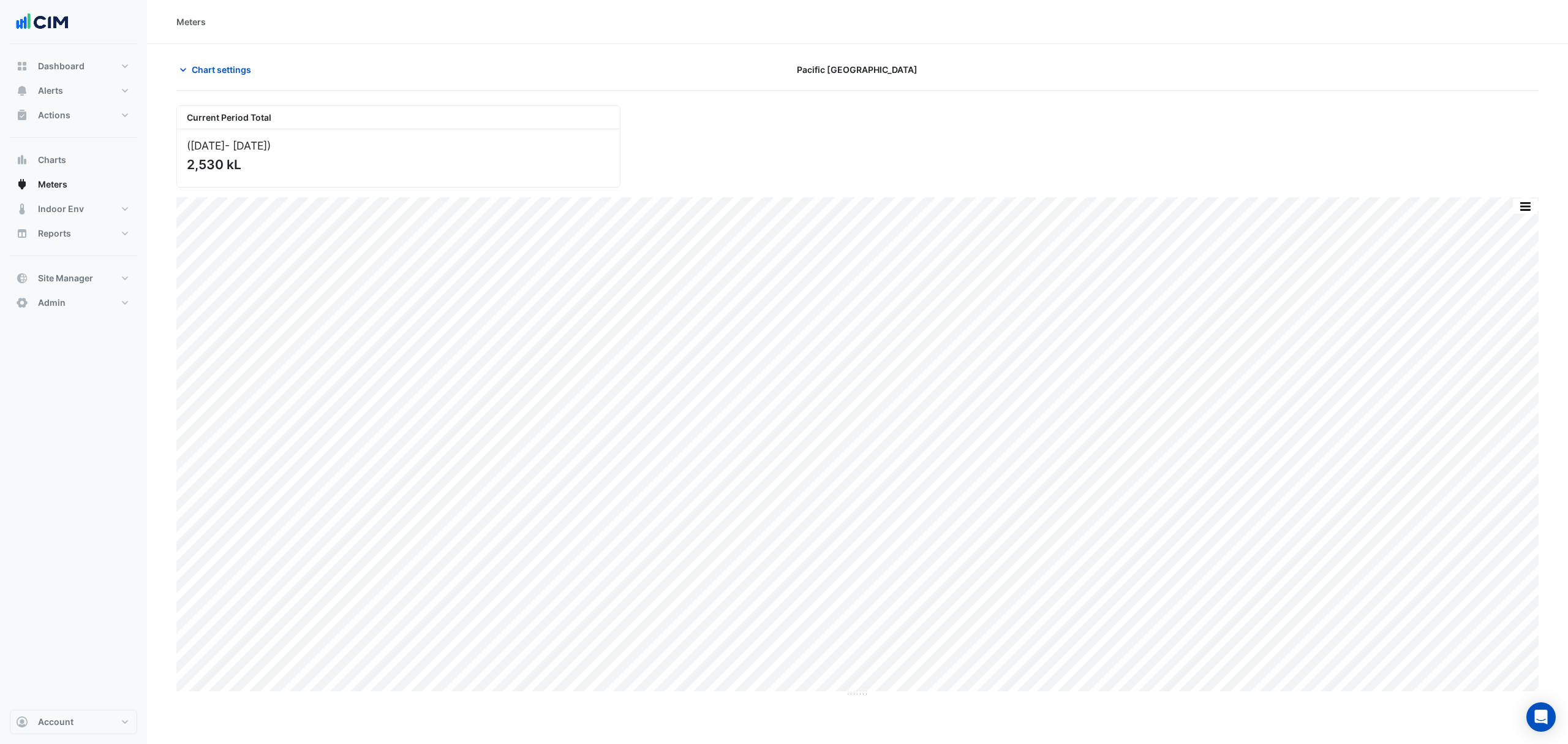
click at [261, 75] on div "Chart settings" at bounding box center [399, 69] width 459 height 21
click at [199, 71] on span "Chart settings" at bounding box center [222, 69] width 59 height 13
click at [333, 109] on div at bounding box center [269, 112] width 184 height 14
type input "*********"
click at [214, 155] on span "Hyperdome" at bounding box center [220, 155] width 47 height 11
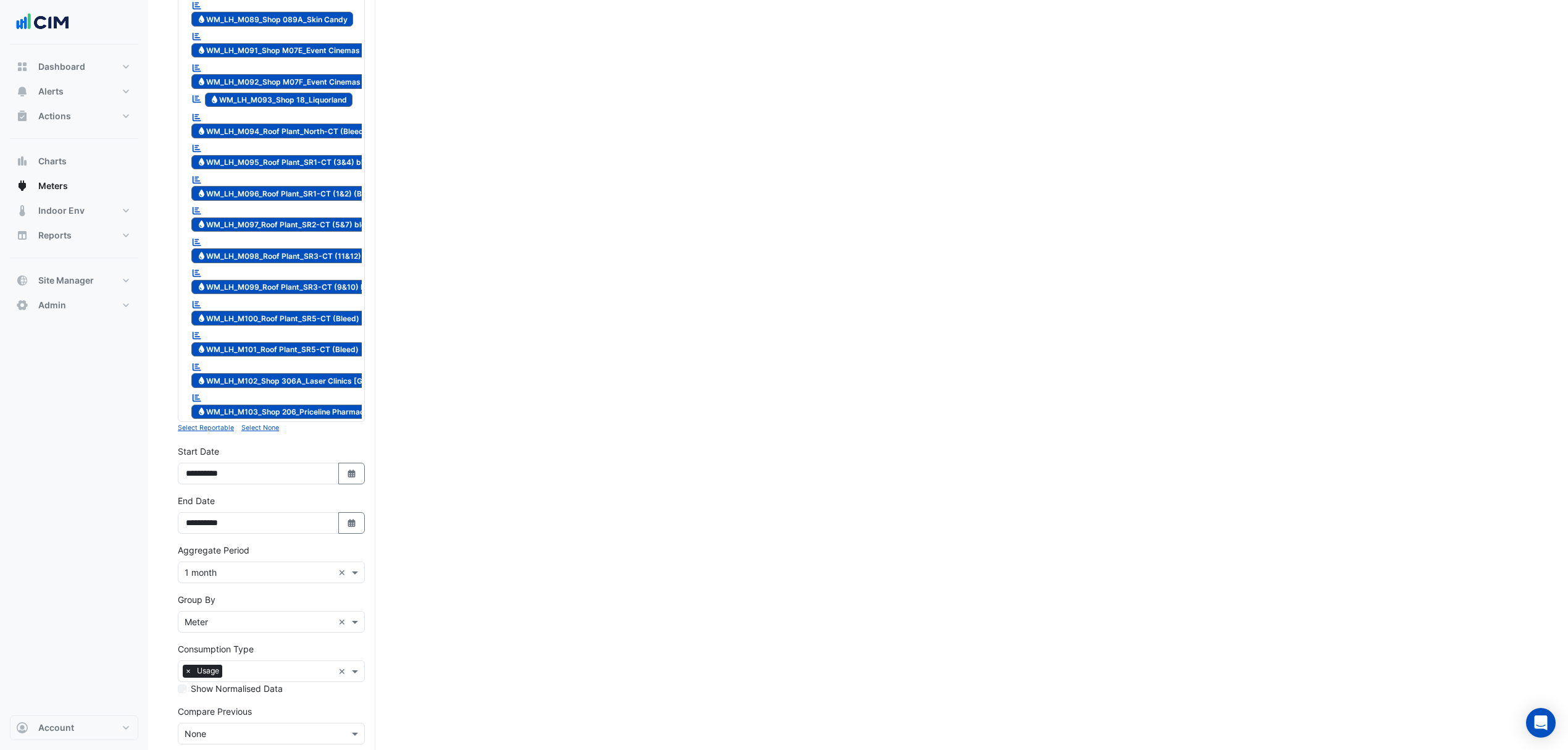
scroll to position [2647, 0]
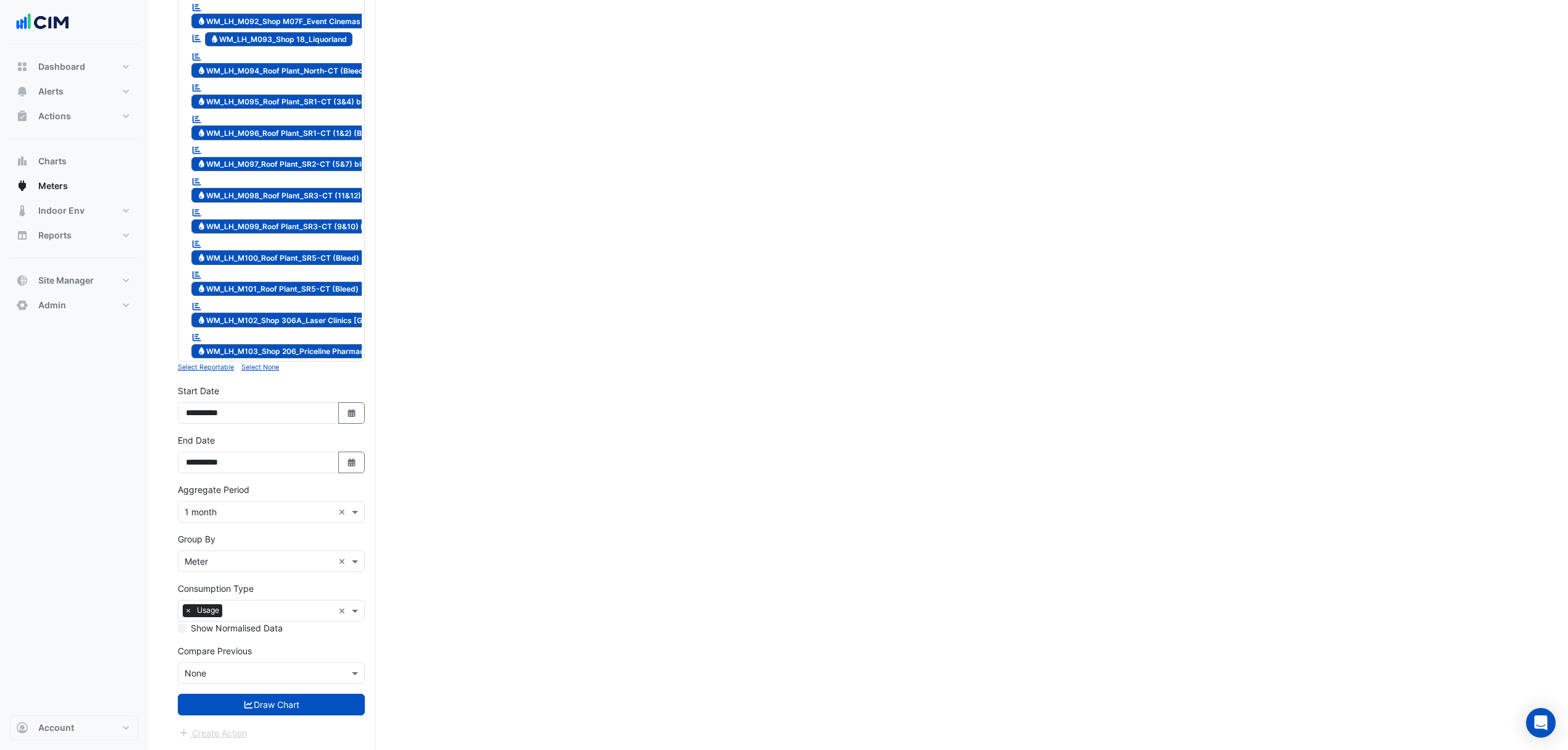
click at [277, 369] on small "Select None" at bounding box center [260, 366] width 38 height 8
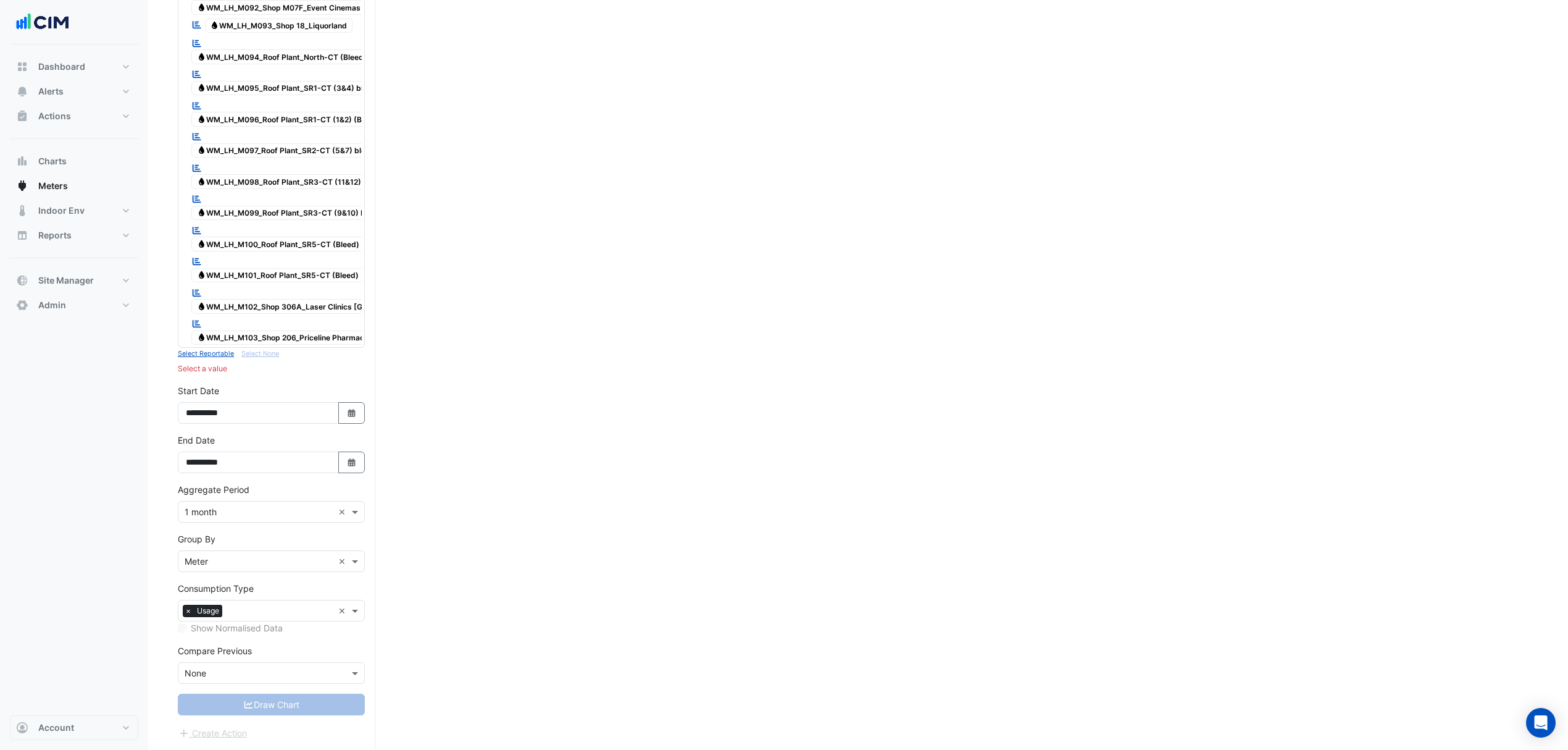
click at [295, 327] on div "Reportable Water WM_LH_M103_Shop 206_Priceline Pharmacy (north)" at bounding box center [297, 331] width 216 height 31
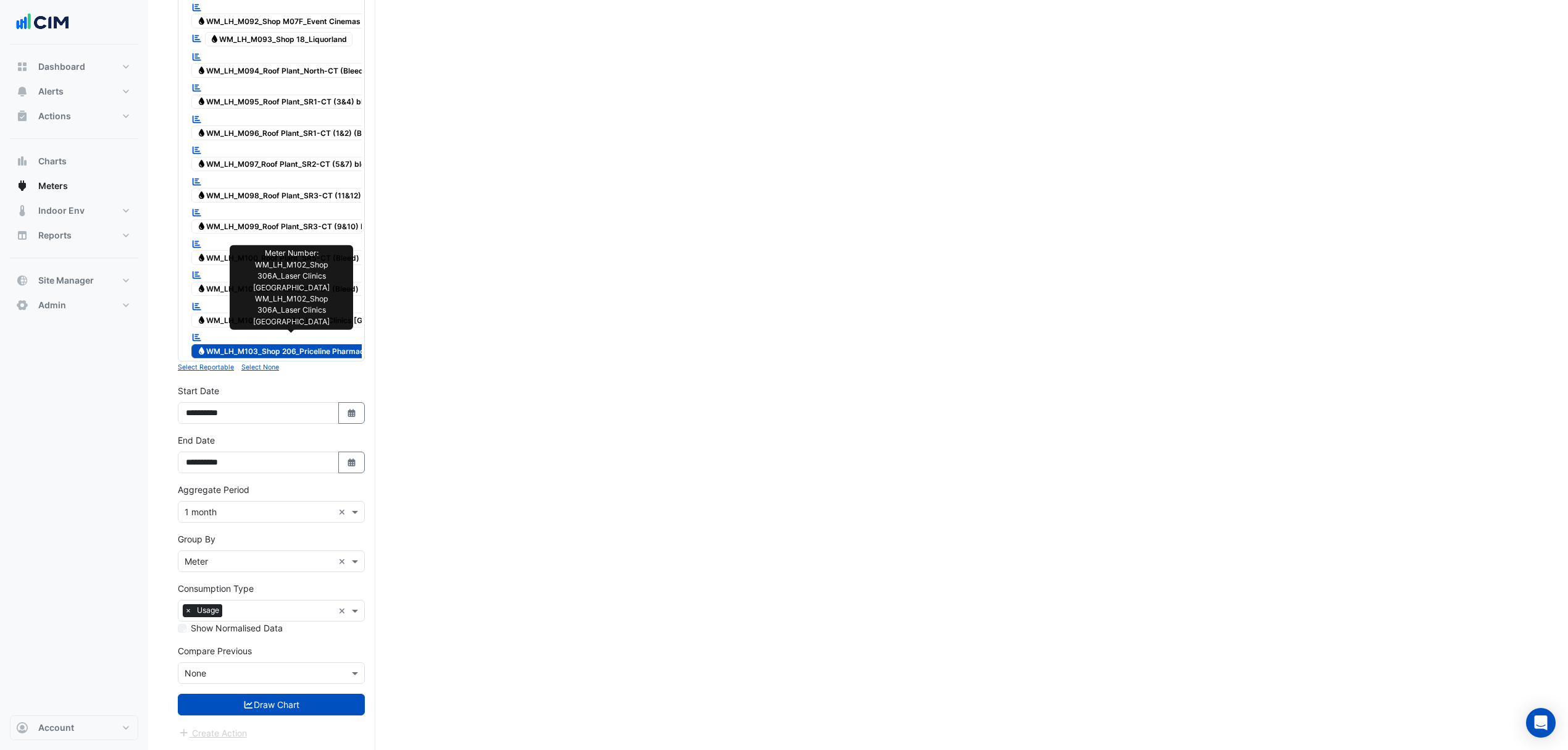
click at [260, 312] on span "Water WM_LH_M102_Shop 306A_Laser Clinics Australia" at bounding box center [315, 319] width 248 height 15
click at [255, 282] on span "Water WM_LH_M101_Roof Plant_SR5-CT (Bleed)" at bounding box center [277, 289] width 173 height 15
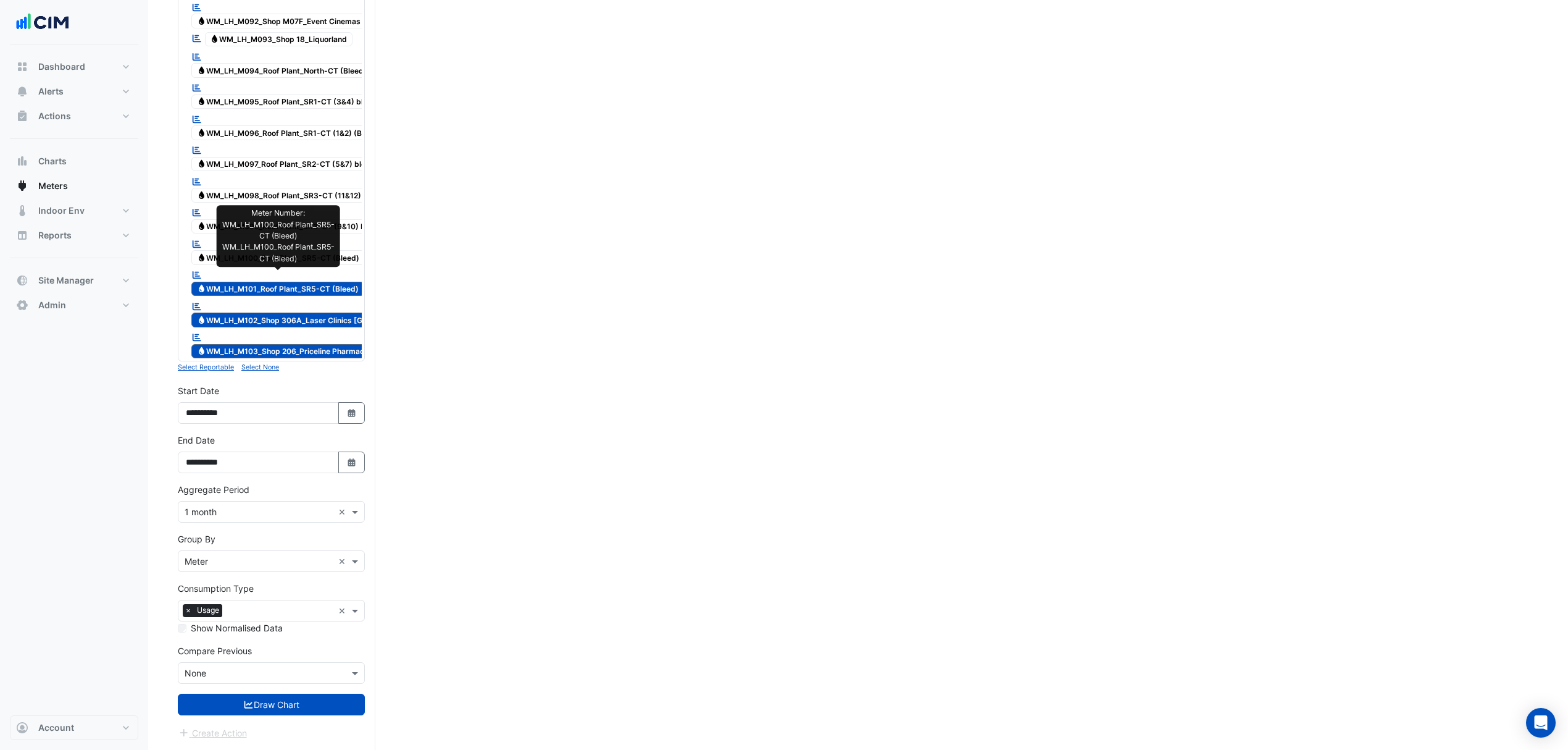
click at [260, 250] on span "Water WM_LH_M100_Roof Plant_SR5-CT (Bleed)" at bounding box center [278, 257] width 174 height 15
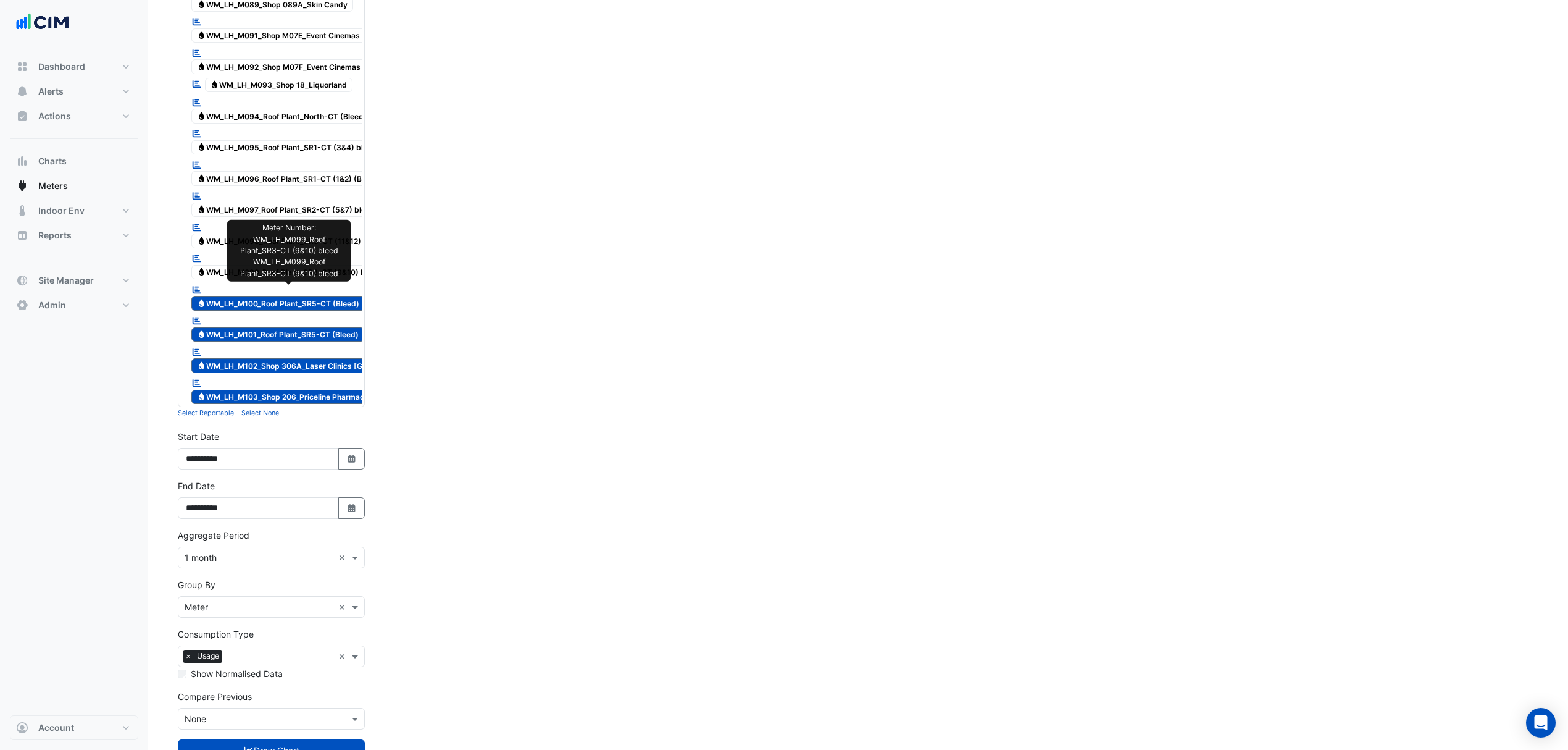
scroll to position [2483, 0]
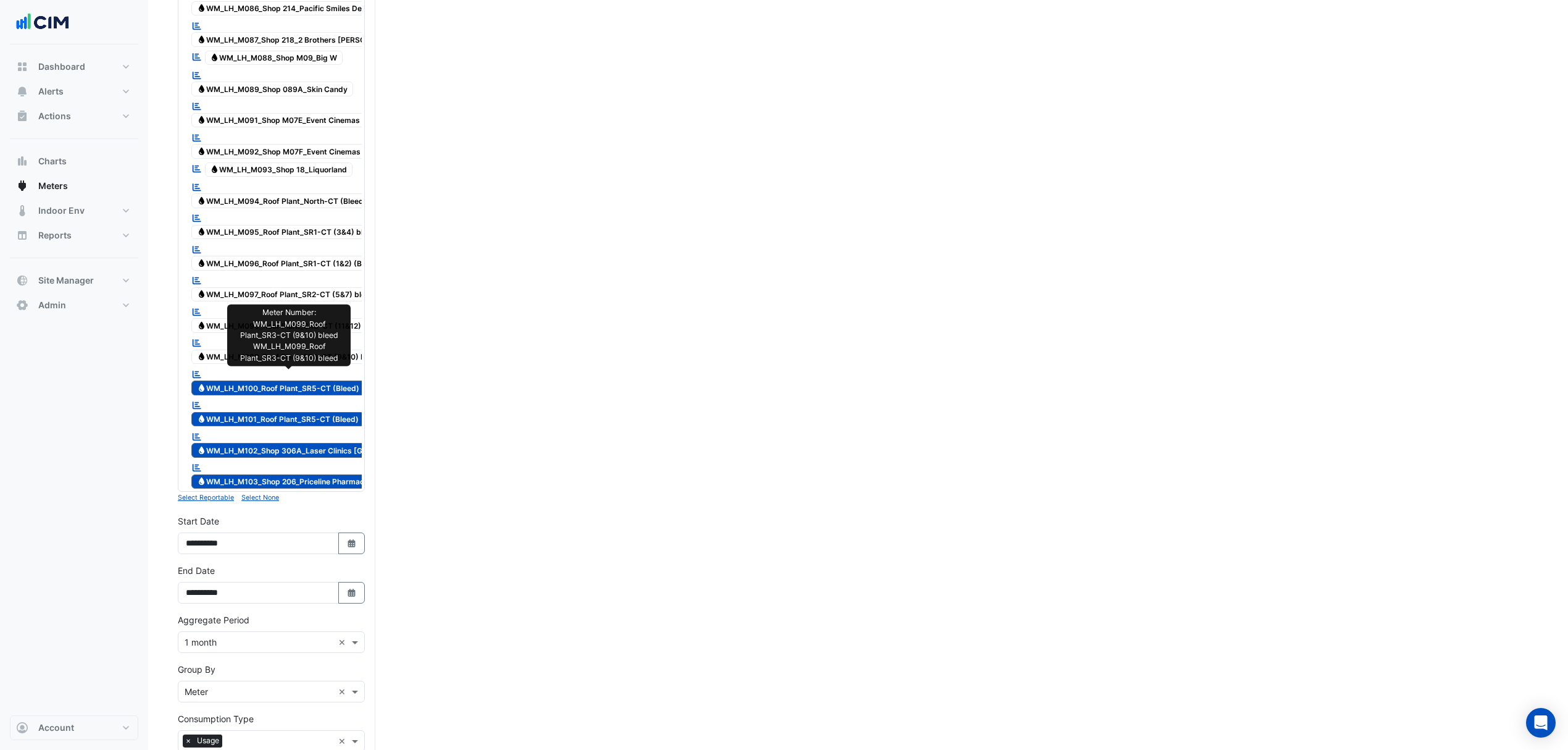
click at [253, 364] on span "Water WM_LH_M099_Roof Plant_SR3-CT (9&10) bleed" at bounding box center [289, 356] width 195 height 15
click at [262, 333] on span "Water WM_LH_M098_Roof Plant_SR3-CT (11&12) bleed" at bounding box center [290, 325] width 198 height 15
click at [255, 303] on div "Reportable Water WM_LH_M097_Roof Plant_SR2-CT (5&7) bleed" at bounding box center [286, 288] width 195 height 31
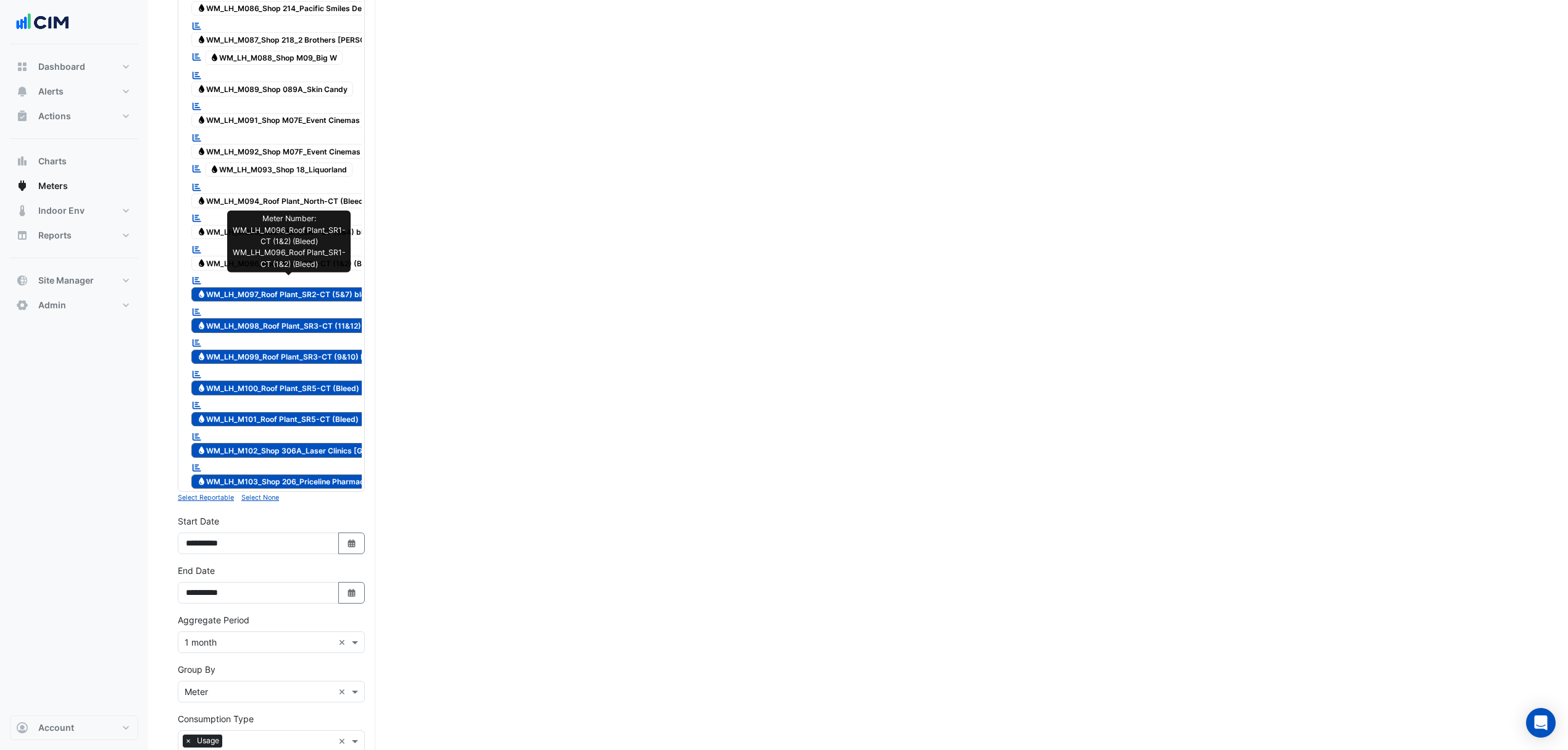
click at [260, 270] on span "Water WM_LH_M096_Roof Plant_SR1-CT (1&2) (Bleed)" at bounding box center [288, 263] width 194 height 15
click at [260, 240] on span "Water WM_LH_M095_Roof Plant_SR1-CT (3&4) bleed" at bounding box center [287, 232] width 191 height 15
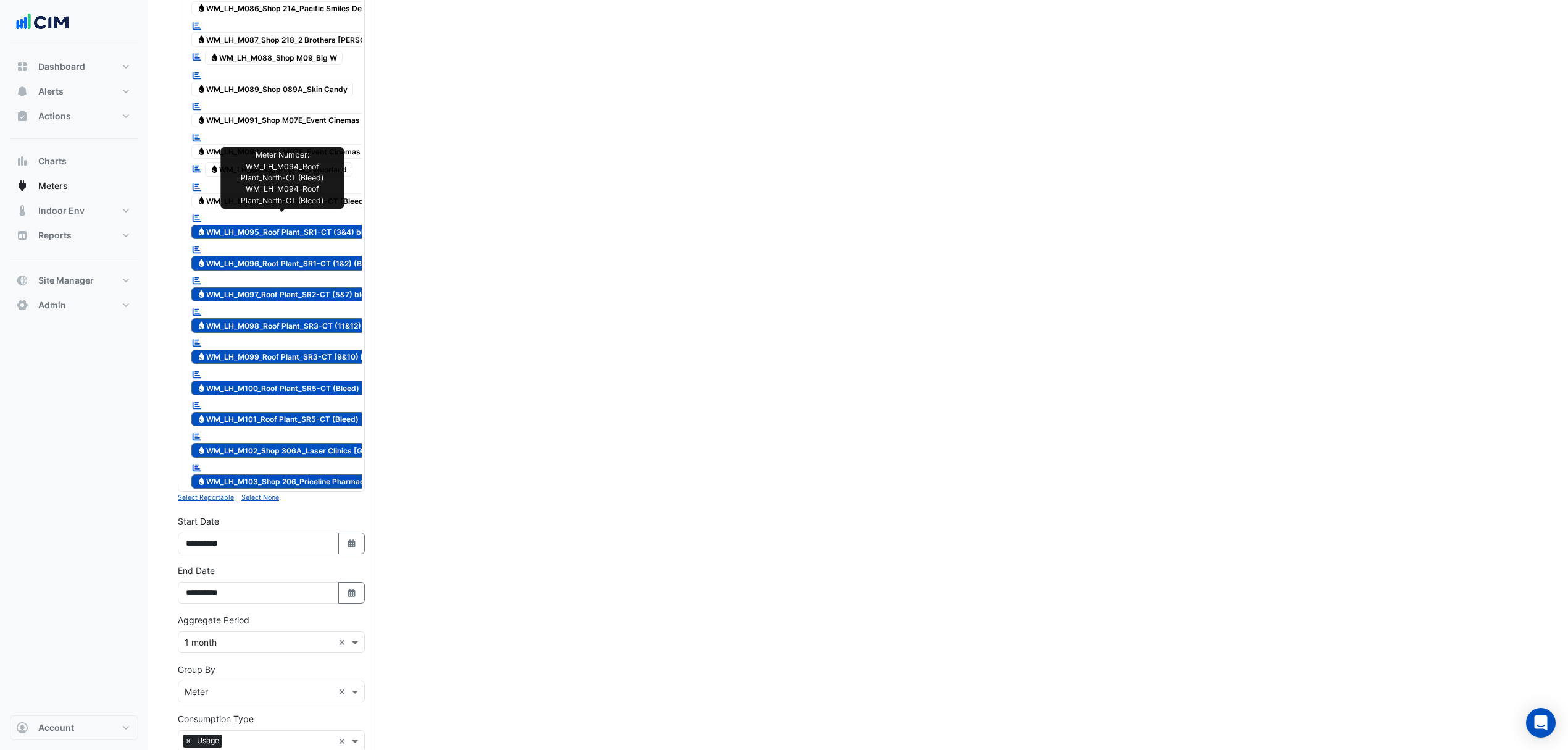
click at [269, 208] on span "Water WM_LH_M094_Roof Plant_North-CT (Bleed)" at bounding box center [282, 201] width 181 height 15
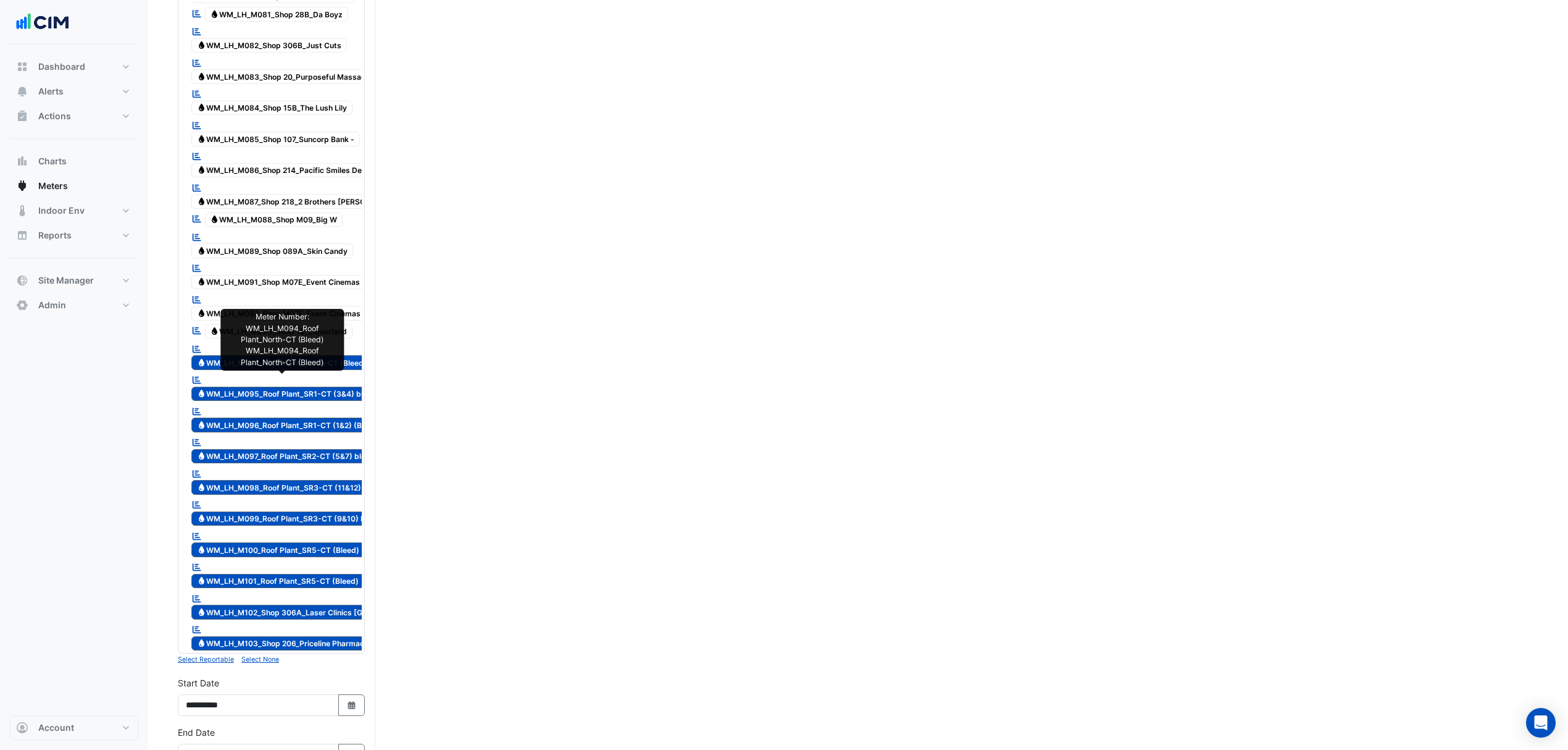
scroll to position [2318, 0]
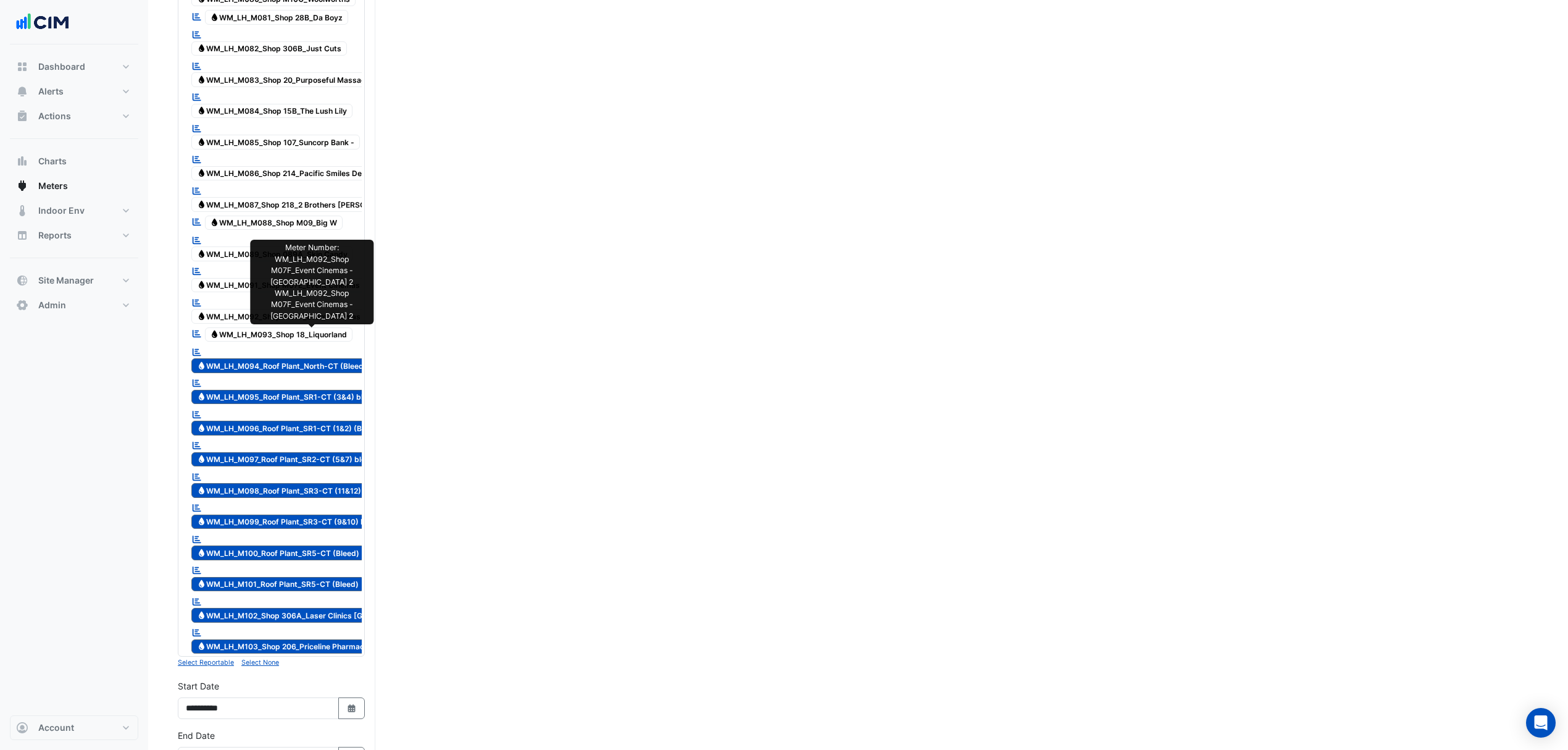
click at [233, 324] on span "Water WM_LH_M092_Shop M07F_Event Cinemas - Cooling Tower 2" at bounding box center [325, 316] width 268 height 15
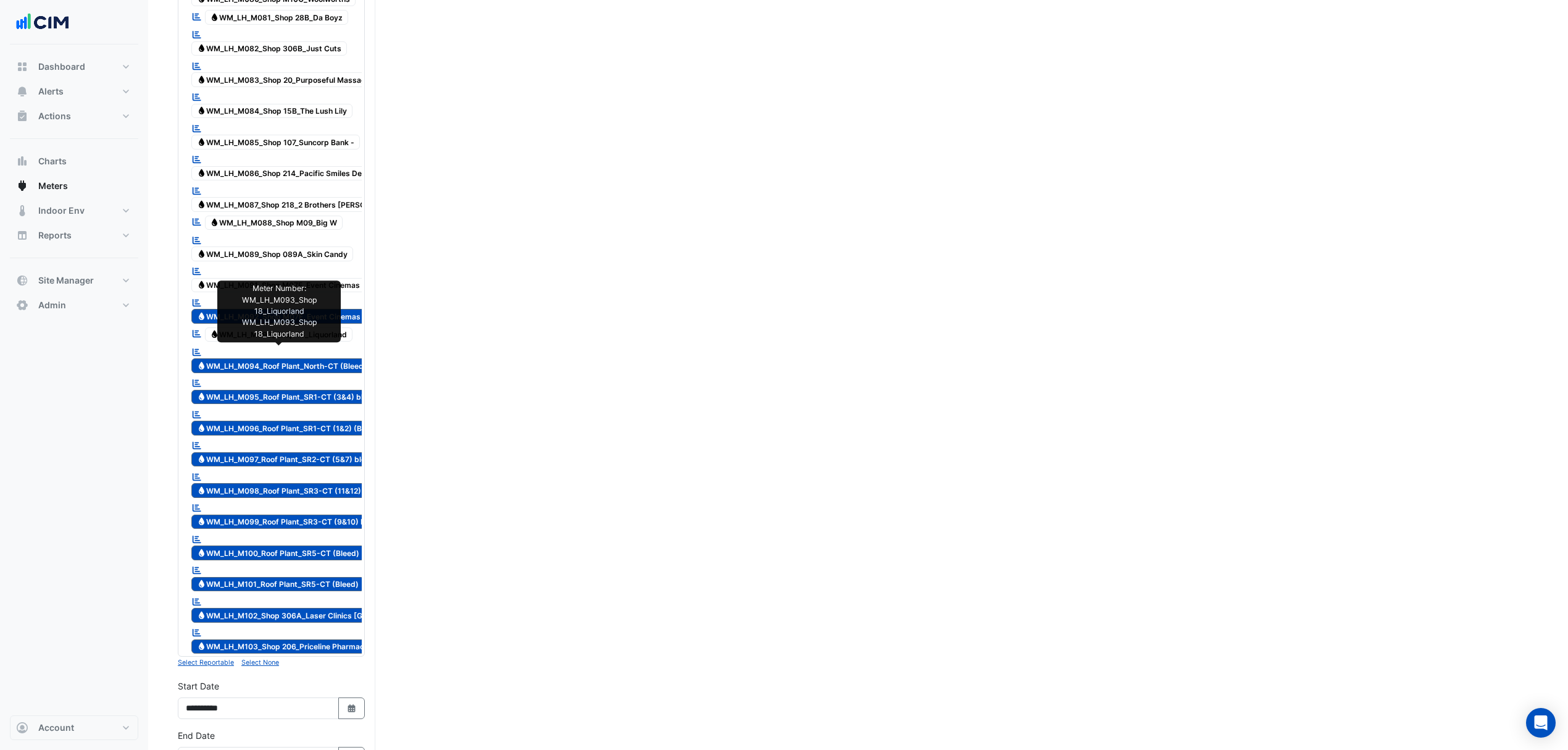
click at [233, 342] on span "Water WM_LH_M093_Shop 18_Liquorland" at bounding box center [279, 334] width 148 height 15
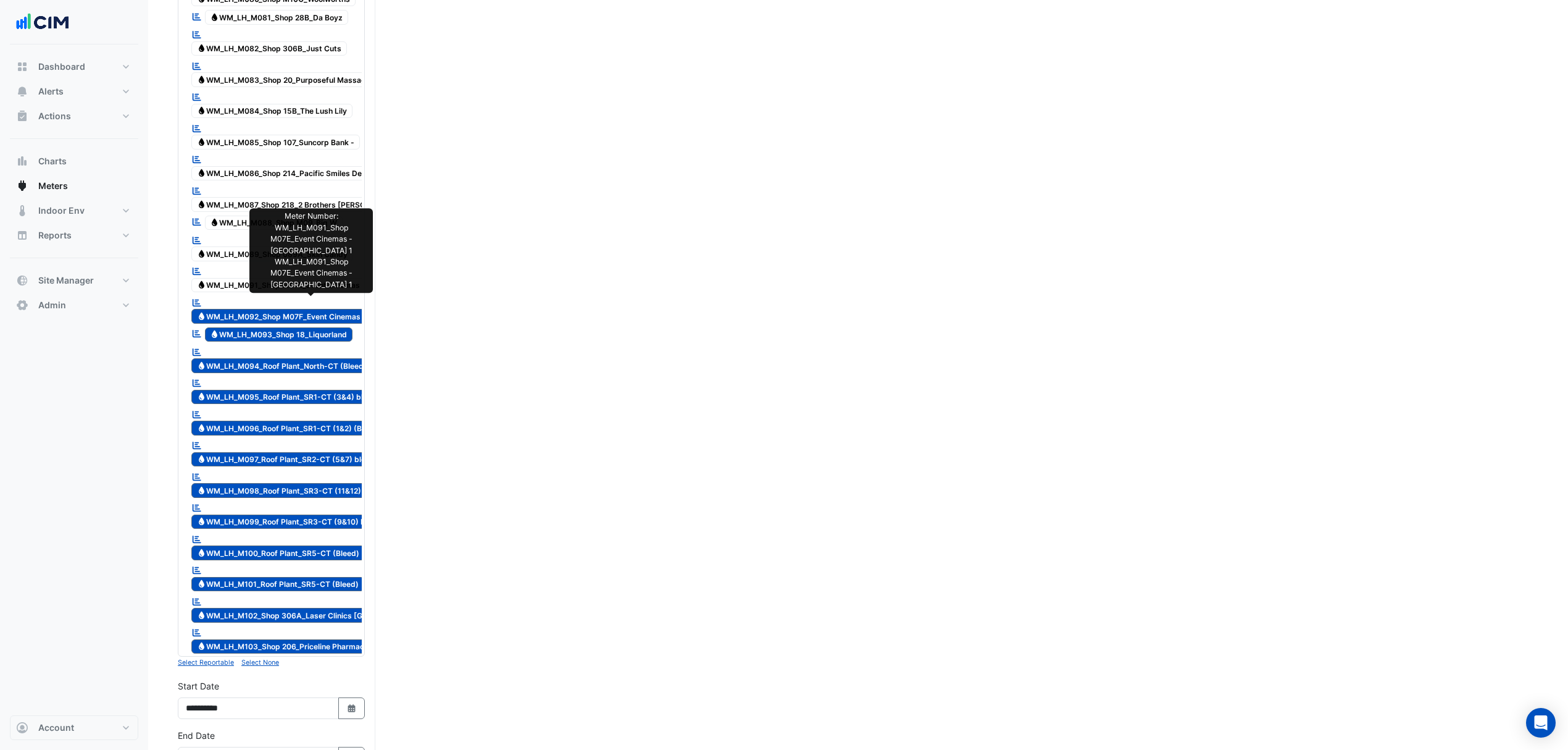
click at [240, 292] on span "Water WM_LH_M091_Shop M07E_Event Cinemas - Cooling Tower 1" at bounding box center [324, 285] width 267 height 15
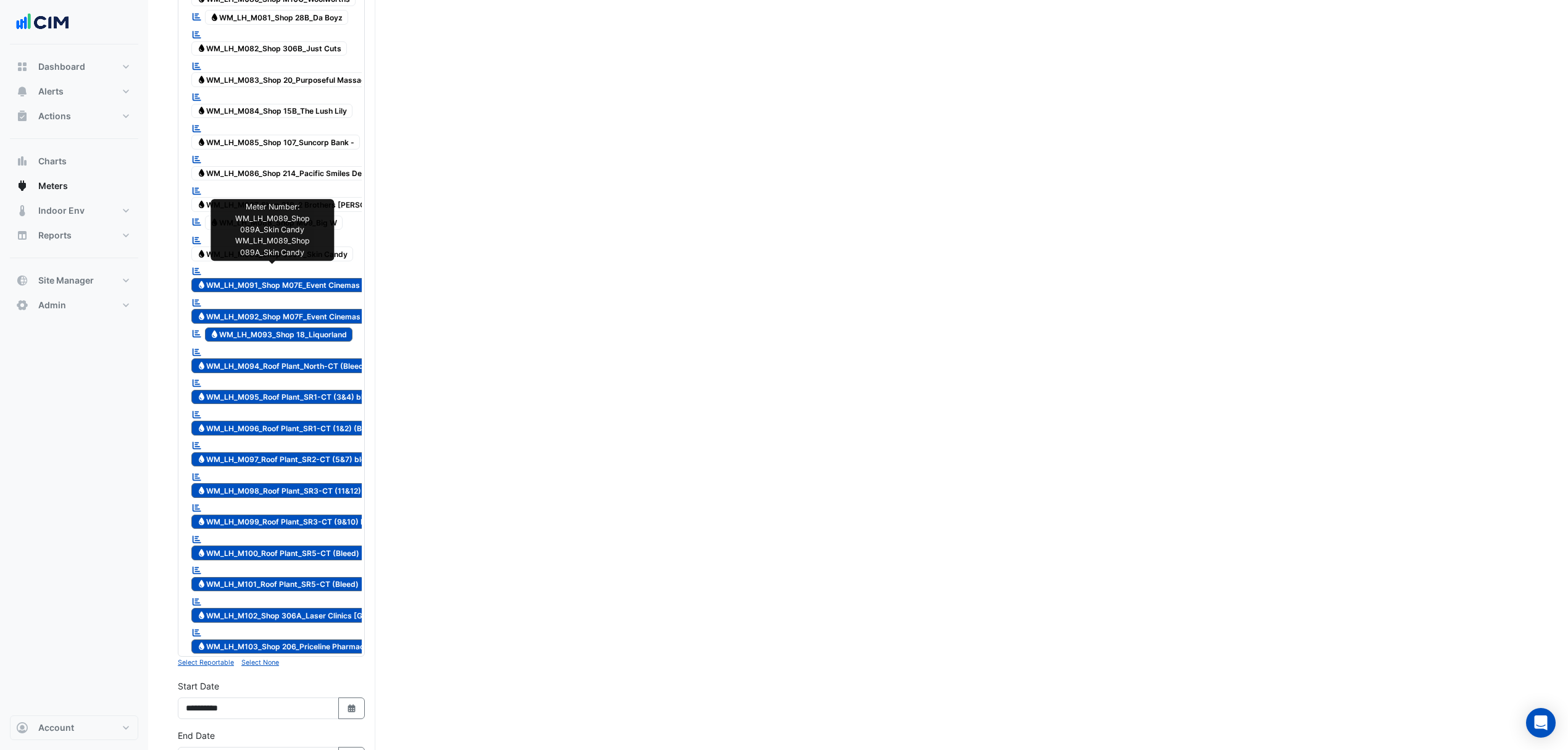
click at [240, 261] on span "Water WM_LH_M089_Shop 089A_Skin Candy" at bounding box center [272, 253] width 161 height 15
click at [245, 231] on span "Water WM_LH_M088_Shop M09_Big W" at bounding box center [274, 223] width 138 height 15
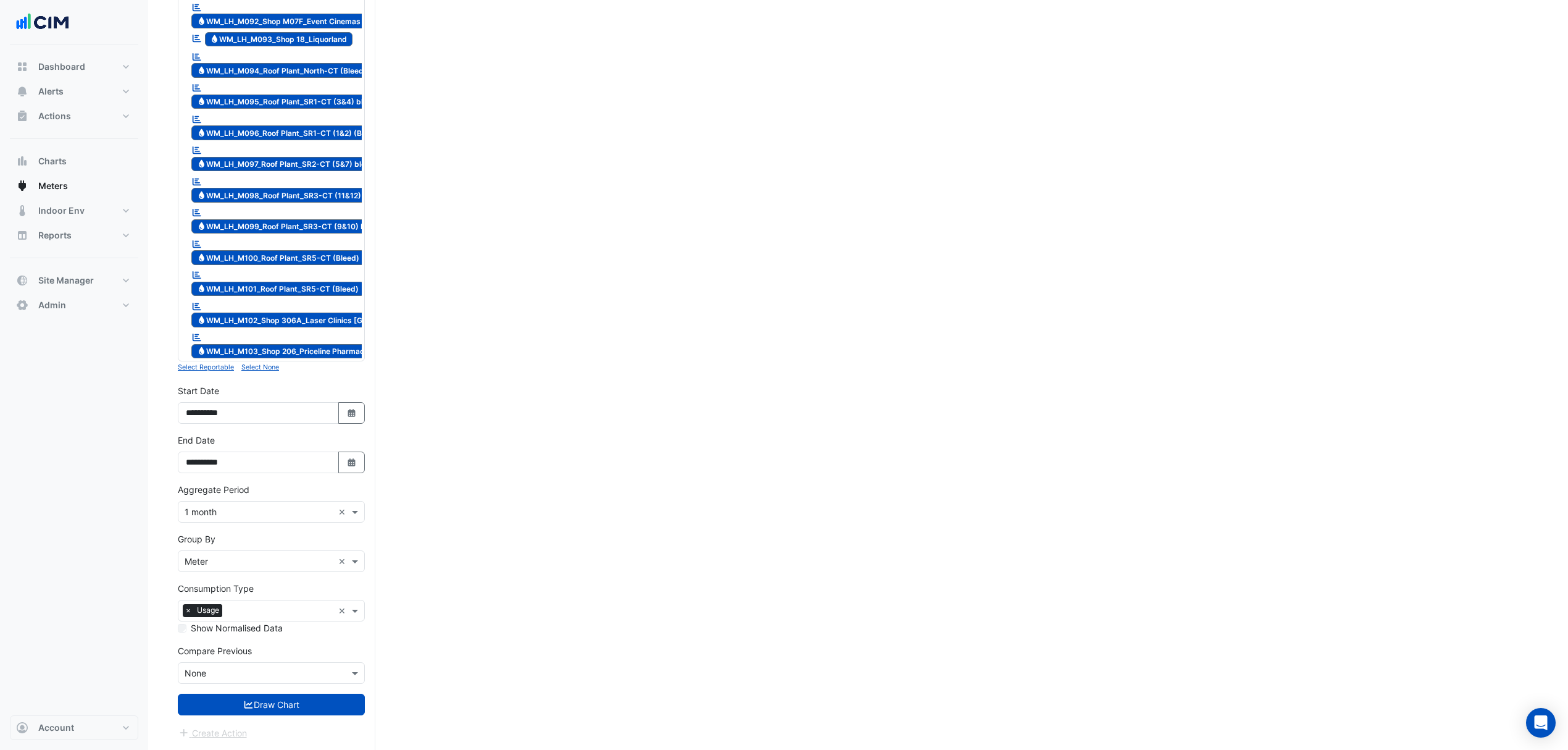
scroll to position [2647, 0]
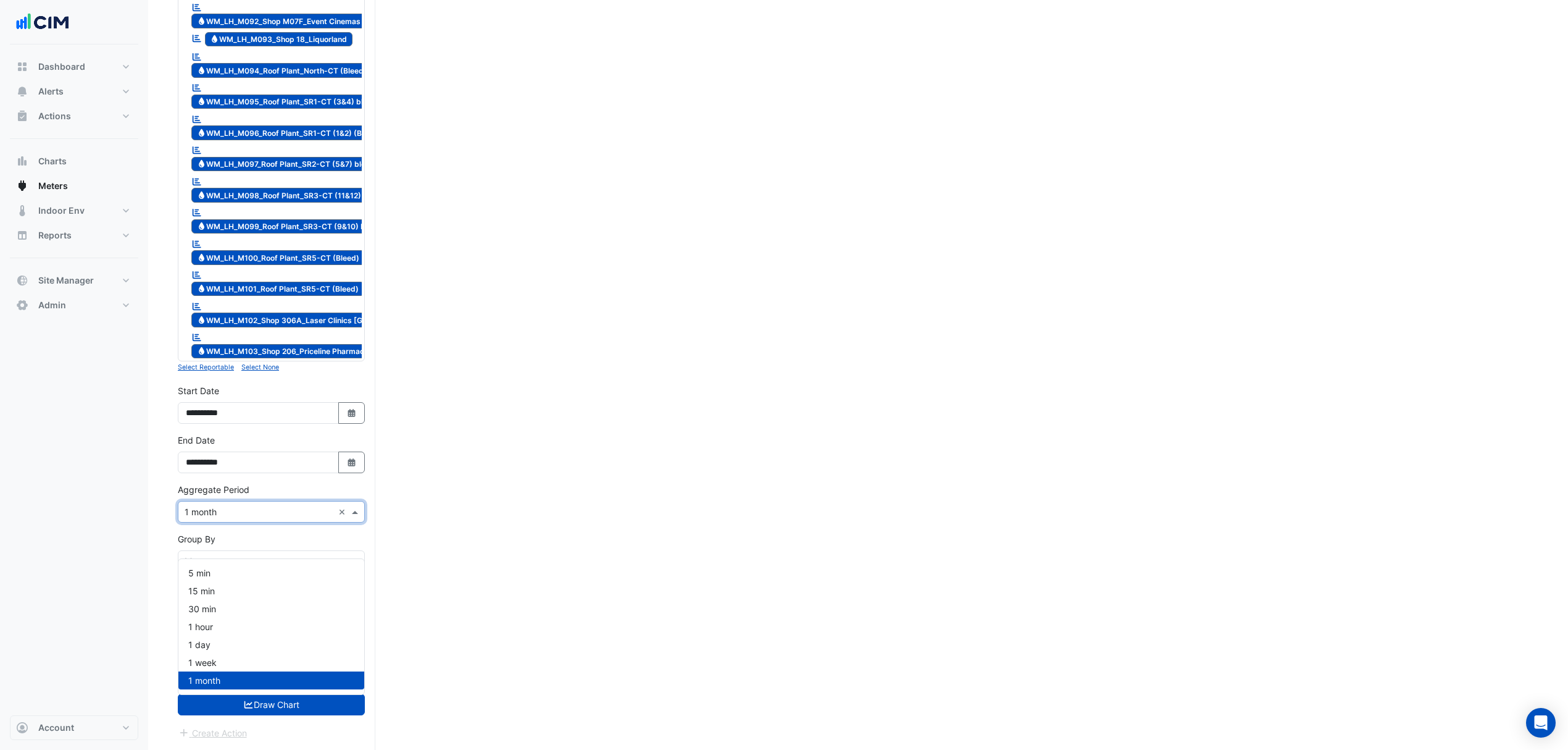
click at [232, 512] on input "text" at bounding box center [258, 512] width 149 height 13
click at [213, 635] on div "1 day" at bounding box center [271, 644] width 186 height 18
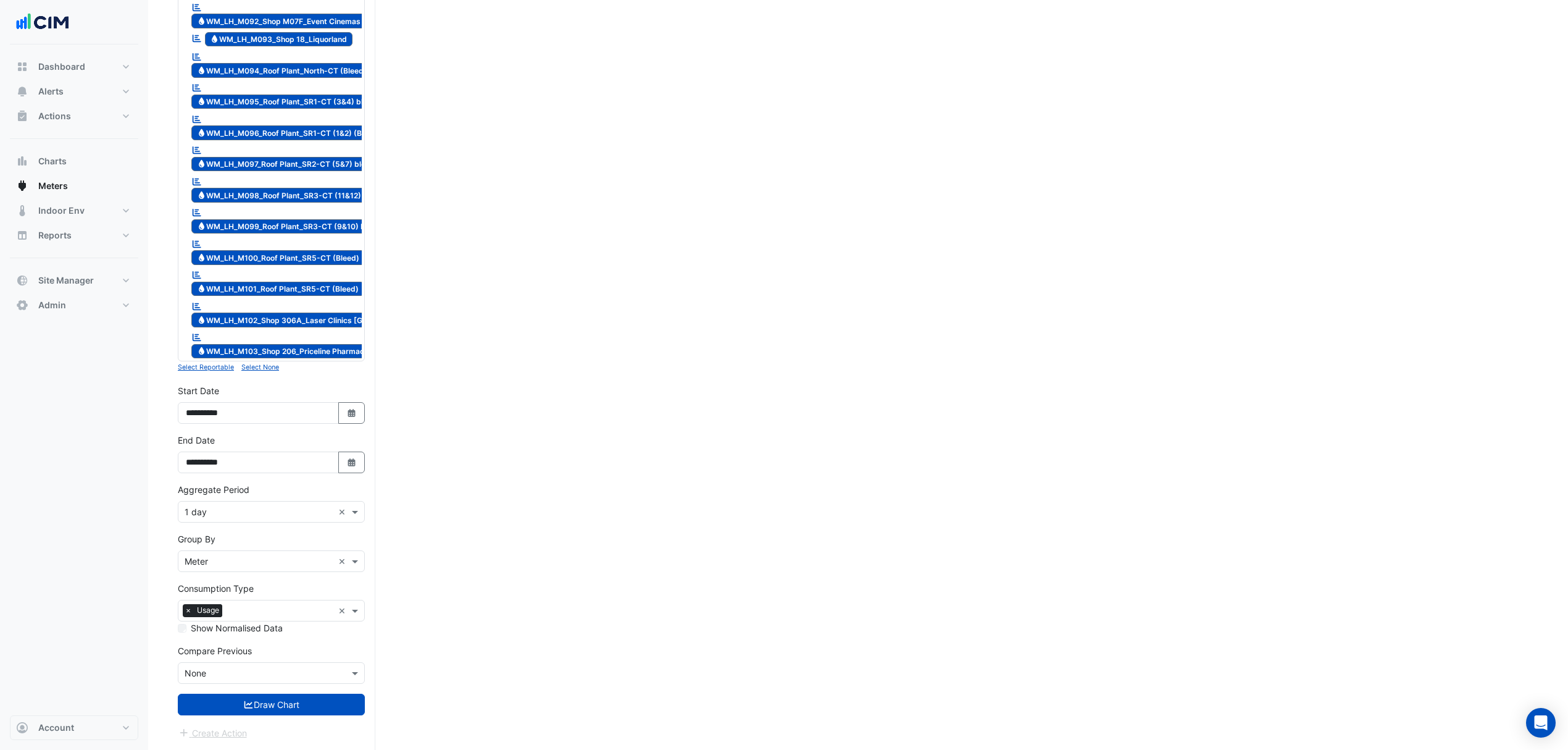
click at [341, 411] on button "Select Date" at bounding box center [352, 413] width 27 height 21
select select "*"
select select "****"
click at [361, 455] on button "Select Date" at bounding box center [352, 462] width 27 height 21
select select "**"
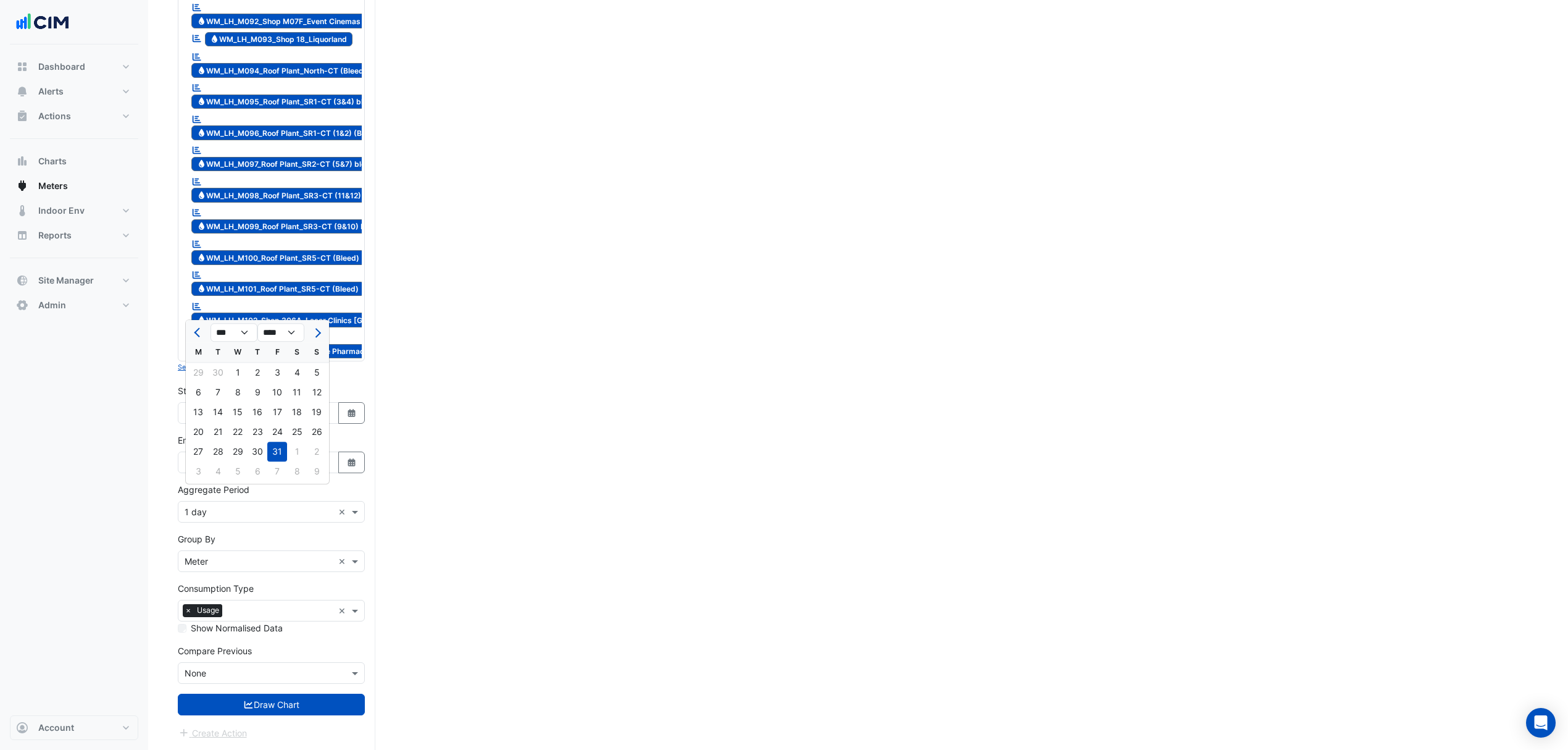
click at [226, 362] on div "30" at bounding box center [218, 372] width 20 height 20
type input "**********"
click at [252, 702] on button "Draw Chart" at bounding box center [271, 704] width 187 height 21
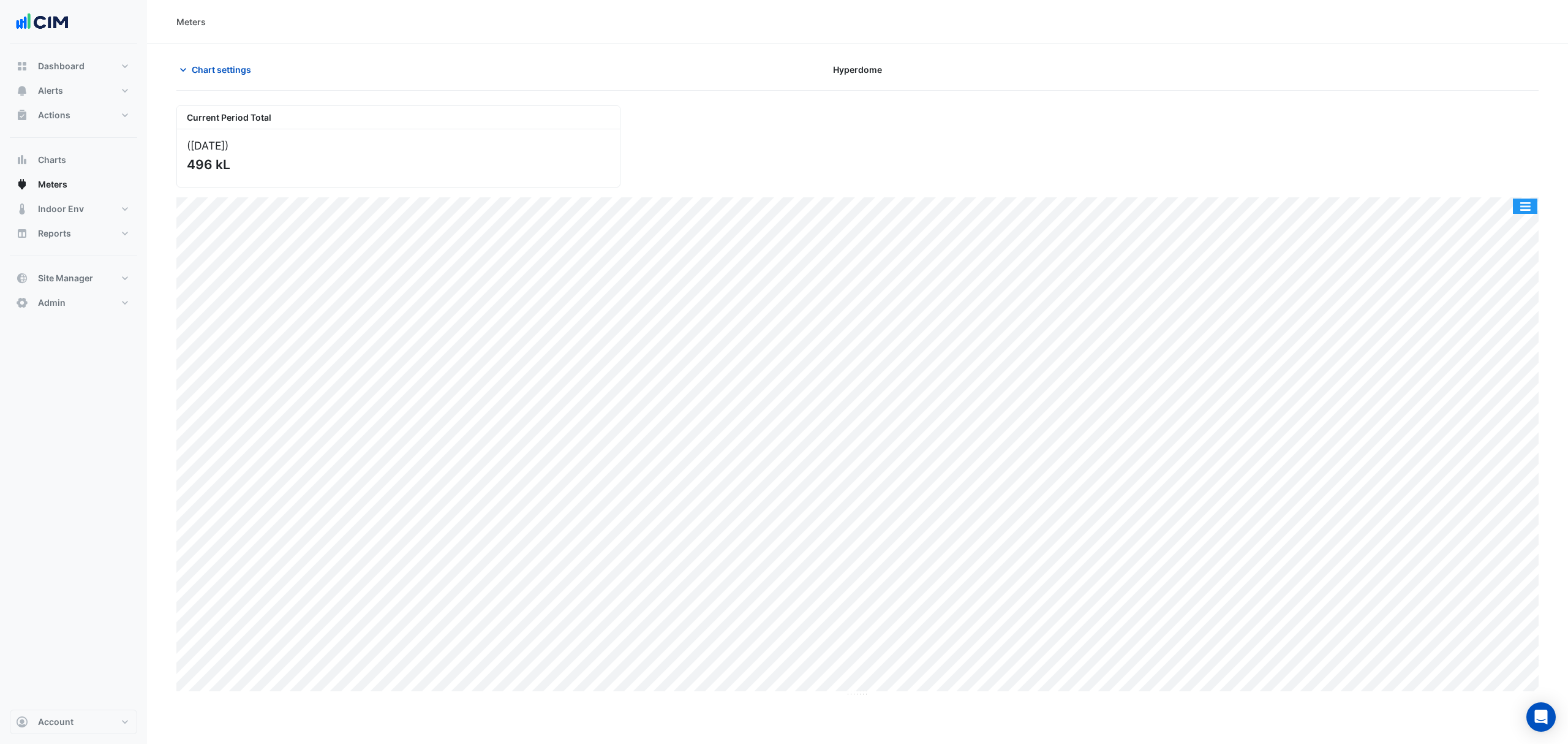
click at [1525, 202] on button "button" at bounding box center [1525, 206] width 25 height 16
click at [1492, 227] on div "Split by Meter" at bounding box center [1500, 227] width 73 height 22
click at [209, 70] on span "Chart settings" at bounding box center [222, 69] width 59 height 13
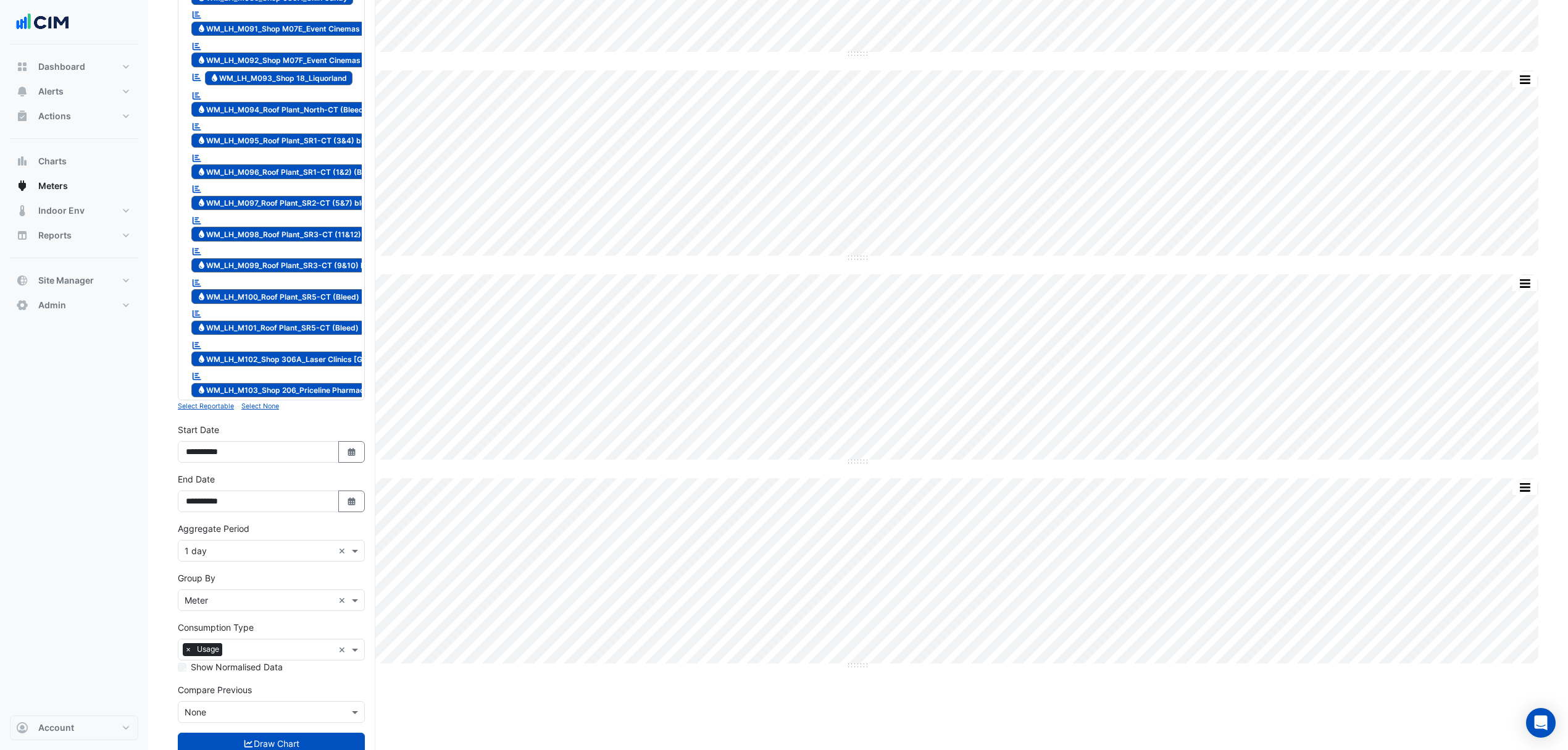
scroll to position [2647, 0]
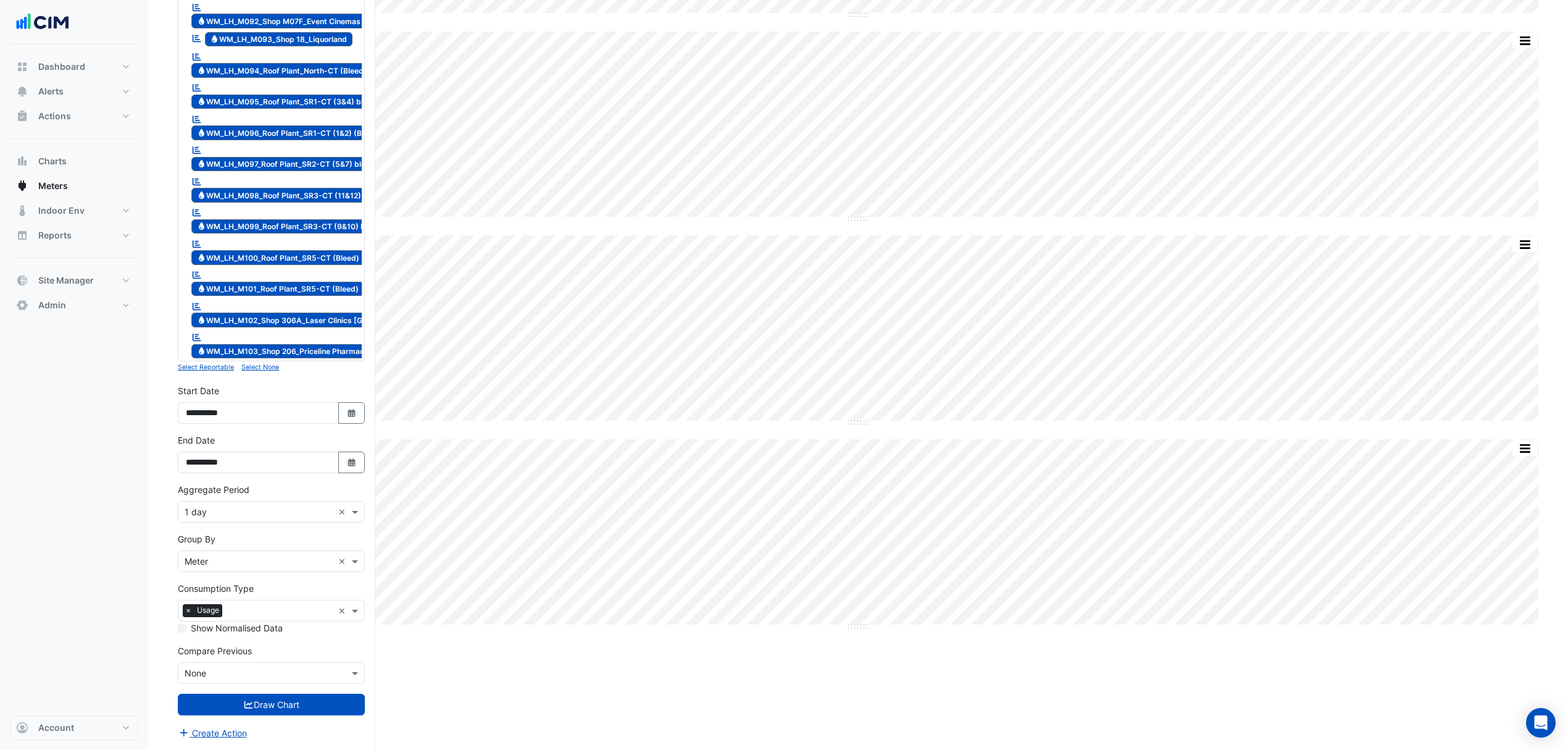
click at [221, 369] on small "Select Reportable" at bounding box center [206, 366] width 56 height 8
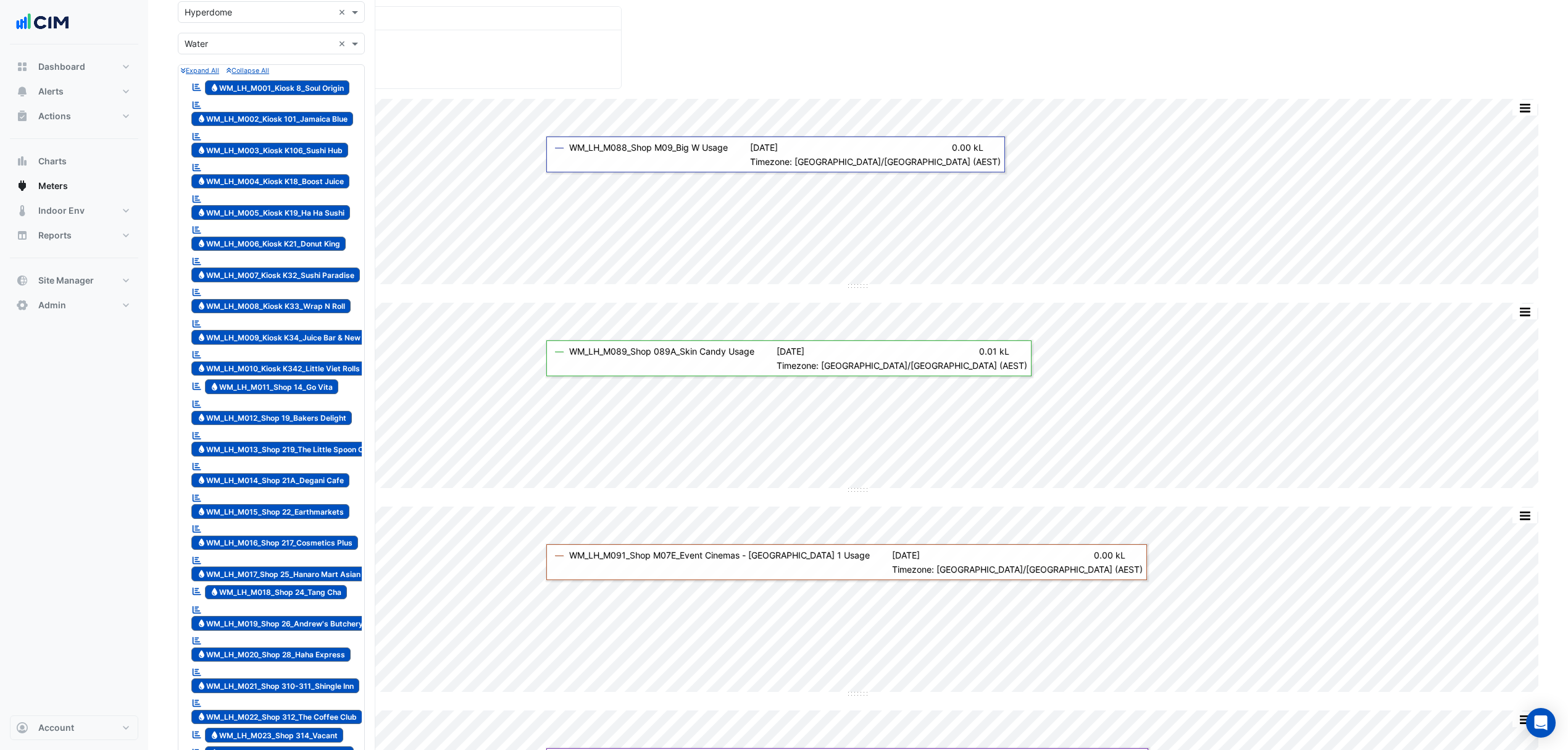
scroll to position [0, 0]
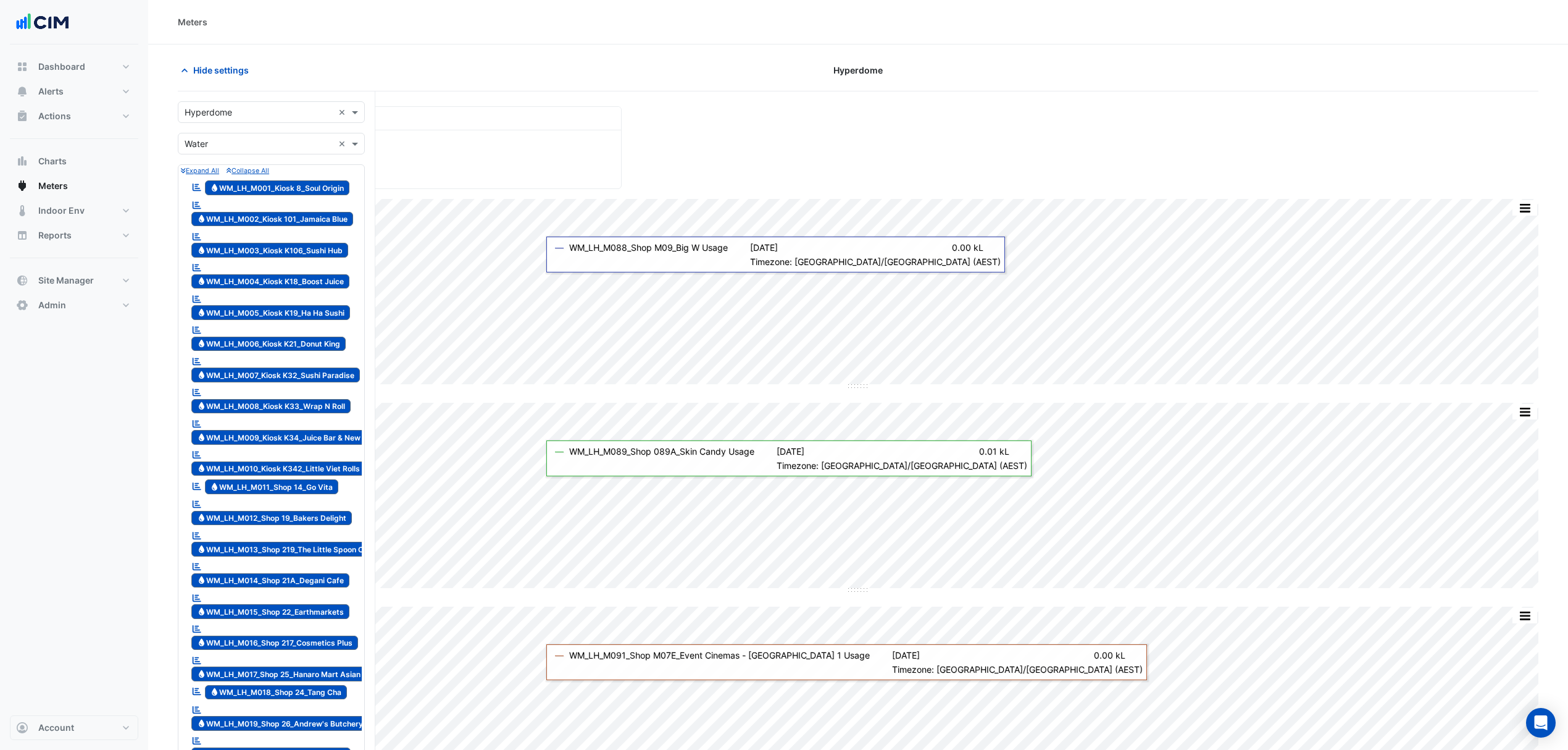
click at [223, 70] on span "Hide settings" at bounding box center [221, 70] width 55 height 13
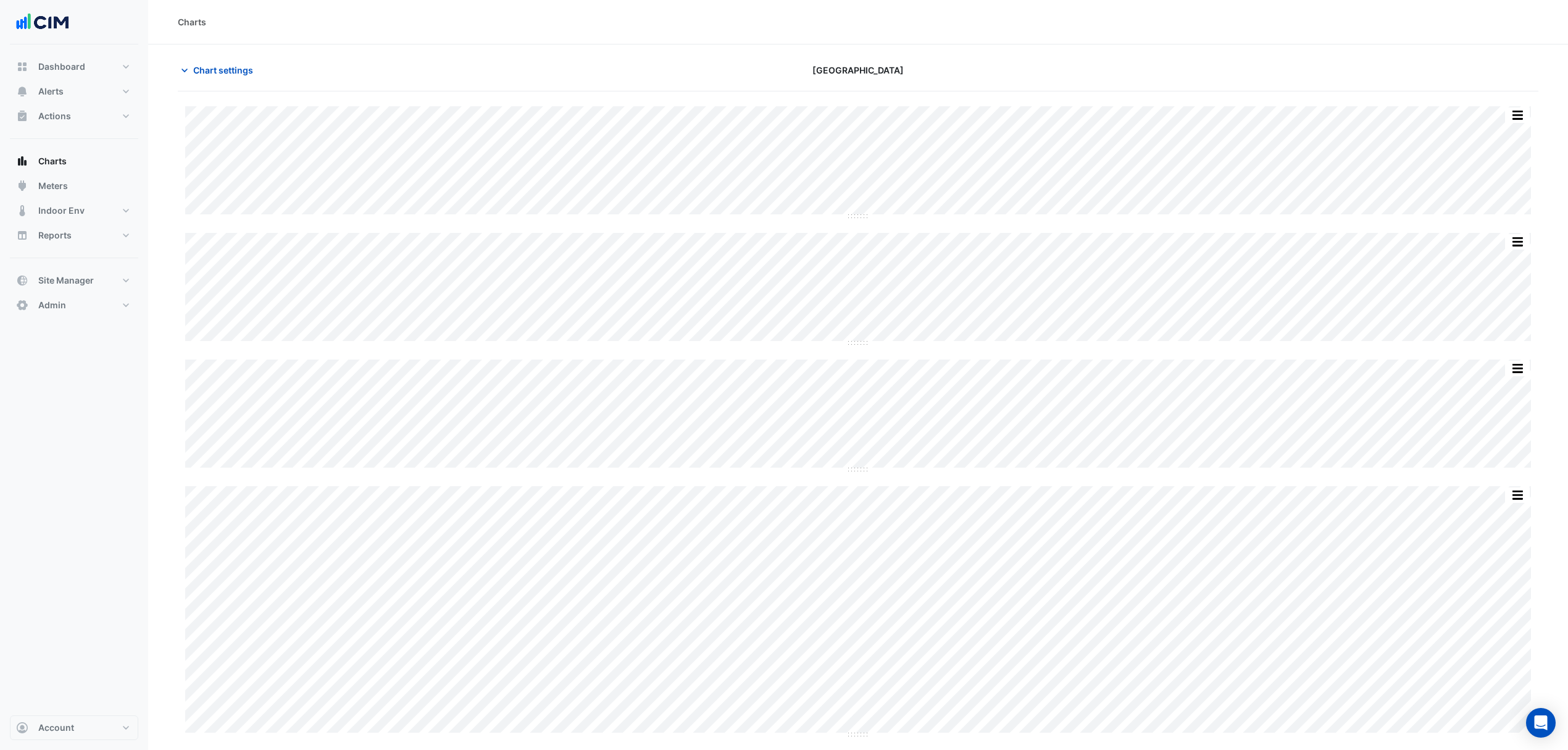
scroll to position [50, 0]
click at [53, 56] on button "Dashboard" at bounding box center [74, 66] width 129 height 25
select select "***"
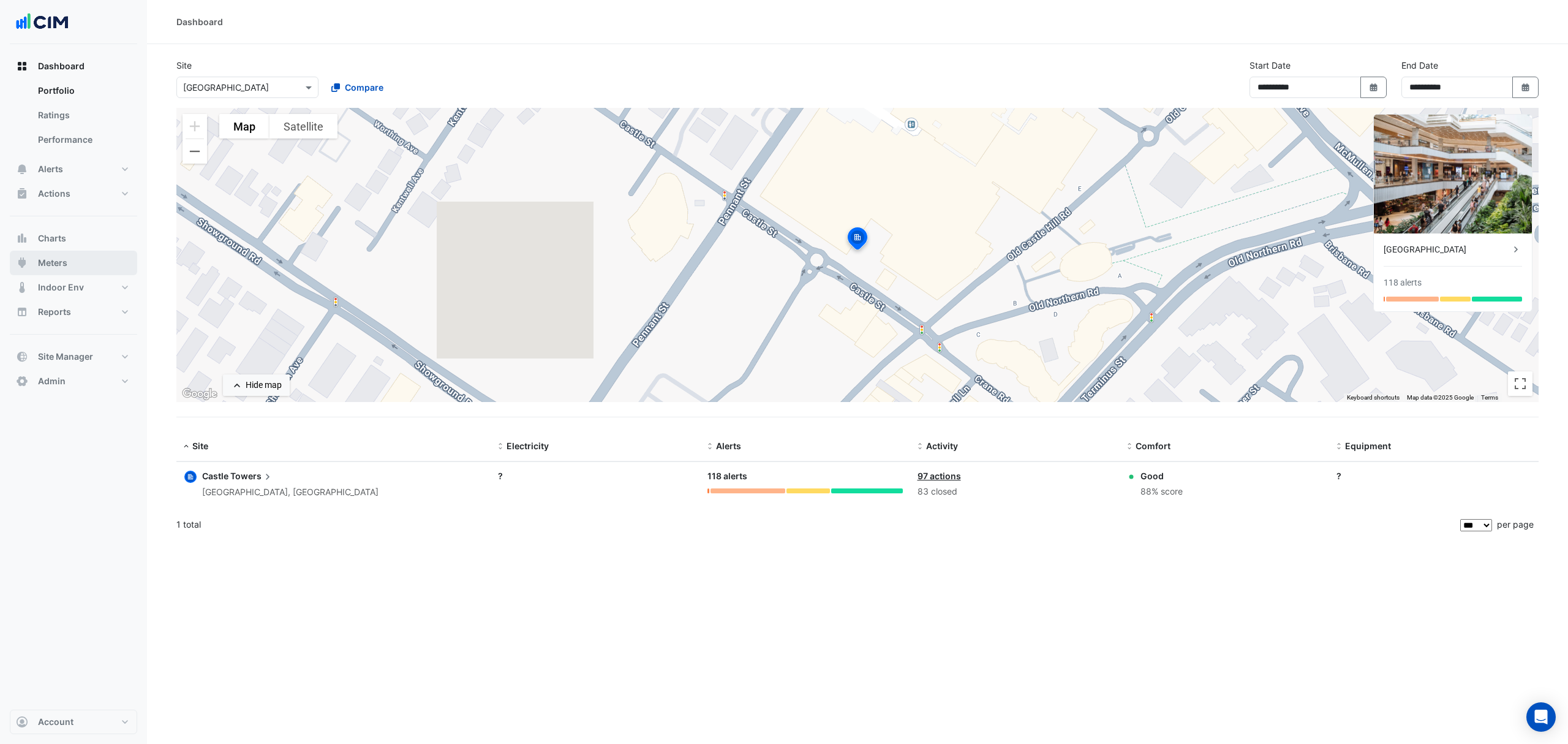
click at [85, 260] on button "Meters" at bounding box center [73, 263] width 128 height 25
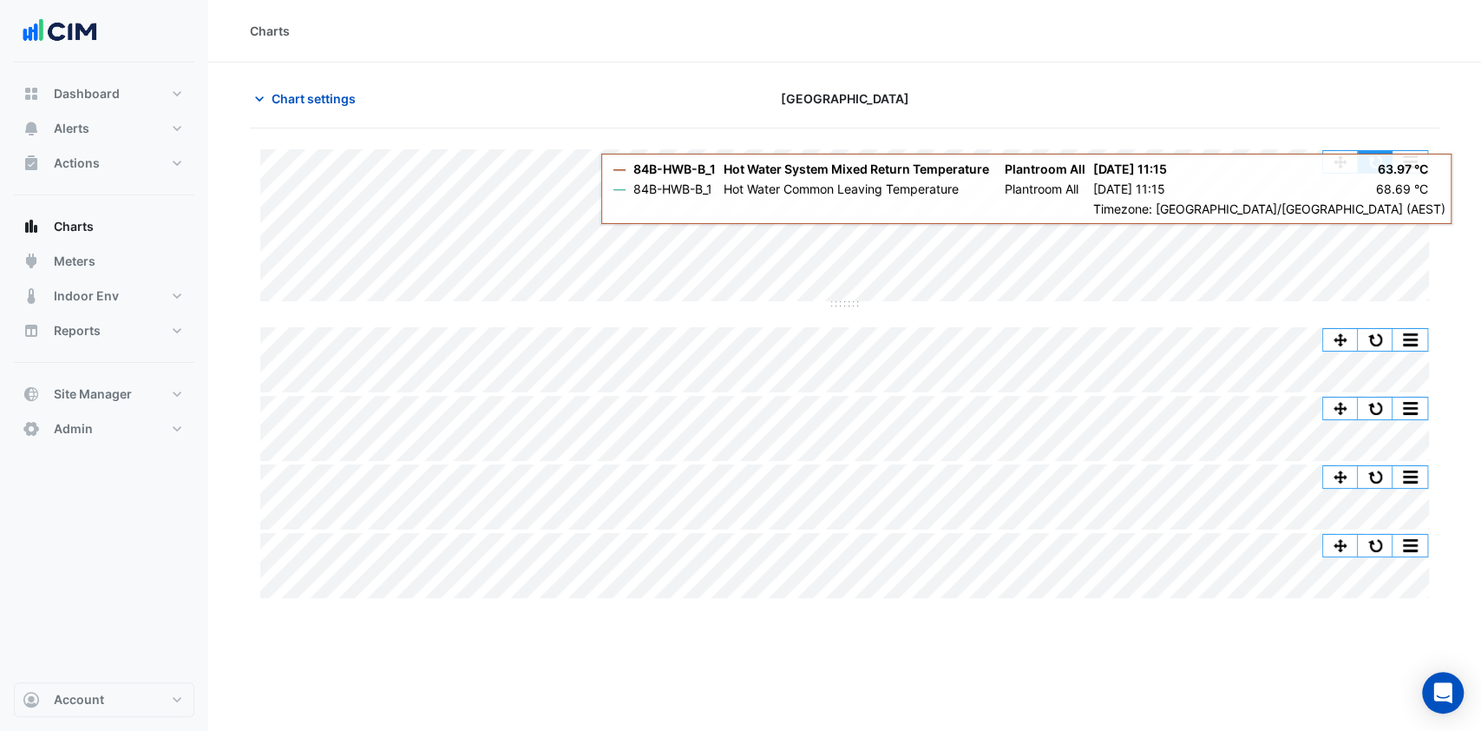
click at [1363, 156] on button "button" at bounding box center [1375, 162] width 35 height 22
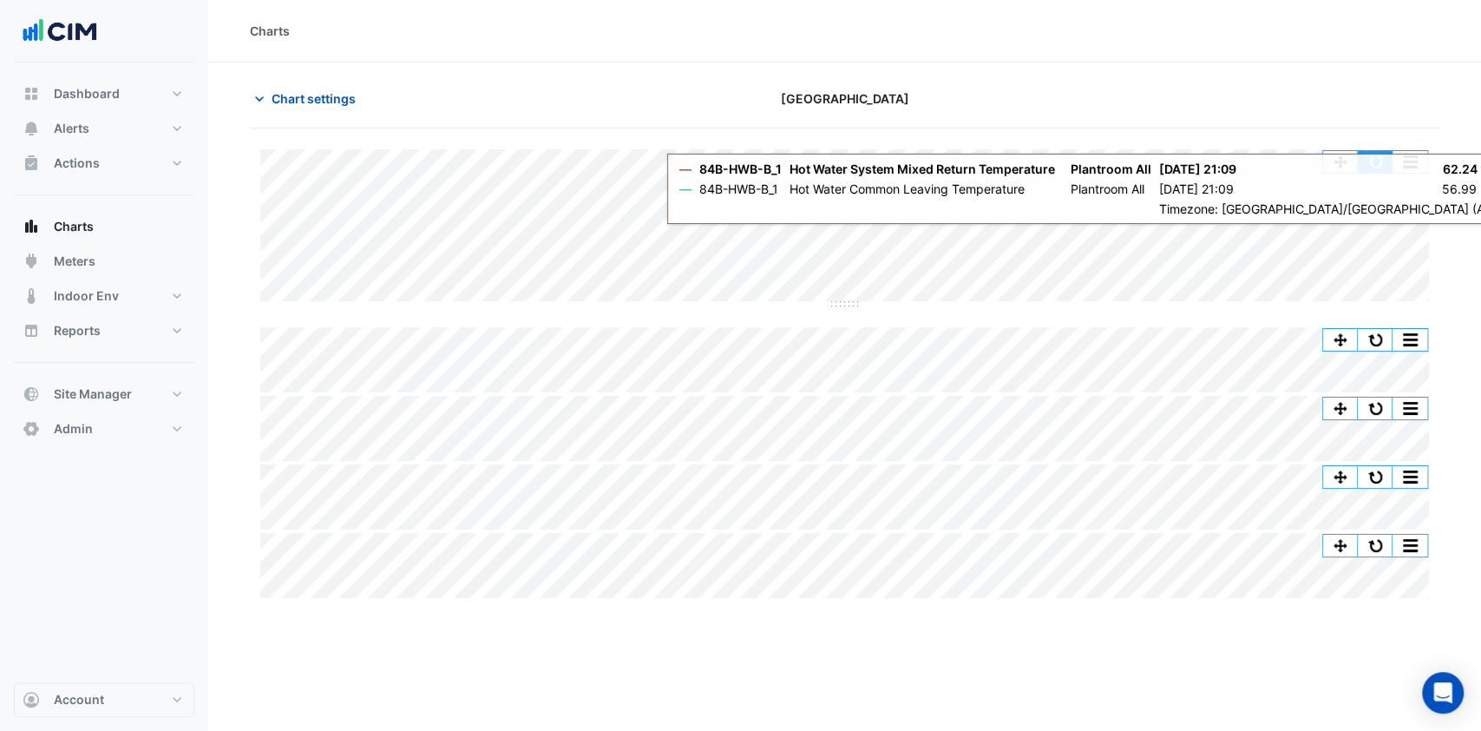
click at [1380, 162] on button "button" at bounding box center [1375, 162] width 35 height 22
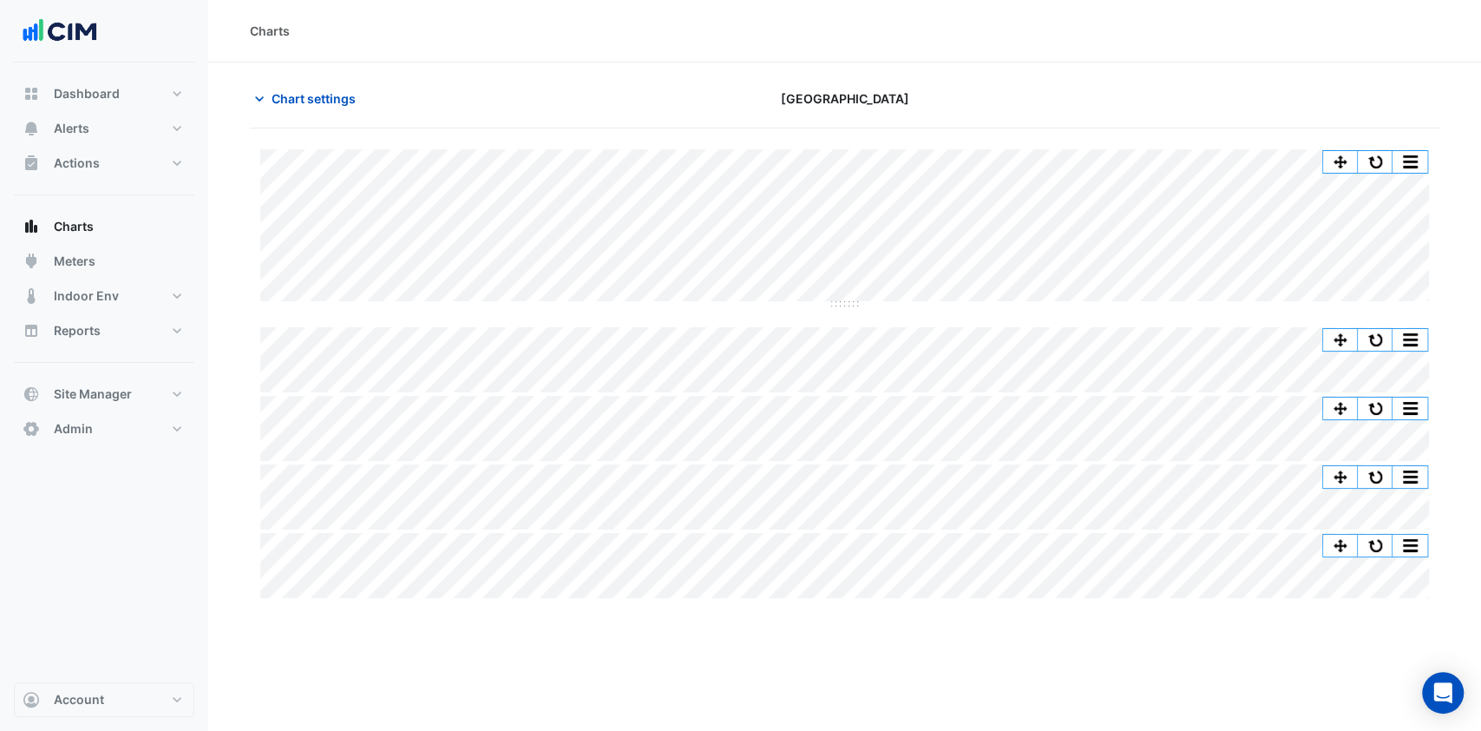
drag, startPoint x: 1369, startPoint y: 161, endPoint x: 1033, endPoint y: 133, distance: 337.9
click at [1039, 108] on app-charts "Chart settings [GEOGRAPHIC_DATA] Split by Equip Split All Split None Print Save…" at bounding box center [845, 342] width 1190 height 518
click at [1388, 168] on button "button" at bounding box center [1375, 162] width 35 height 22
click at [1378, 337] on button "button" at bounding box center [1375, 340] width 35 height 22
click at [1381, 154] on button "button" at bounding box center [1375, 162] width 35 height 22
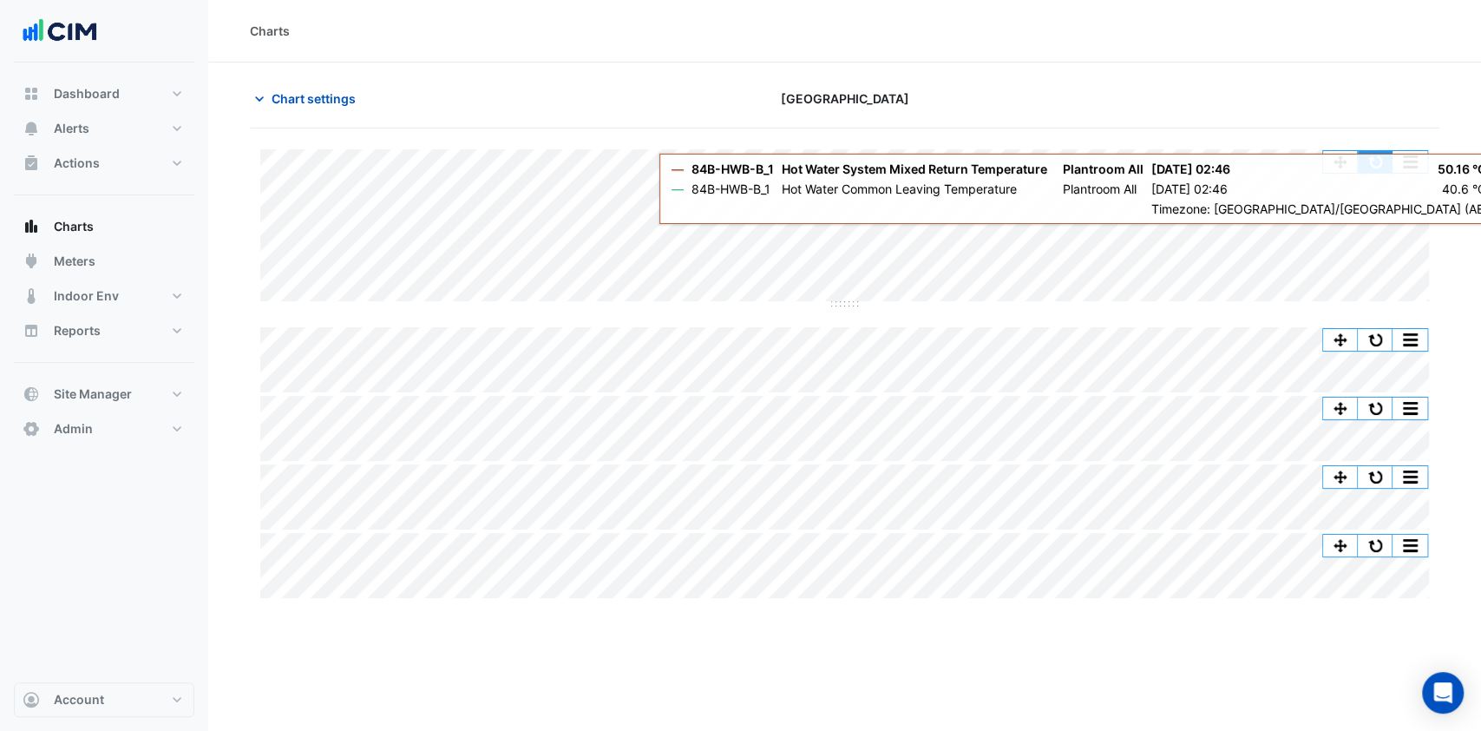
click at [1382, 161] on button "button" at bounding box center [1375, 162] width 35 height 22
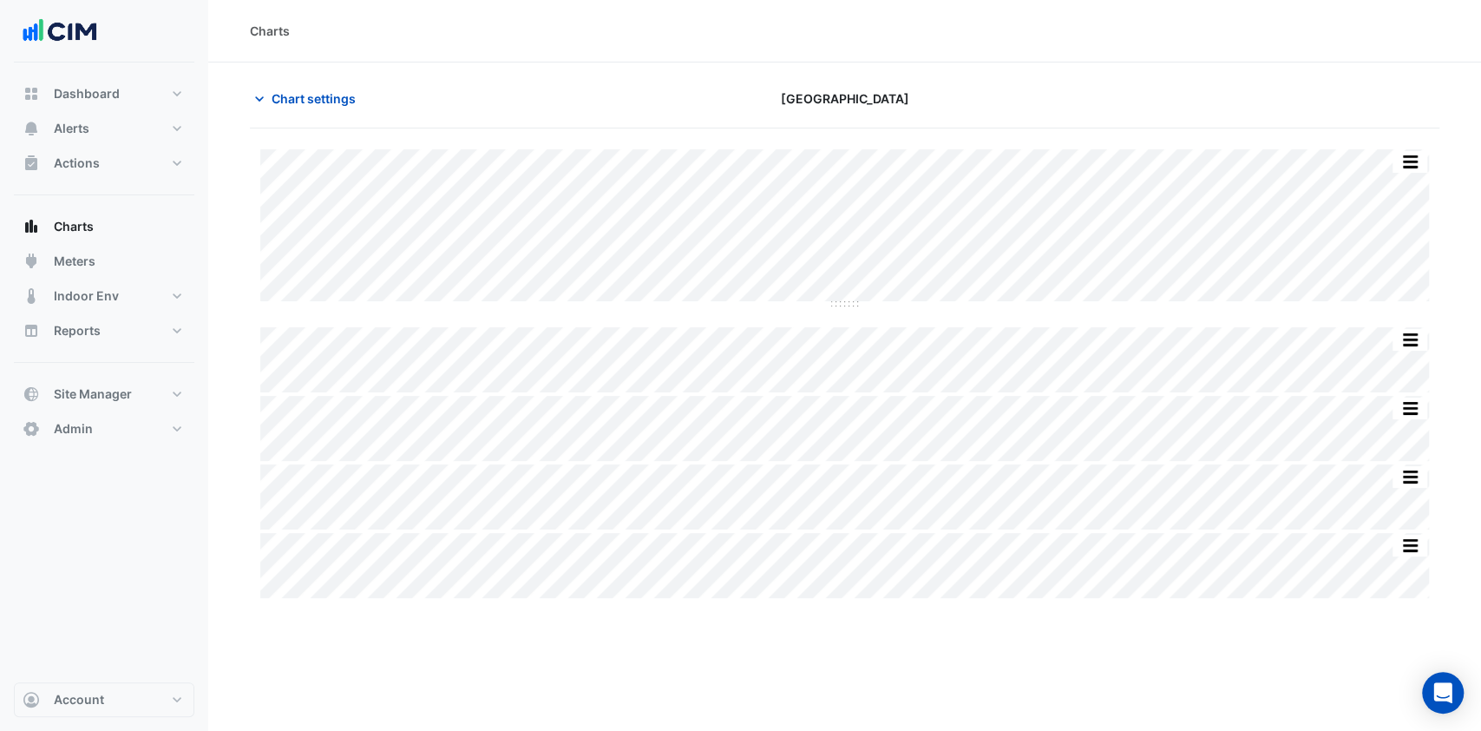
type input "**********"
click at [281, 90] on span "Chart settings" at bounding box center [314, 98] width 84 height 18
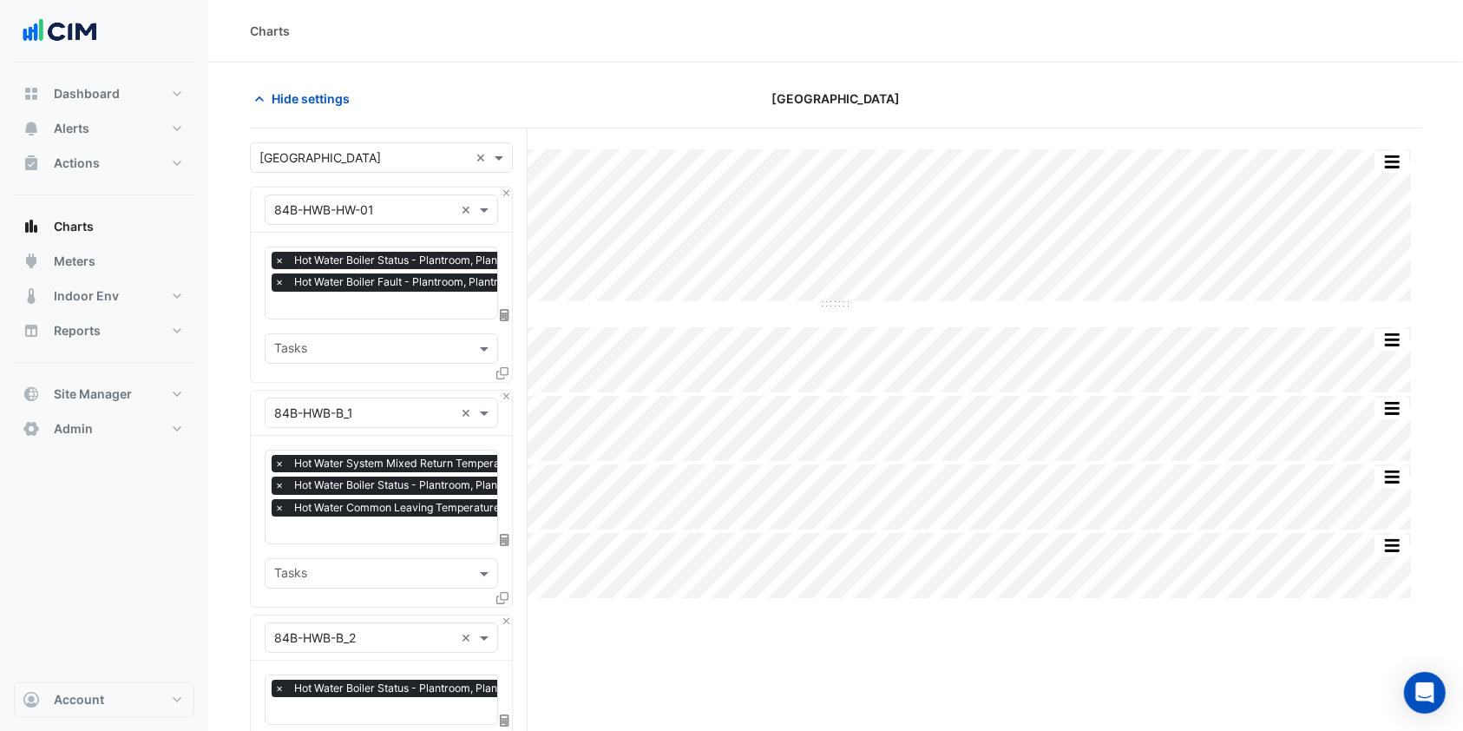
click at [924, 309] on div "Split by Equip Split All Split None Print Save as JPEG Save as PNG Pivot Data T…" at bounding box center [836, 373] width 1172 height 449
drag, startPoint x: 301, startPoint y: 101, endPoint x: 389, endPoint y: 122, distance: 90.3
click at [306, 101] on span "Hide settings" at bounding box center [311, 98] width 78 height 18
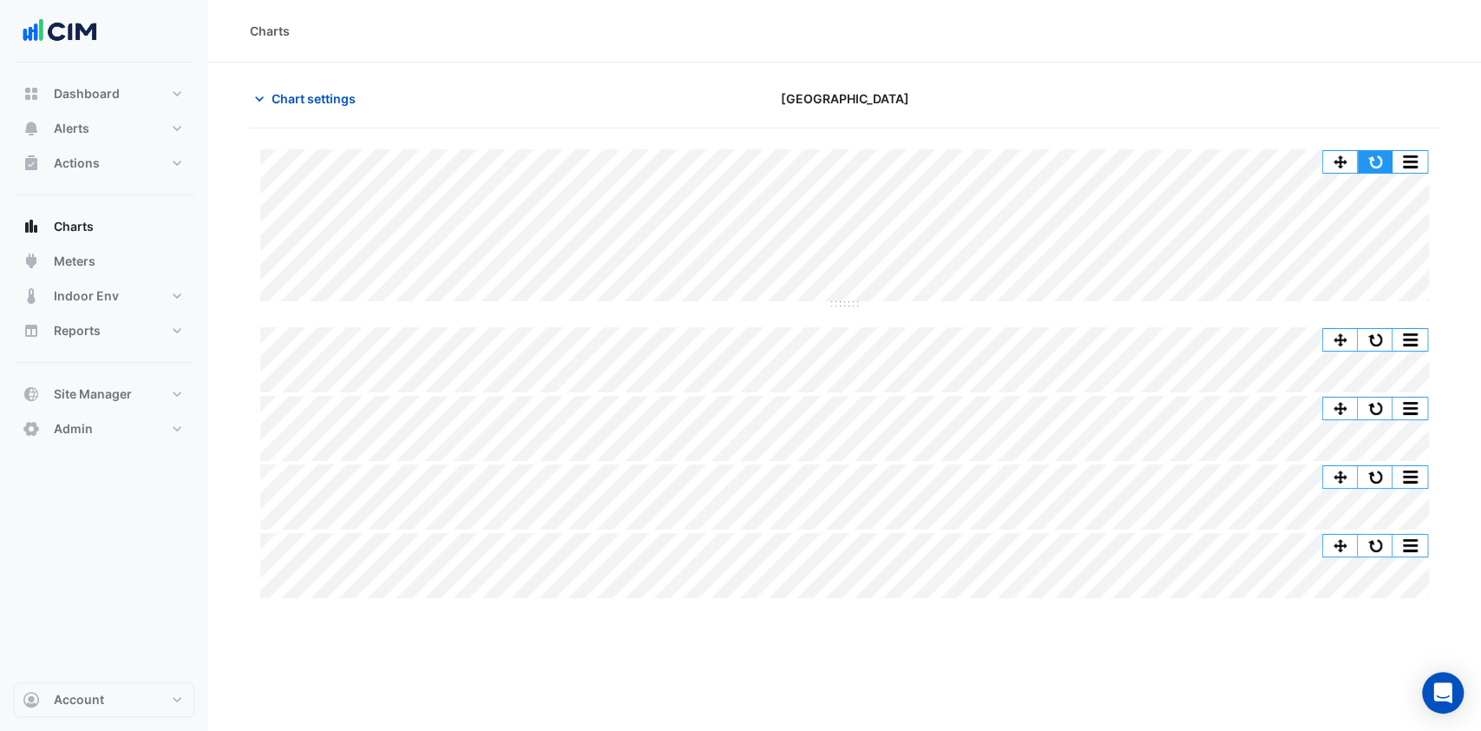
click at [1374, 156] on button "button" at bounding box center [1375, 162] width 35 height 22
click at [259, 96] on icon "button" at bounding box center [259, 98] width 17 height 17
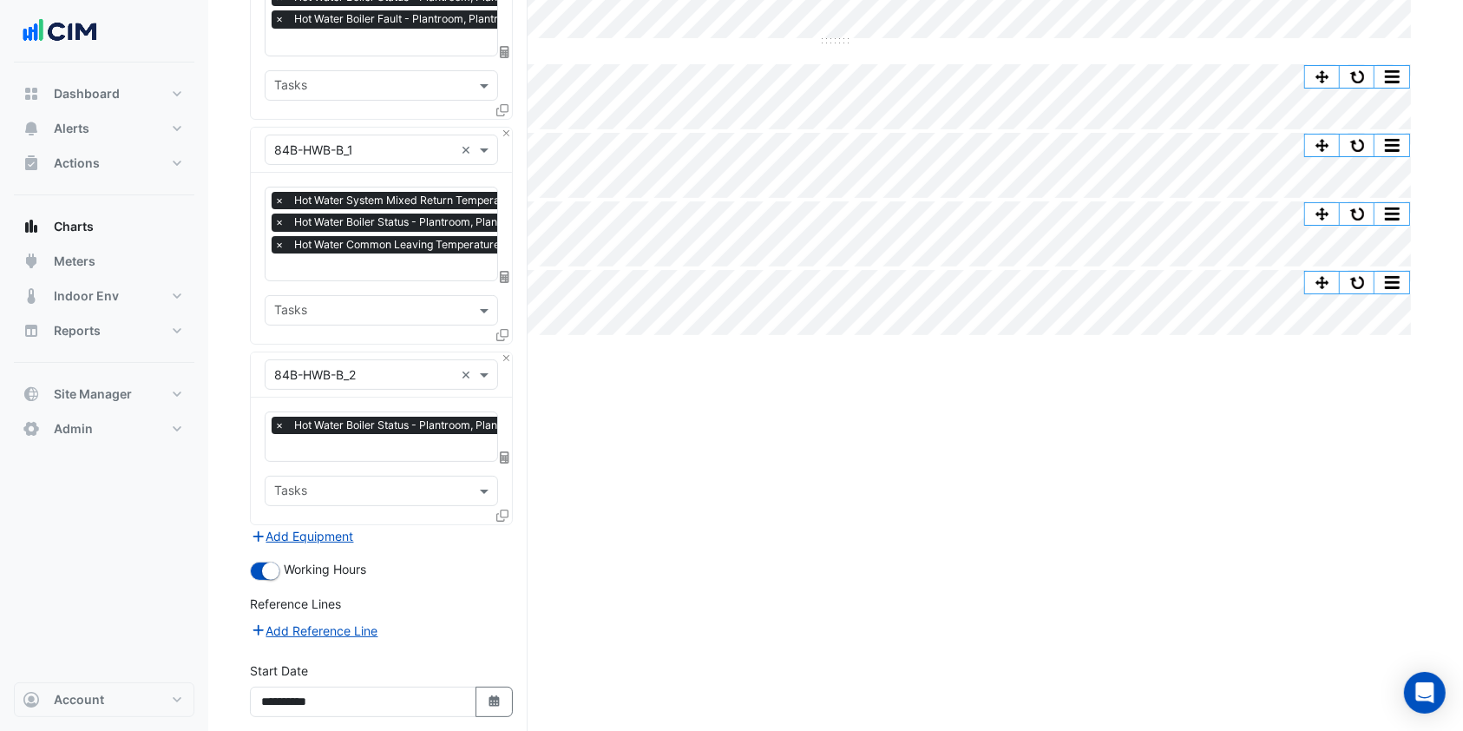
scroll to position [400, 0]
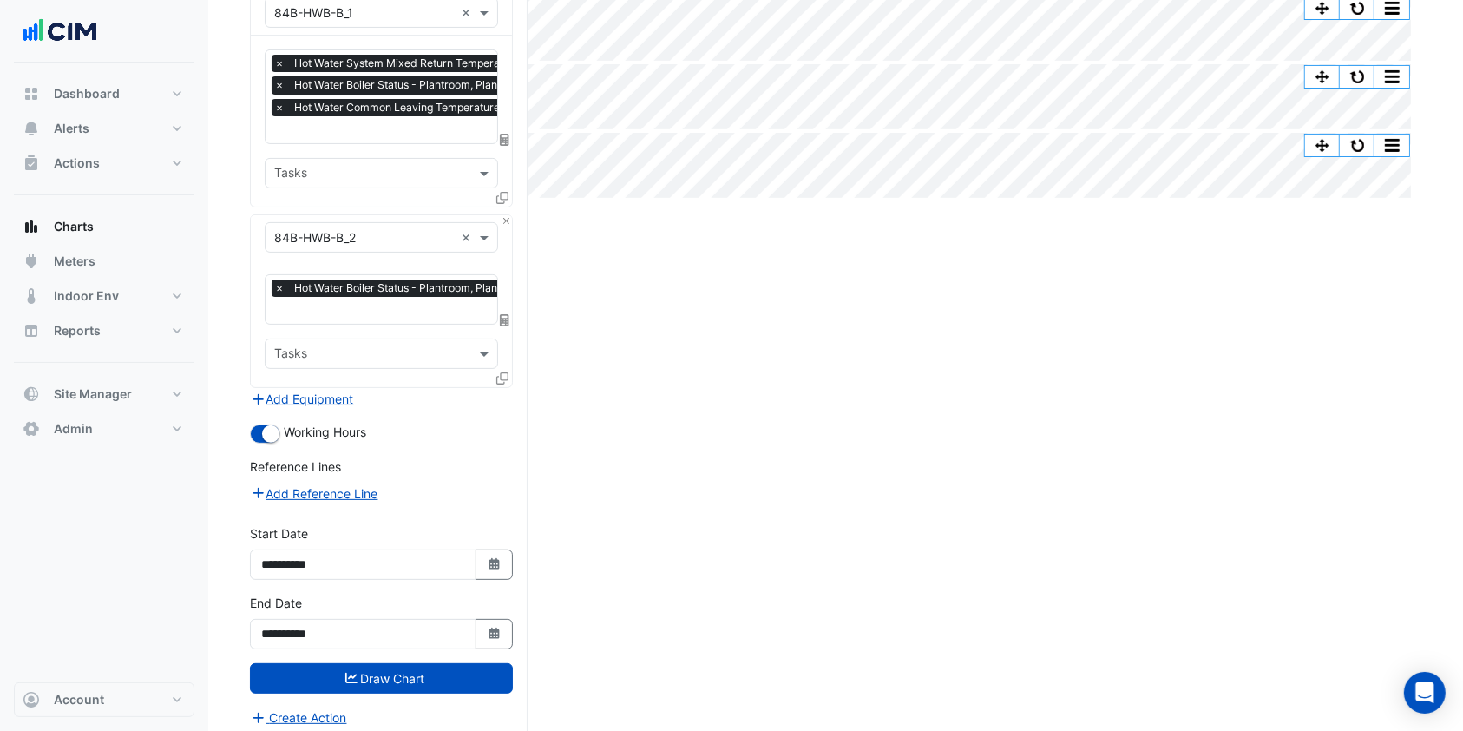
click at [491, 558] on icon "Select Date" at bounding box center [495, 564] width 16 height 12
select select "*"
select select "****"
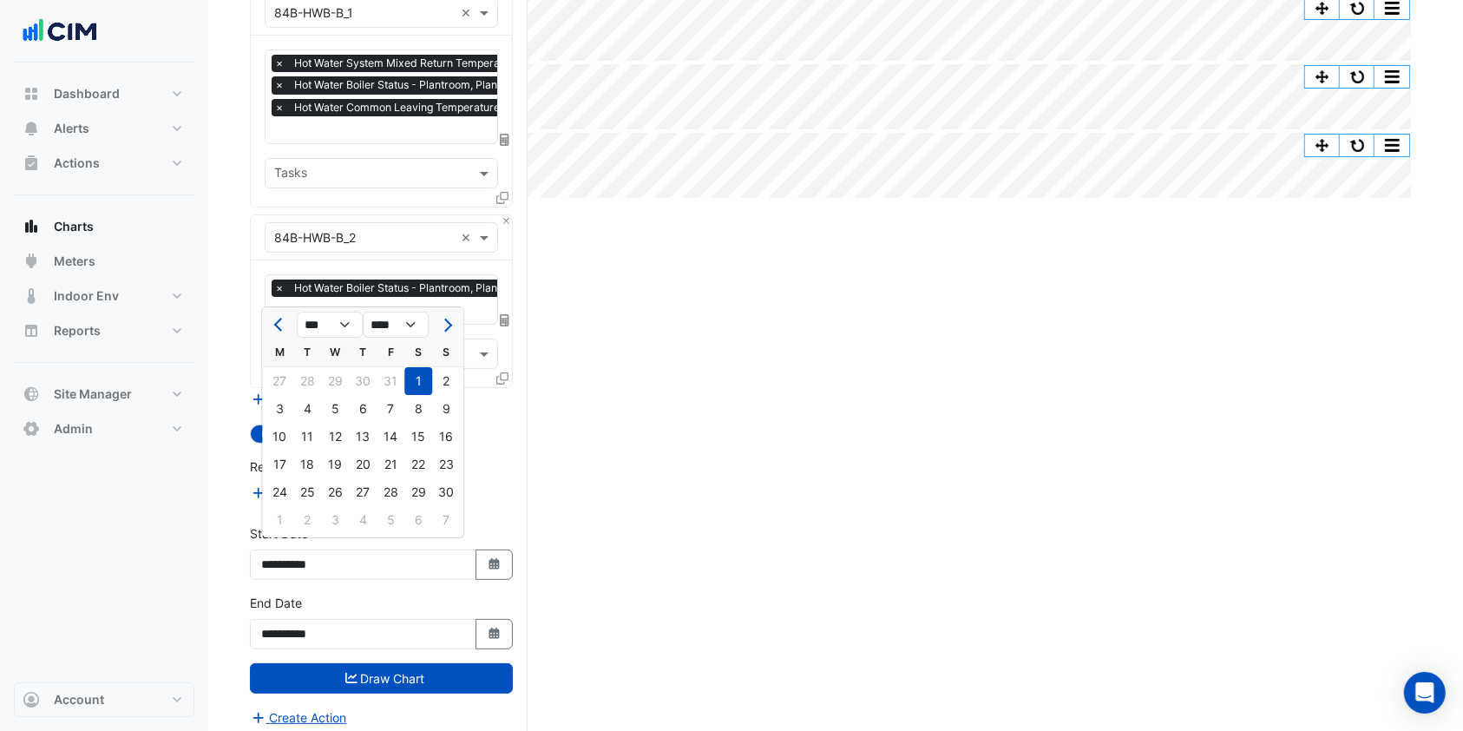
click at [448, 321] on span "Next month" at bounding box center [445, 324] width 13 height 13
select select "*"
click at [414, 322] on select "**** **** **** **** **** **** **** **** **** **** **** ****" at bounding box center [396, 325] width 66 height 26
select select "****"
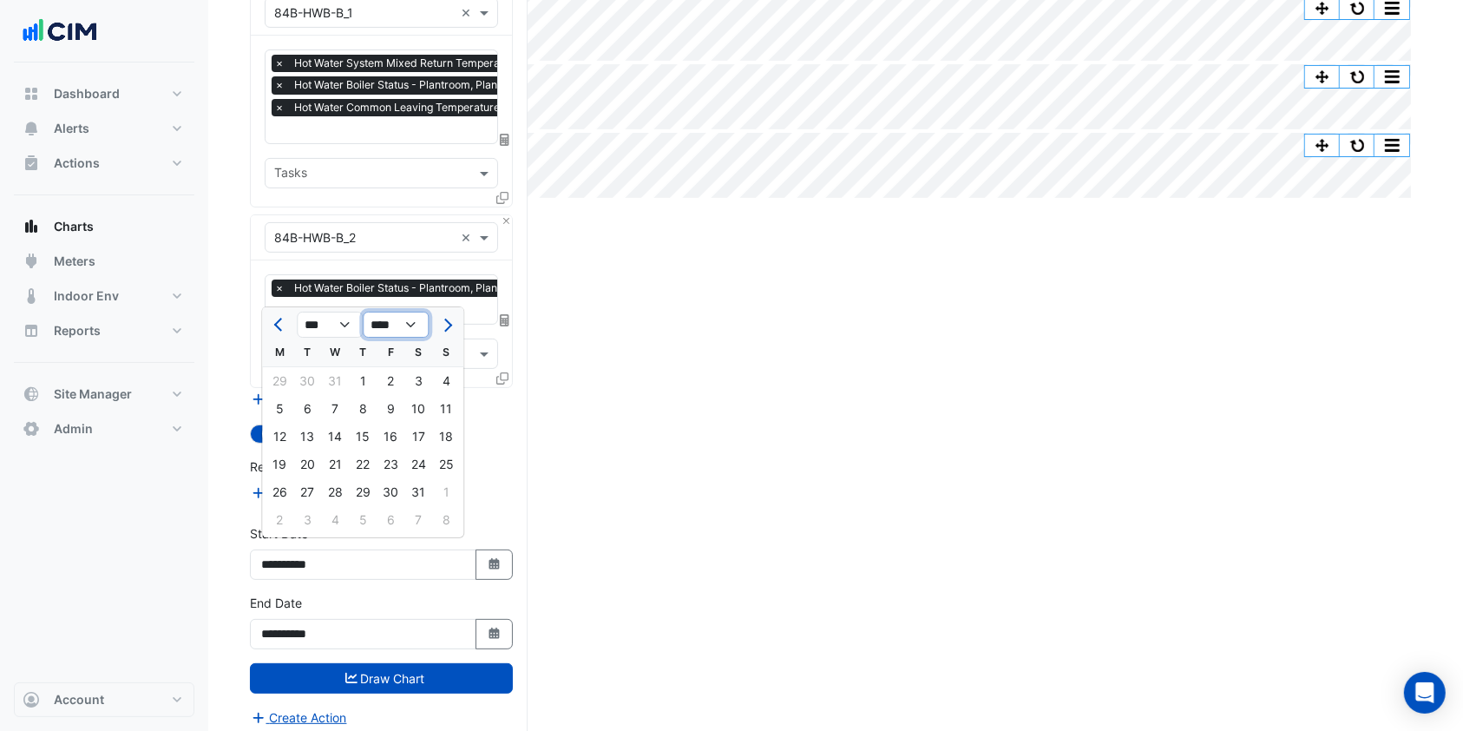
click at [363, 312] on select "**** **** **** **** **** **** **** **** **** **** **** ****" at bounding box center [396, 325] width 66 height 26
click at [326, 322] on select "*** *** *** *** *** *** *** ***" at bounding box center [330, 325] width 66 height 26
select select "*"
click at [297, 312] on select "*** *** *** *** *** *** *** ***" at bounding box center [330, 325] width 66 height 26
click at [438, 436] on div "18" at bounding box center [446, 437] width 28 height 28
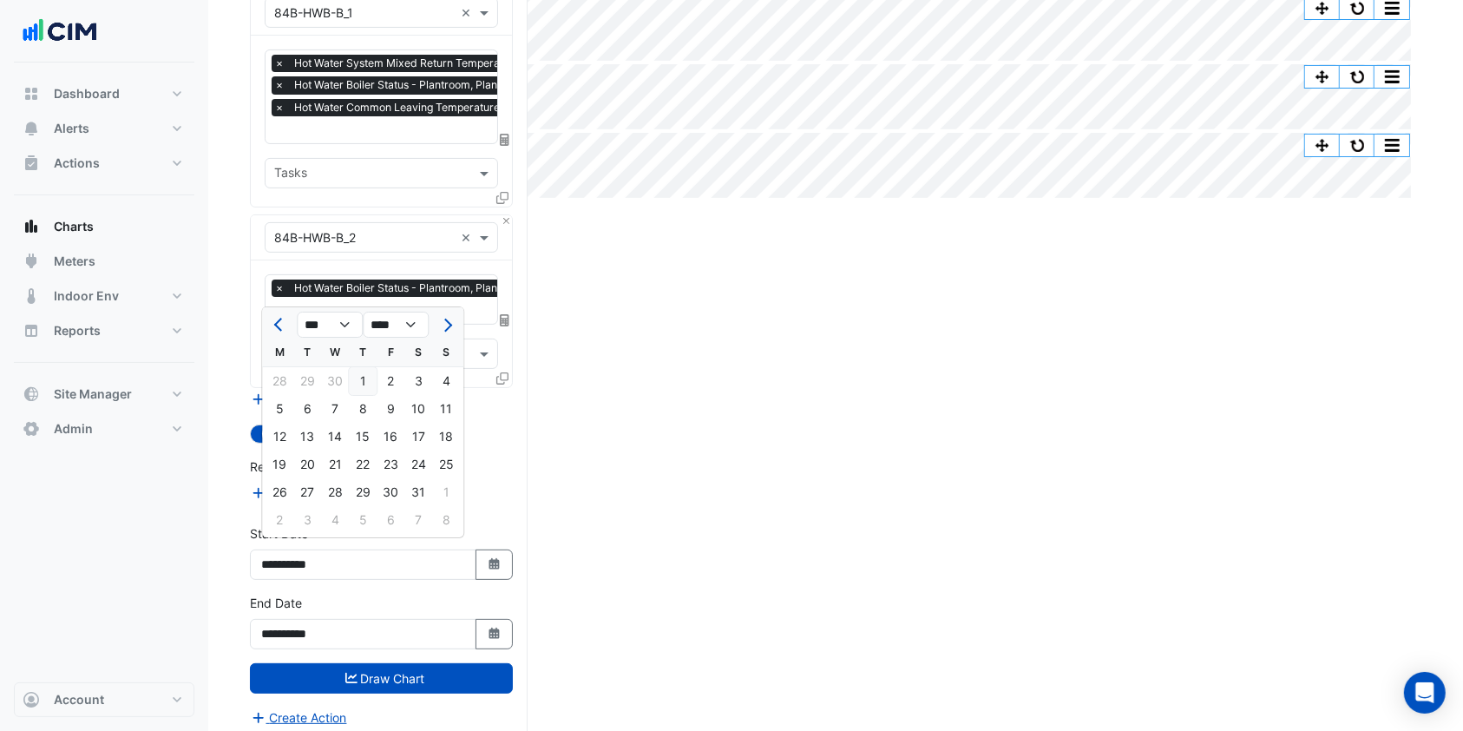
type input "**********"
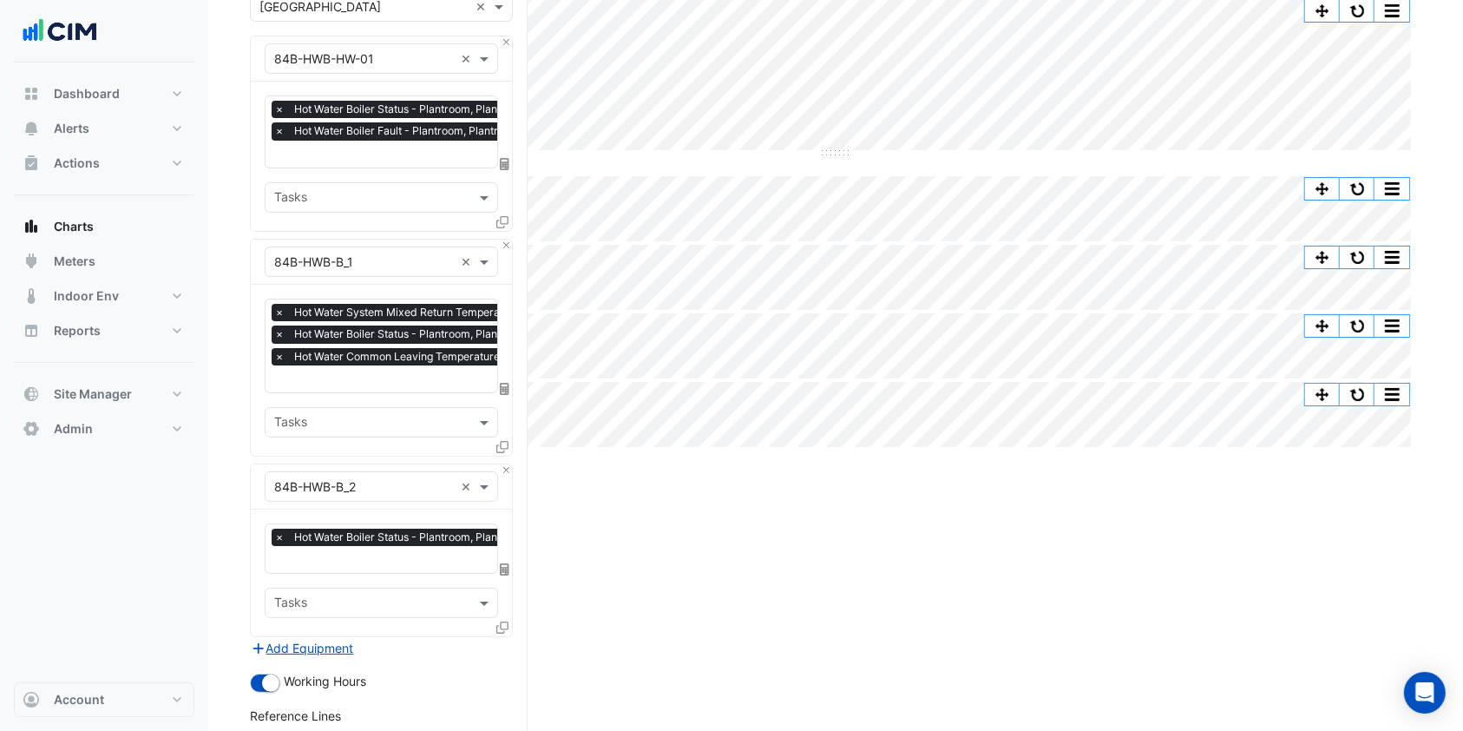
scroll to position [115, 0]
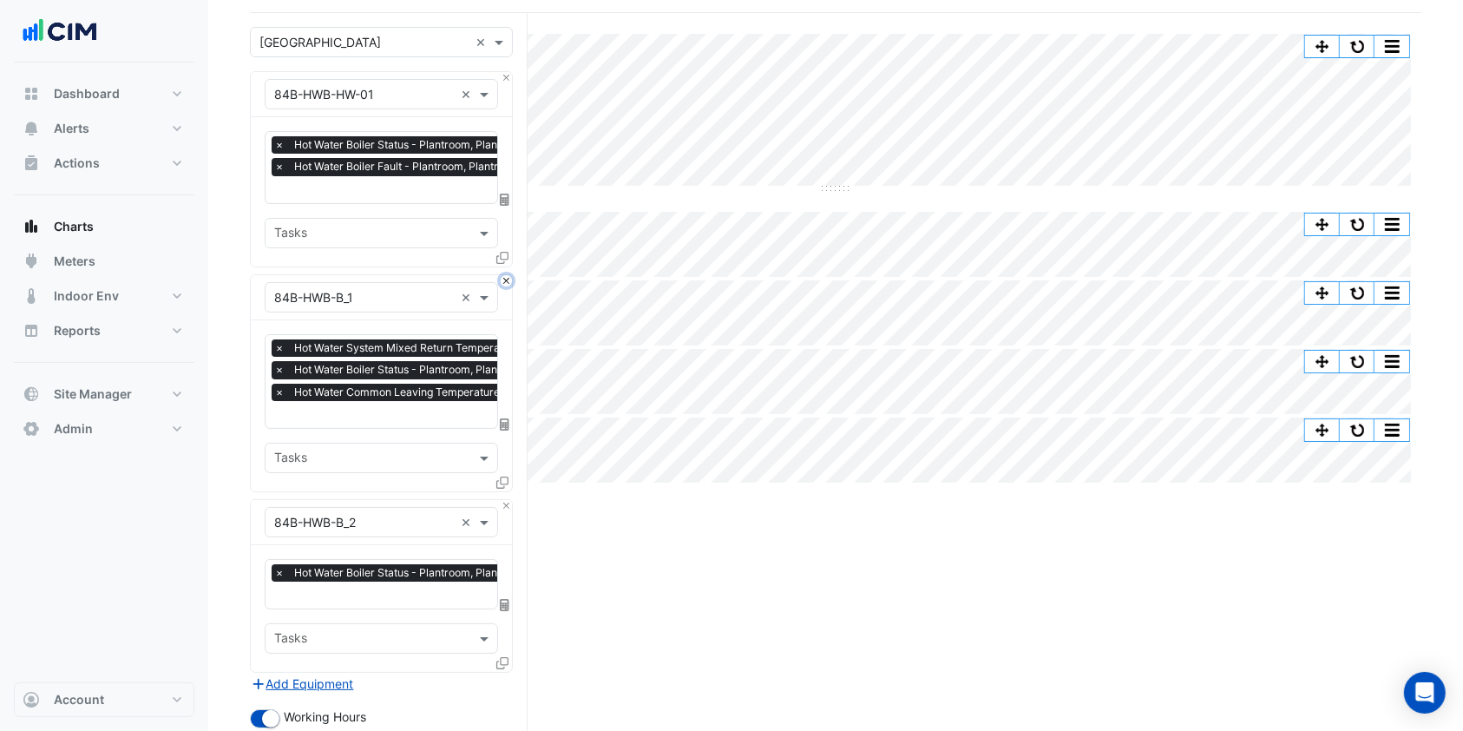
click at [503, 278] on button "Close" at bounding box center [506, 280] width 11 height 11
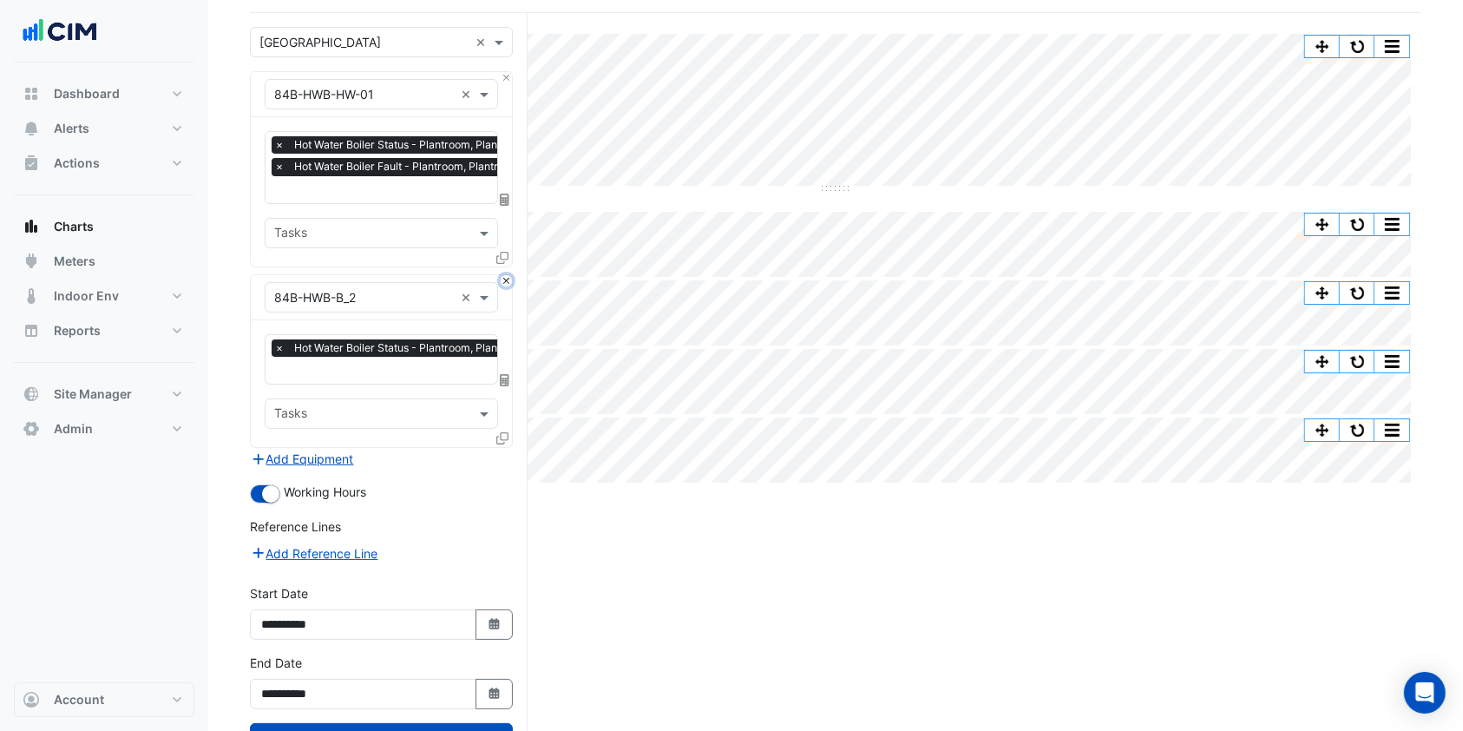
click at [503, 278] on button "Close" at bounding box center [506, 280] width 11 height 11
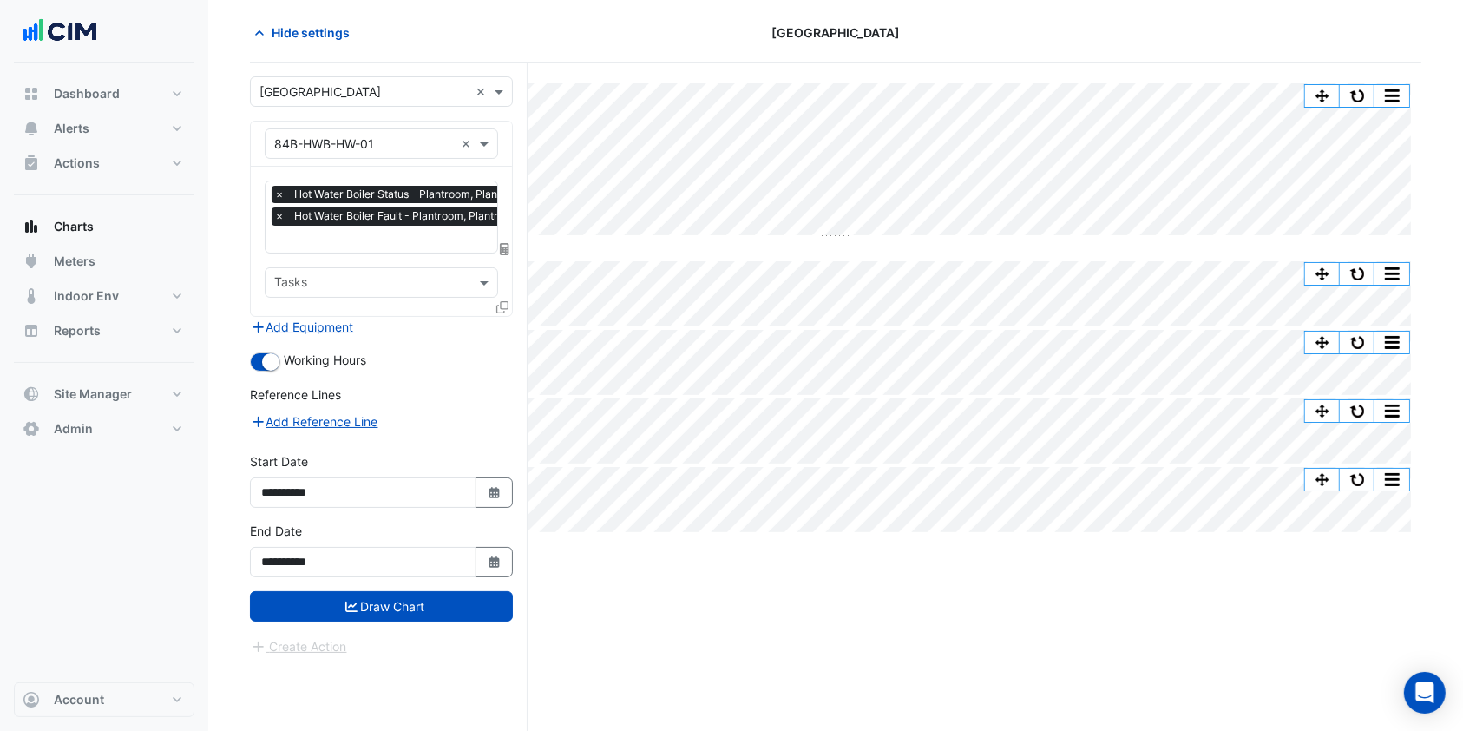
scroll to position [65, 0]
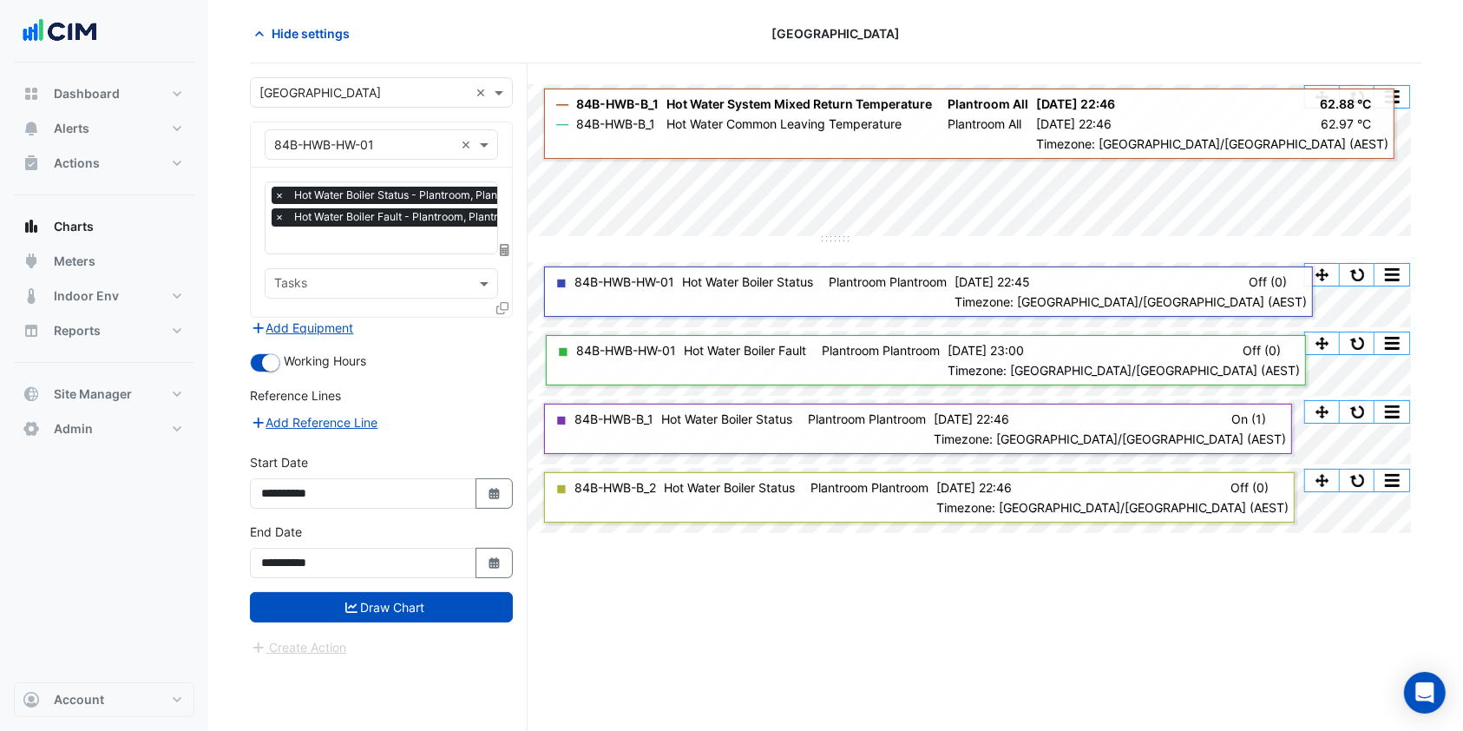
click at [415, 614] on button "Draw Chart" at bounding box center [381, 607] width 263 height 30
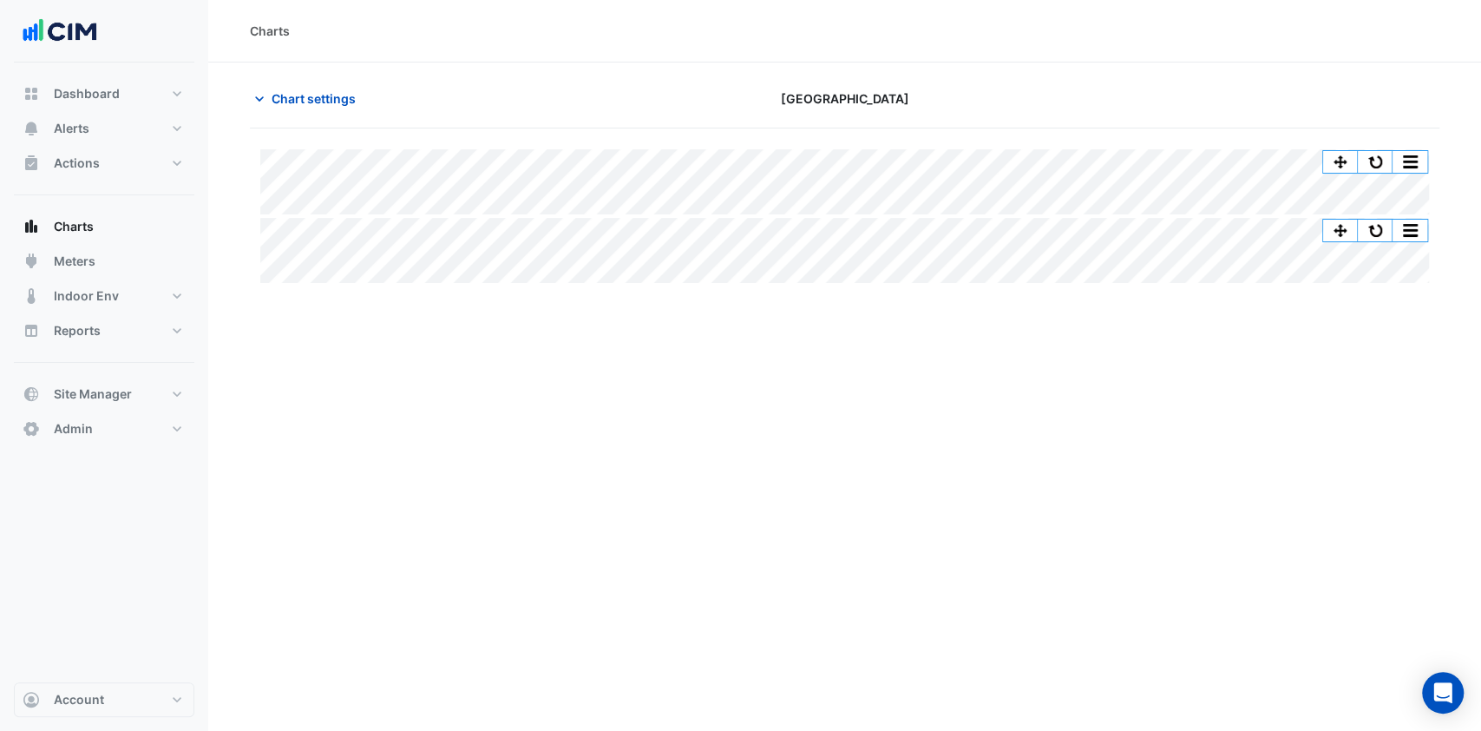
click at [356, 101] on button "Chart settings" at bounding box center [308, 98] width 117 height 30
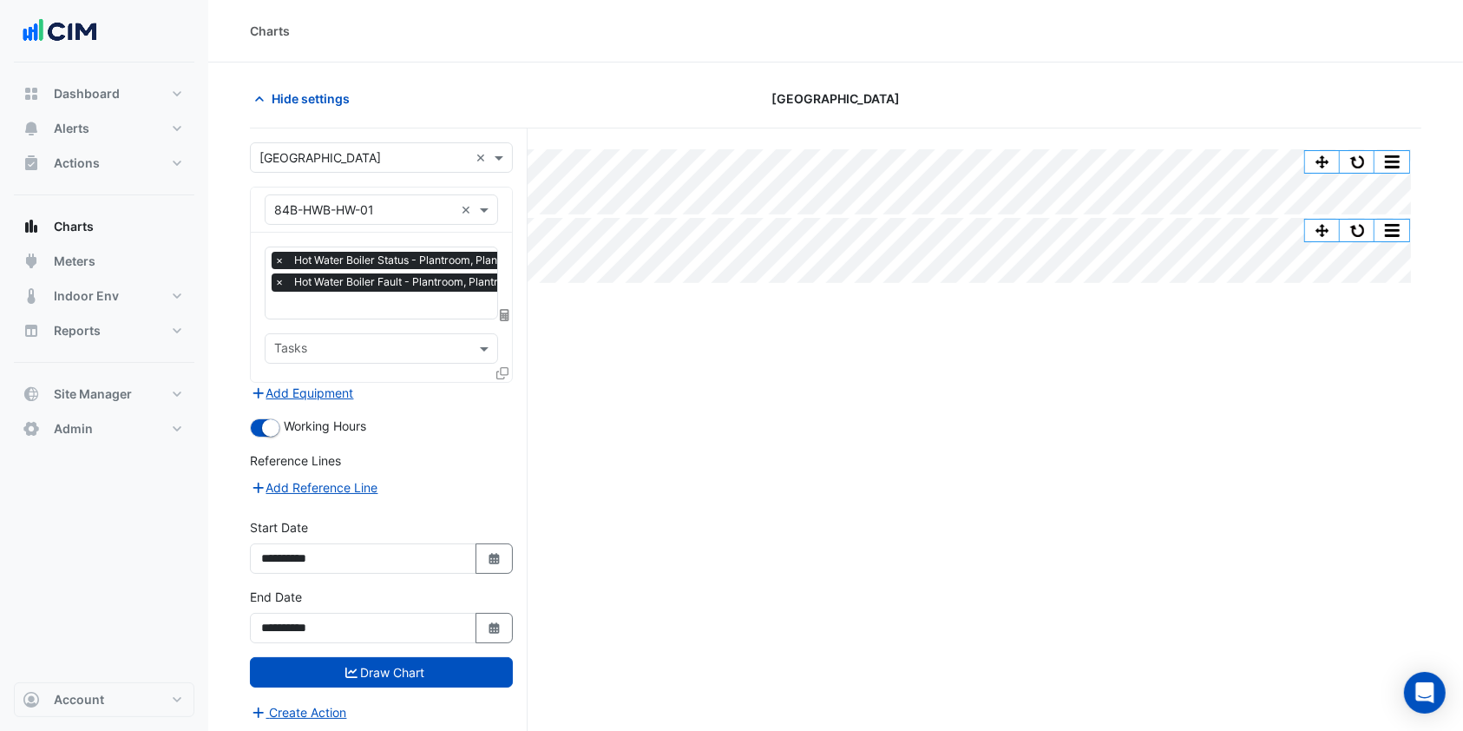
click at [329, 82] on section "Hide settings Canberra Centre Split All Split None Print Save as JPEG Save as P…" at bounding box center [835, 429] width 1255 height 734
click at [307, 116] on div "Hide settings Canberra Centre" at bounding box center [836, 105] width 1172 height 45
click at [1346, 162] on button "button" at bounding box center [1357, 162] width 35 height 22
click at [312, 103] on span "Hide settings" at bounding box center [311, 98] width 78 height 18
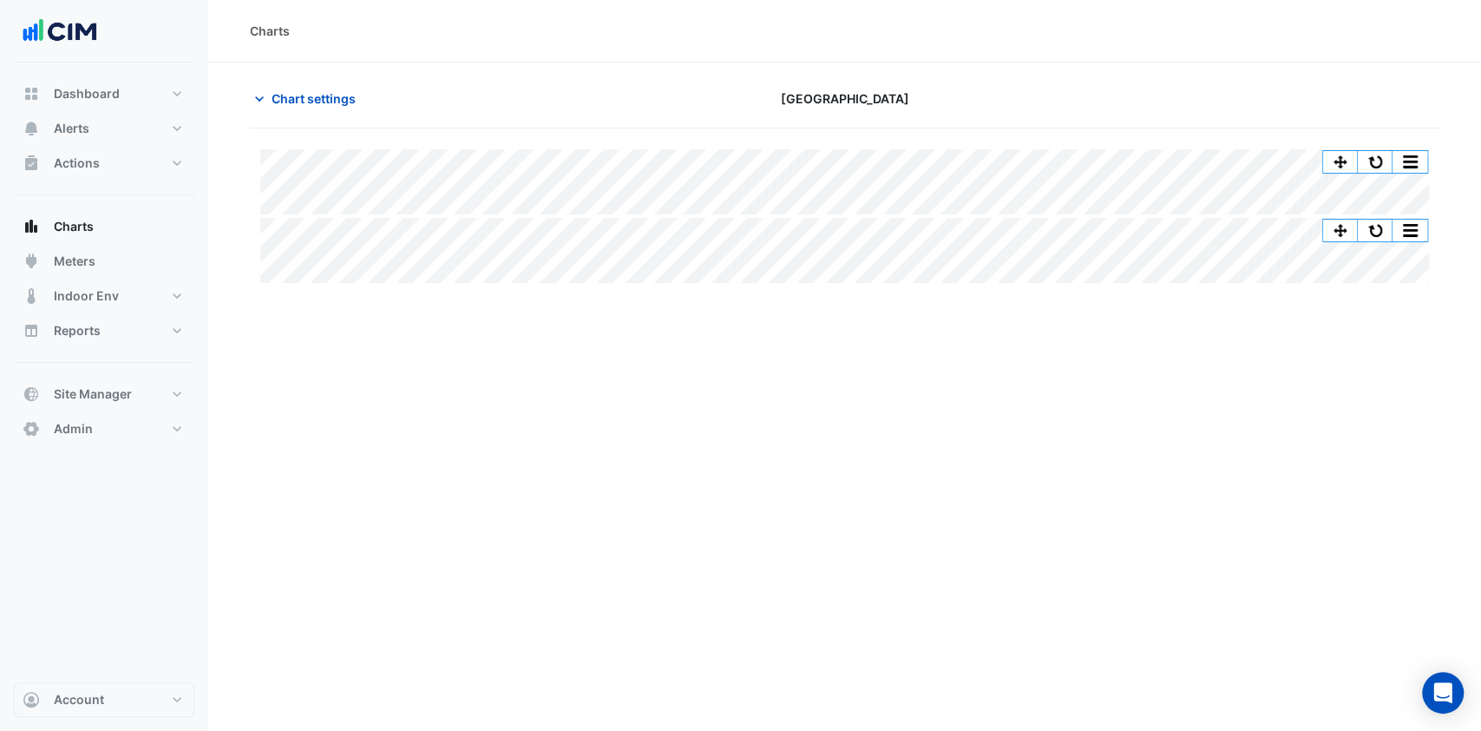
click at [307, 103] on span "Chart settings" at bounding box center [314, 98] width 84 height 18
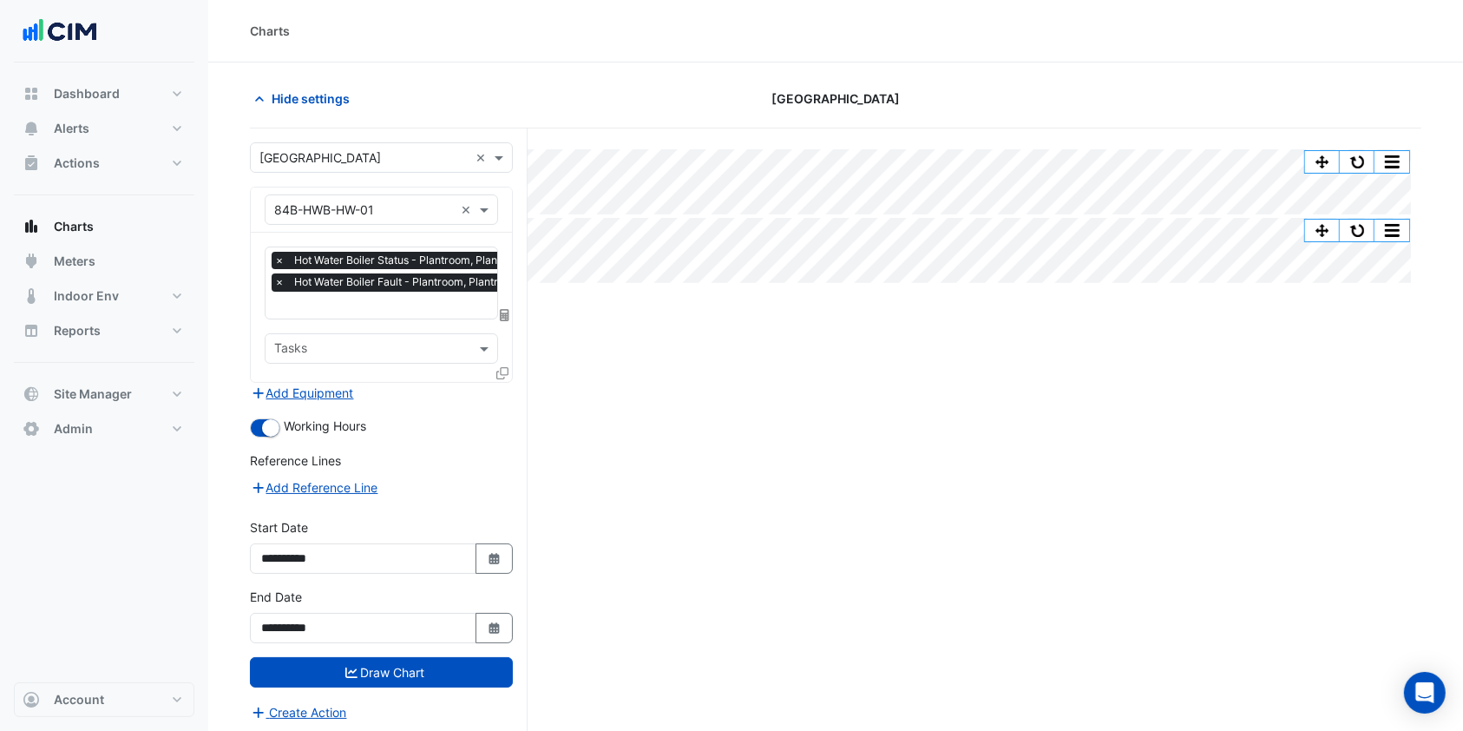
click at [498, 553] on icon "button" at bounding box center [494, 558] width 10 height 11
select select "*"
select select "****"
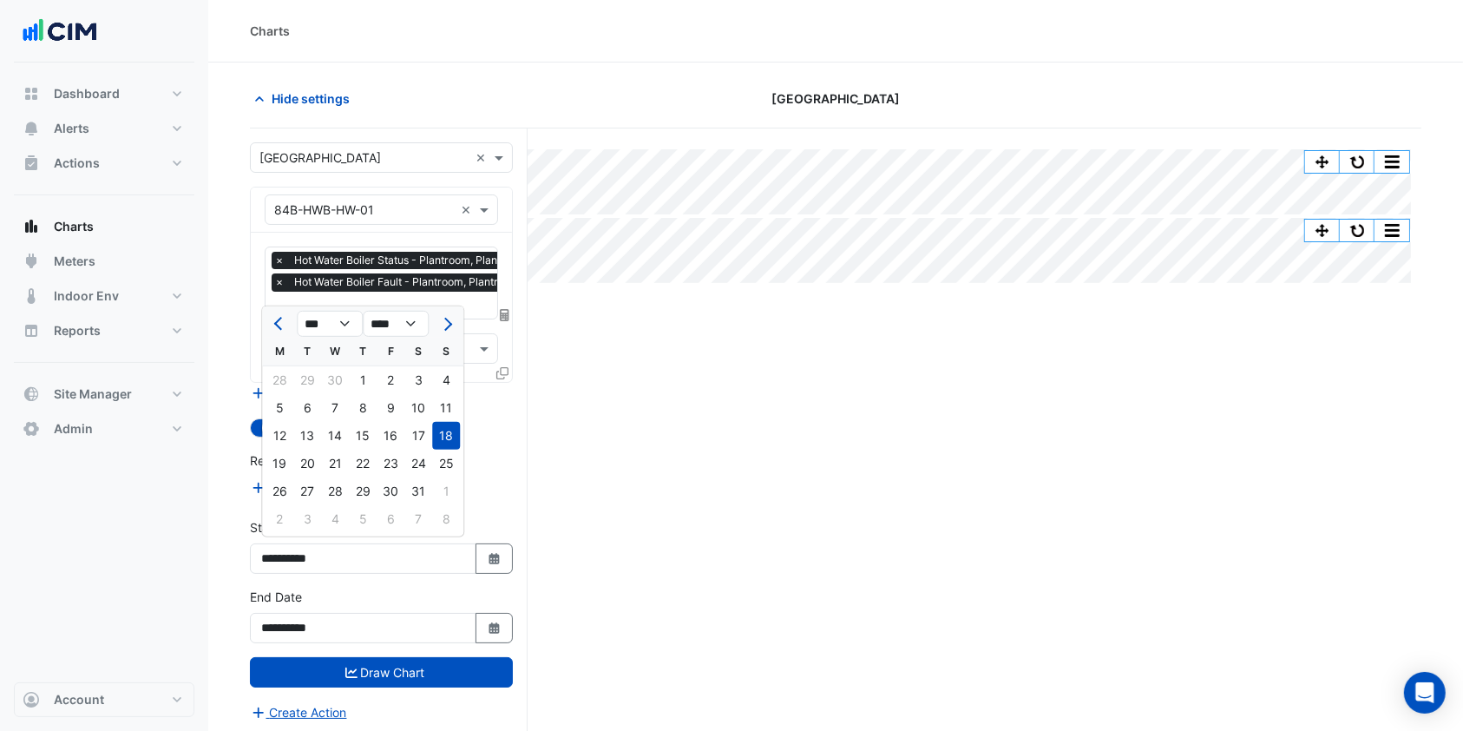
click at [439, 322] on span "Next month" at bounding box center [445, 324] width 13 height 13
select select "*"
click at [397, 386] on div "1" at bounding box center [391, 380] width 28 height 28
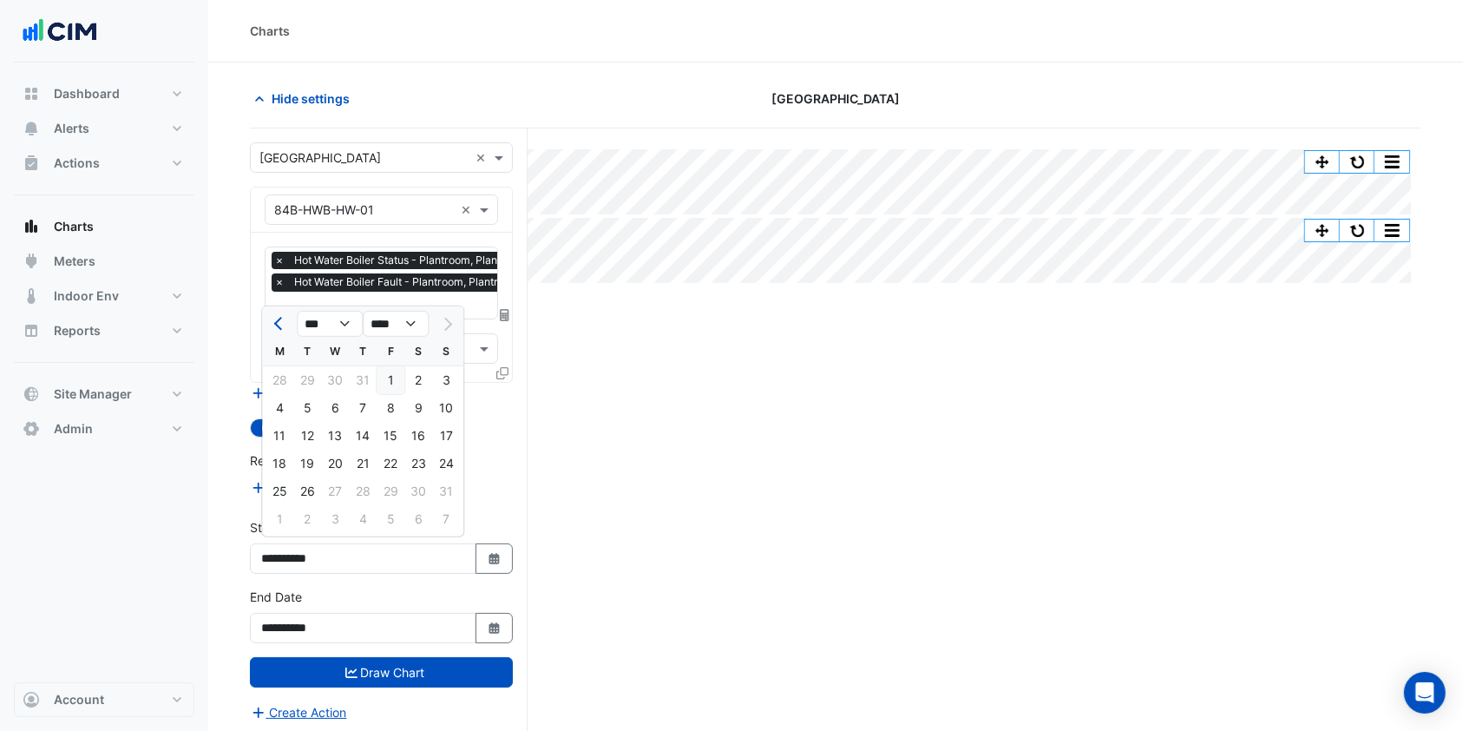
type input "**********"
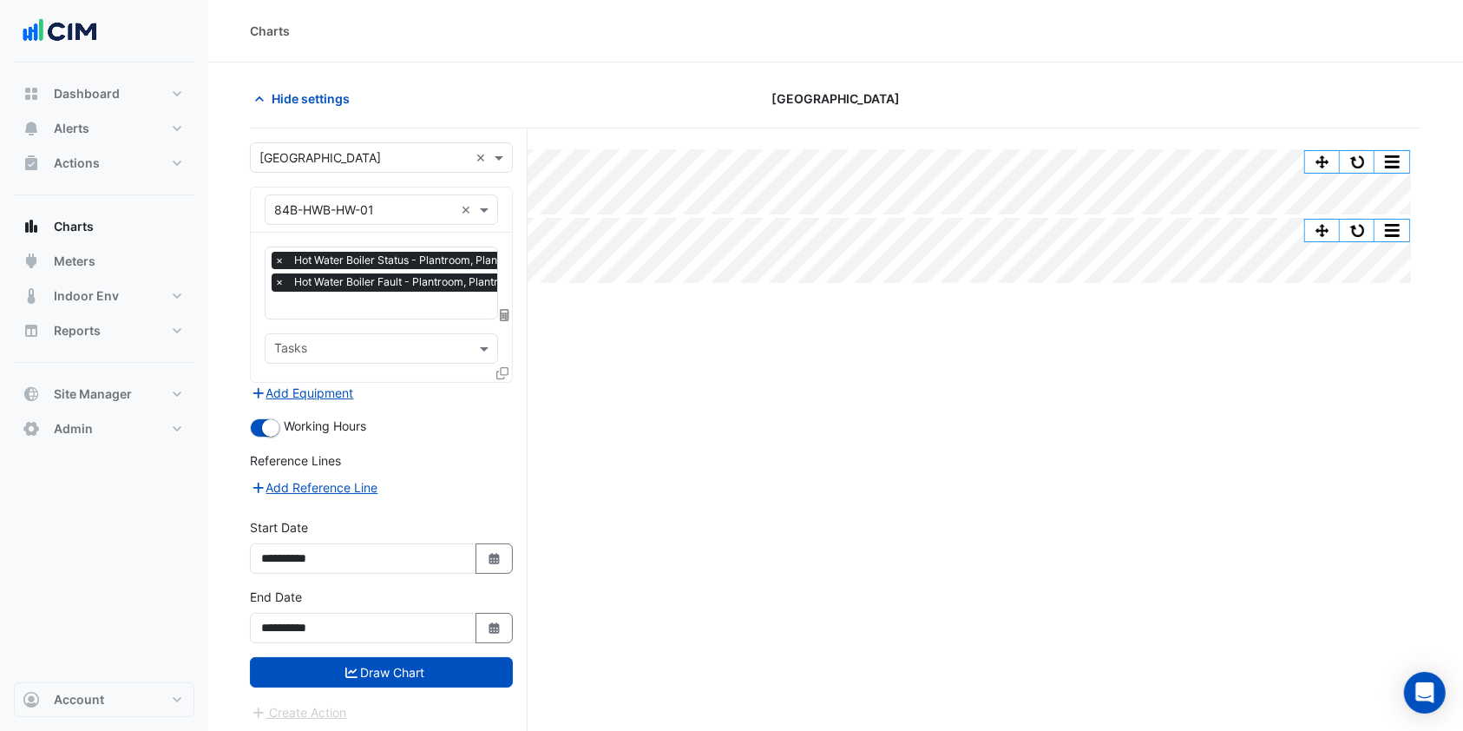
click at [476, 621] on button "Select Date" at bounding box center [495, 628] width 38 height 30
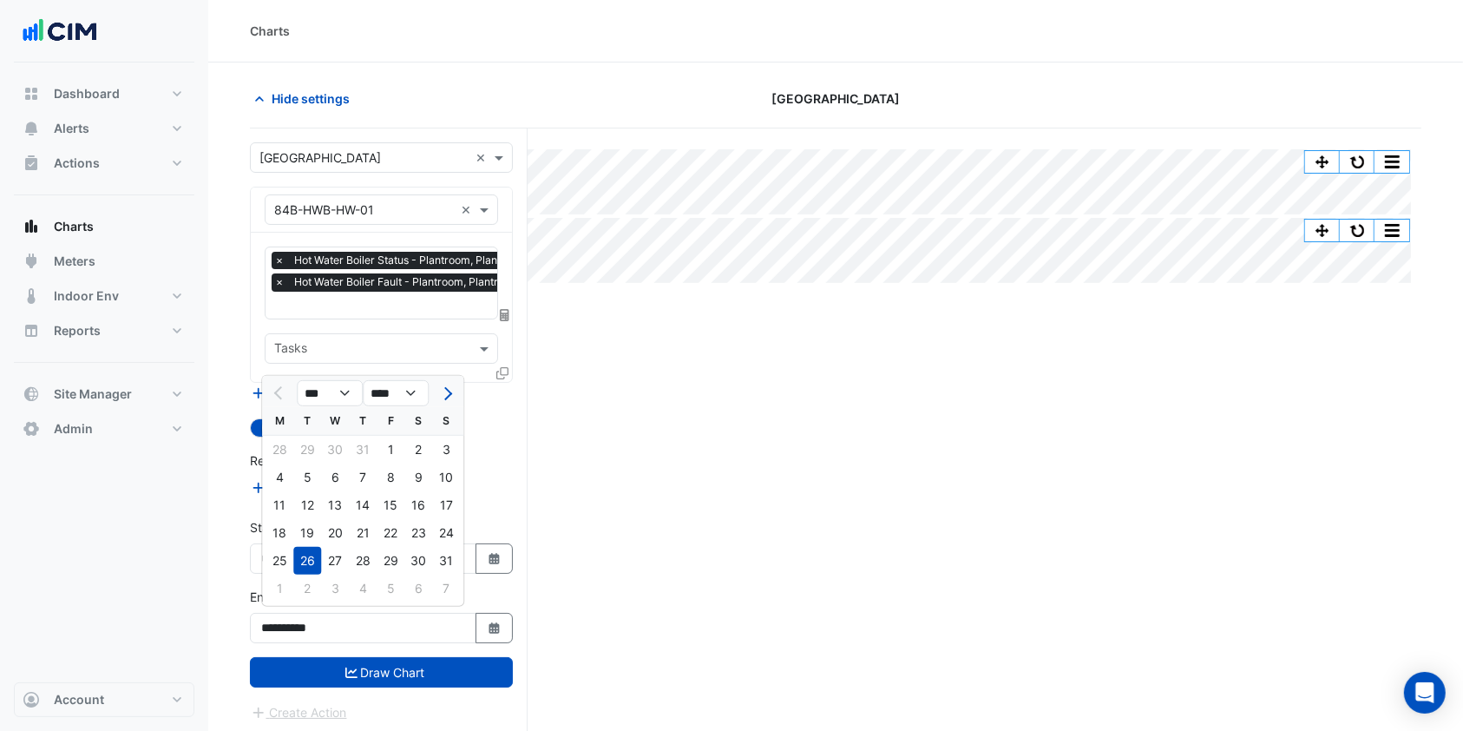
click at [441, 566] on div "31" at bounding box center [446, 561] width 28 height 28
type input "**********"
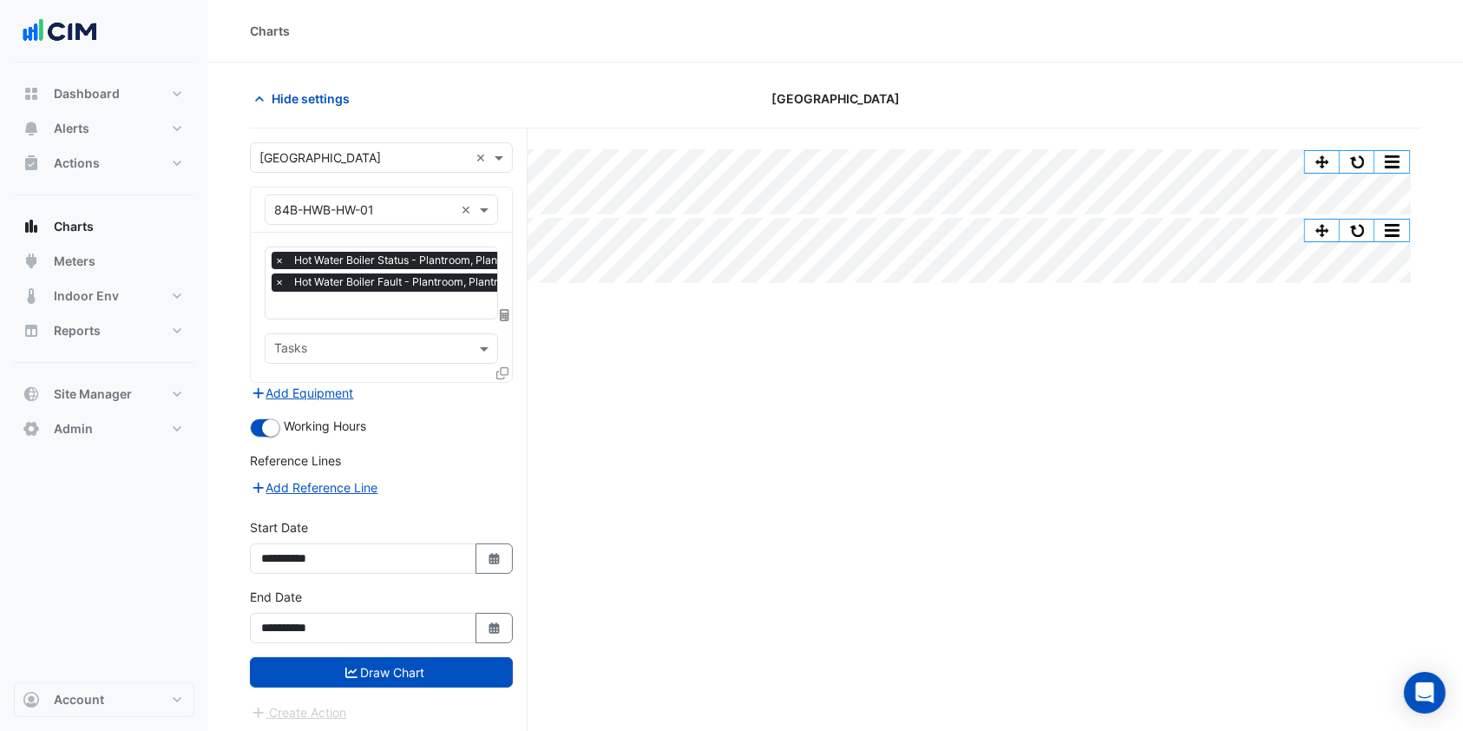
click at [394, 678] on button "Draw Chart" at bounding box center [381, 672] width 263 height 30
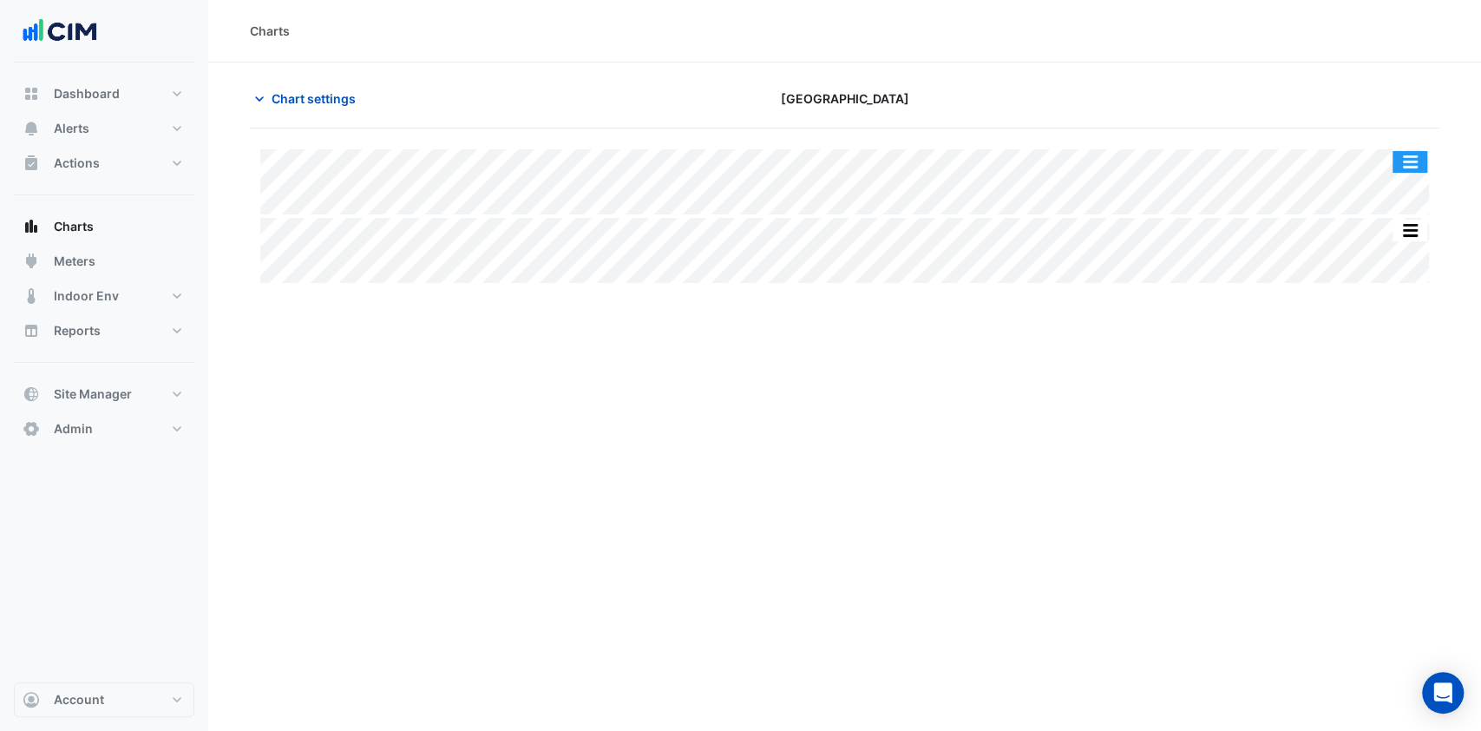
click at [1416, 154] on button "button" at bounding box center [1410, 162] width 35 height 22
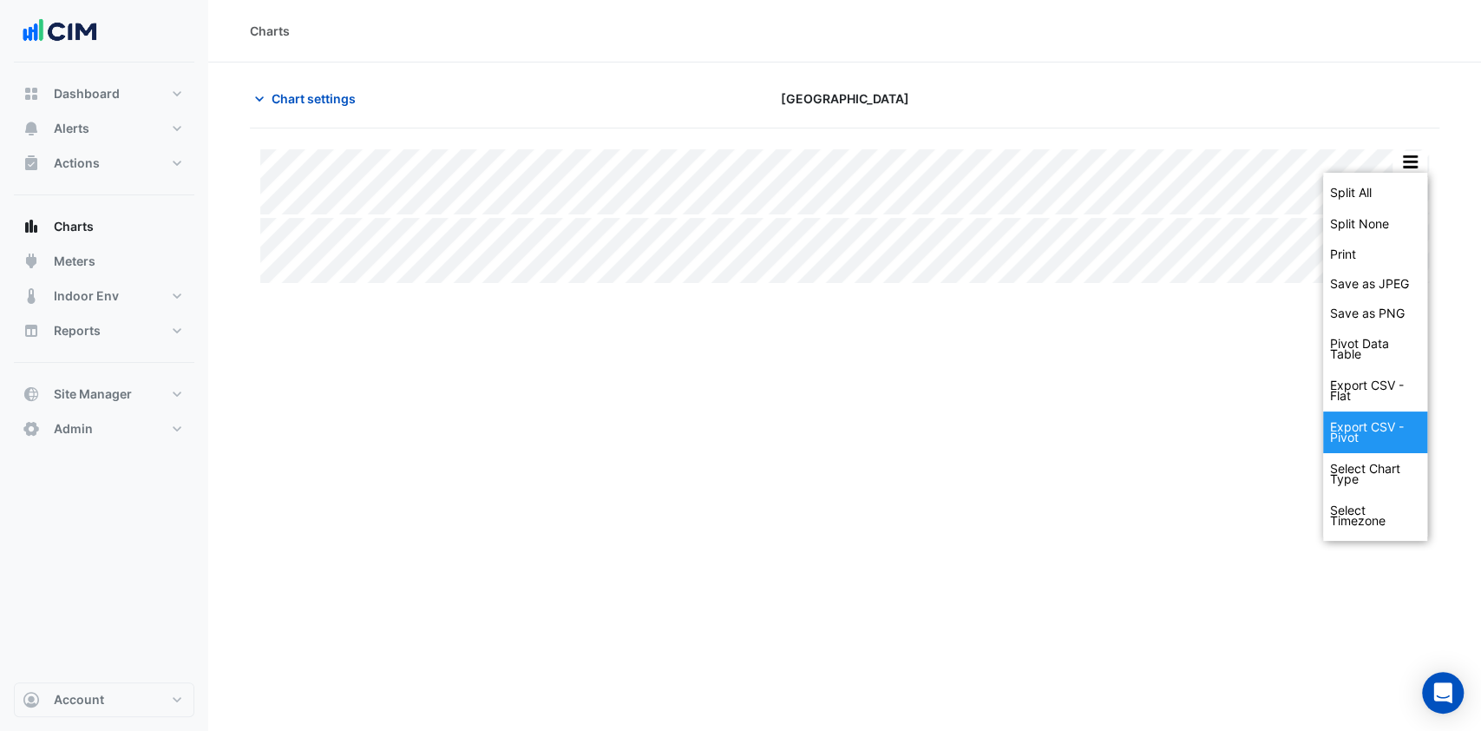
click at [1371, 434] on div "Export CSV - Pivot" at bounding box center [1375, 432] width 104 height 42
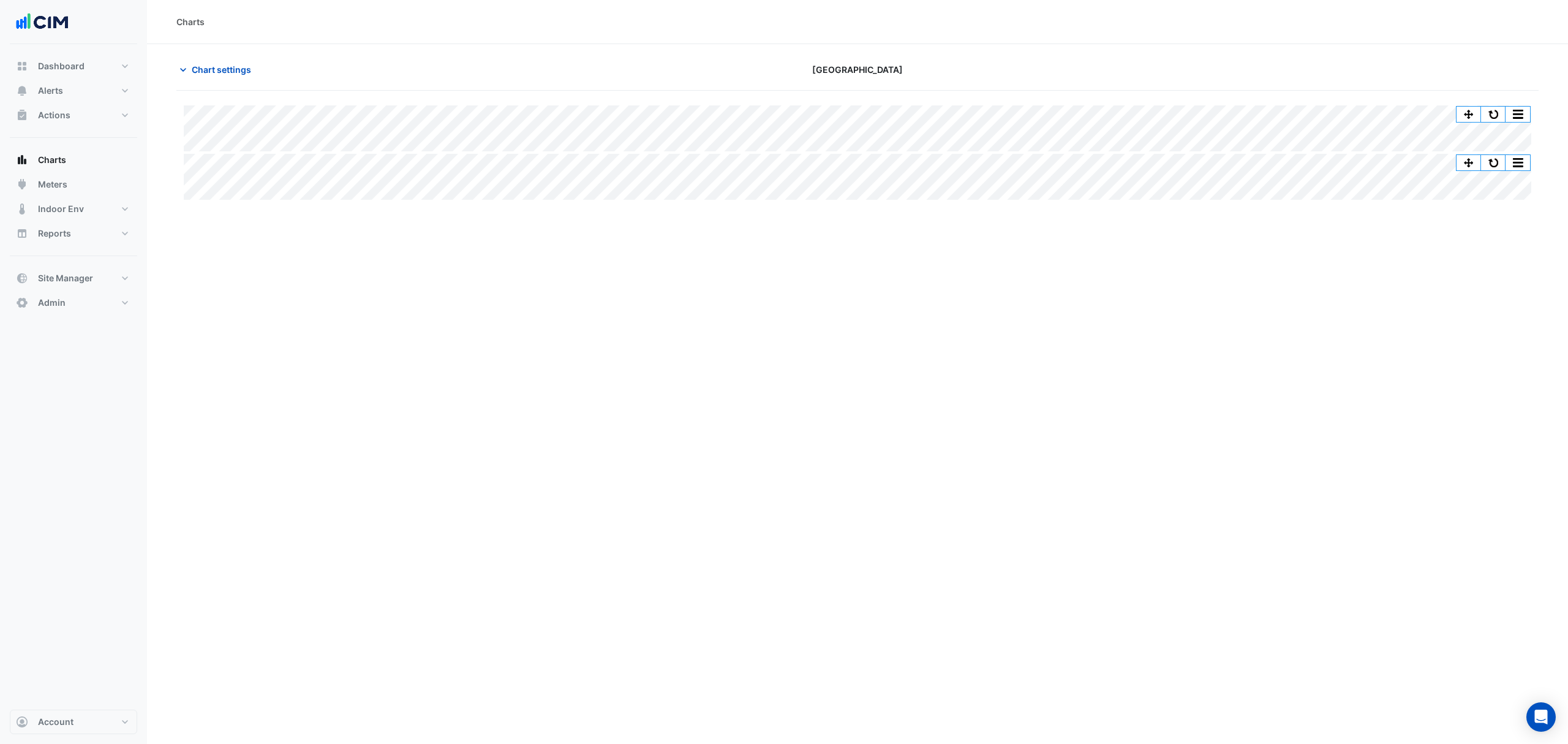
click at [1045, 104] on div "Split All Split None Print Save as JPEG Save as PNG Pivot Data Table Export CSV…" at bounding box center [857, 146] width 1362 height 112
click at [1045, 109] on button "button" at bounding box center [1492, 114] width 25 height 16
click at [197, 71] on span "Chart settings" at bounding box center [222, 69] width 59 height 13
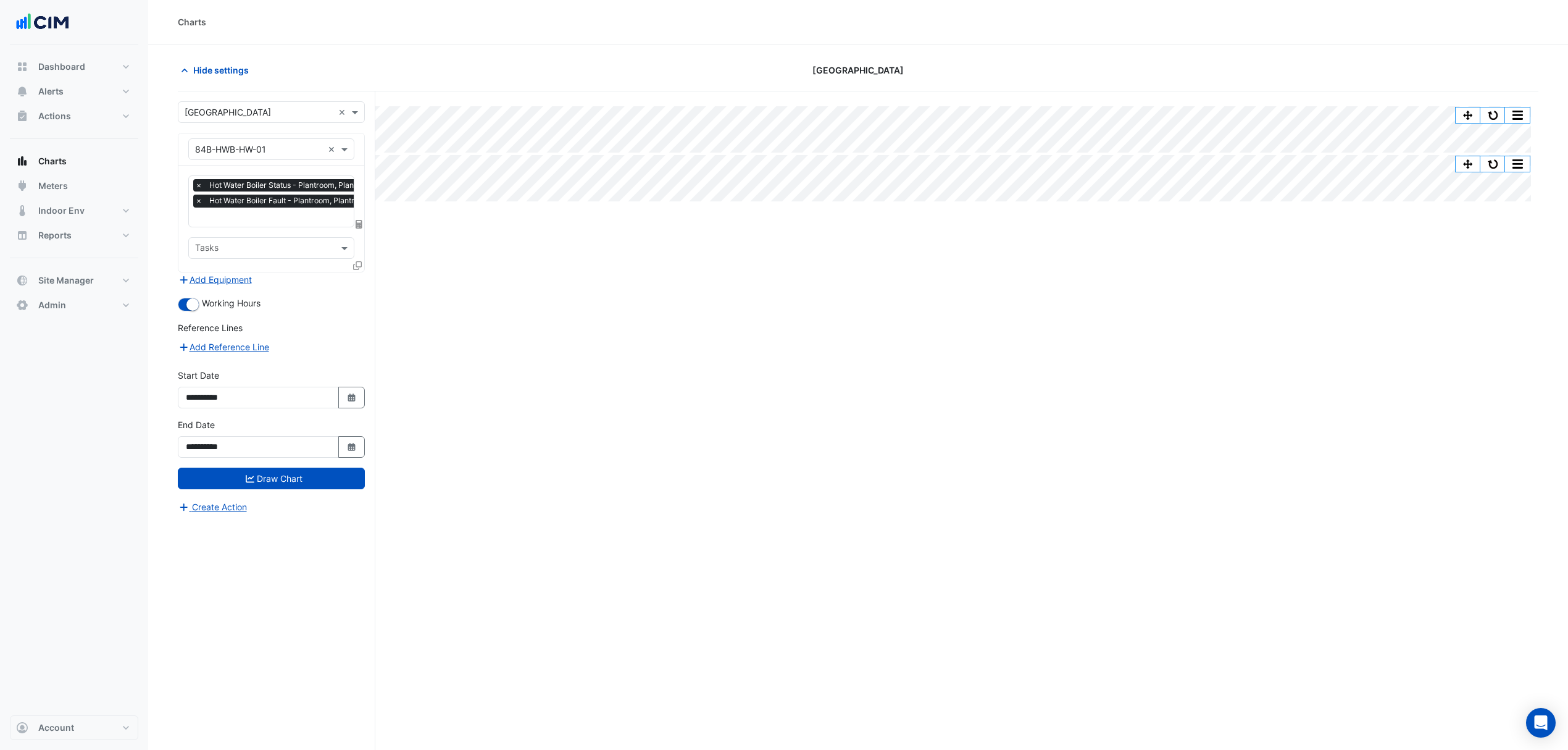
click at [196, 201] on span "×" at bounding box center [199, 200] width 11 height 12
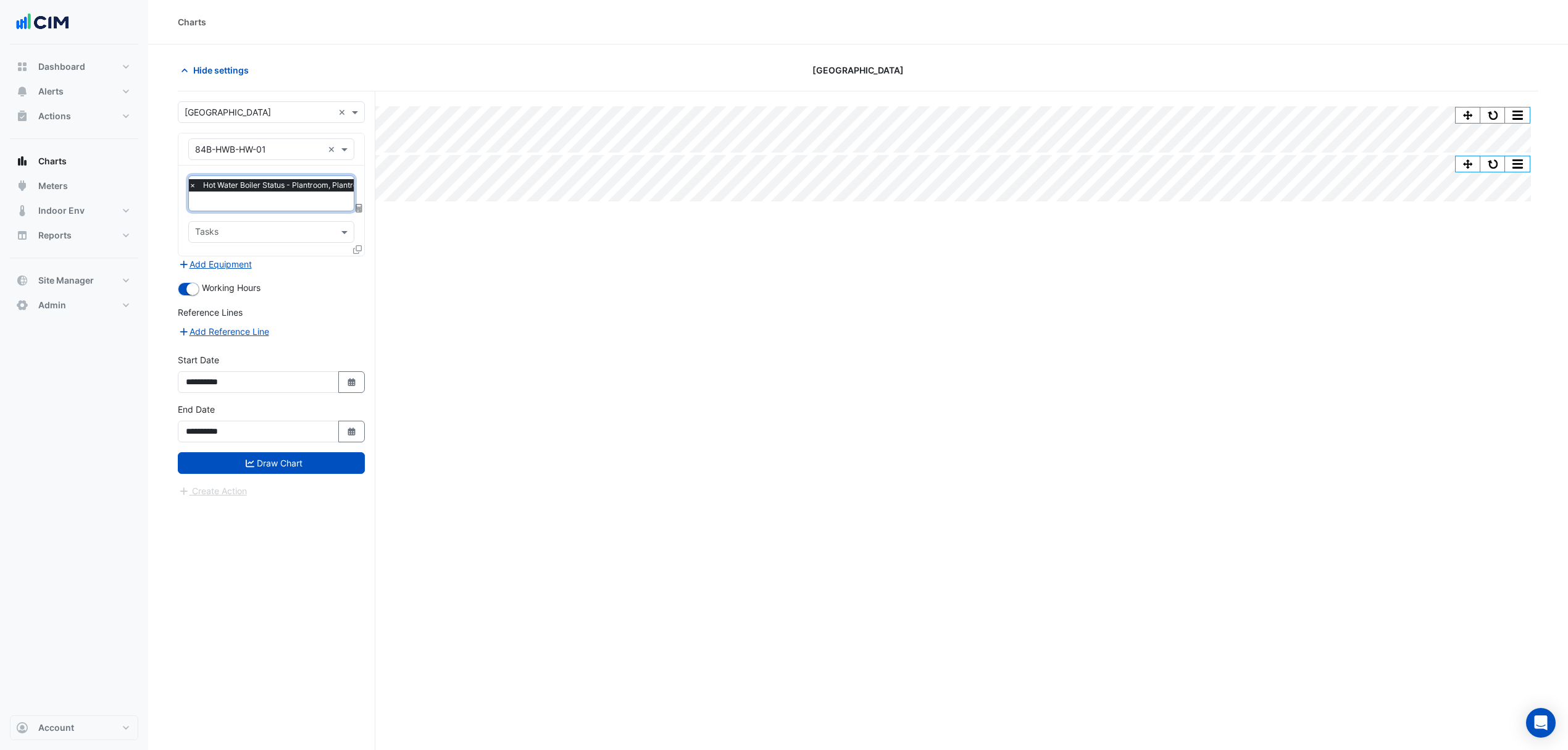
click at [238, 465] on button "Draw Chart" at bounding box center [271, 463] width 187 height 21
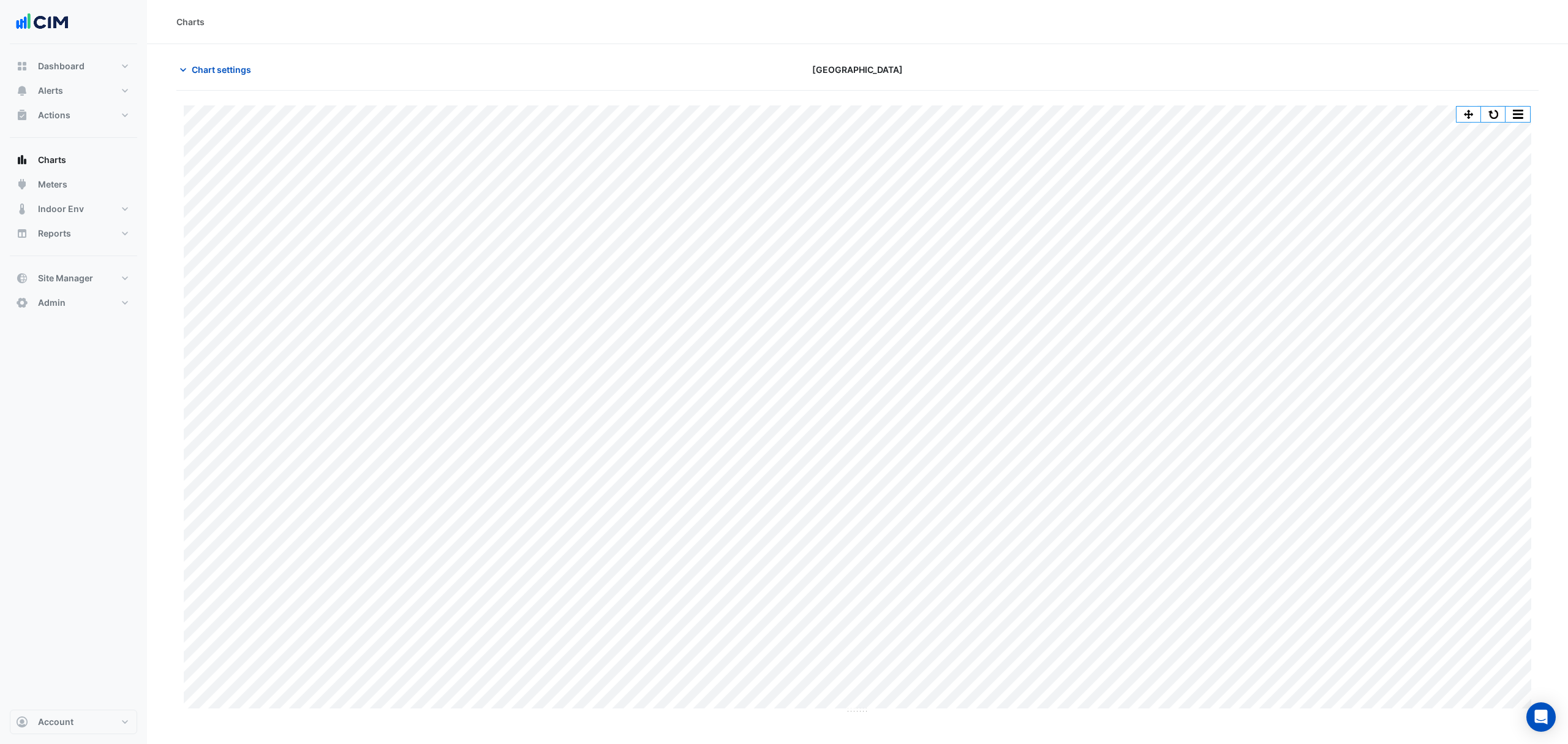
click at [1045, 106] on div "Print Save as JPEG Save as PNG Pivot Data Table Export CSV - Flat Export CSV - …" at bounding box center [1493, 114] width 75 height 16
click at [1045, 109] on button "button" at bounding box center [1492, 114] width 25 height 16
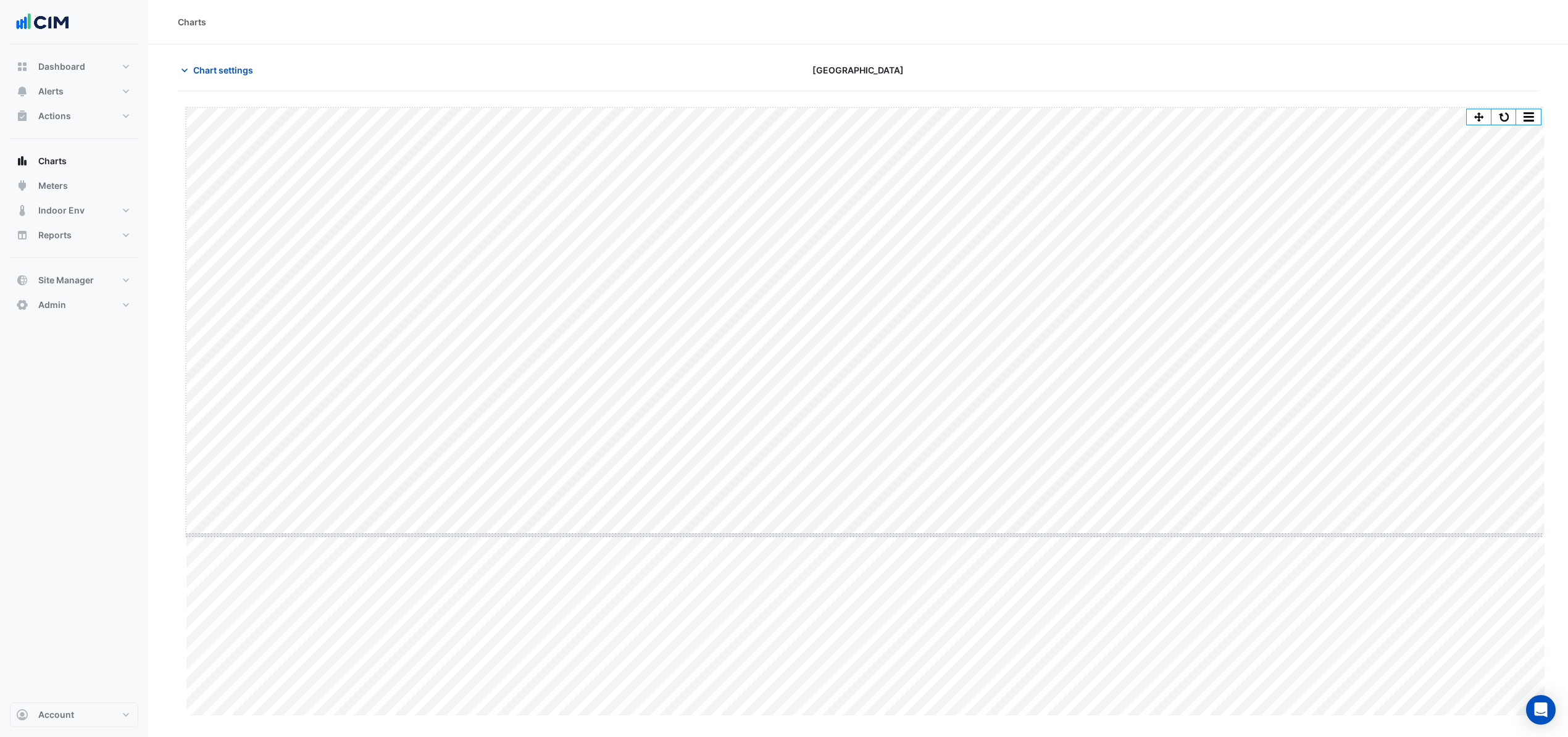
drag, startPoint x: 871, startPoint y: 717, endPoint x: 876, endPoint y: 534, distance: 183.1
drag, startPoint x: 865, startPoint y: 539, endPoint x: 870, endPoint y: 483, distance: 56.2
